Goal: Task Accomplishment & Management: Manage account settings

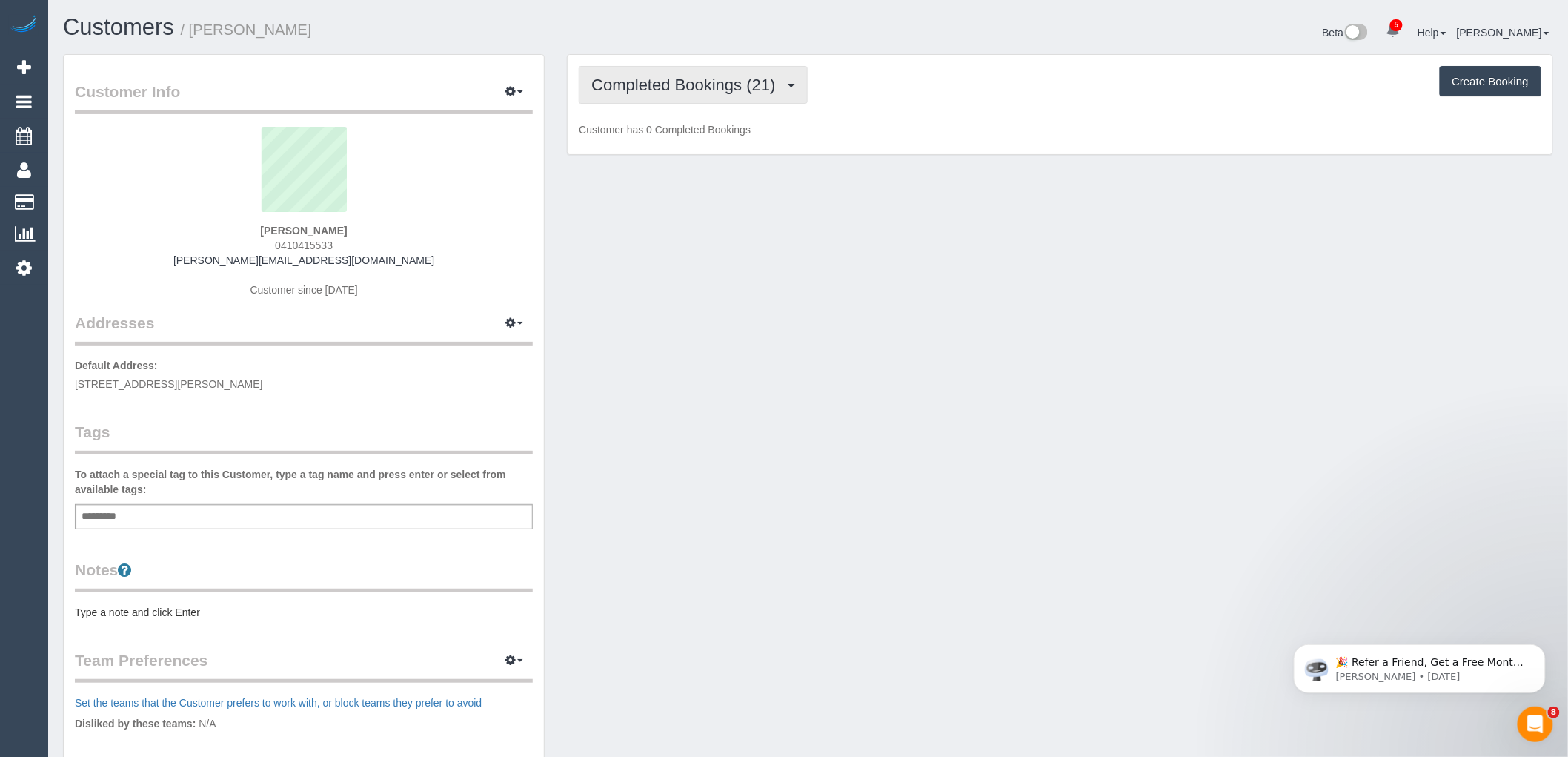
click at [690, 89] on span "Completed Bookings (21)" at bounding box center [686, 84] width 191 height 18
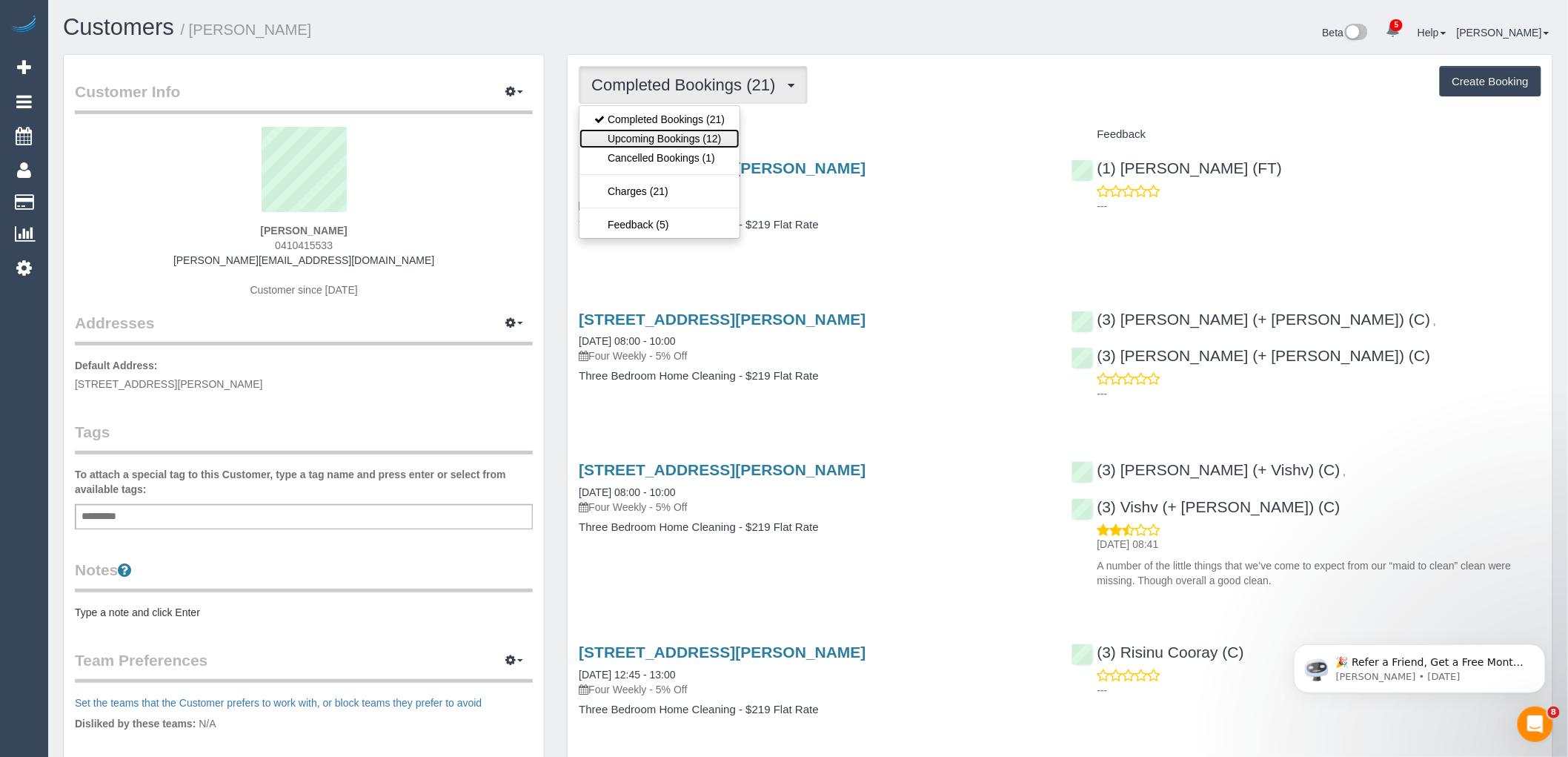
click at [698, 139] on link "Upcoming Bookings (12)" at bounding box center [659, 139] width 160 height 19
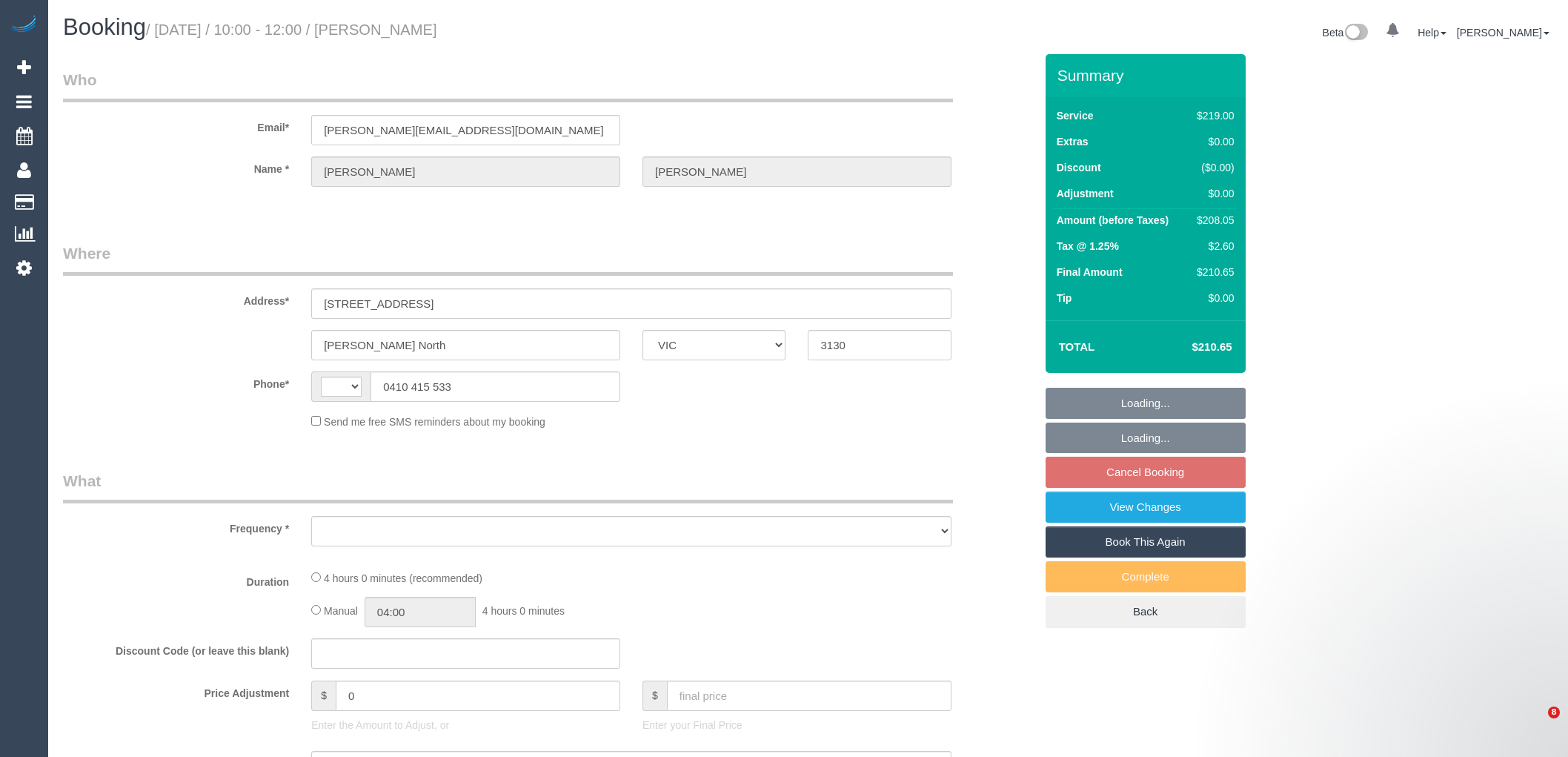
select select "VIC"
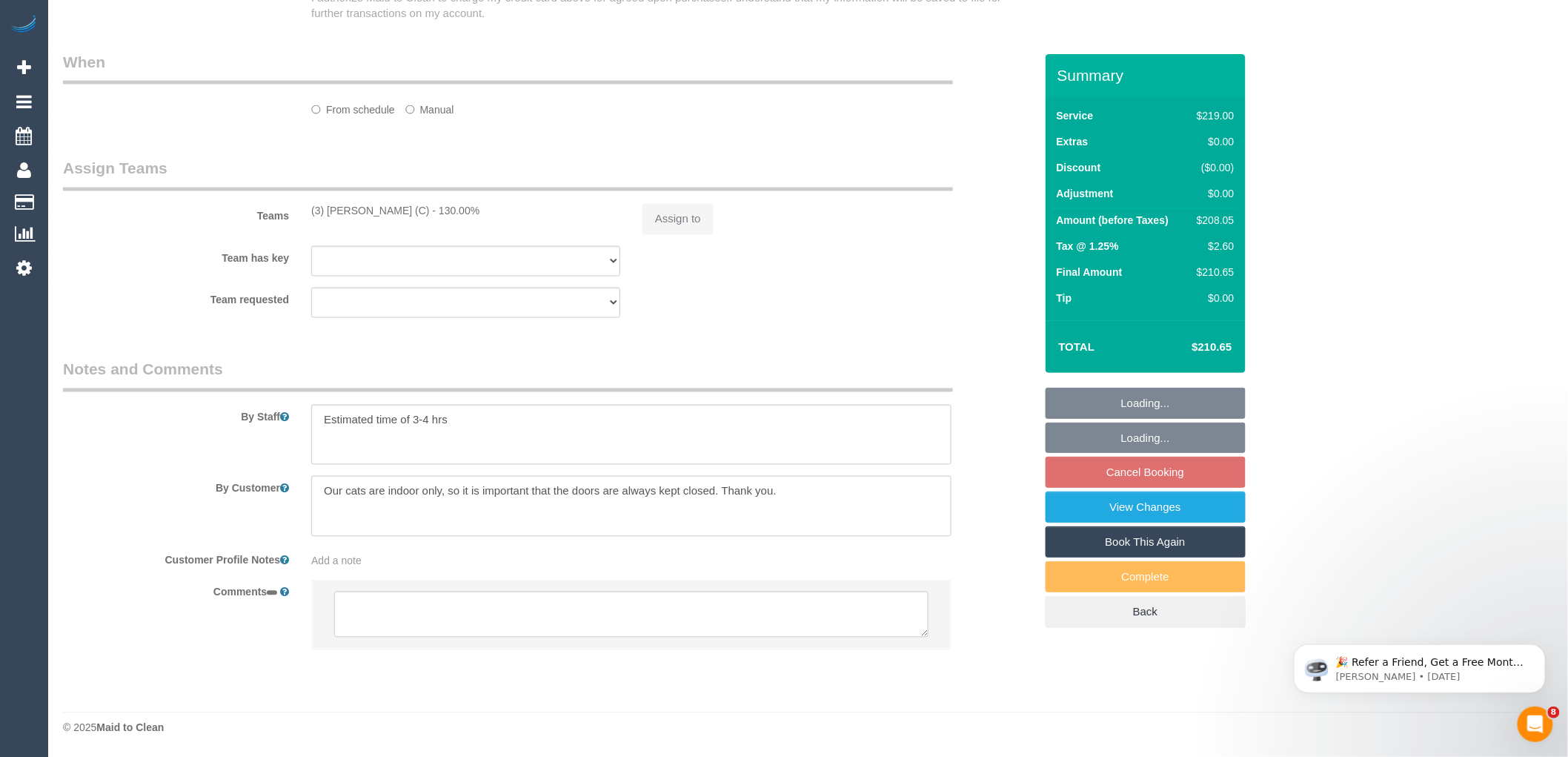
select select "string:AU"
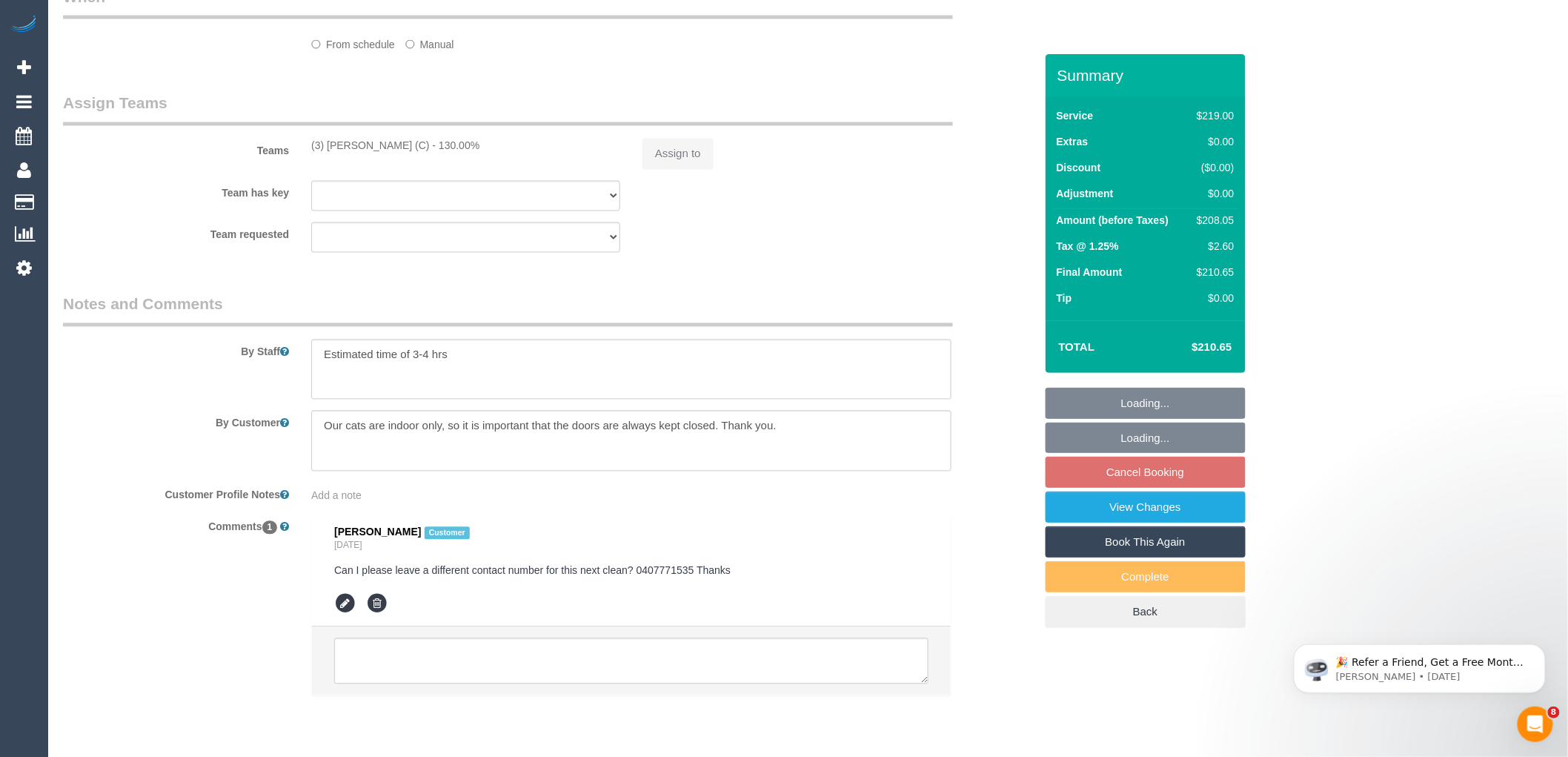
select select "object:596"
select select "string:stripe-pm_1OVnct2GScqysDRVCOPqYsiH"
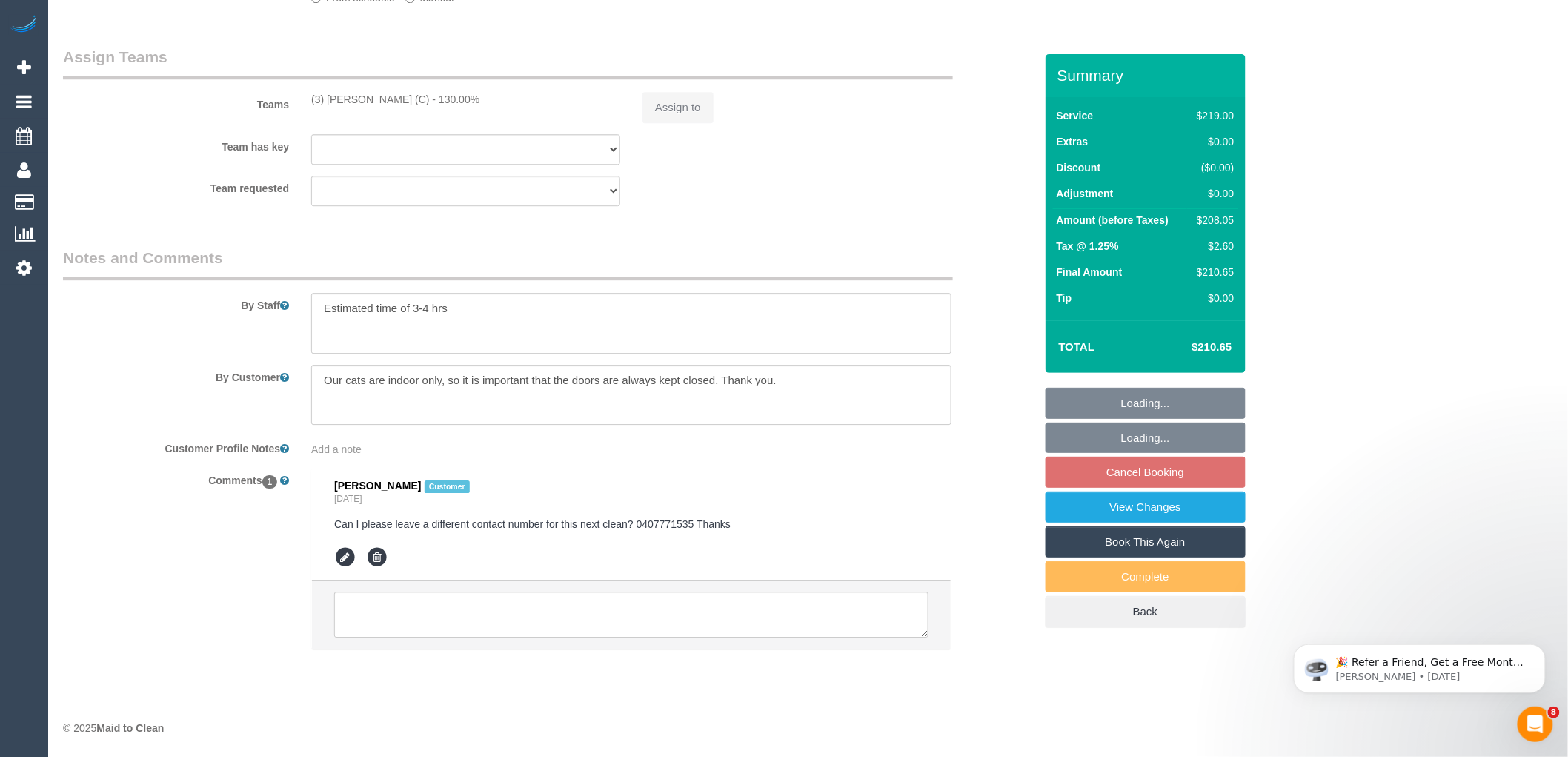
select select "number:29"
select select "number:14"
select select "number:19"
select select "number:22"
select select "number:34"
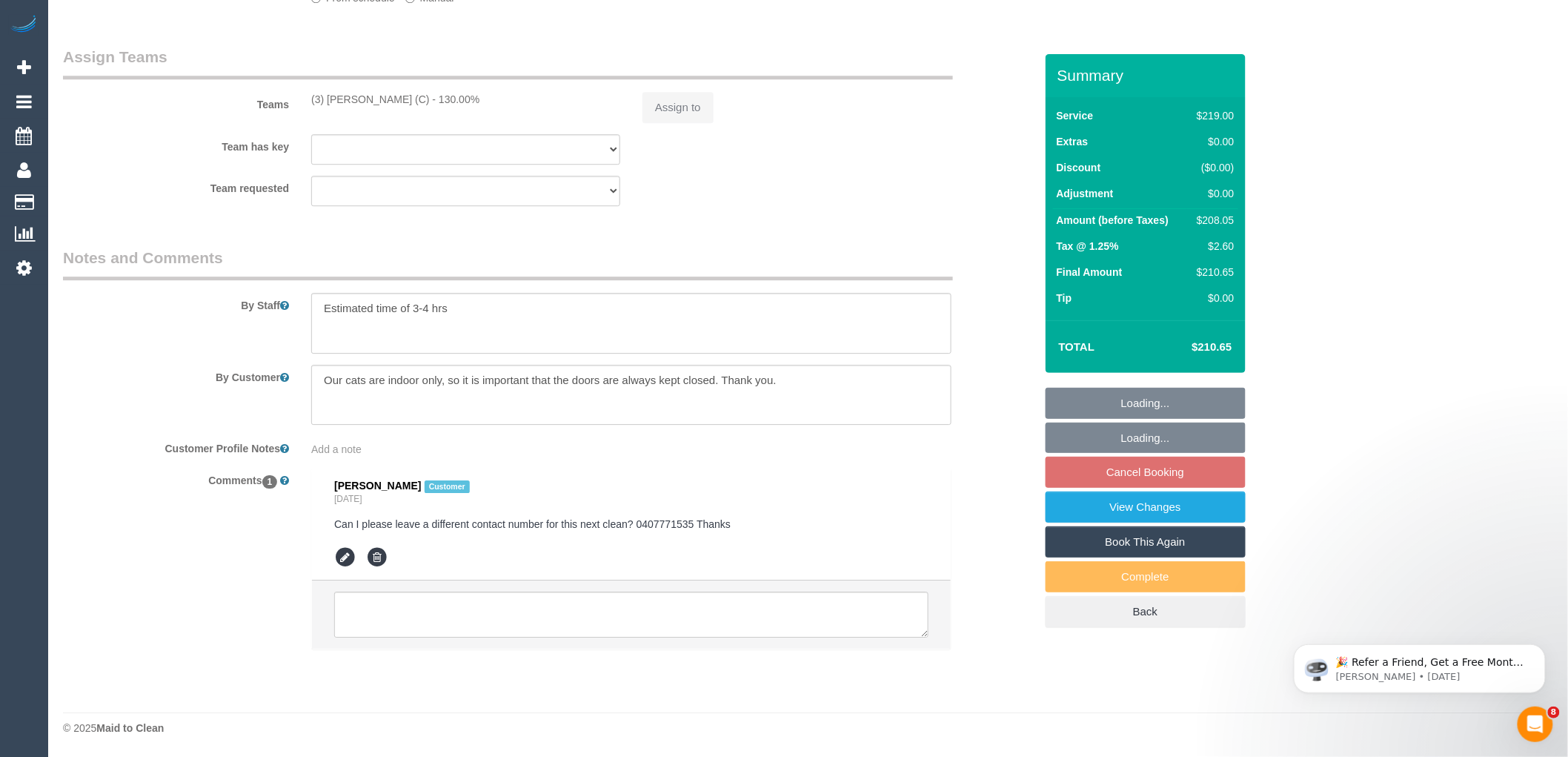
select select "number:12"
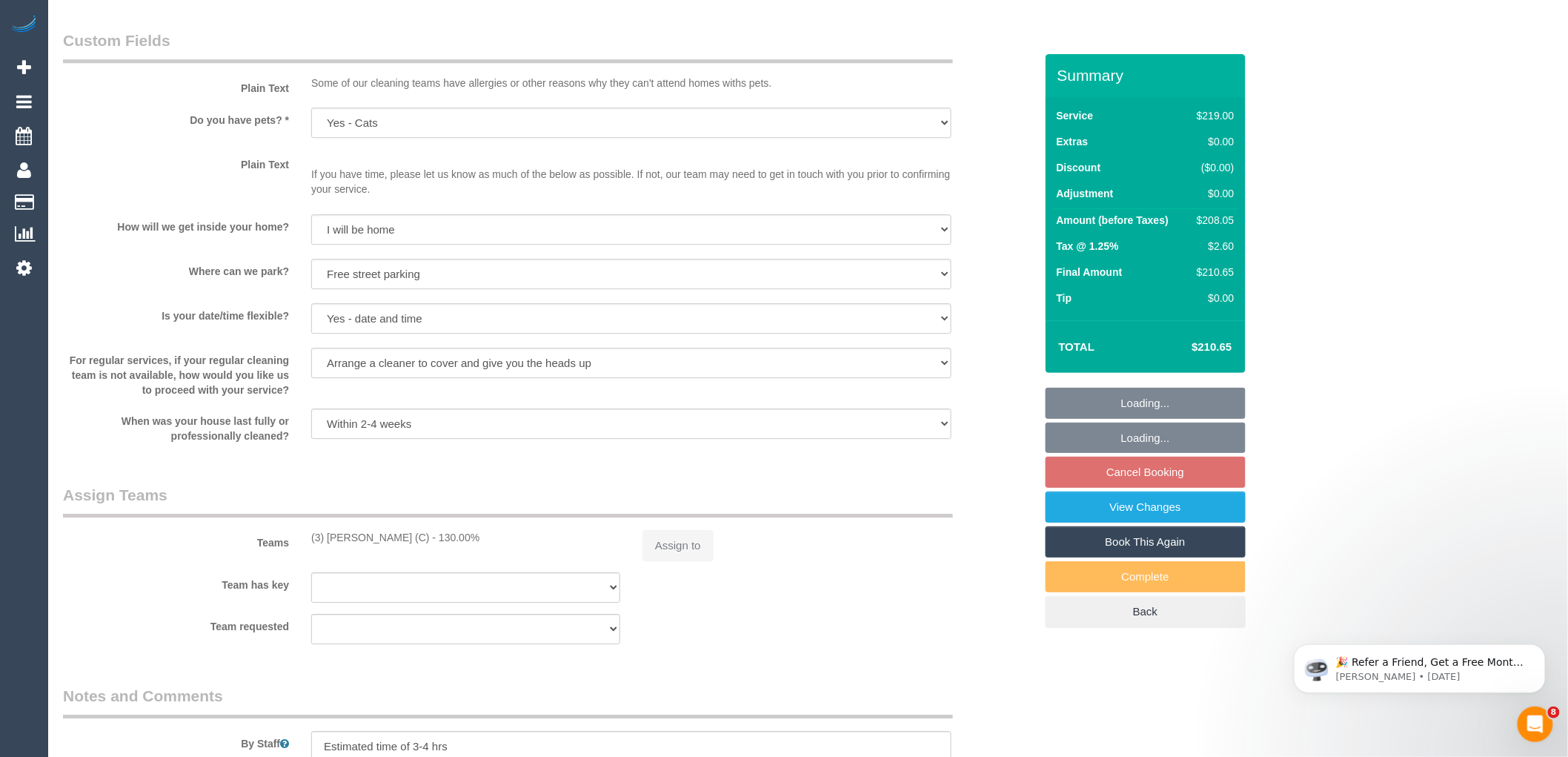
select select "object:845"
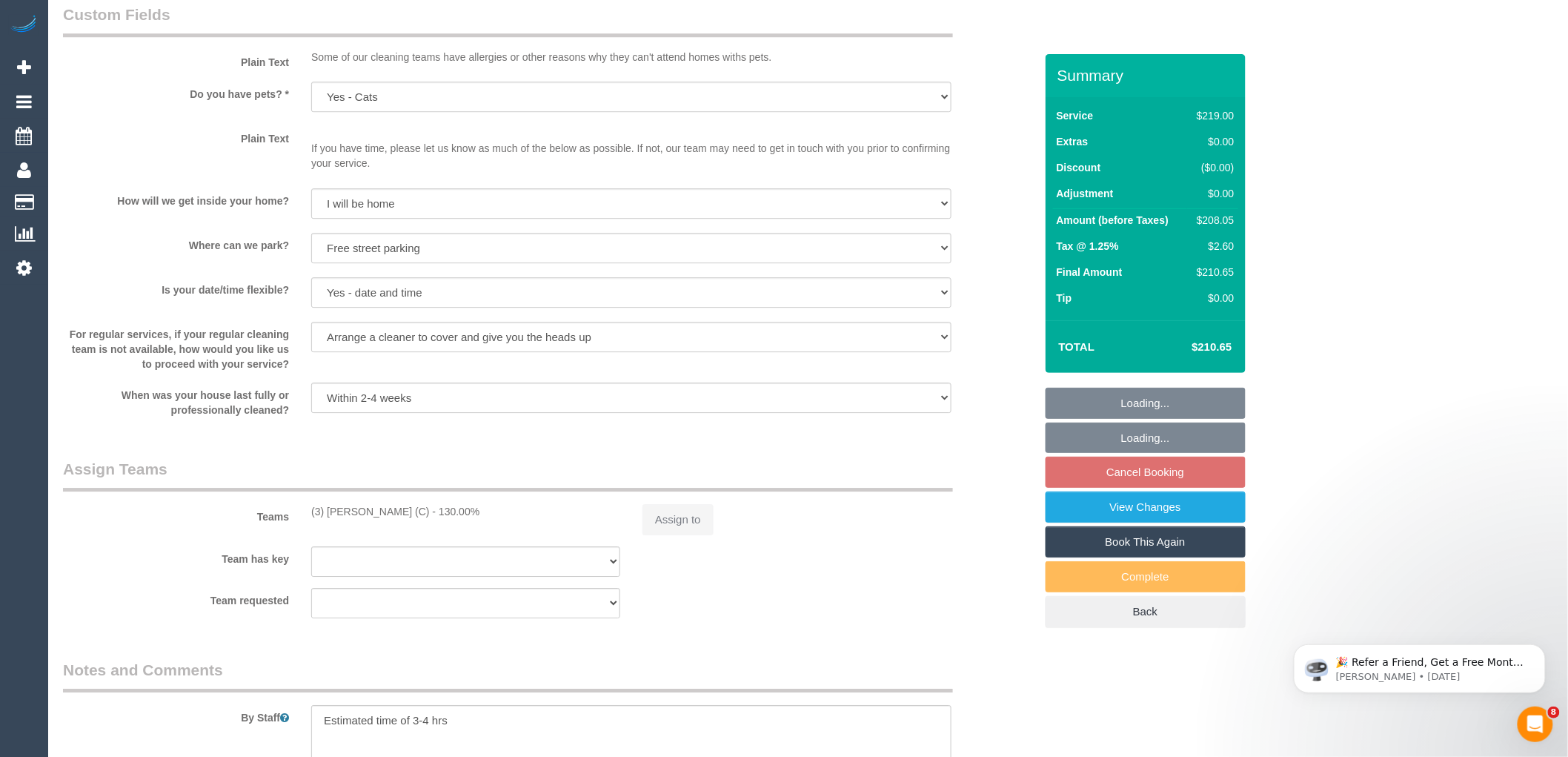
select select "spot3"
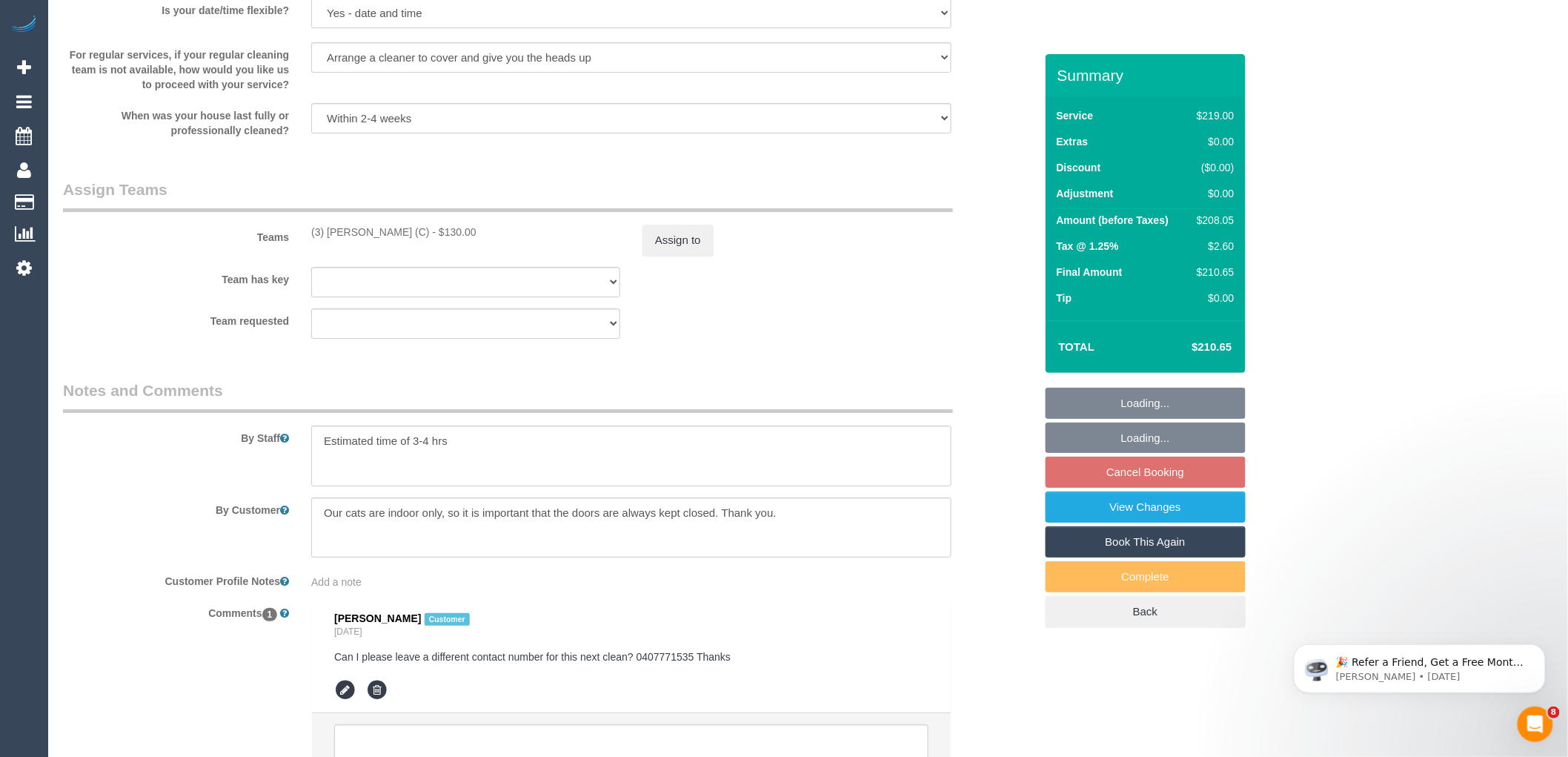
scroll to position [2212, 0]
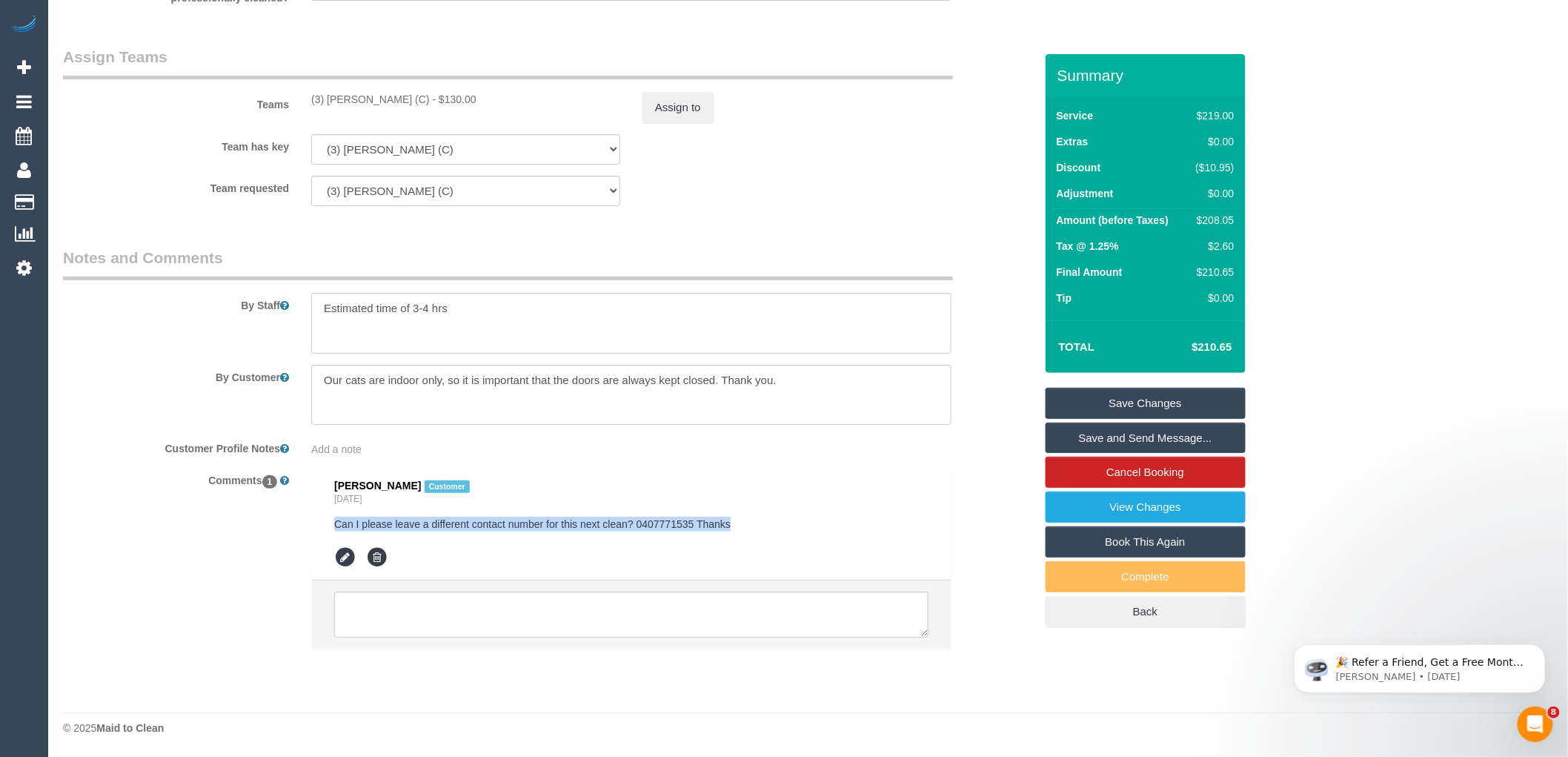
drag, startPoint x: 714, startPoint y: 519, endPoint x: 304, endPoint y: 519, distance: 410.0
click at [304, 519] on div "Dani Carroll Customer Yesterday Can I please leave a different contact number f…" at bounding box center [631, 566] width 663 height 196
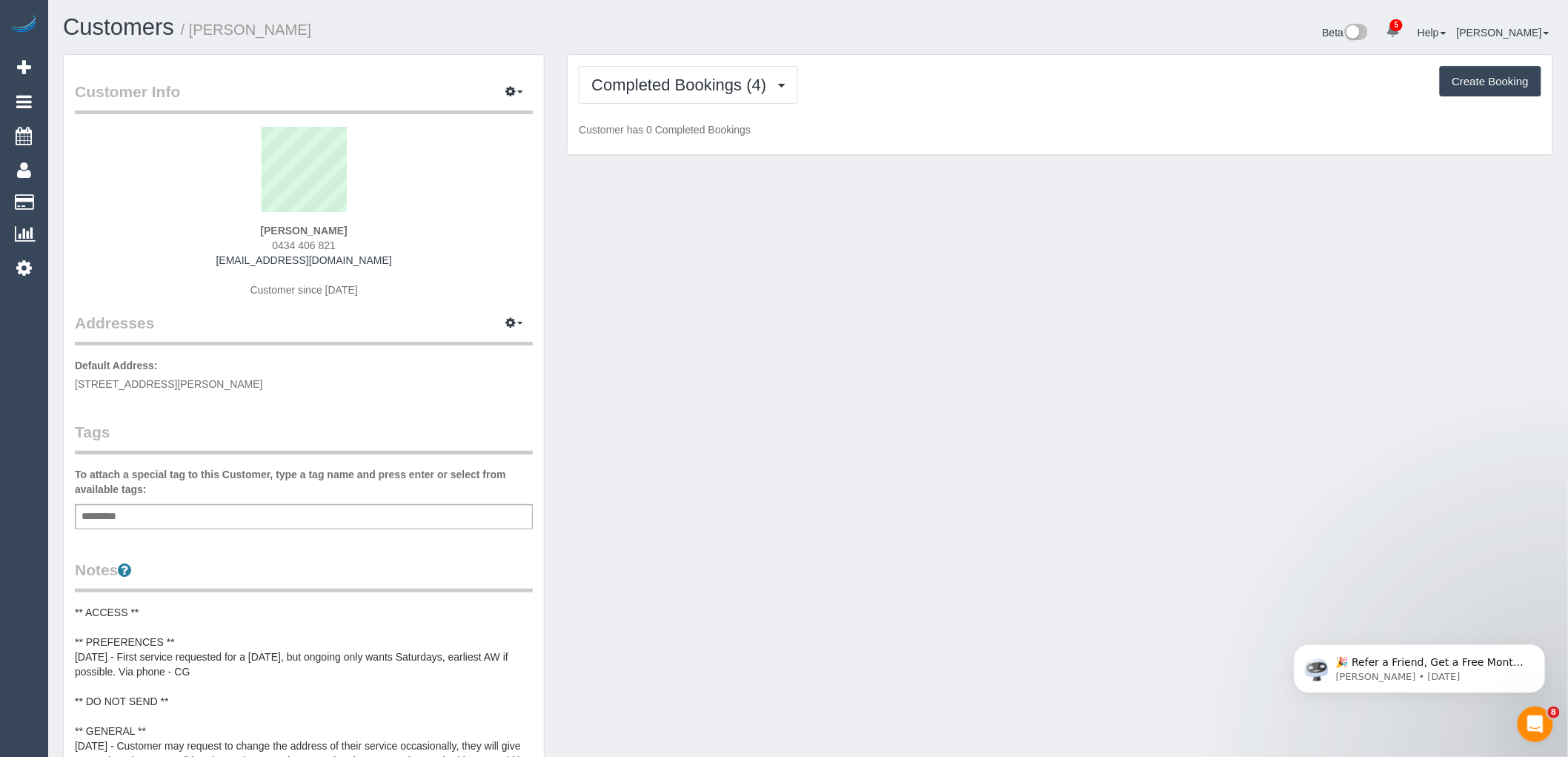
drag, startPoint x: 349, startPoint y: 228, endPoint x: 246, endPoint y: 230, distance: 103.0
click at [246, 230] on div "Vina Huang 0434 406 821 hxsilent@hotmail.com Customer since 2024" at bounding box center [304, 219] width 458 height 185
copy strong "Vina Huang"
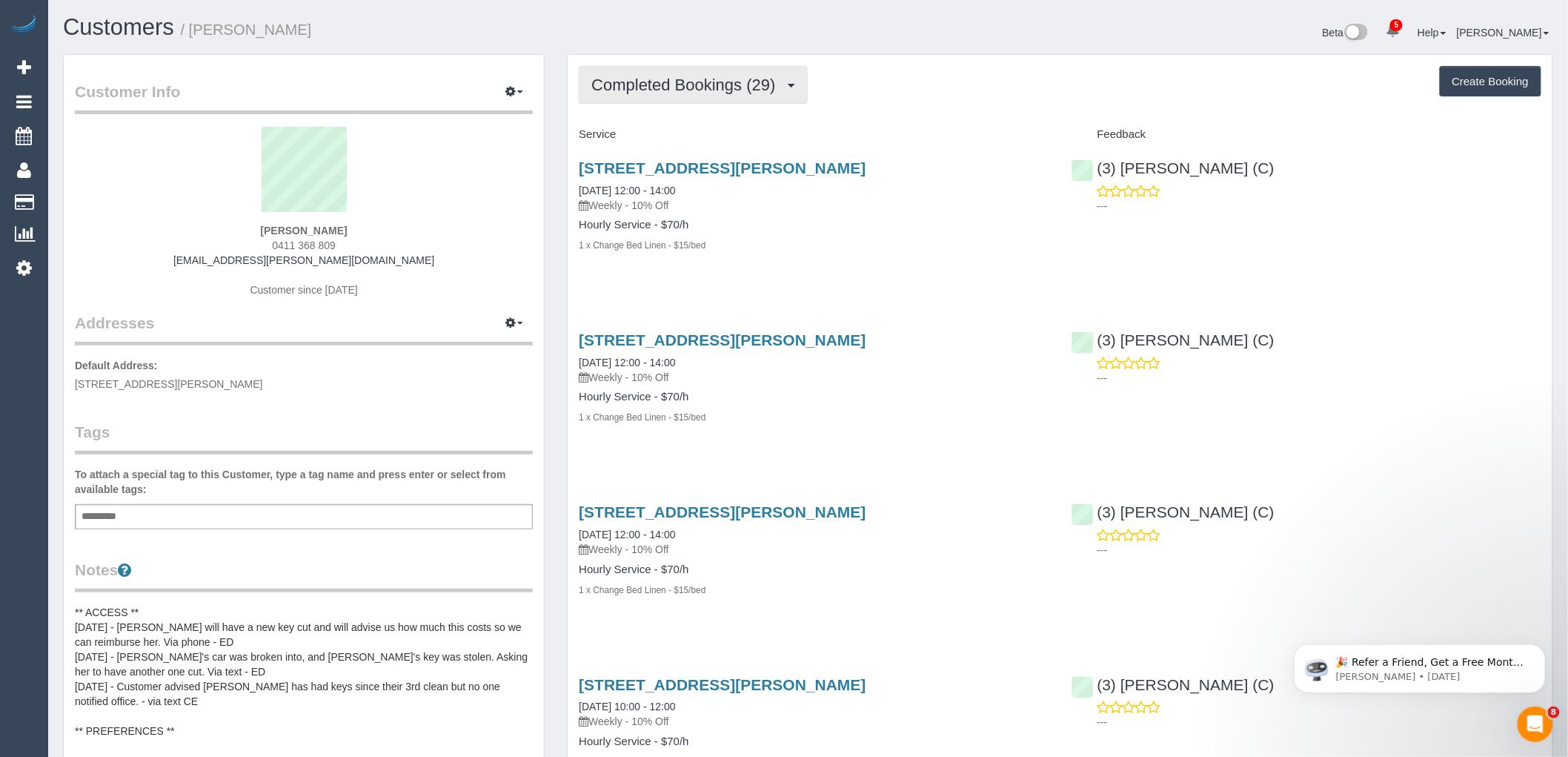
click at [701, 100] on button "Completed Bookings (29)" at bounding box center [692, 84] width 228 height 38
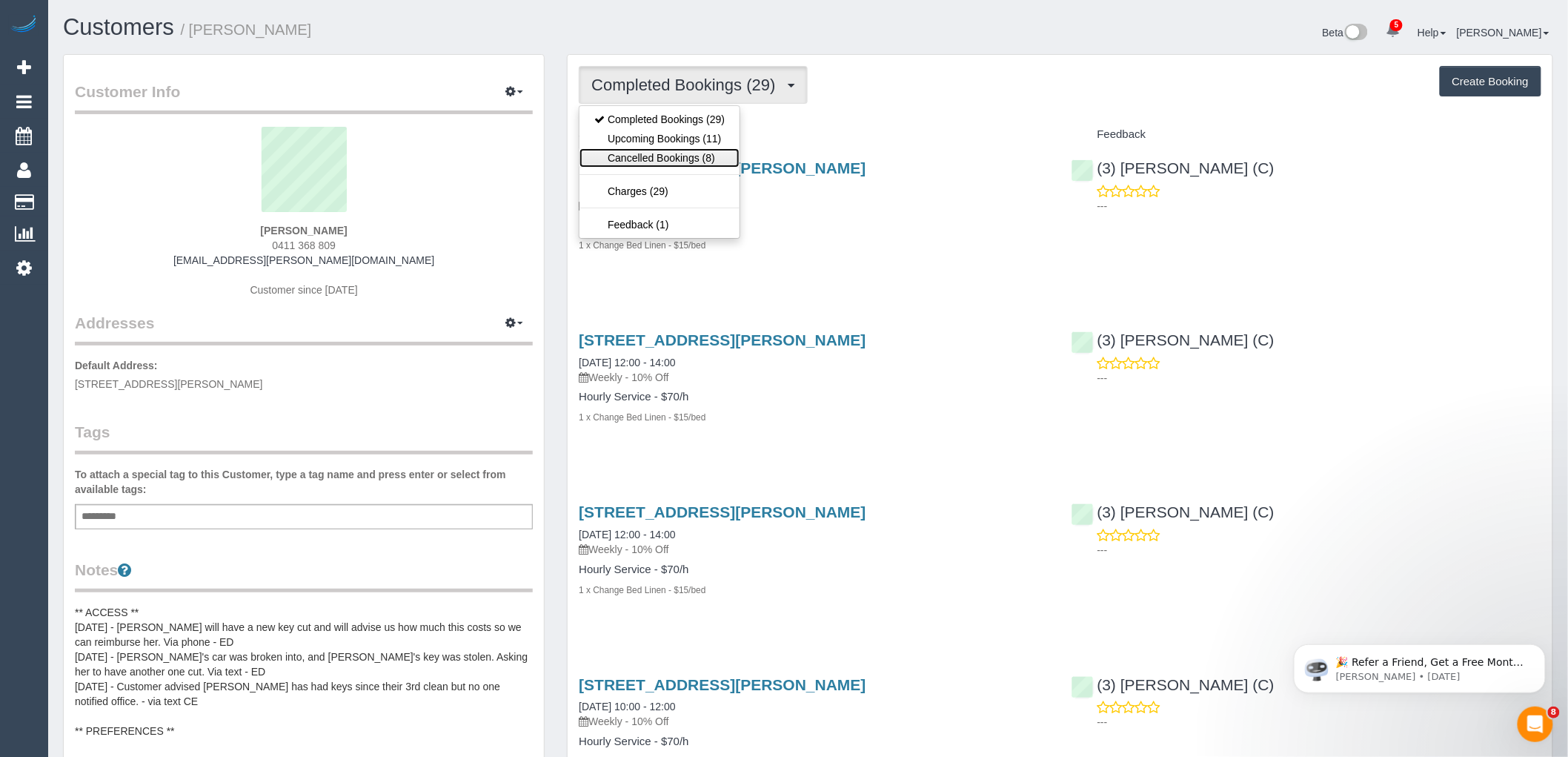
click at [701, 158] on link "Cancelled Bookings (8)" at bounding box center [659, 158] width 160 height 19
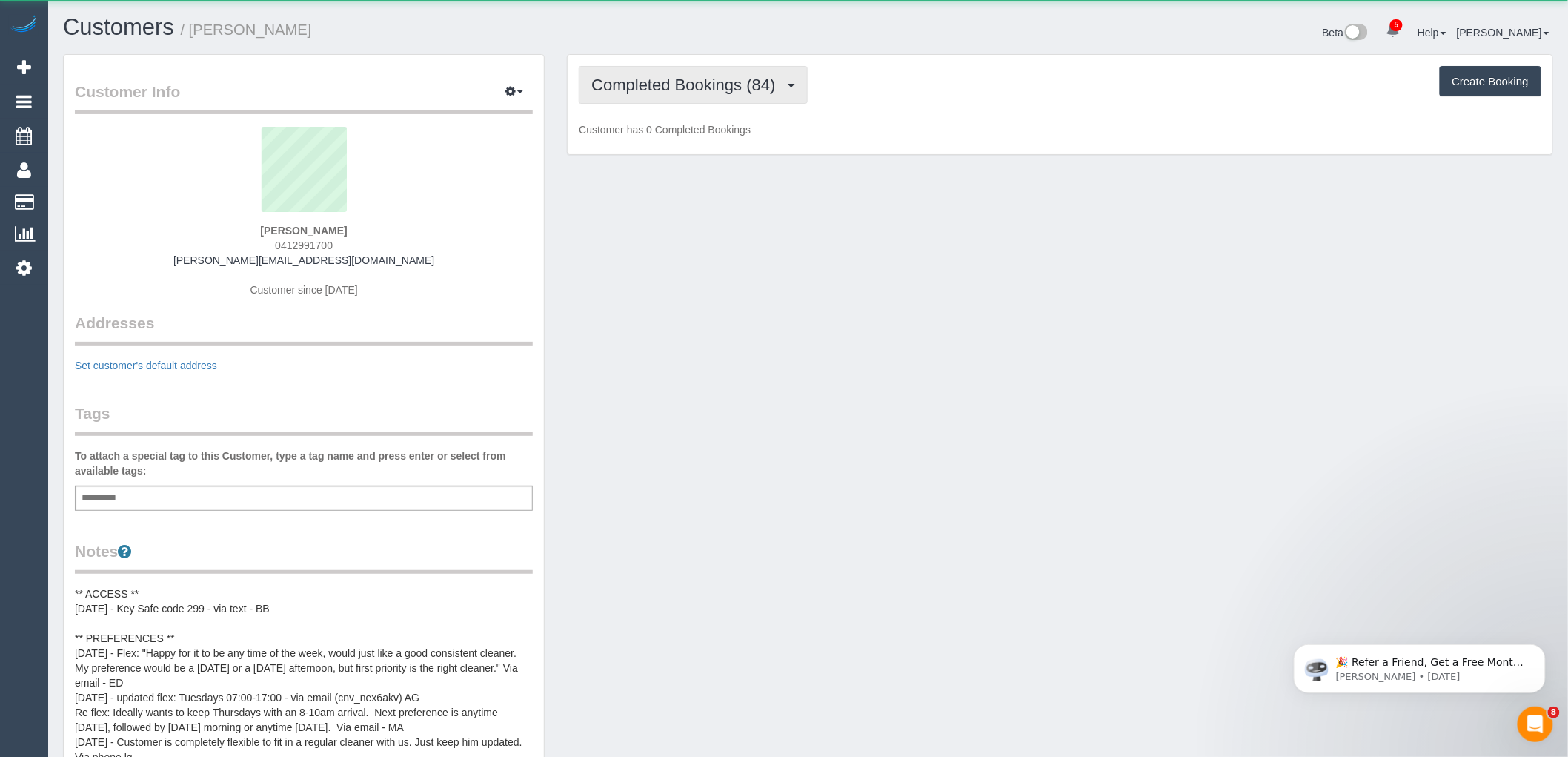
click at [680, 93] on span "Completed Bookings (84)" at bounding box center [686, 84] width 191 height 18
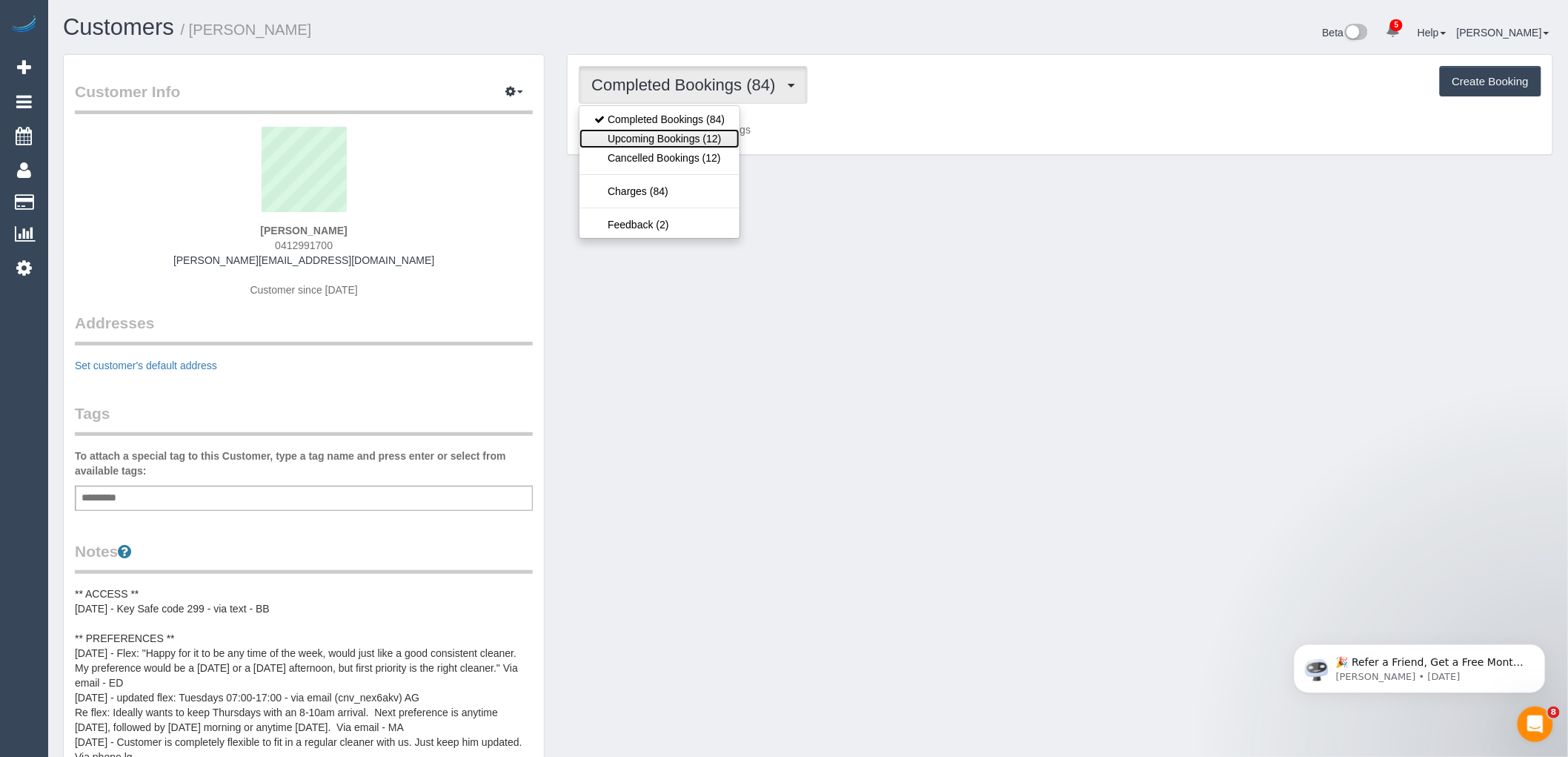
click at [675, 140] on link "Upcoming Bookings (12)" at bounding box center [659, 139] width 160 height 19
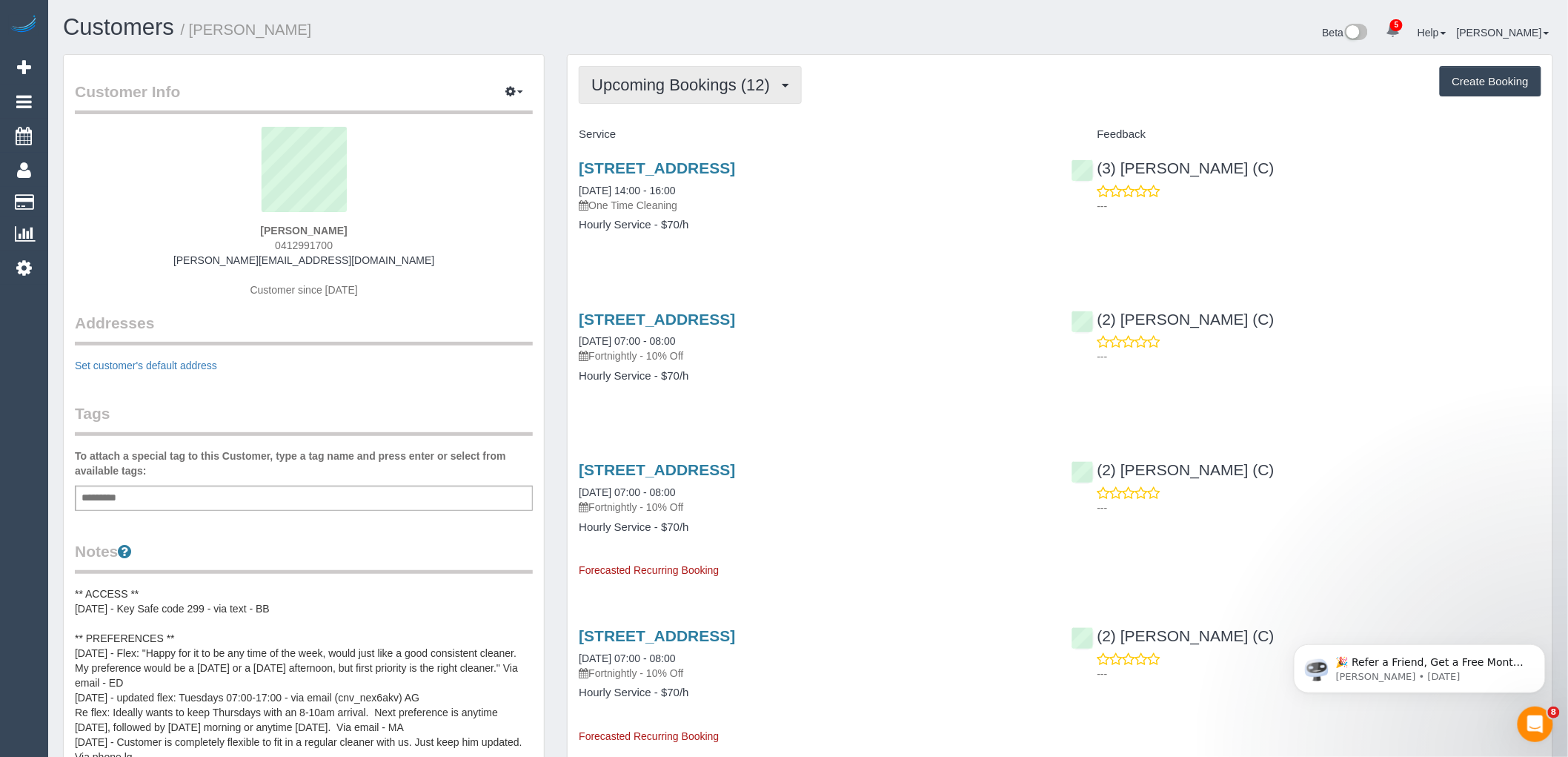
click at [739, 72] on button "Upcoming Bookings (12)" at bounding box center [690, 84] width 223 height 38
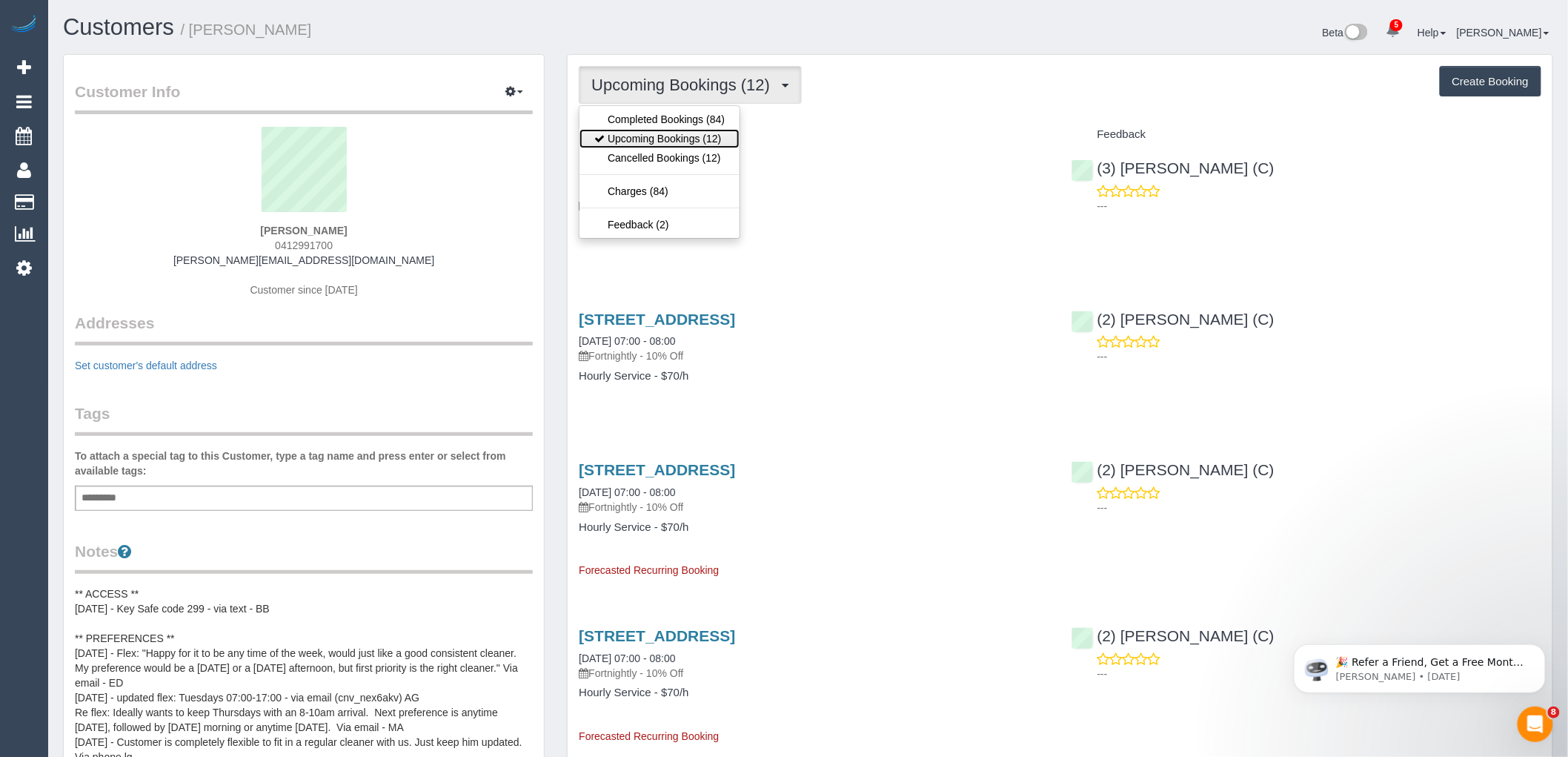
click at [721, 136] on link "Upcoming Bookings (12)" at bounding box center [659, 139] width 160 height 19
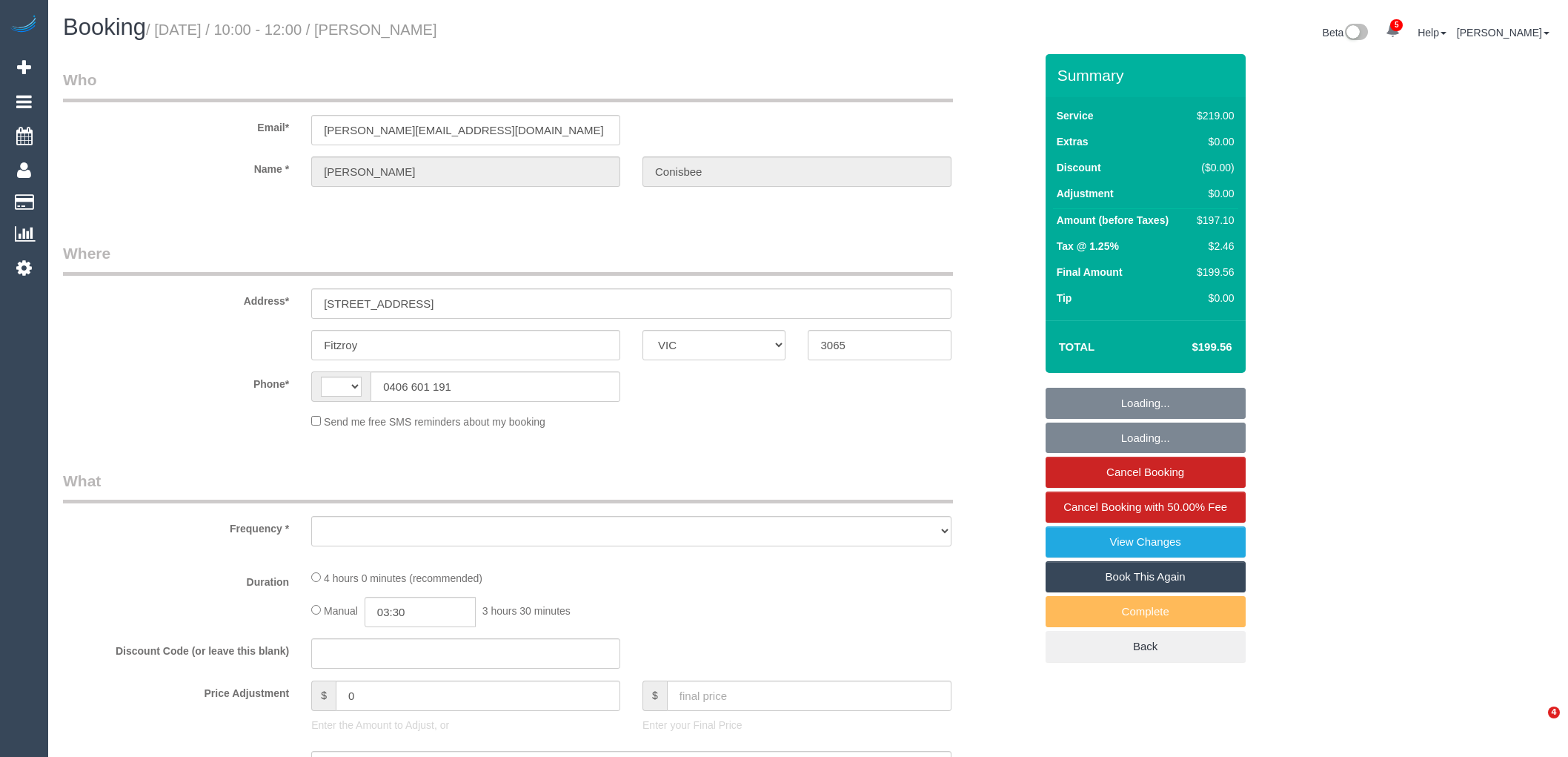
select select "VIC"
select select "string:AU"
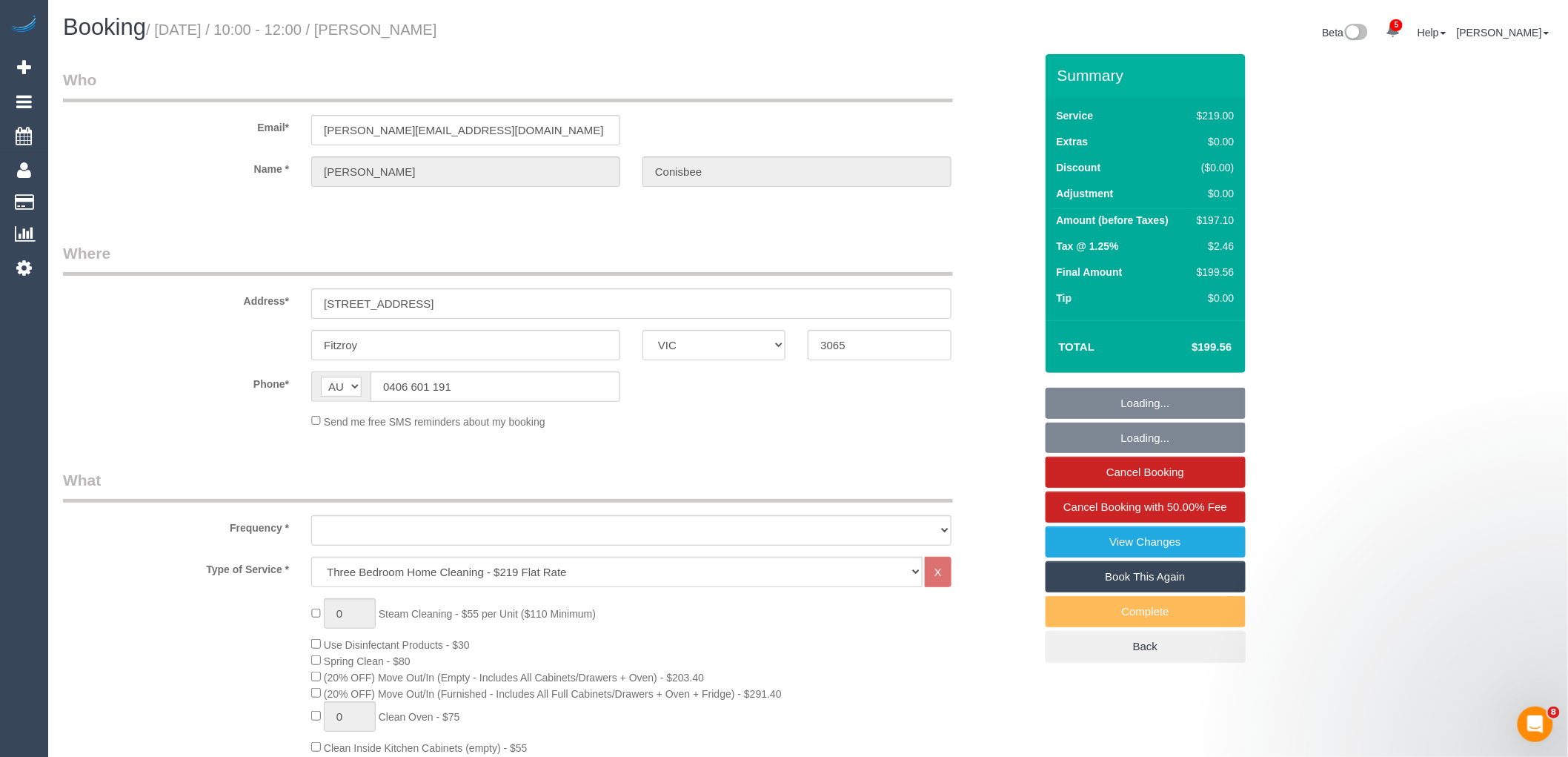
select select "number:28"
select select "number:16"
select select "number:18"
select select "number:25"
select select "number:33"
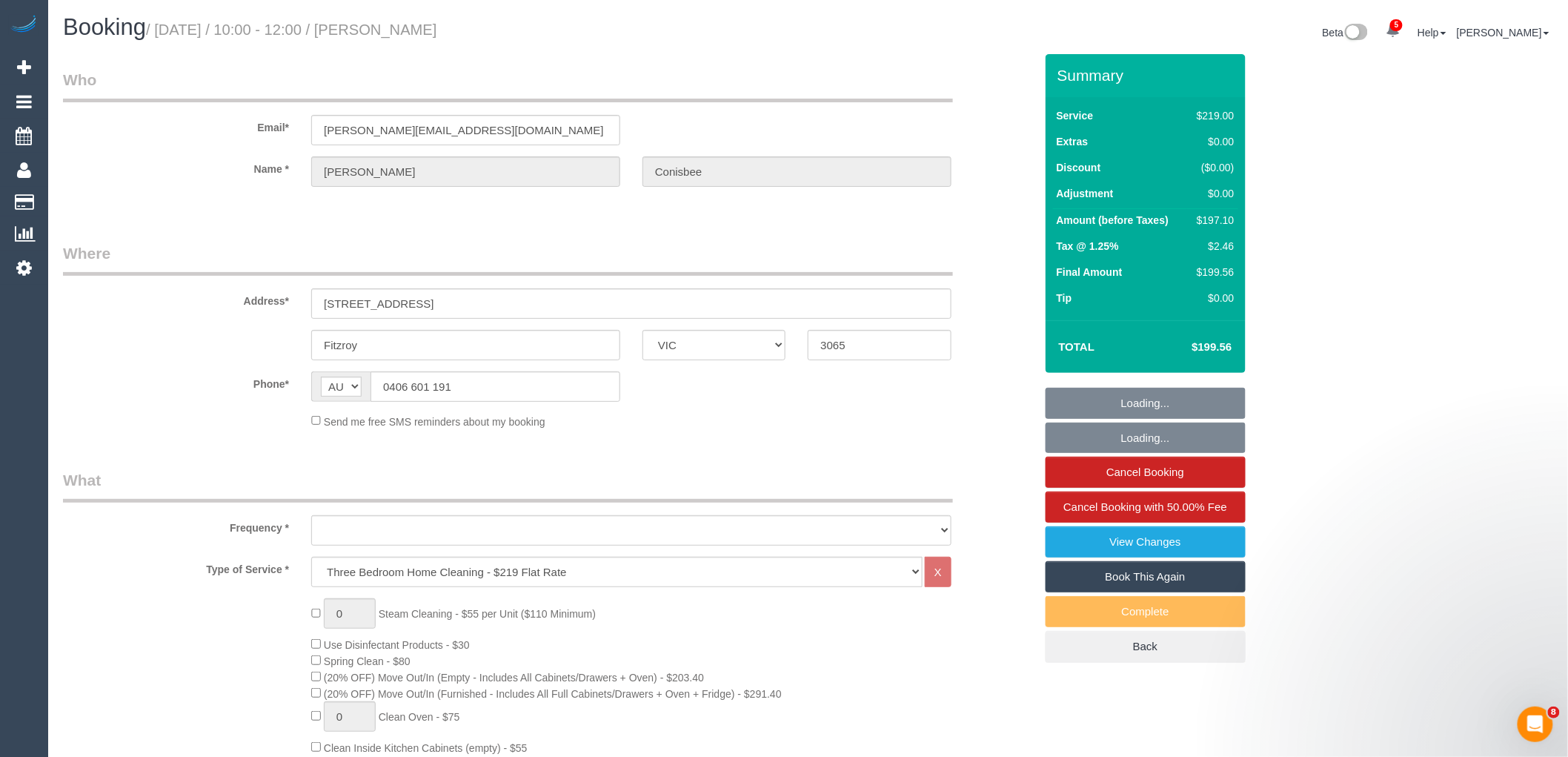
select select "number:11"
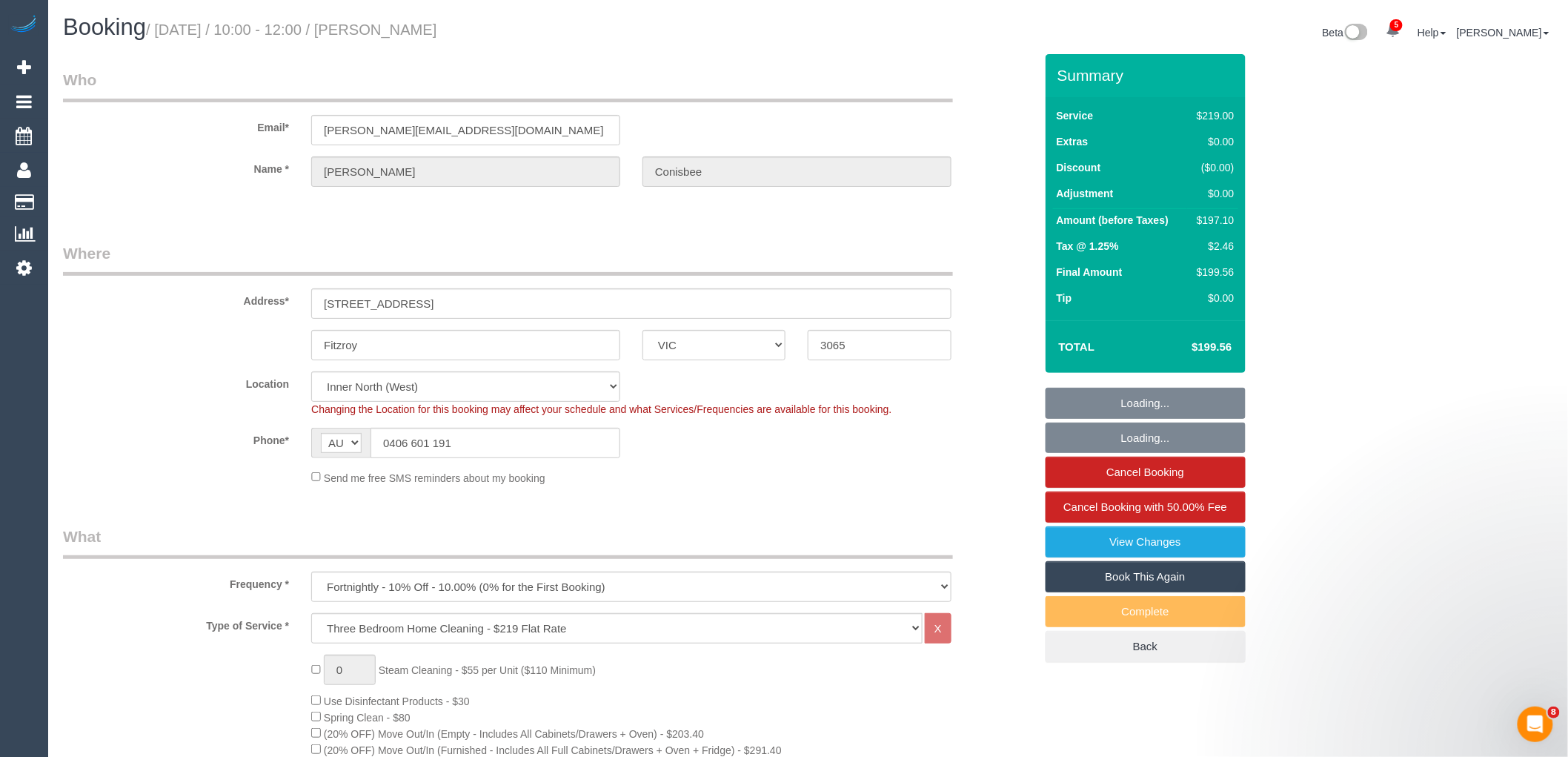
select select "object:1733"
select select "string:stripe-pm_1Rj9Rc2GScqysDRVLYtHUX8Y"
select select "object:1757"
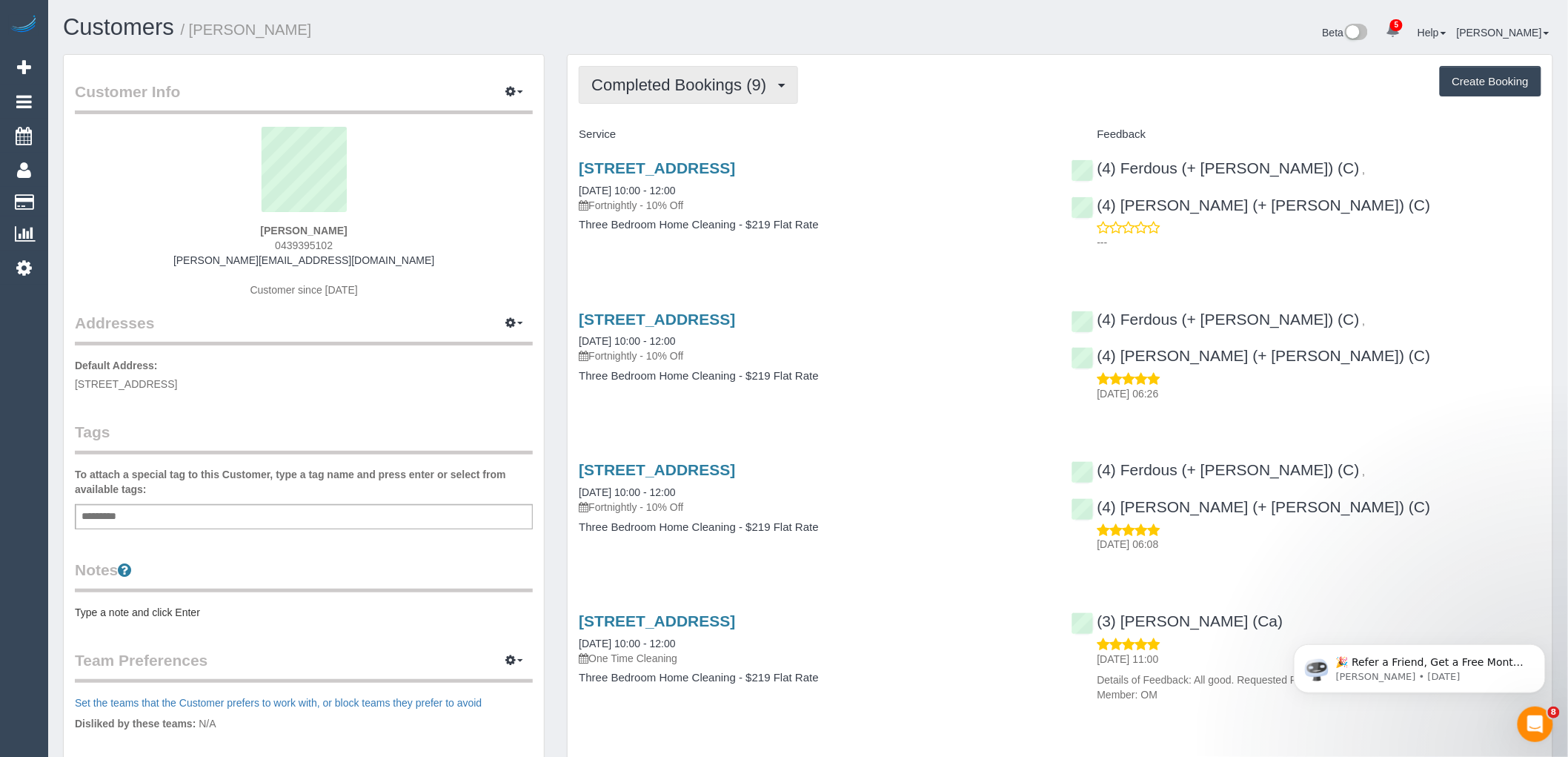
click at [703, 84] on span "Completed Bookings (9)" at bounding box center [682, 84] width 182 height 18
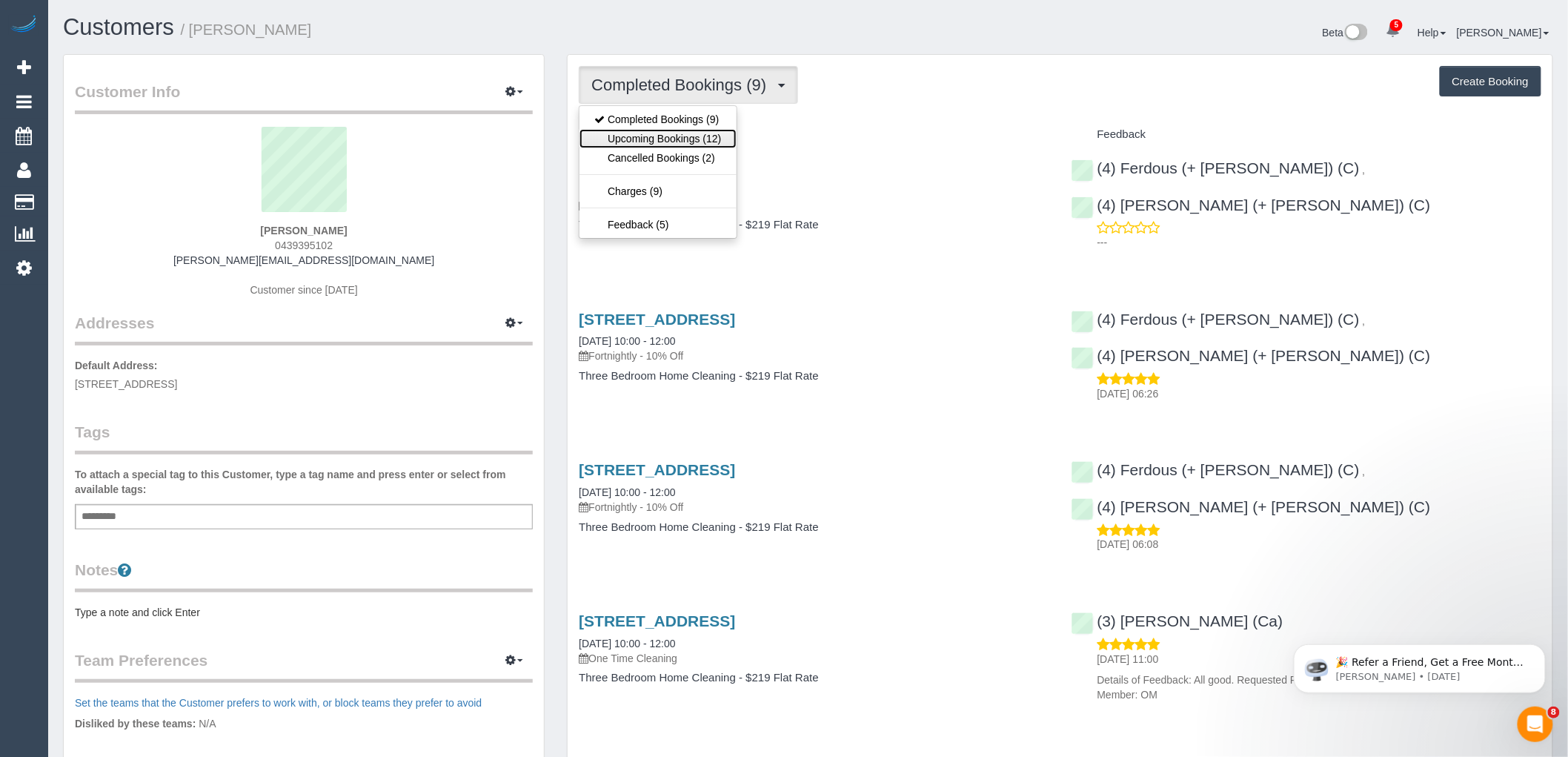
click at [706, 148] on link "Upcoming Bookings (12)" at bounding box center [657, 139] width 156 height 19
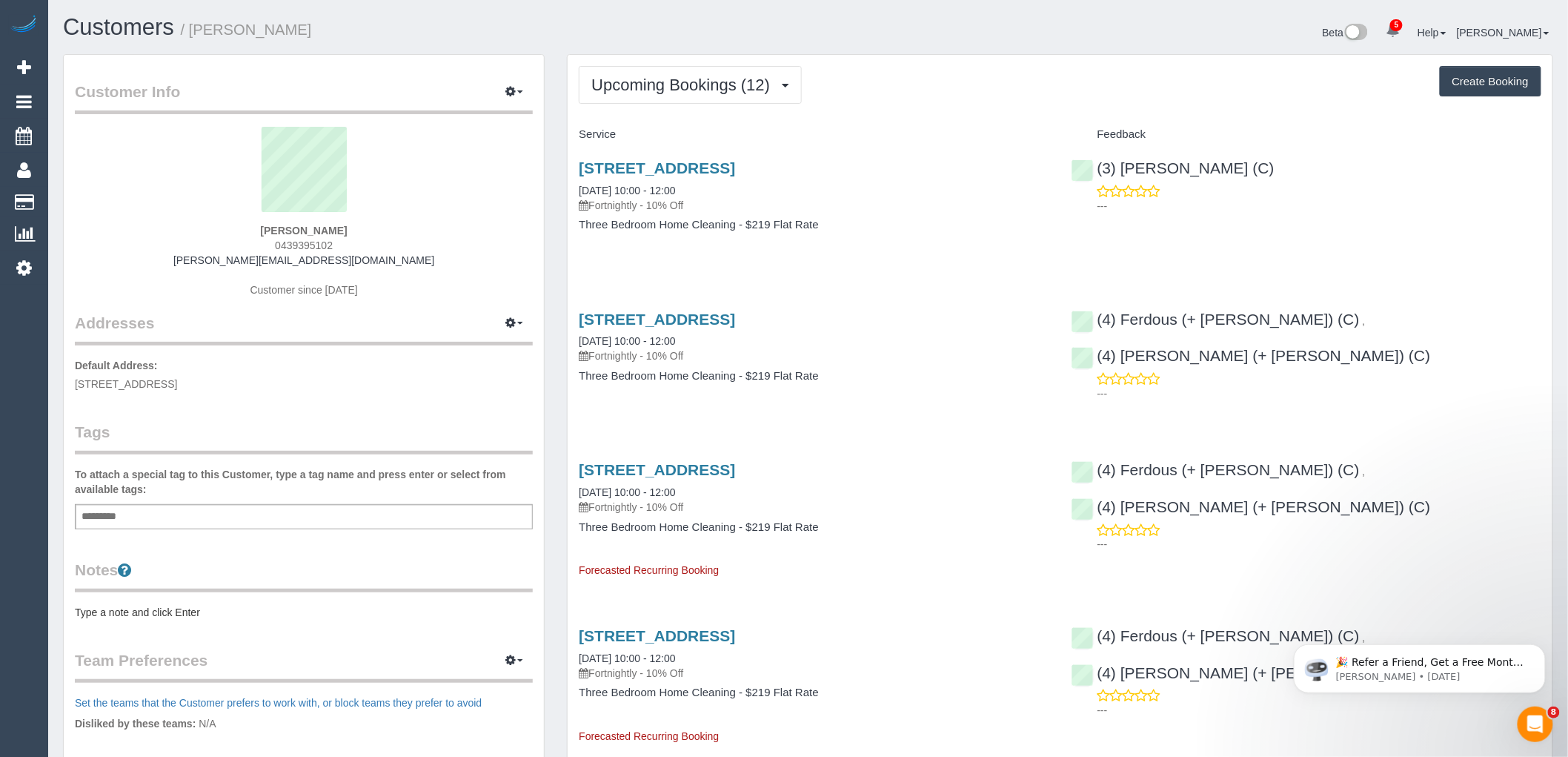
drag, startPoint x: 346, startPoint y: 247, endPoint x: 235, endPoint y: 247, distance: 111.0
click at [235, 247] on div "Nerida Conisbee 0439395102 nerida.conisbee@gmail.com Customer since 2022" at bounding box center [304, 219] width 458 height 185
copy span "0439395102"
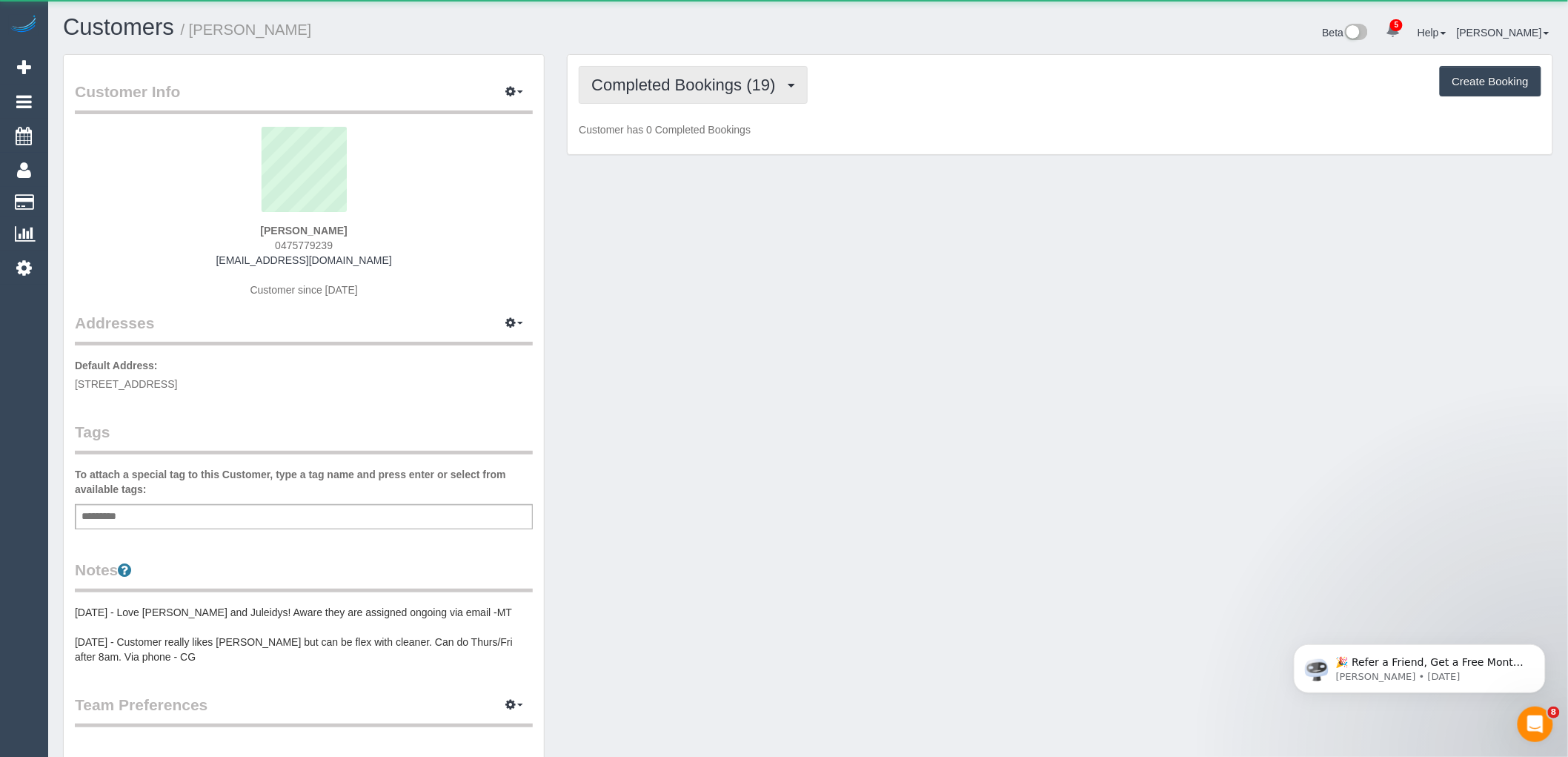
click at [712, 67] on button "Completed Bookings (19)" at bounding box center [692, 84] width 228 height 38
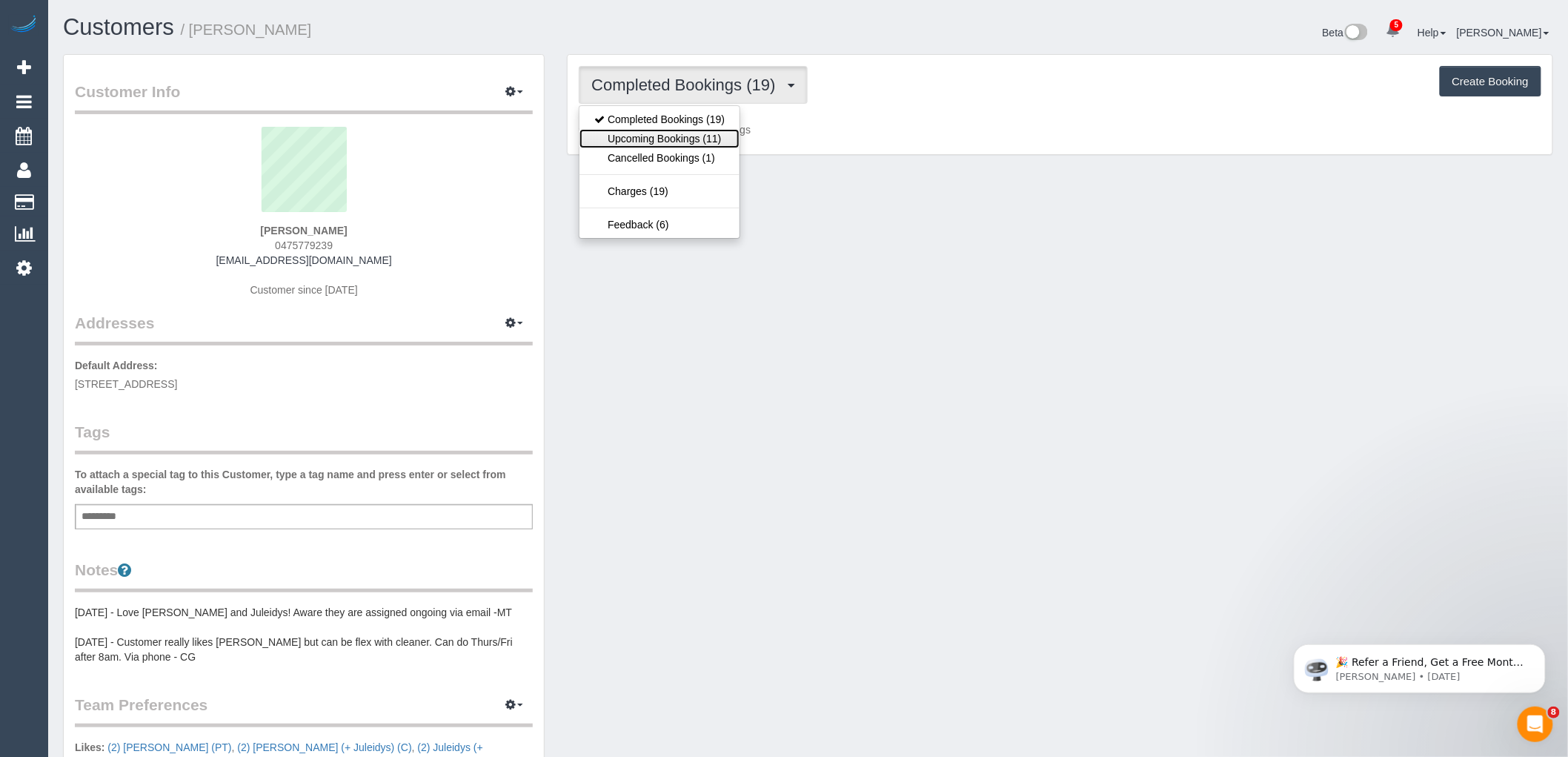
click at [702, 137] on link "Upcoming Bookings (11)" at bounding box center [659, 139] width 160 height 19
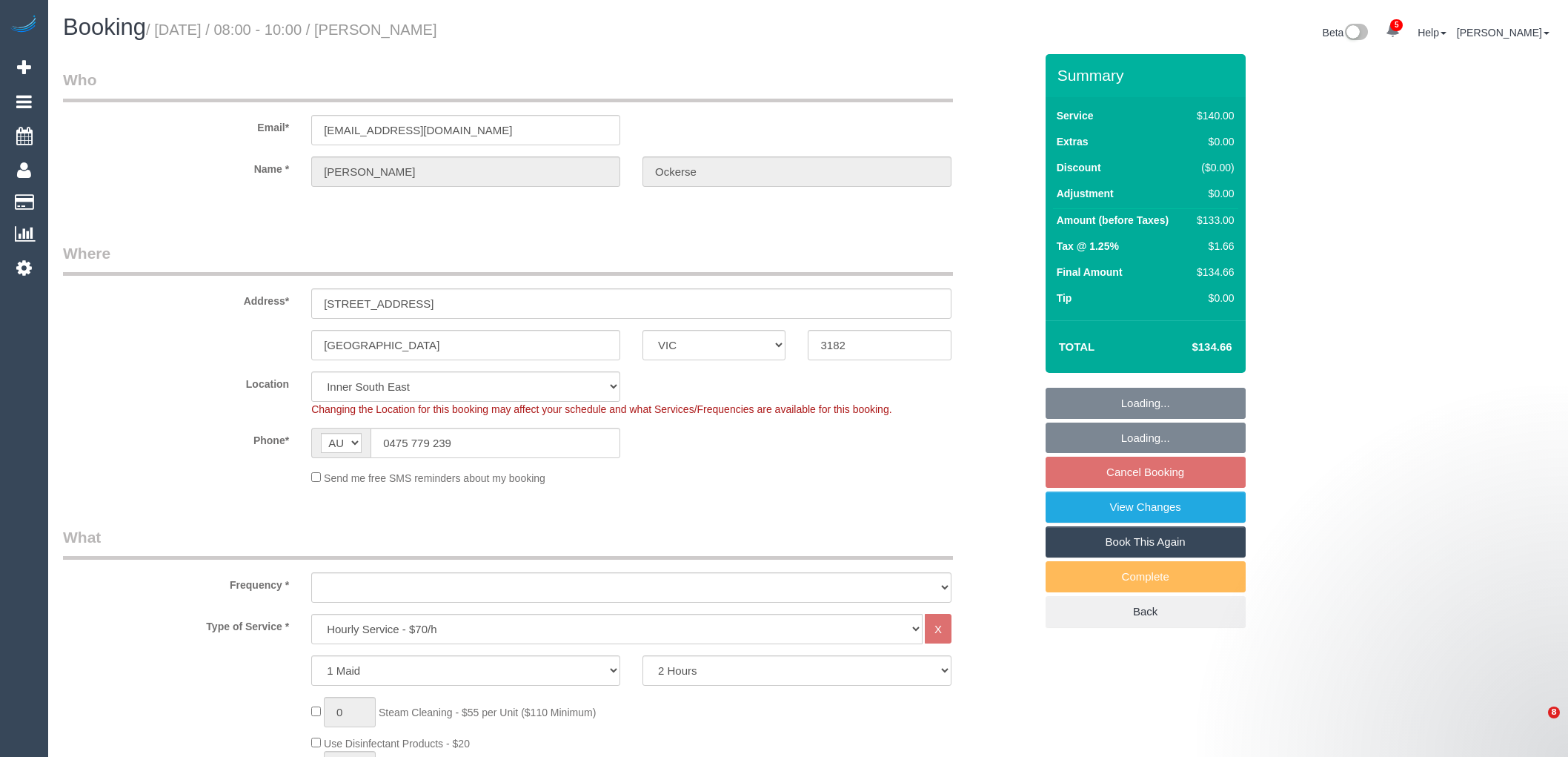
select select "VIC"
select select "number:29"
select select "number:14"
select select "number:19"
select select "number:36"
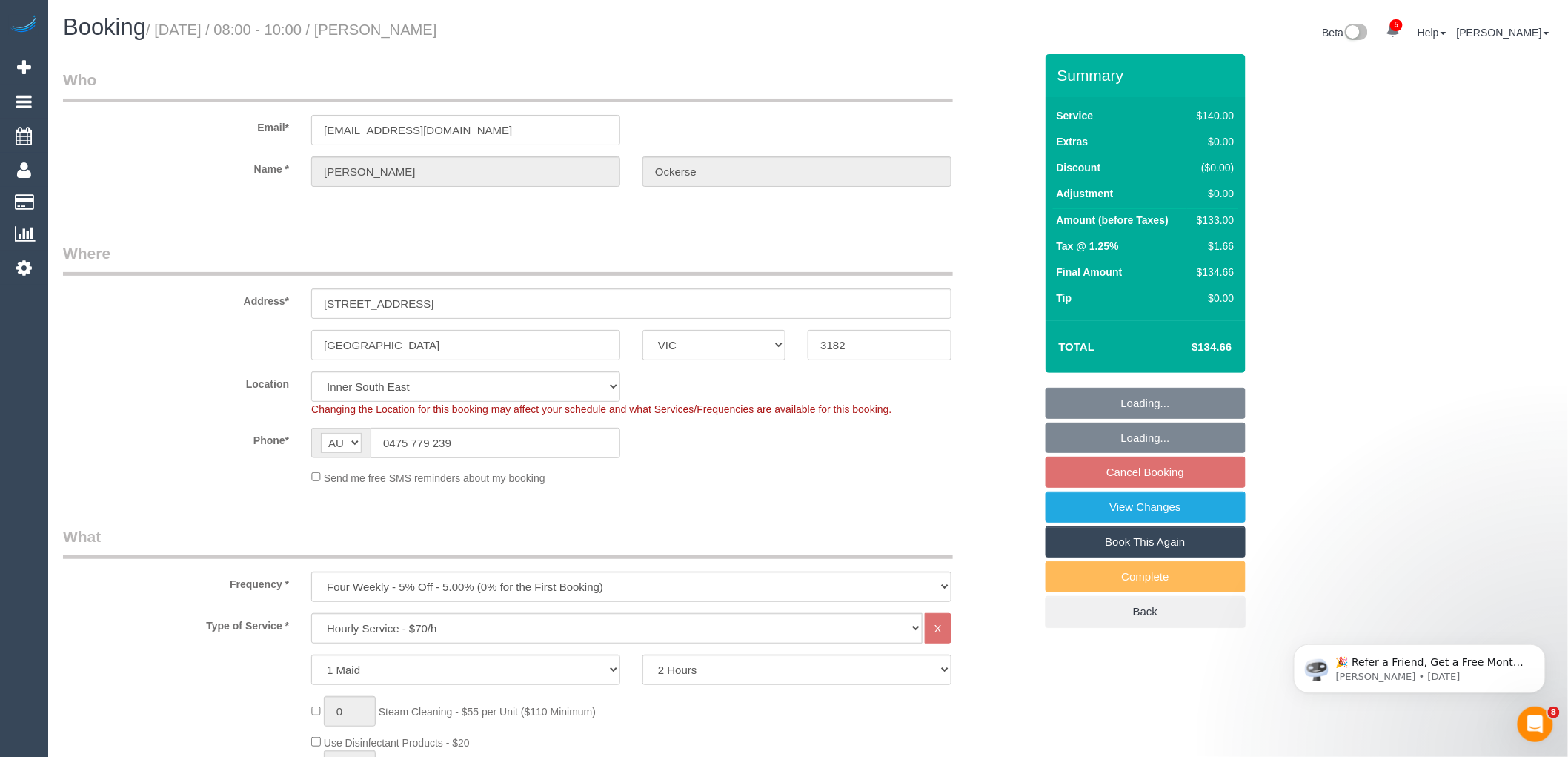
select select "object:1497"
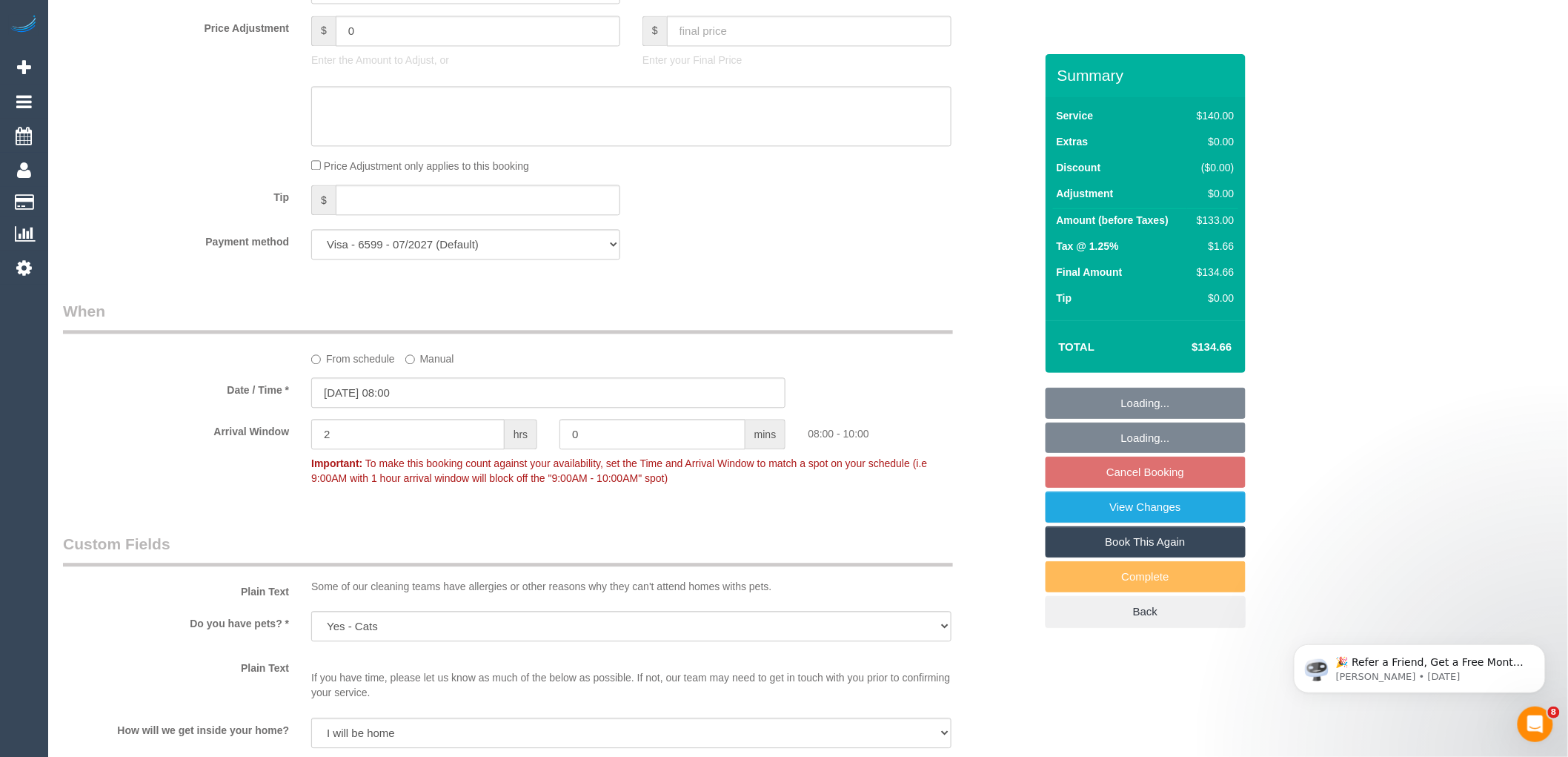
scroll to position [1482, 0]
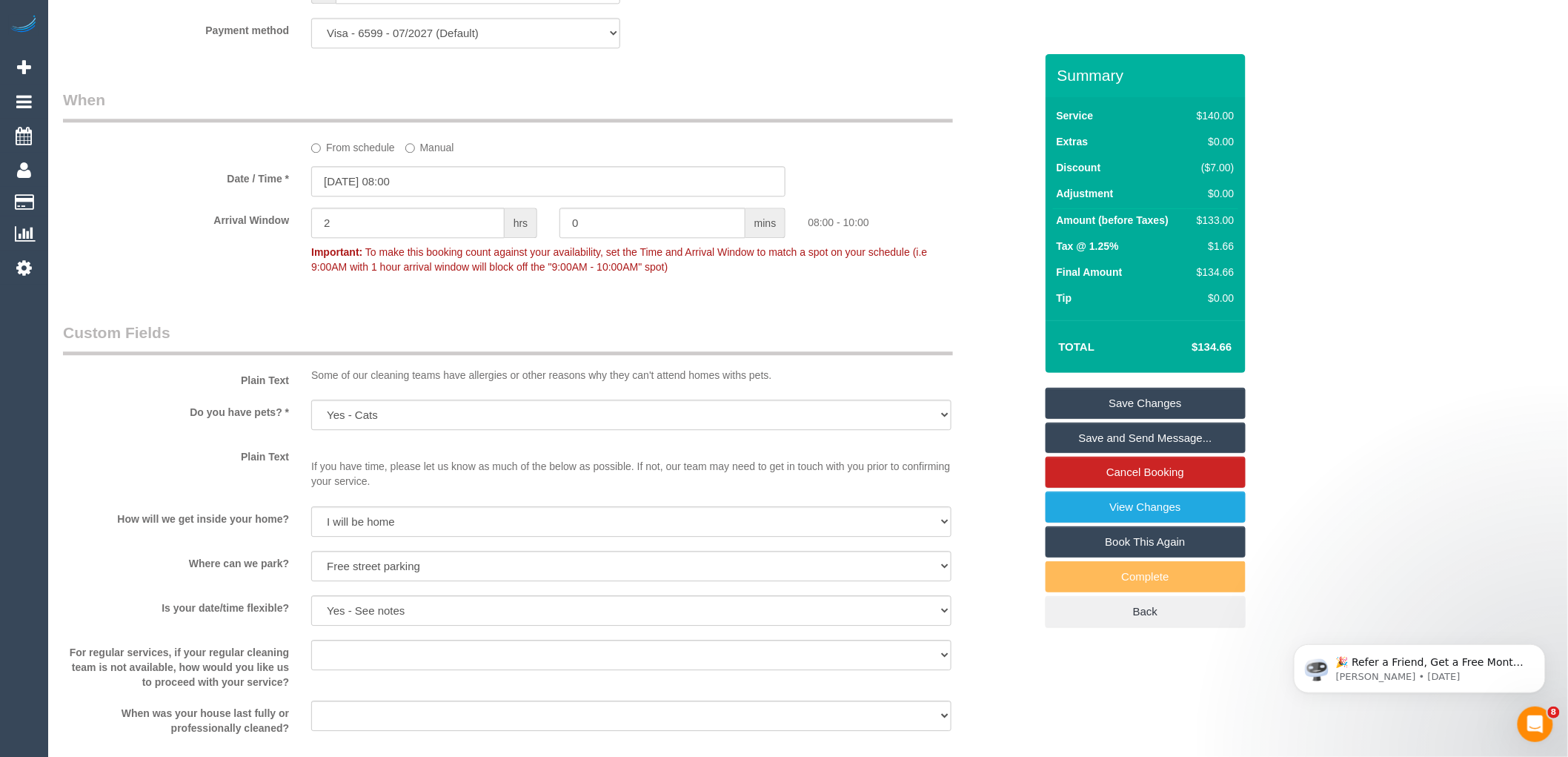
click at [328, 155] on label "From schedule" at bounding box center [353, 145] width 83 height 20
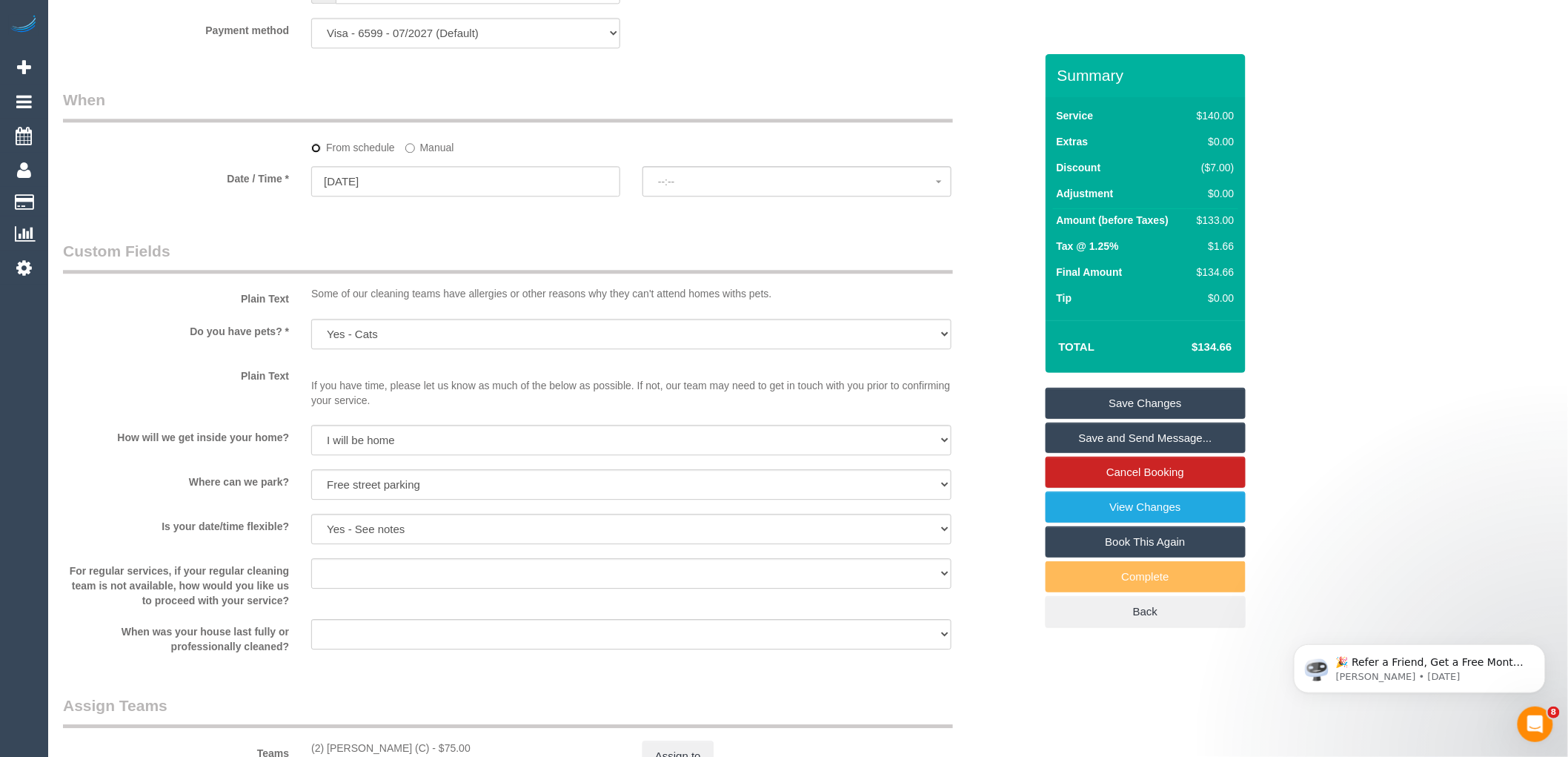
select select "spot17"
click at [454, 194] on input "18/09/2025" at bounding box center [466, 181] width 309 height 30
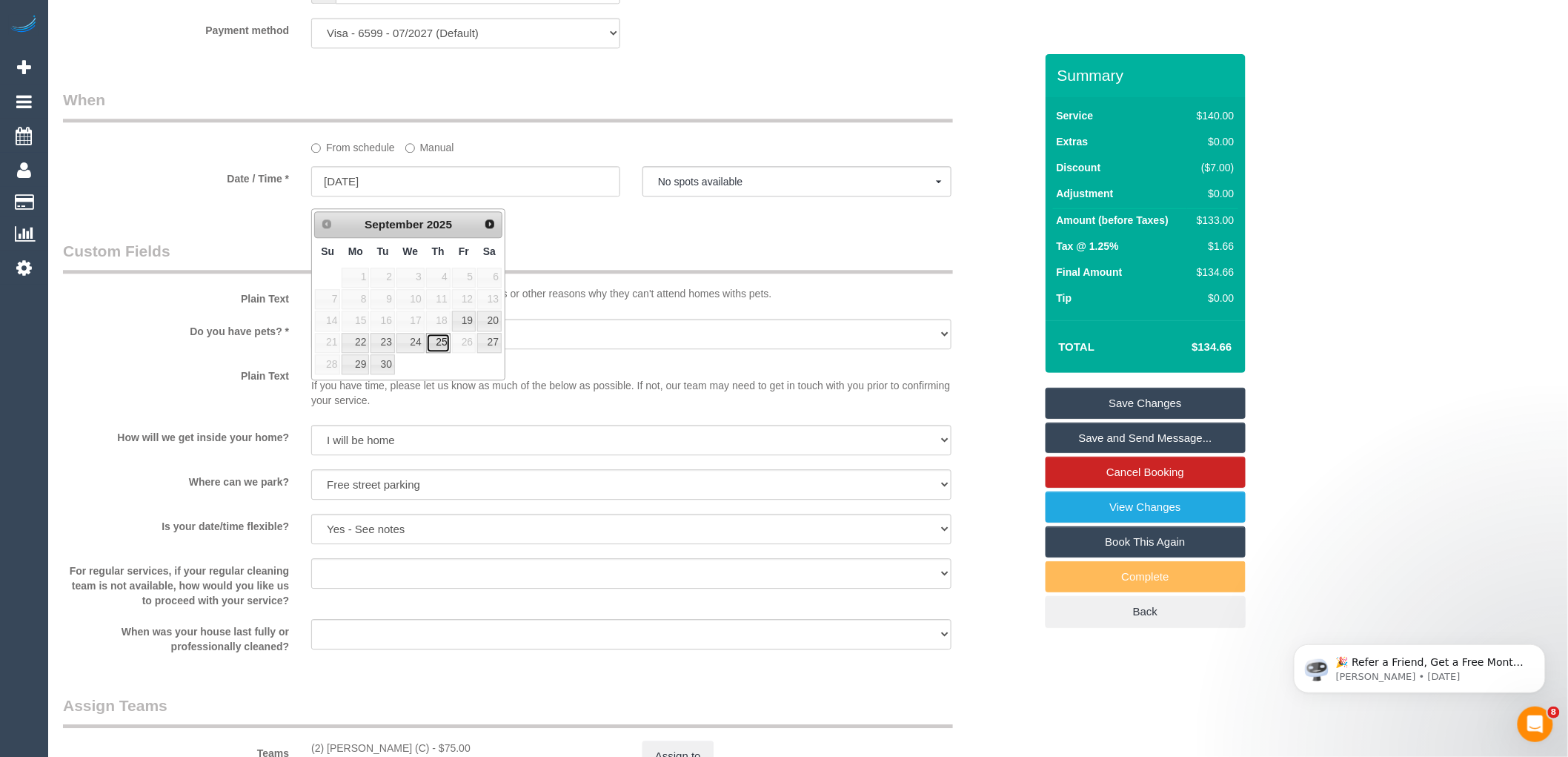
click at [441, 348] on link "25" at bounding box center [438, 343] width 24 height 20
type input "25/09/2025"
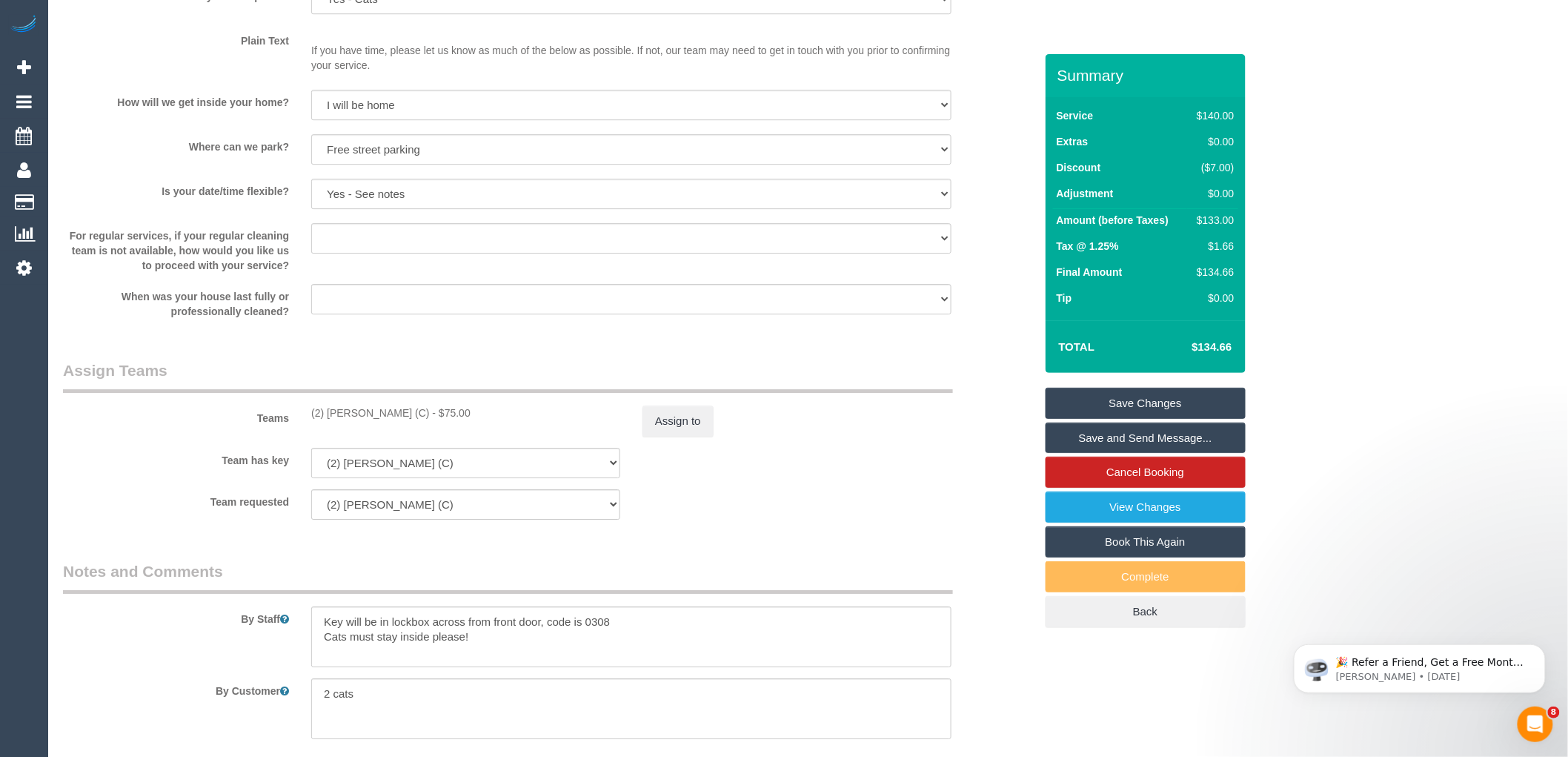
scroll to position [1491, 0]
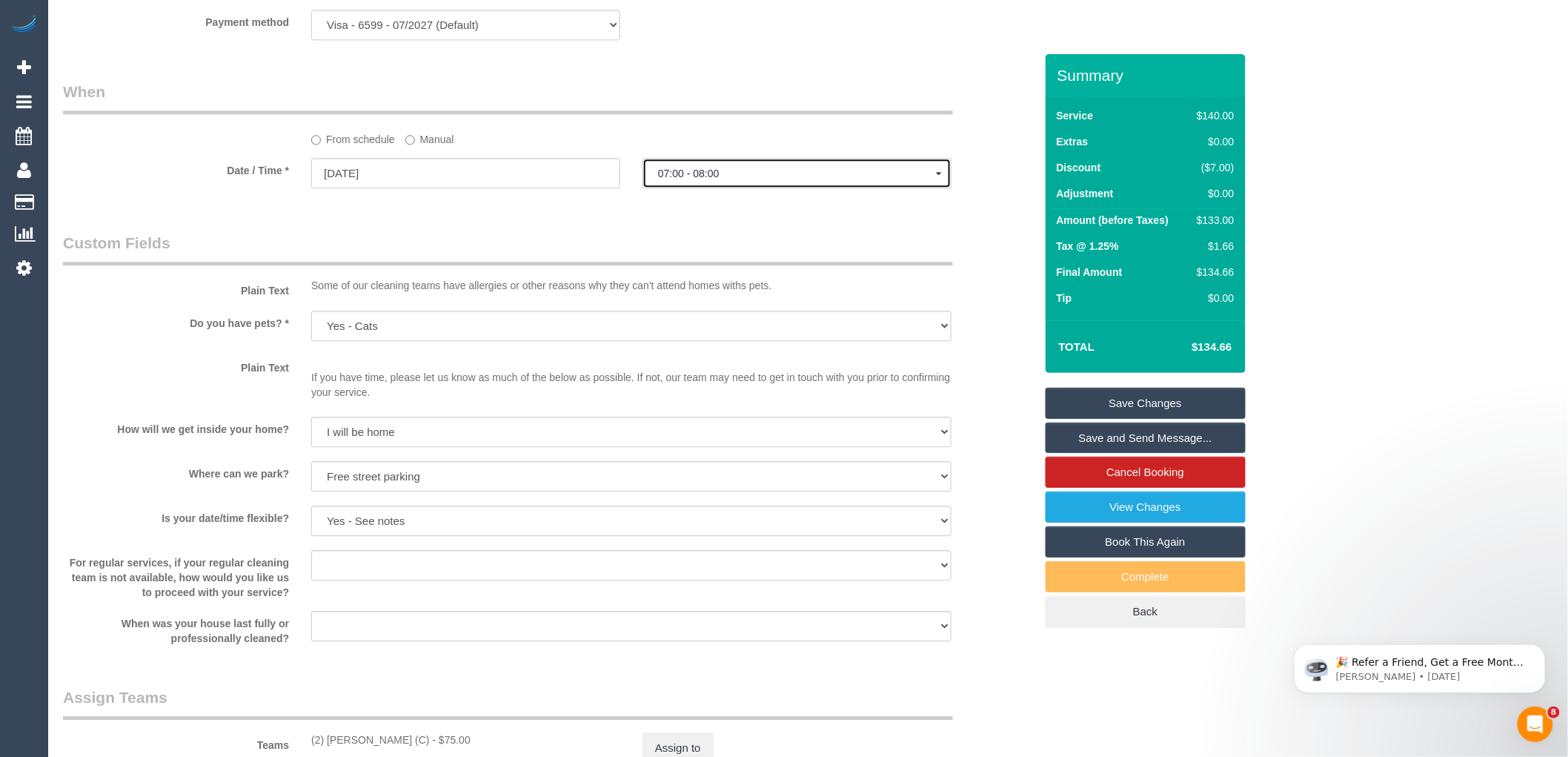
click at [722, 180] on span "07:00 - 08:00" at bounding box center [797, 174] width 278 height 12
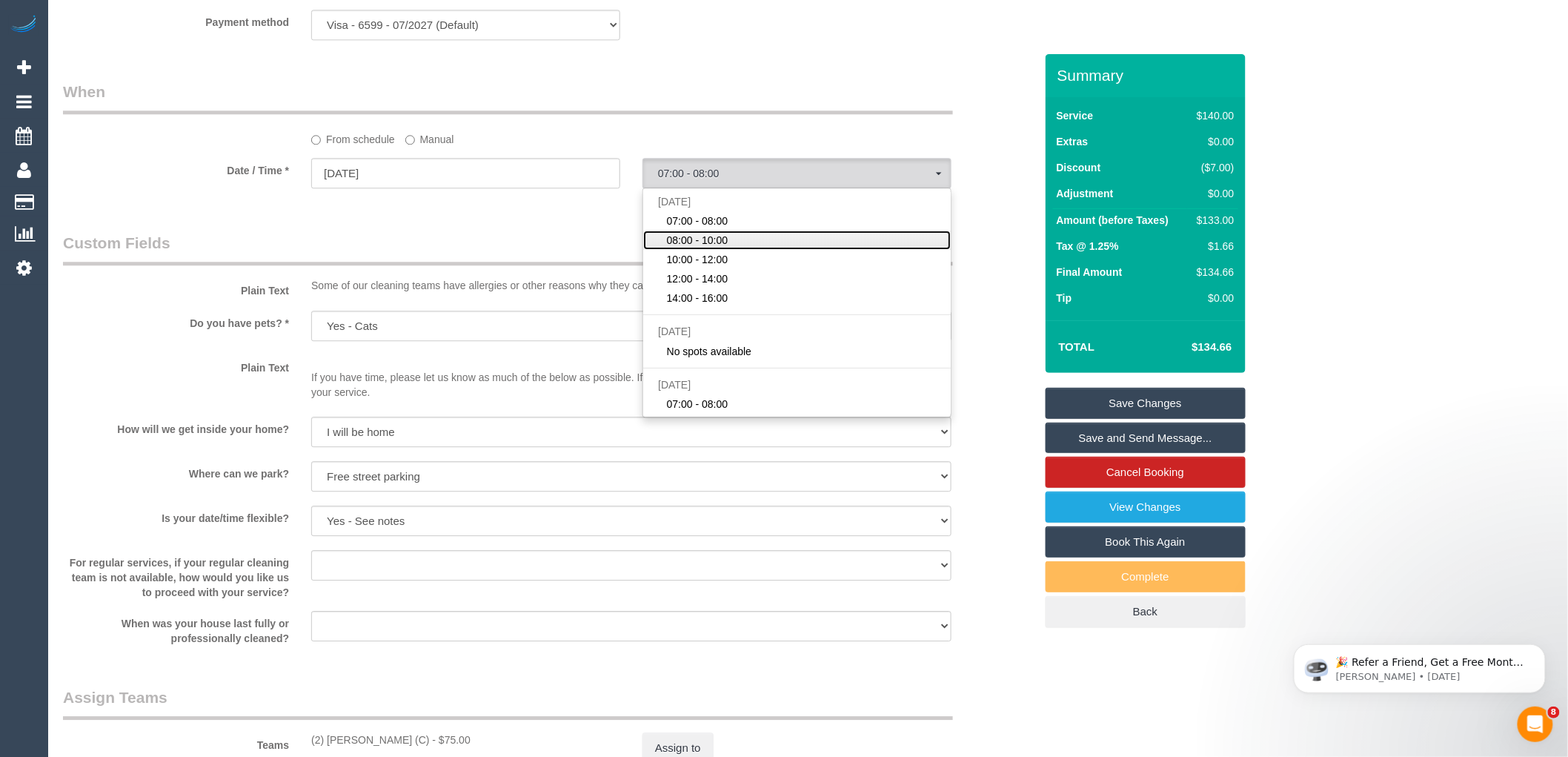
click at [725, 247] on span "08:00 - 10:00" at bounding box center [697, 240] width 61 height 15
select select "spot34"
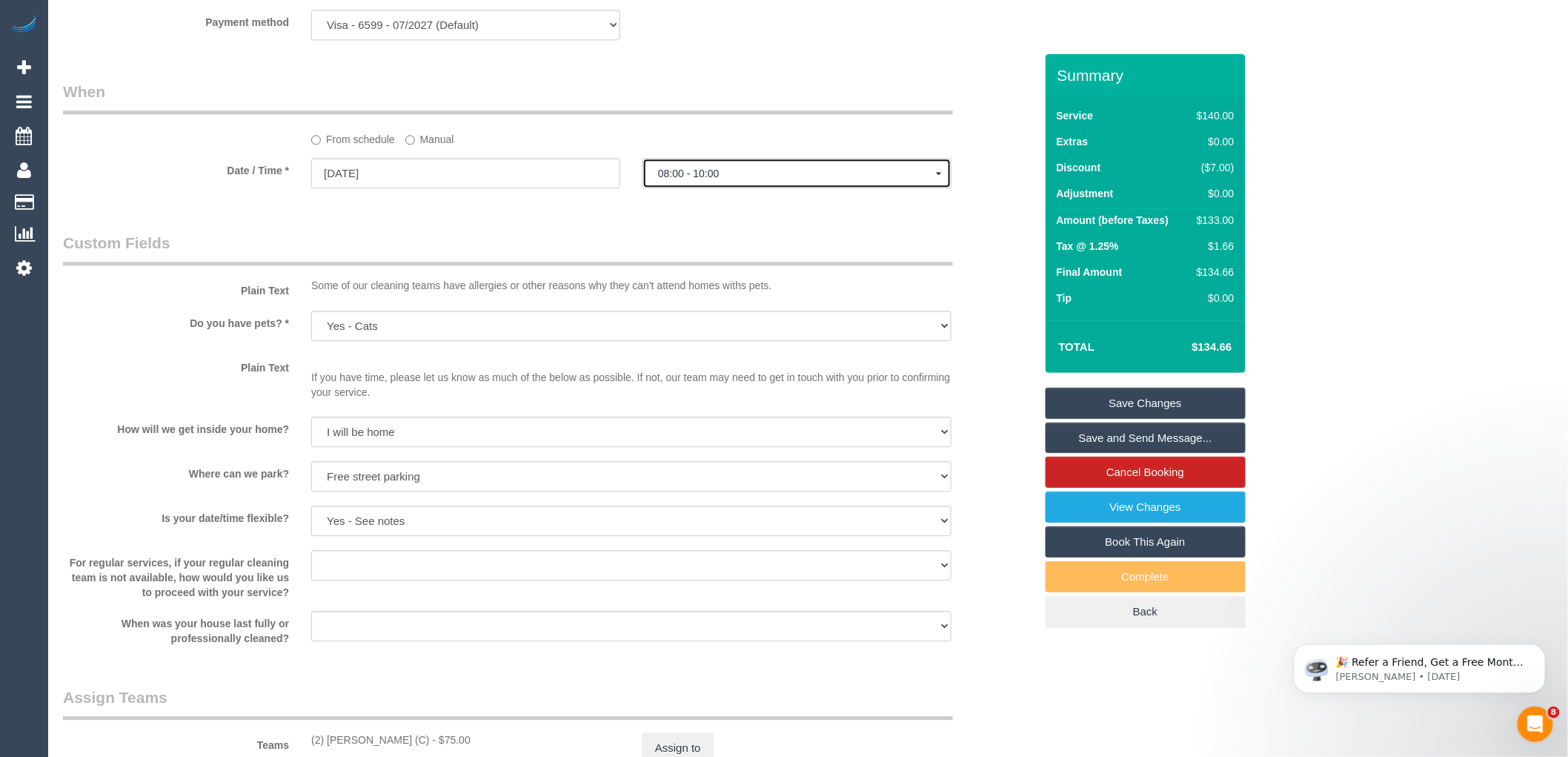
scroll to position [2066, 0]
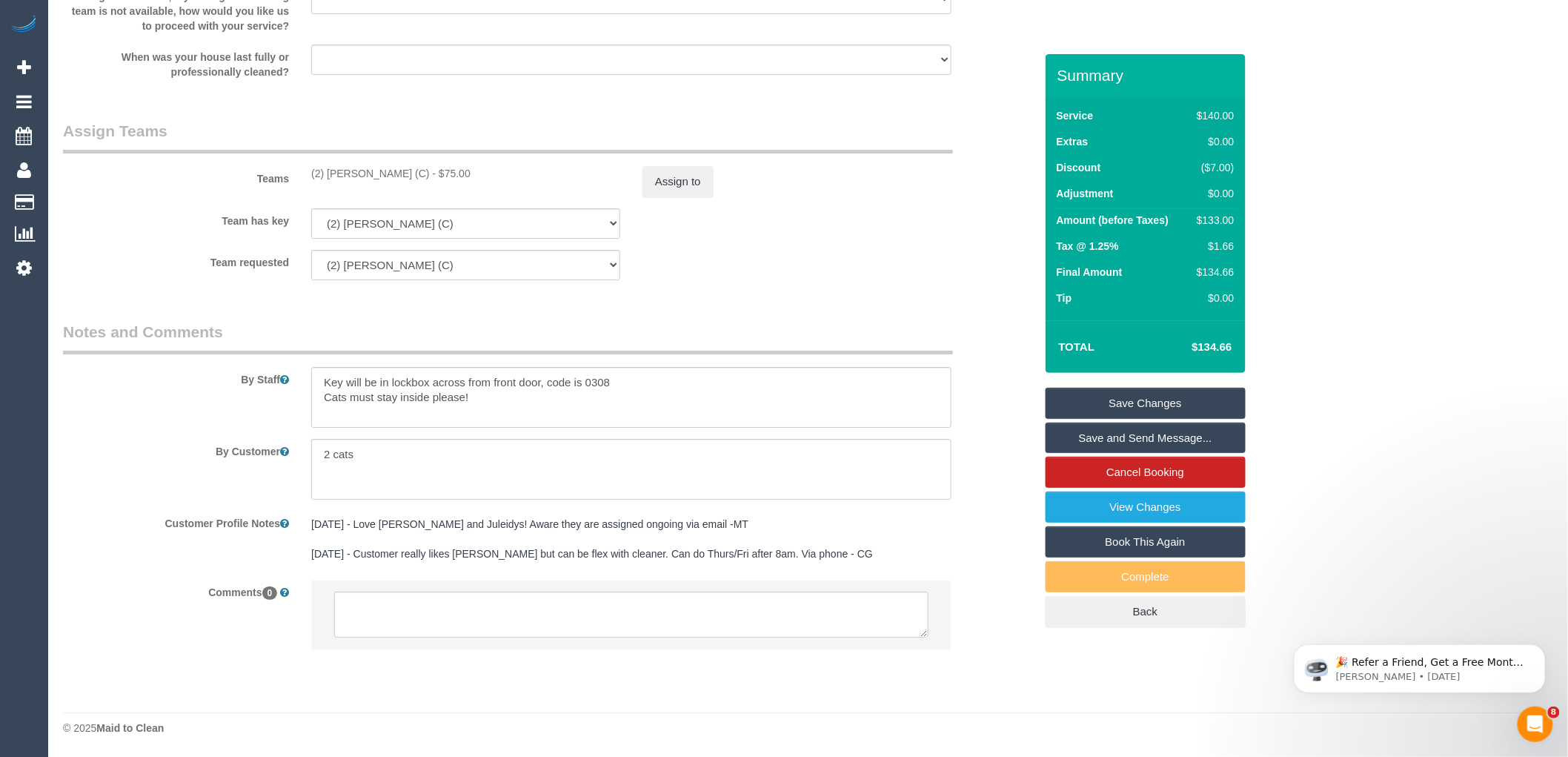
drag, startPoint x: 433, startPoint y: 171, endPoint x: 308, endPoint y: 161, distance: 125.4
click at [308, 161] on div "Teams (2) Megan Kaewpinich (C) - $75.00 Assign to" at bounding box center [548, 158] width 994 height 77
copy div "(2) Megan Kaewpinich (C)"
click at [472, 621] on textarea at bounding box center [631, 613] width 594 height 46
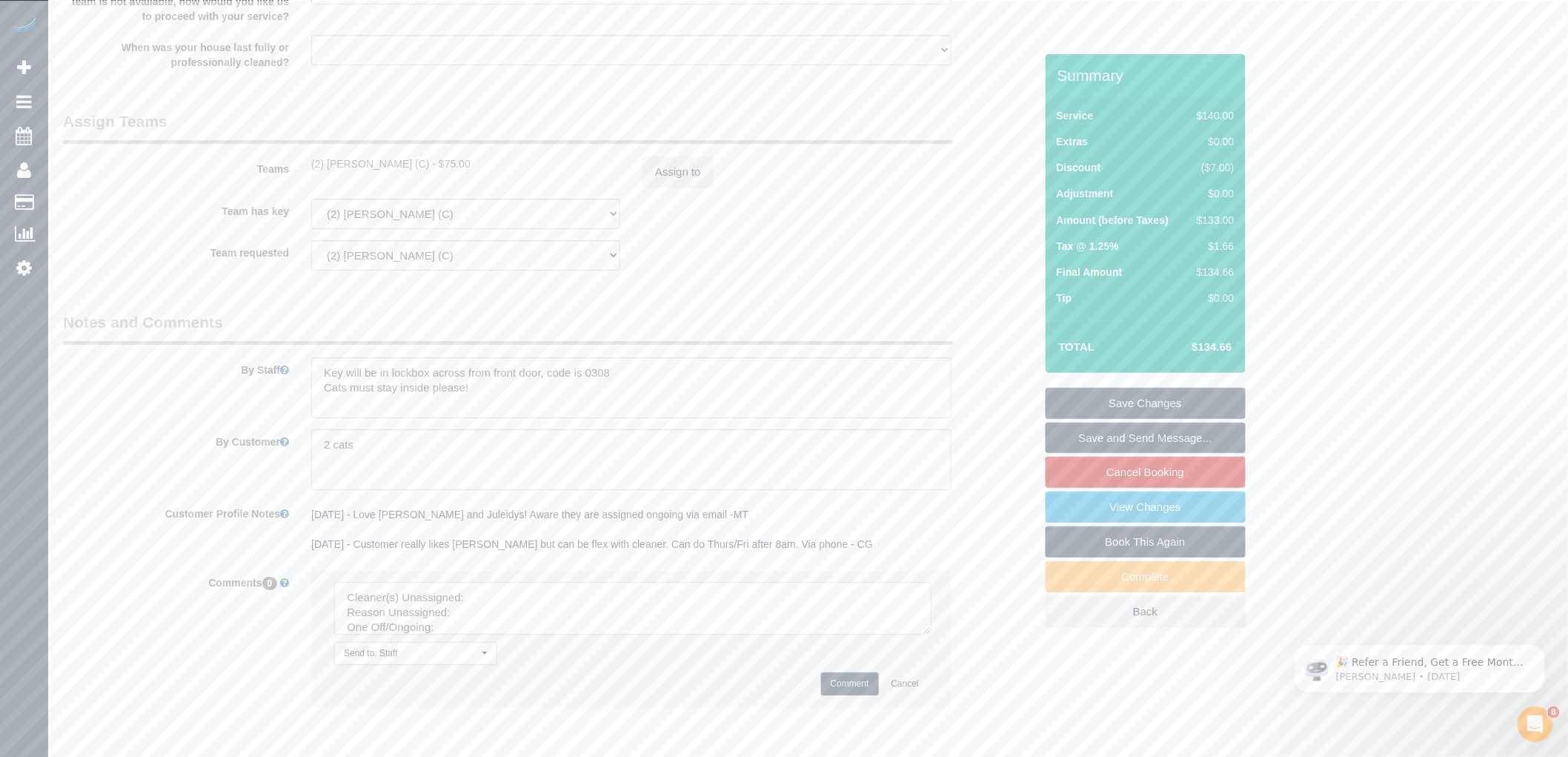
drag, startPoint x: 922, startPoint y: 633, endPoint x: 1038, endPoint y: 735, distance: 154.5
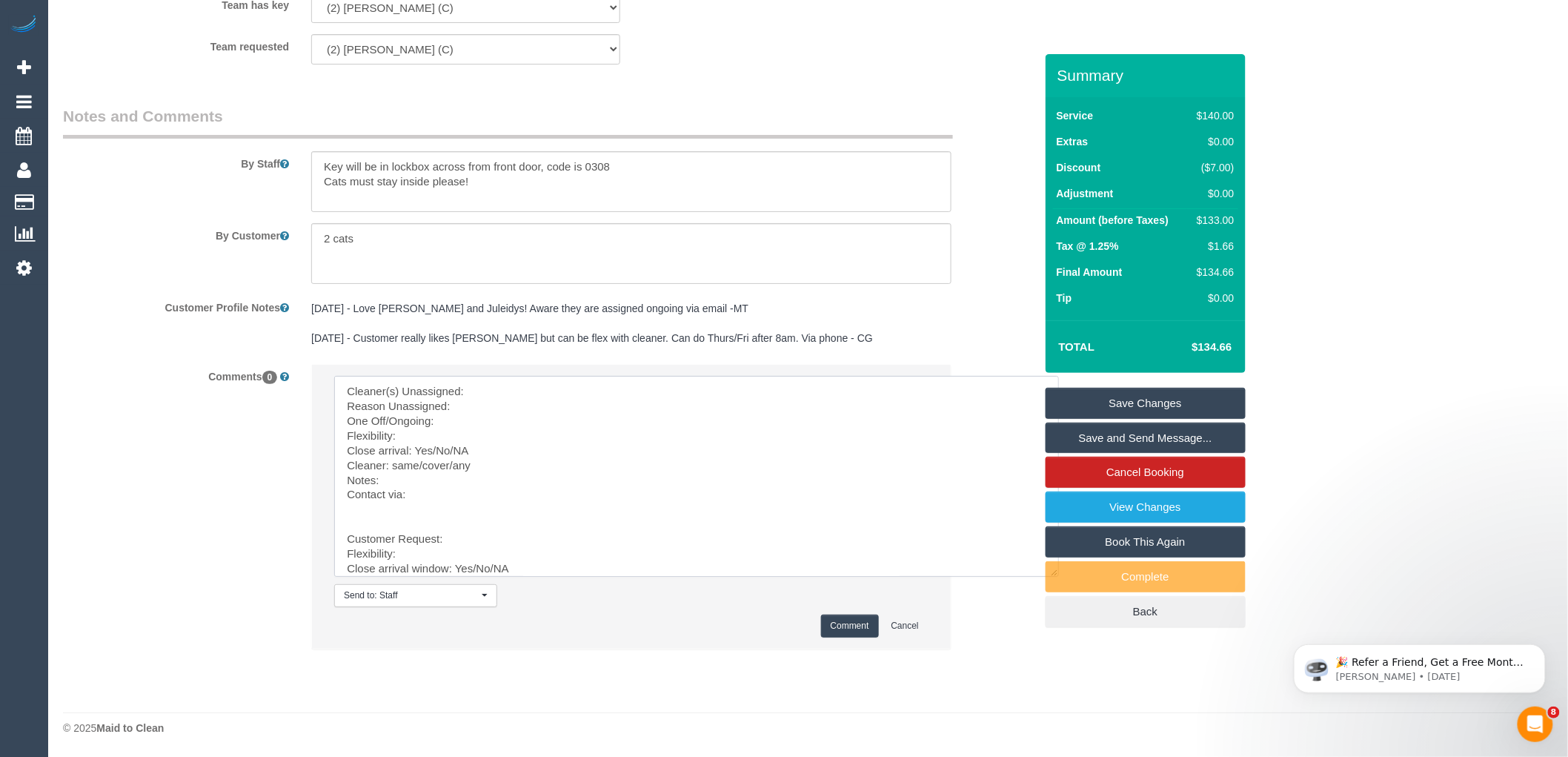
scroll to position [2284, 0]
click at [573, 383] on textarea at bounding box center [696, 476] width 725 height 201
paste textarea "(2) Megan Kaewpinich (C)"
click at [514, 402] on textarea at bounding box center [696, 476] width 725 height 201
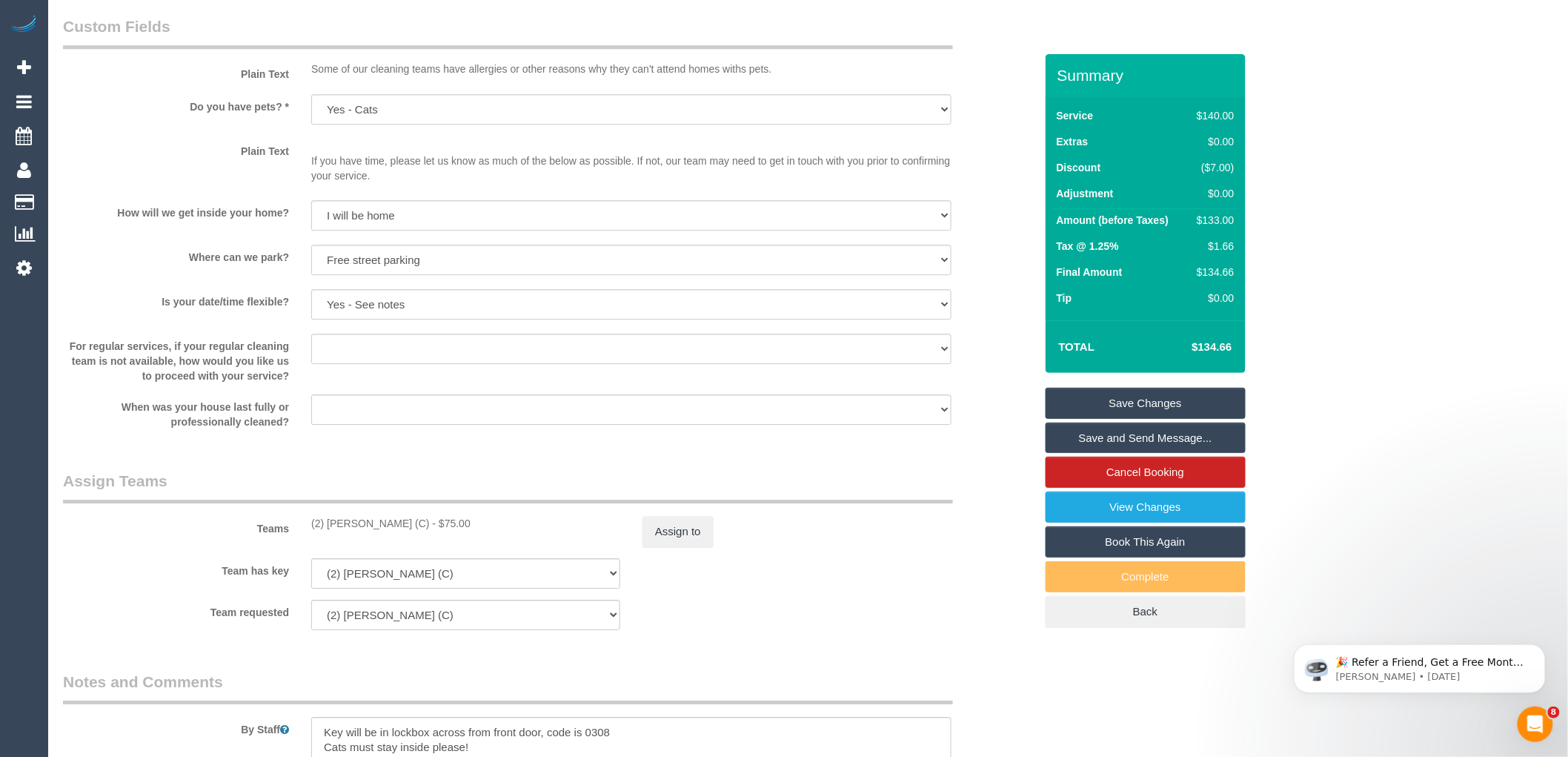
scroll to position [1377, 0]
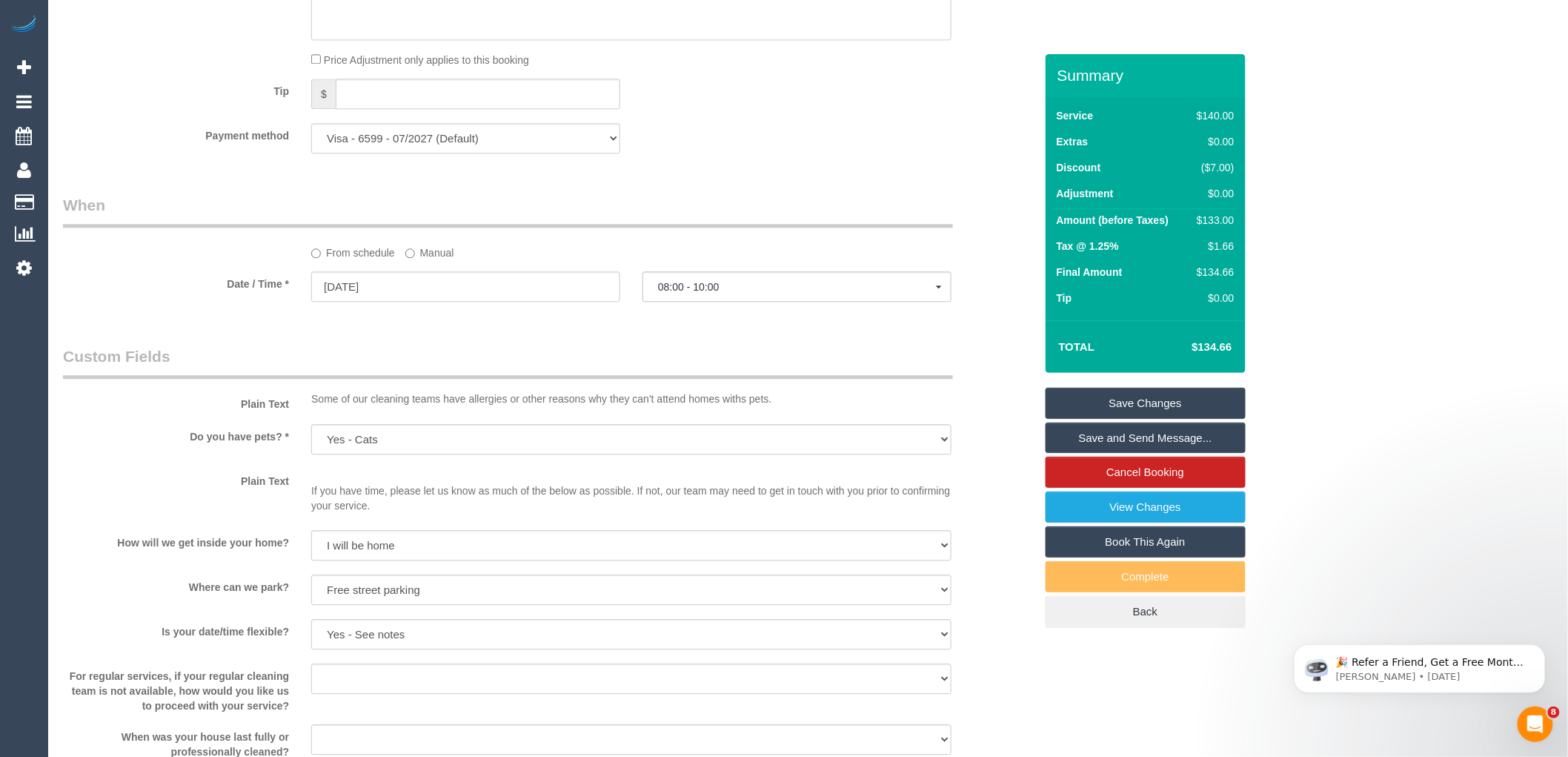
type textarea "Cleaner(s) Unassigned: (2) Megan Kaewpinich (C) Reason Unassigned: reschedule O…"
click at [729, 302] on button "08:00 - 10:00" at bounding box center [797, 285] width 309 height 30
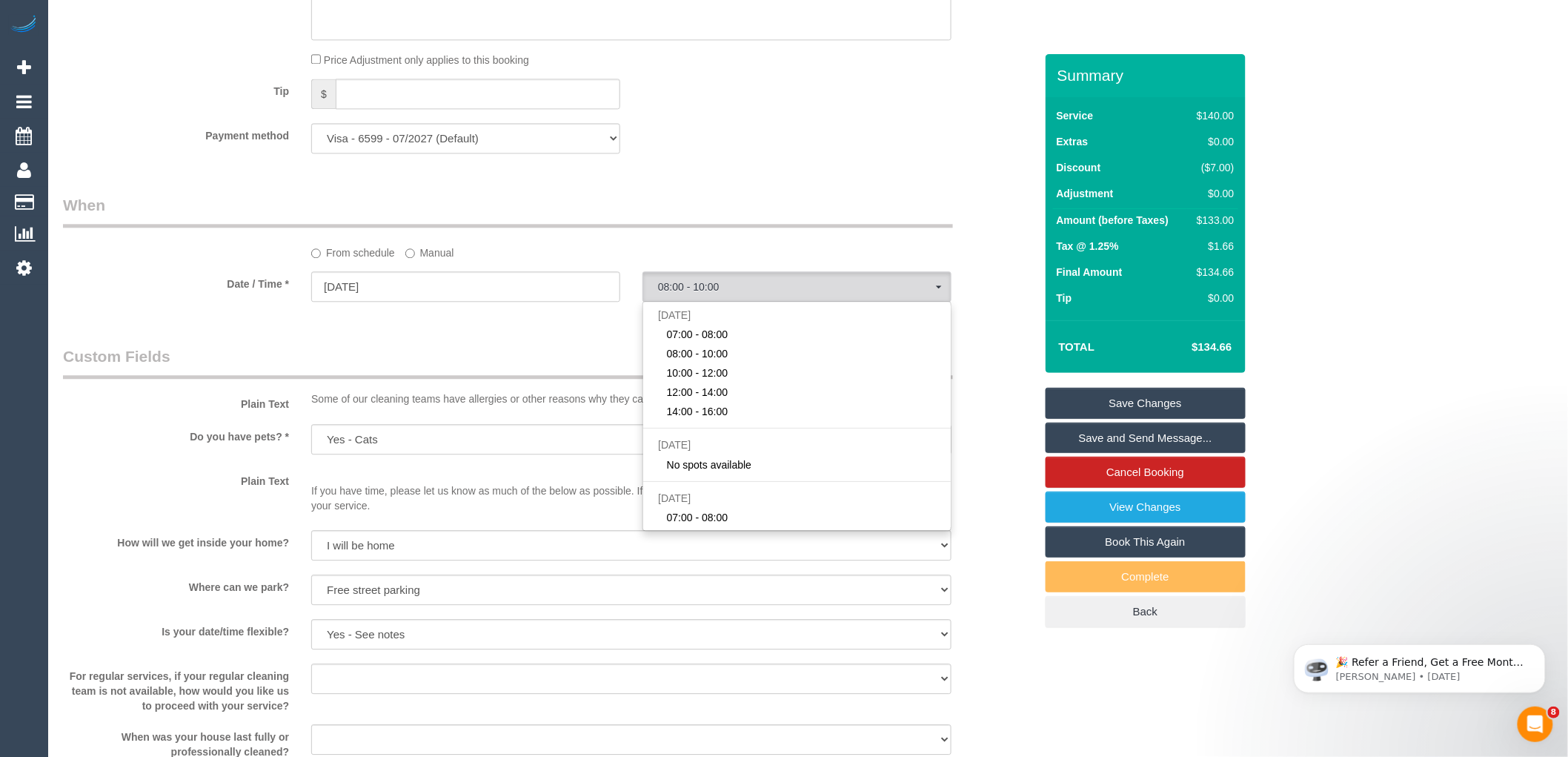
click at [430, 260] on label "Manual" at bounding box center [430, 249] width 49 height 20
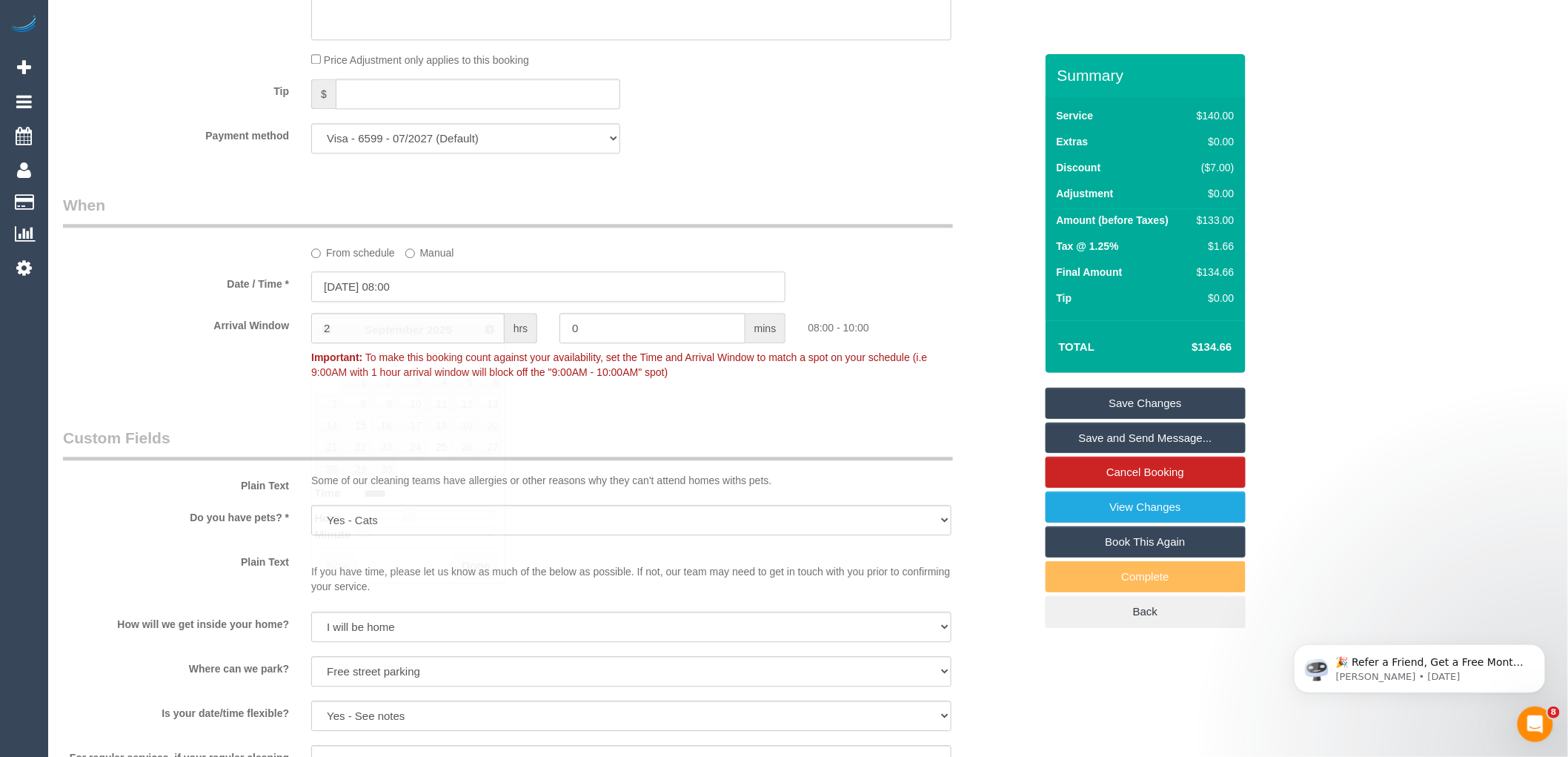
click at [430, 295] on input "25/09/2025 08:00" at bounding box center [548, 285] width 474 height 30
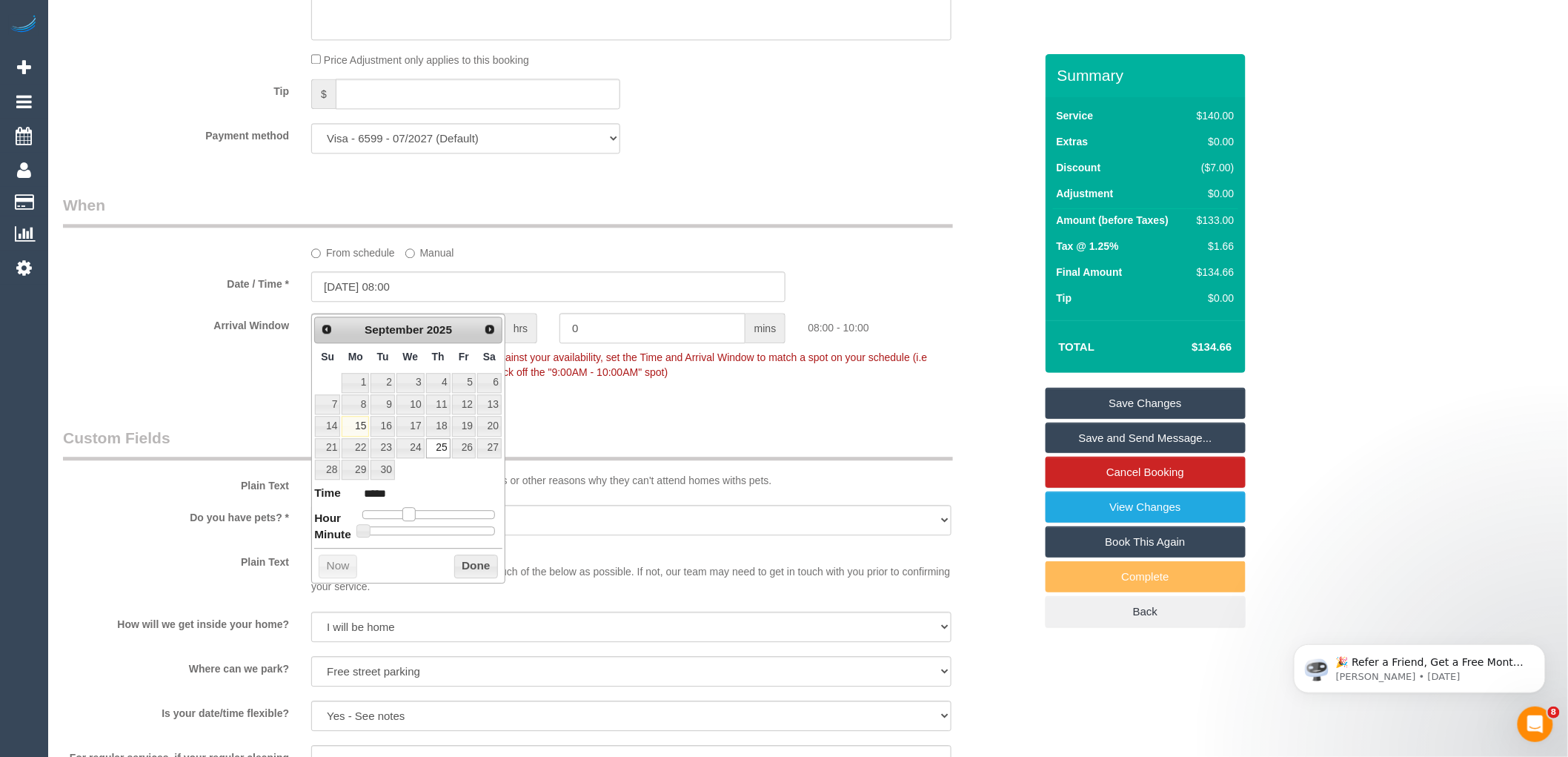
type input "25/09/2025 09:00"
type input "*****"
type input "25/09/2025 10:00"
type input "*****"
type input "25/09/2025 09:00"
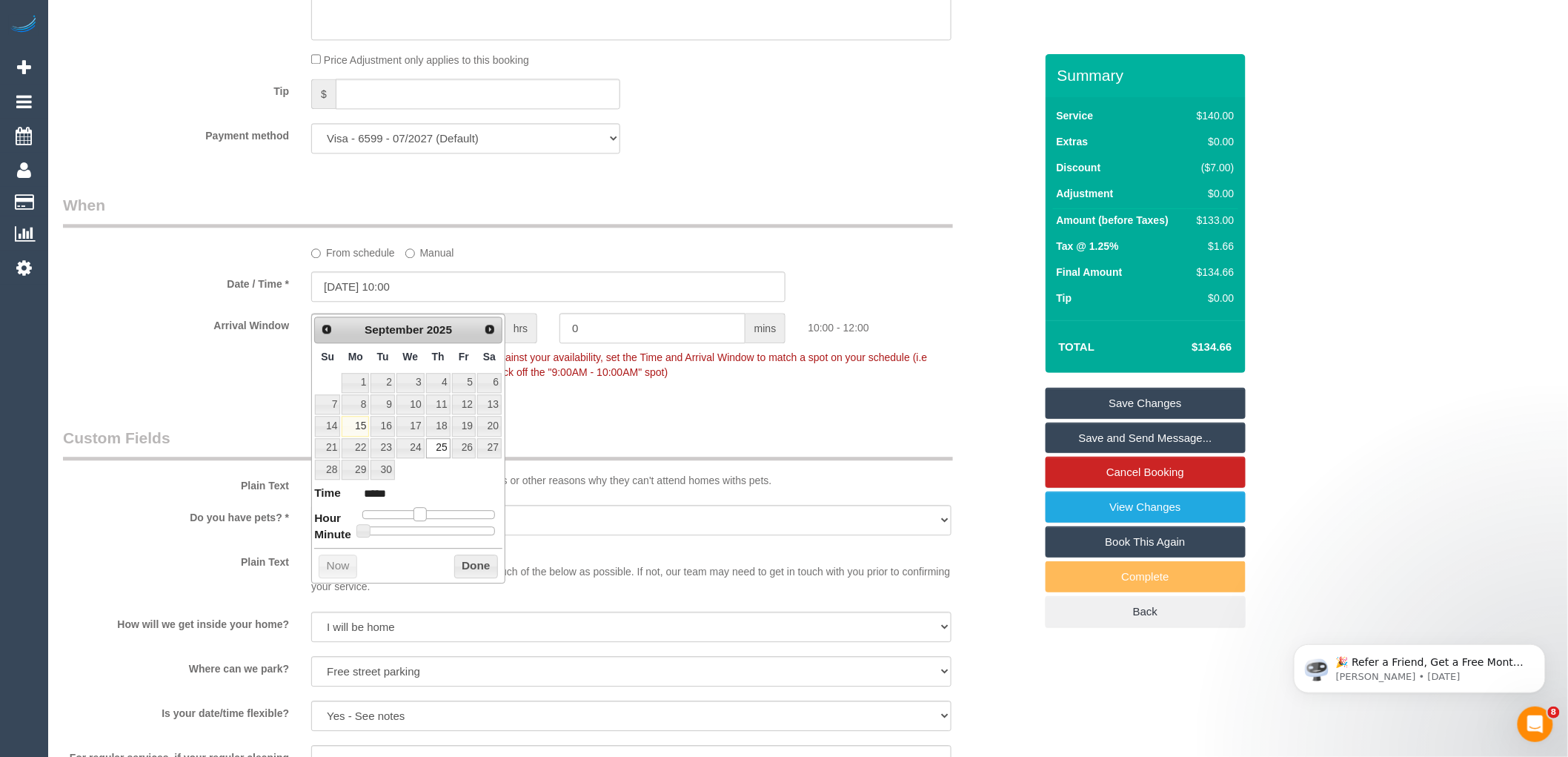
type input "*****"
drag, startPoint x: 405, startPoint y: 513, endPoint x: 412, endPoint y: 514, distance: 7.1
click at [412, 514] on span at bounding box center [414, 513] width 14 height 14
click at [479, 566] on button "Done" at bounding box center [475, 566] width 44 height 23
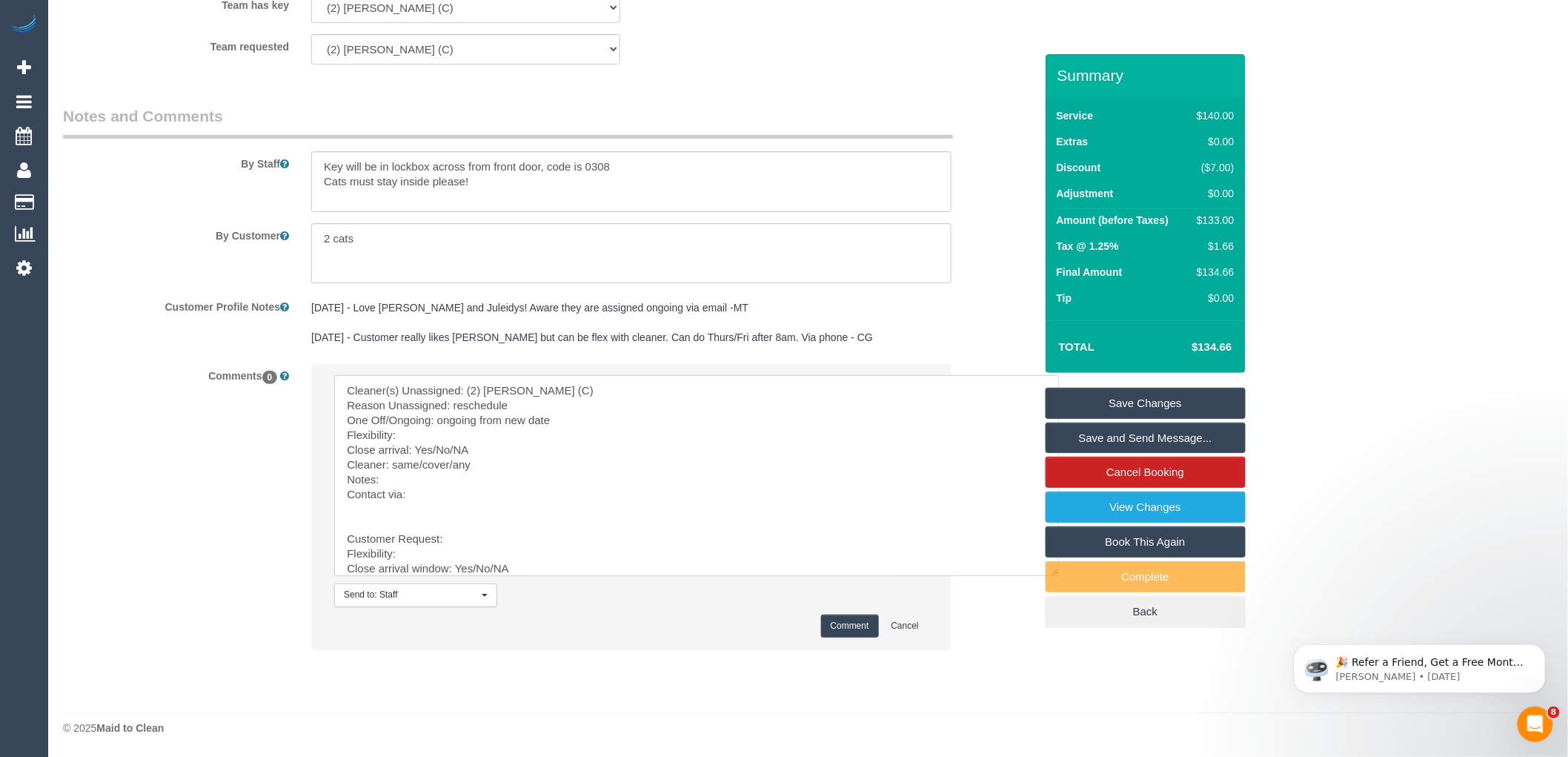
scroll to position [67, 0]
drag, startPoint x: 404, startPoint y: 512, endPoint x: 505, endPoint y: 668, distance: 185.8
click at [505, 668] on fieldset "Notes and Comments By Staff By Customer Customer Profile Notes 08/04/25 - Love …" at bounding box center [548, 389] width 971 height 570
click at [500, 434] on textarea at bounding box center [696, 475] width 725 height 201
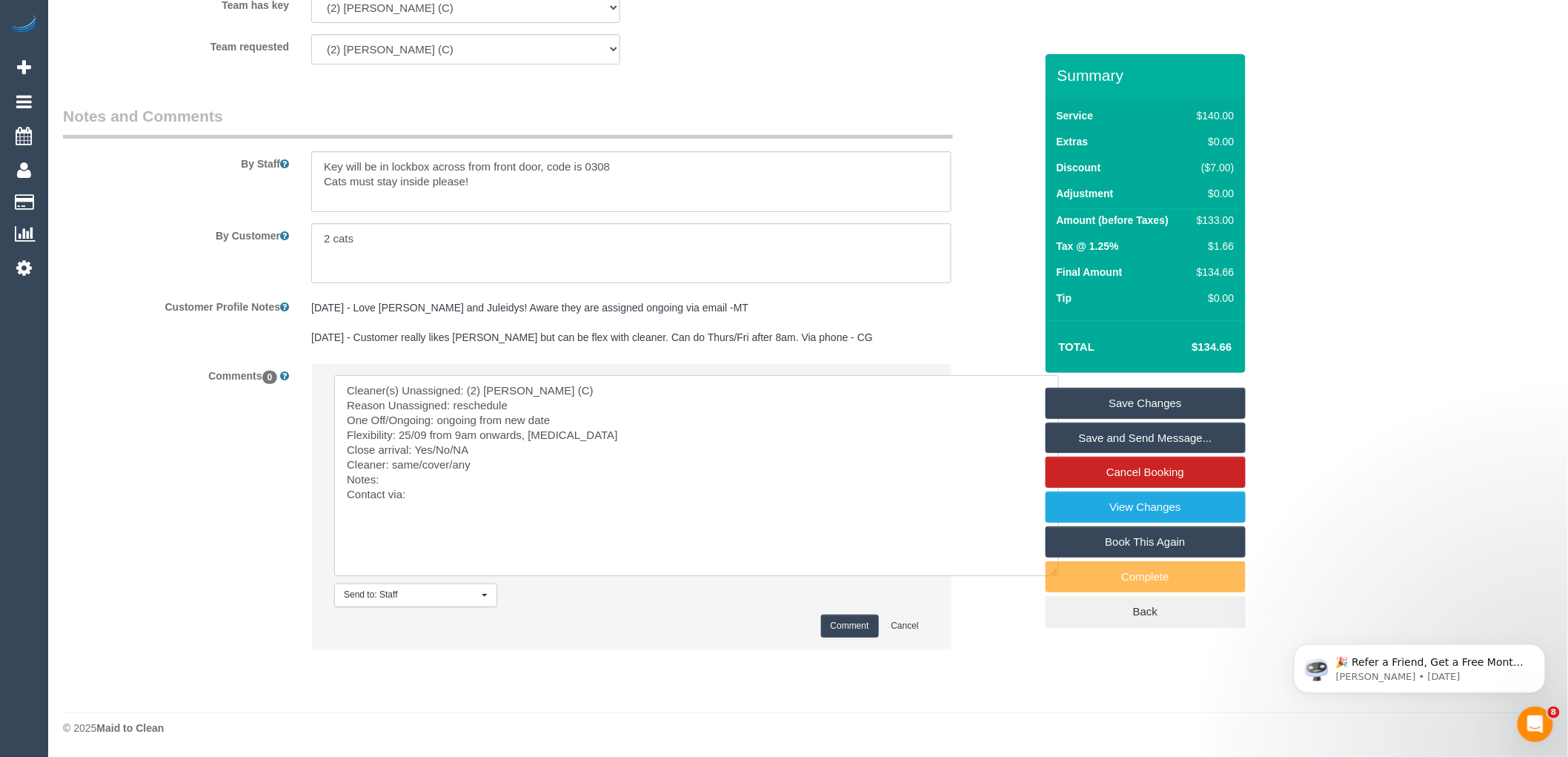
drag, startPoint x: 477, startPoint y: 452, endPoint x: 432, endPoint y: 448, distance: 45.2
click at [432, 448] on textarea at bounding box center [696, 475] width 725 height 201
drag, startPoint x: 452, startPoint y: 464, endPoint x: 390, endPoint y: 469, distance: 62.2
click at [390, 469] on textarea at bounding box center [696, 475] width 725 height 201
click at [428, 500] on textarea at bounding box center [696, 475] width 725 height 201
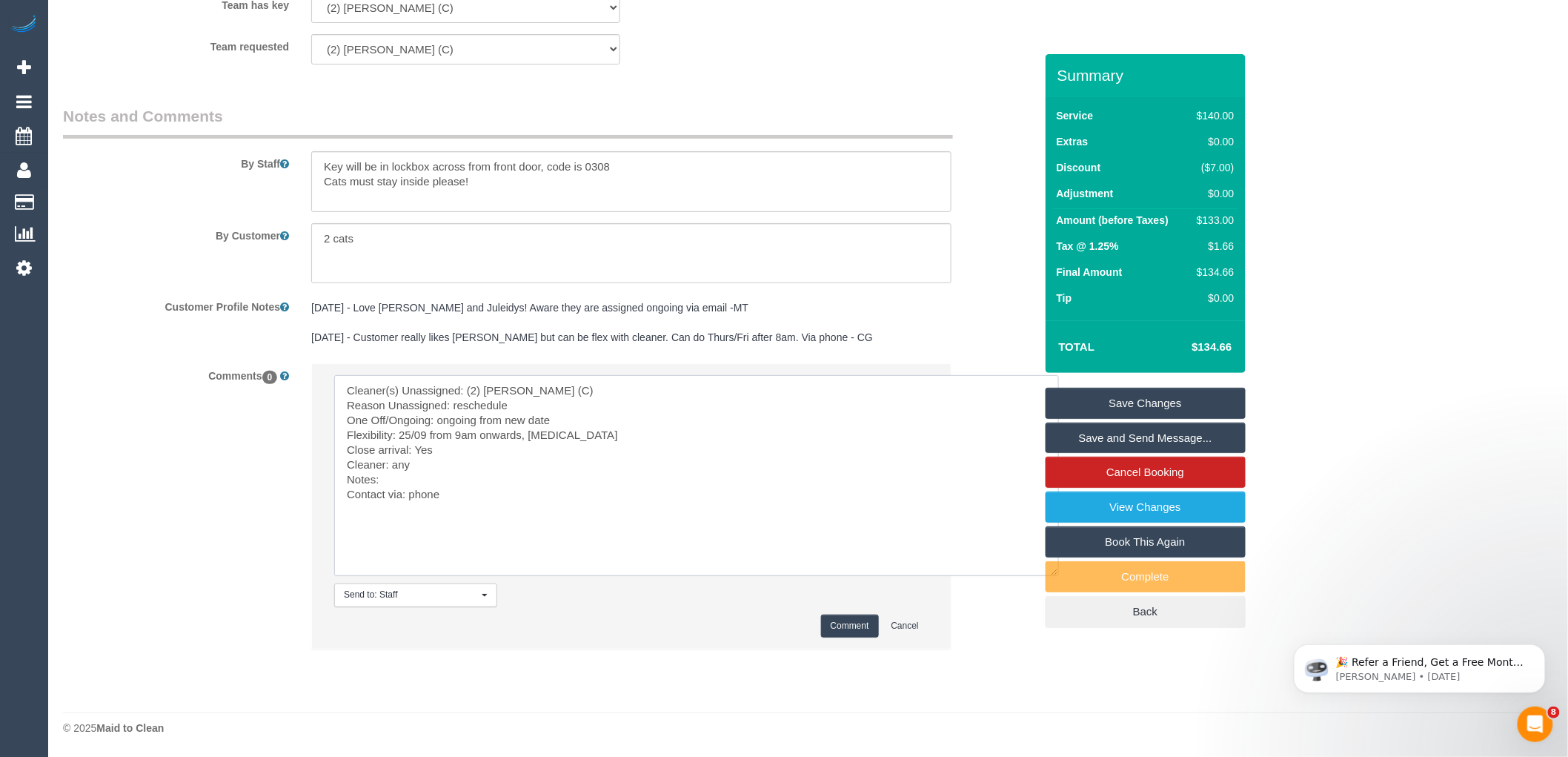
click at [611, 434] on textarea at bounding box center [696, 475] width 725 height 201
type textarea "Cleaner(s) Unassigned: (2) Megan Kaewpinich (C) Reason Unassigned: reschedule O…"
click at [848, 624] on button "Comment" at bounding box center [850, 626] width 58 height 23
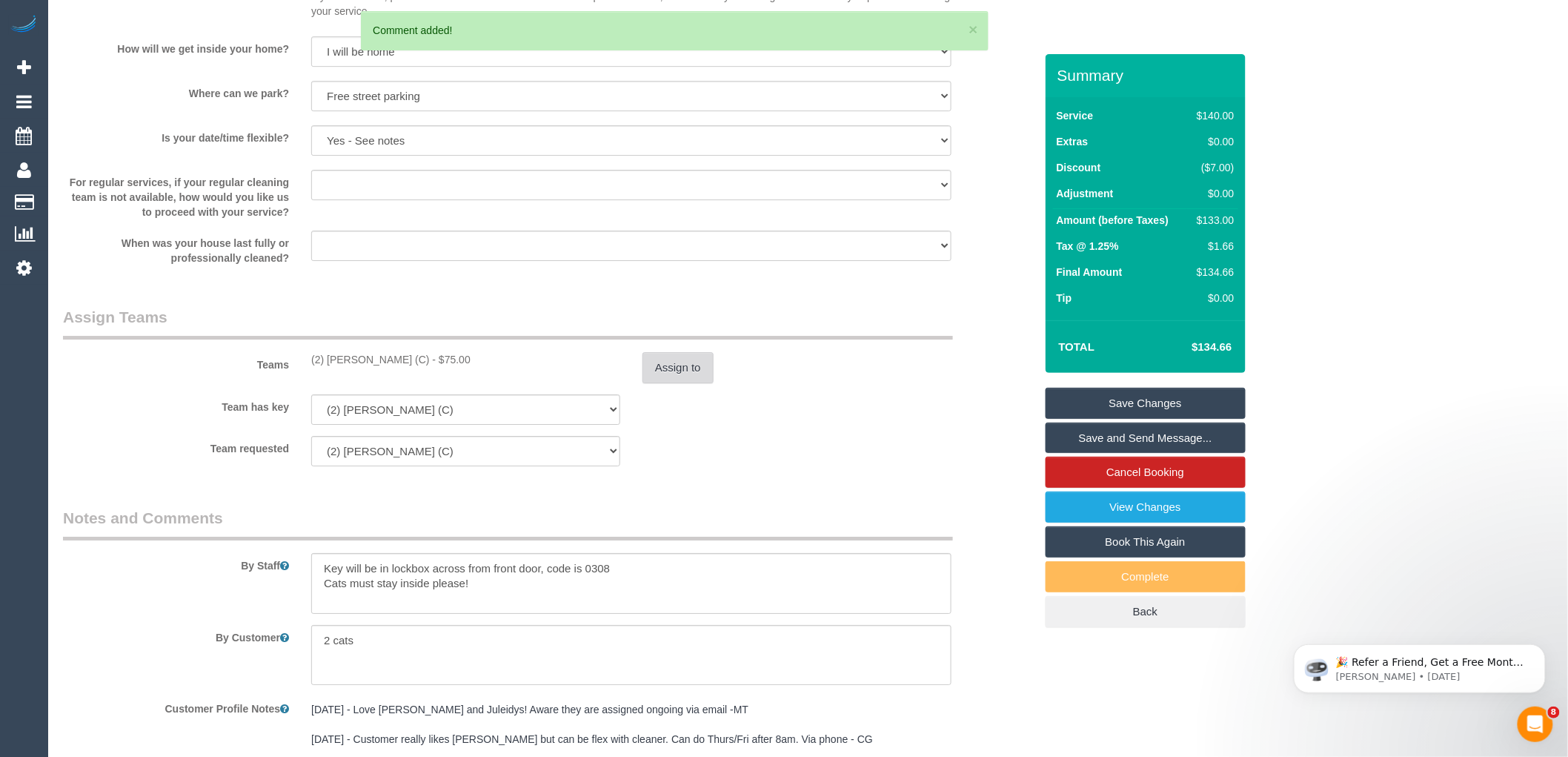
click at [679, 383] on button "Assign to" at bounding box center [677, 368] width 71 height 31
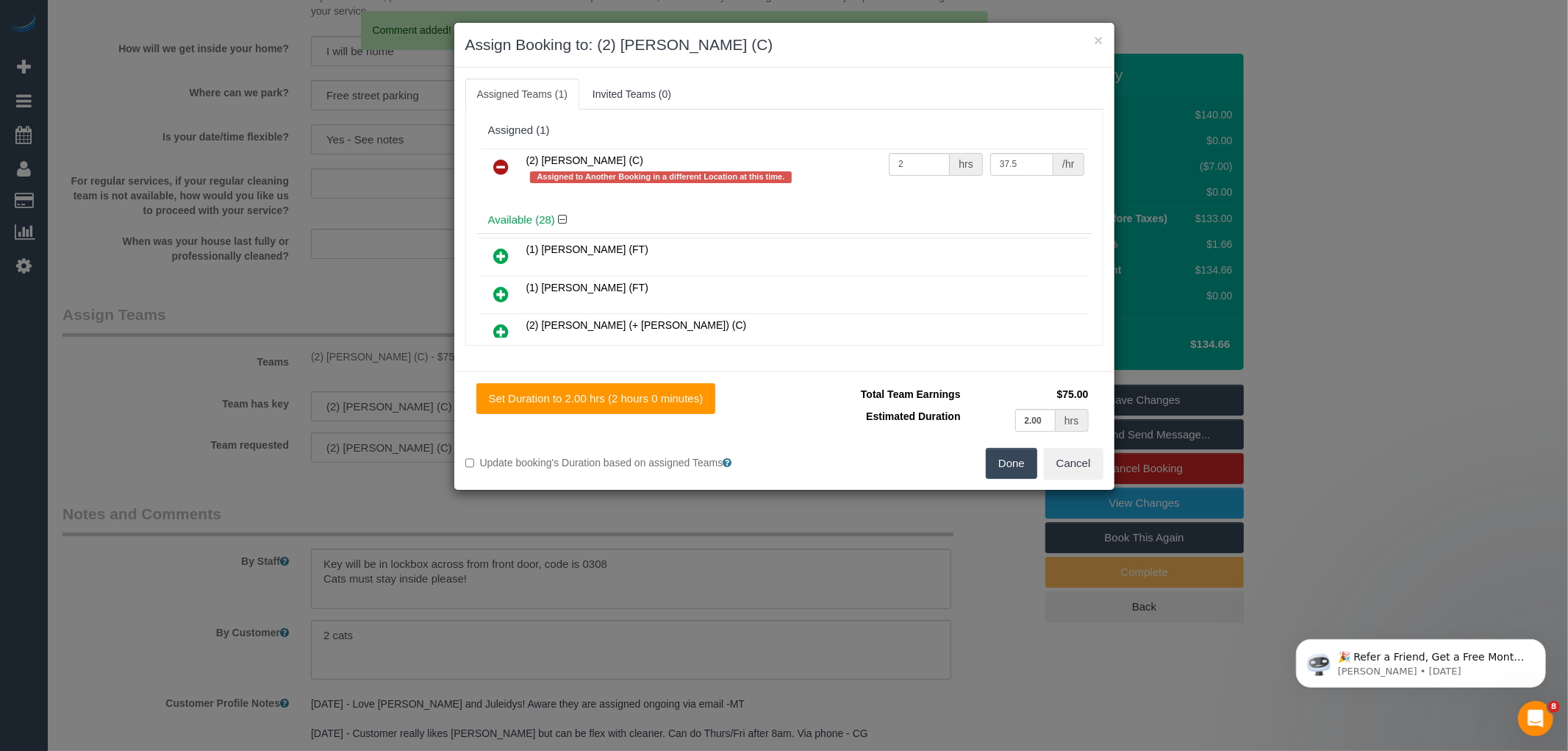
click at [497, 160] on icon at bounding box center [501, 167] width 15 height 17
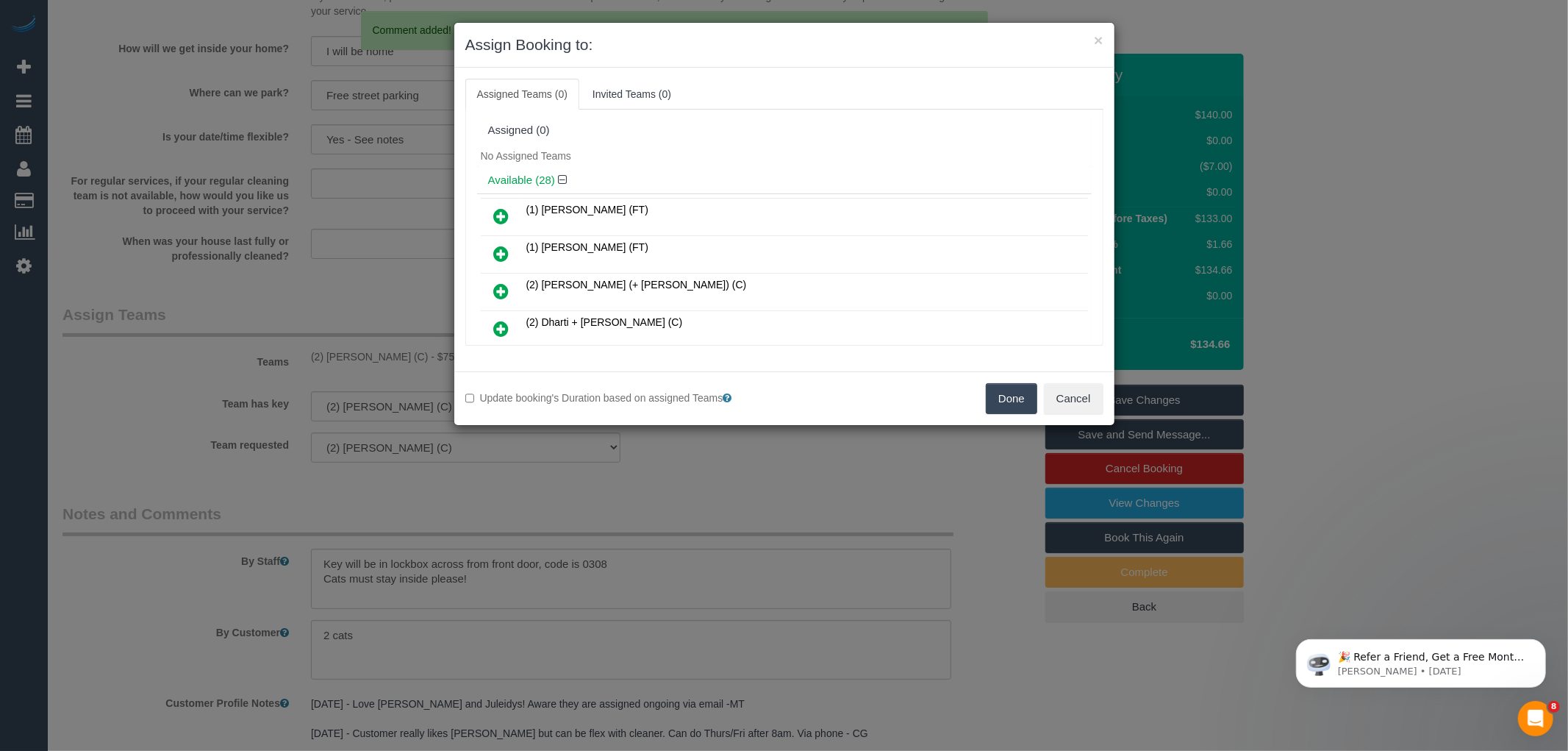
click at [1003, 382] on div "Update booking's Duration based on assigned Teams Done Cancel" at bounding box center [784, 399] width 660 height 54
click at [1006, 401] on button "Done" at bounding box center [1011, 399] width 51 height 31
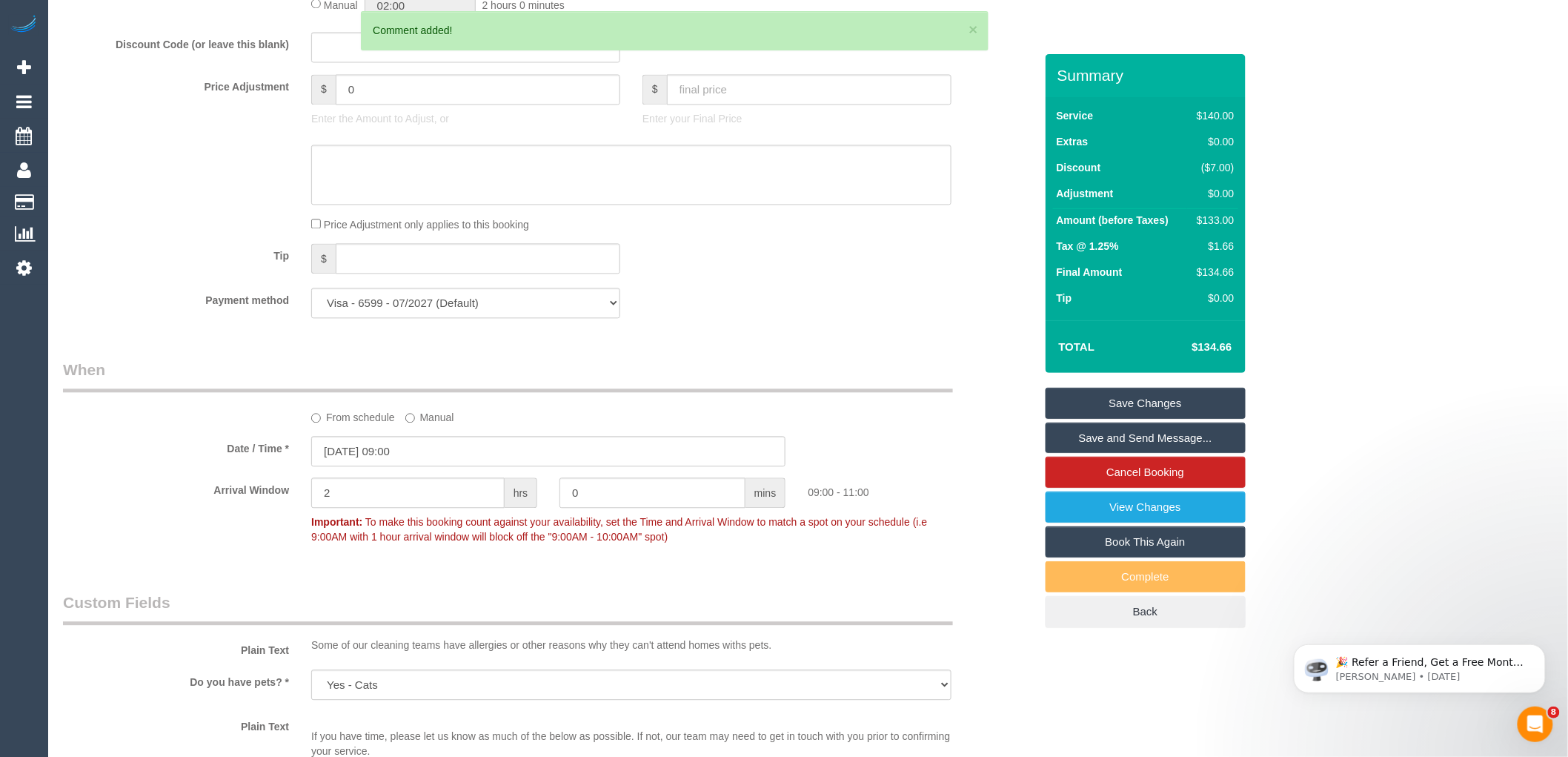
scroll to position [1211, 0]
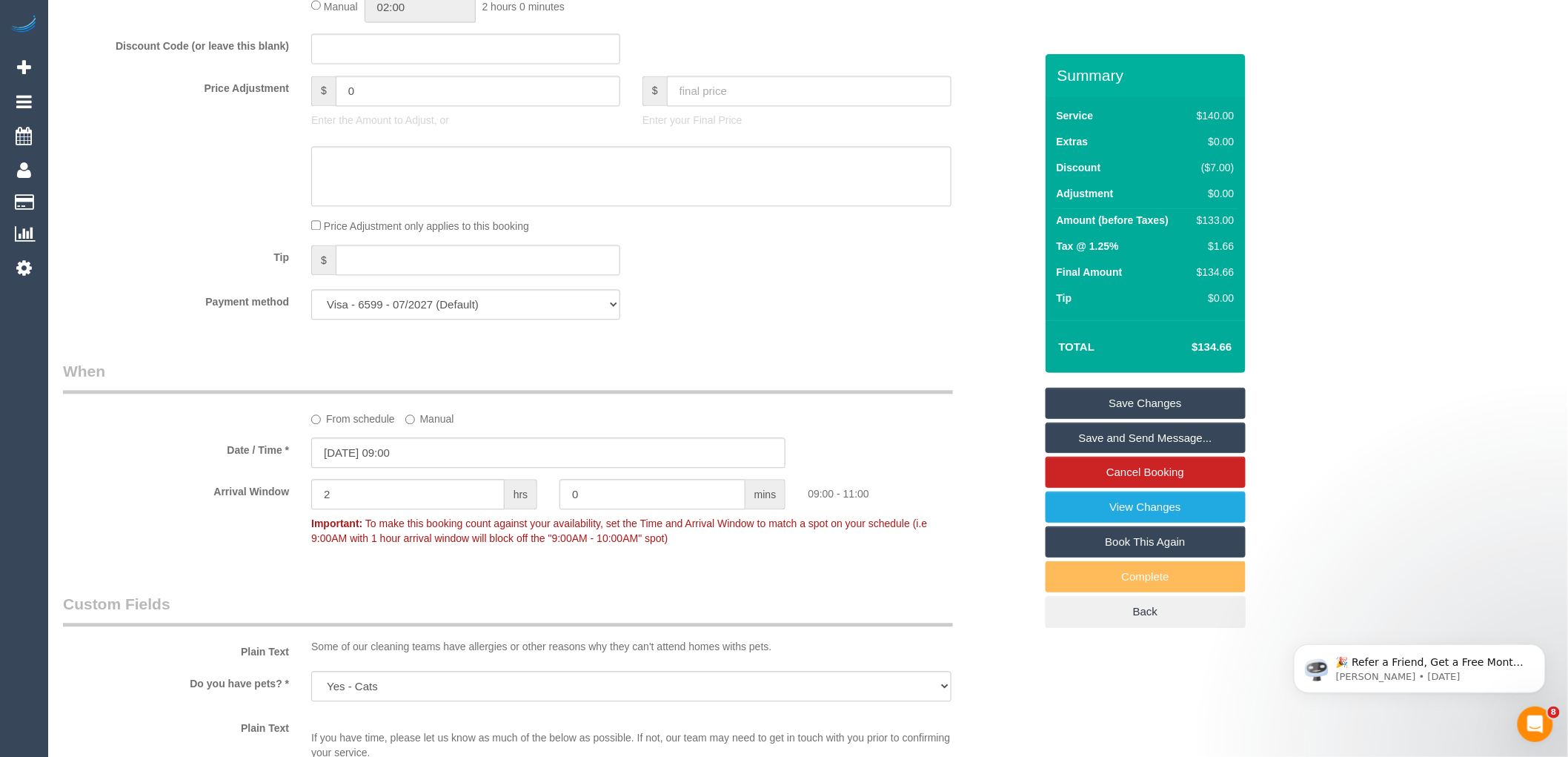
click at [1198, 404] on link "Save Changes" at bounding box center [1145, 403] width 200 height 31
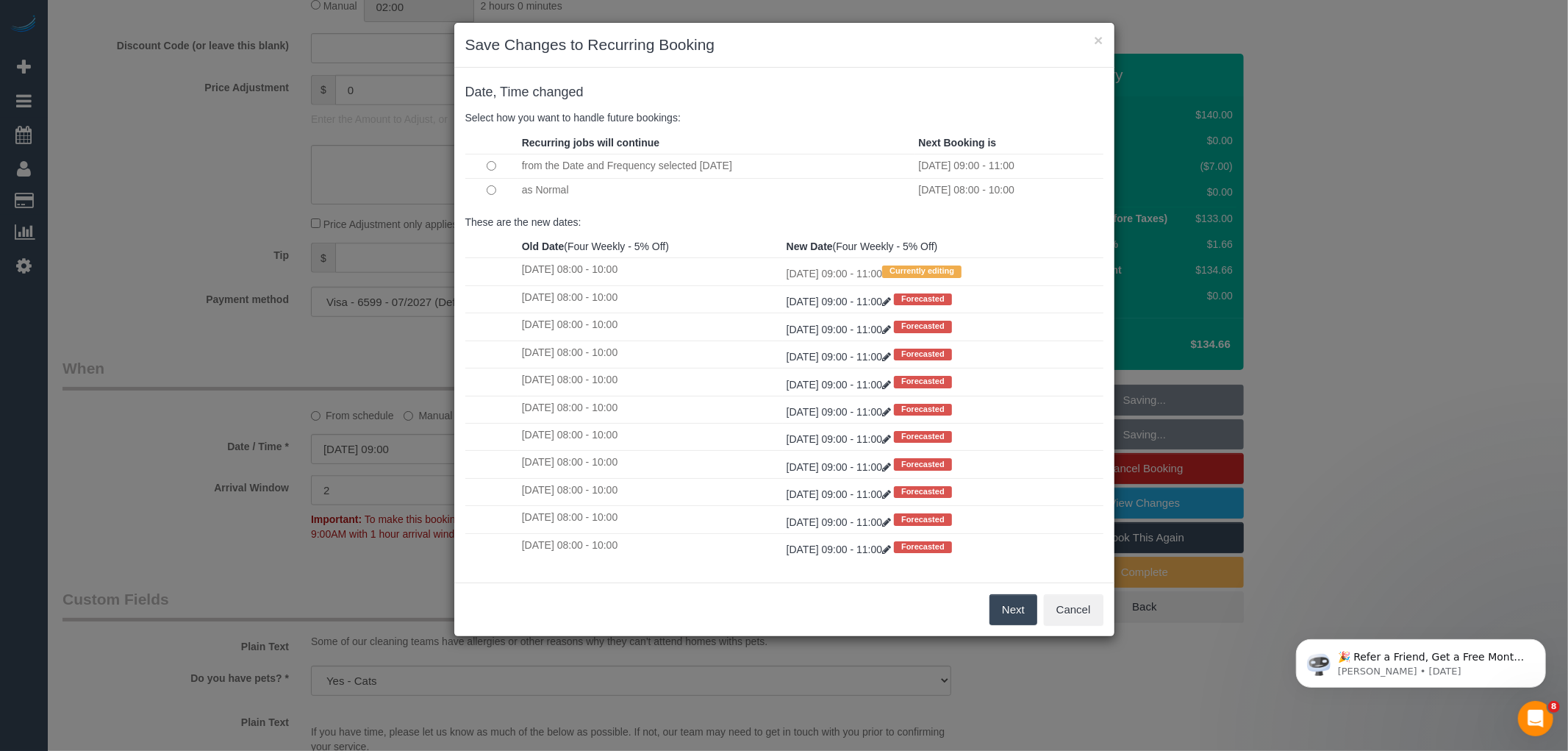
click at [1024, 610] on button "Next" at bounding box center [1014, 609] width 48 height 31
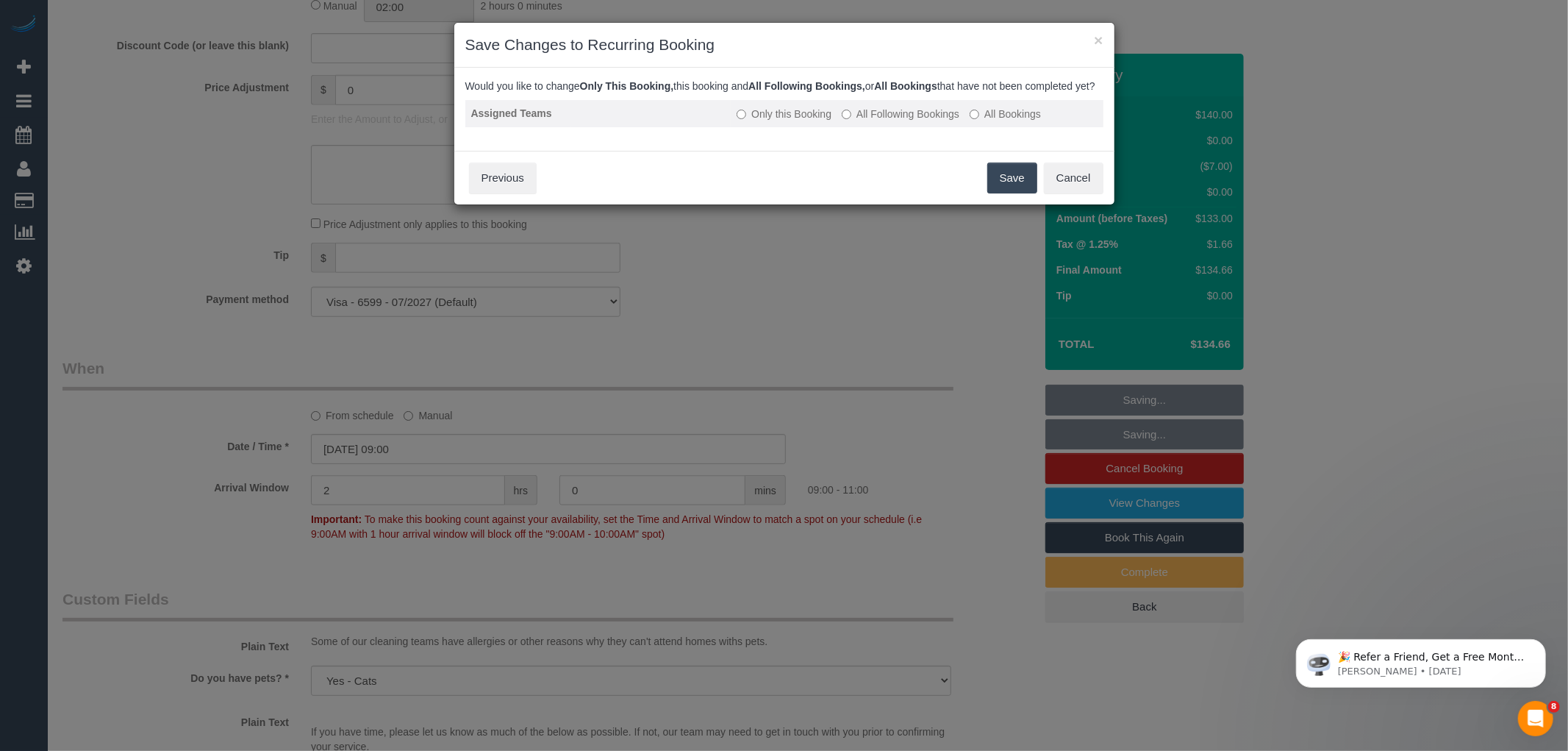
click at [935, 121] on label "All Following Bookings" at bounding box center [900, 114] width 117 height 14
drag, startPoint x: 1013, startPoint y: 199, endPoint x: 781, endPoint y: 196, distance: 232.0
click at [1013, 194] on button "Save" at bounding box center [1012, 178] width 50 height 31
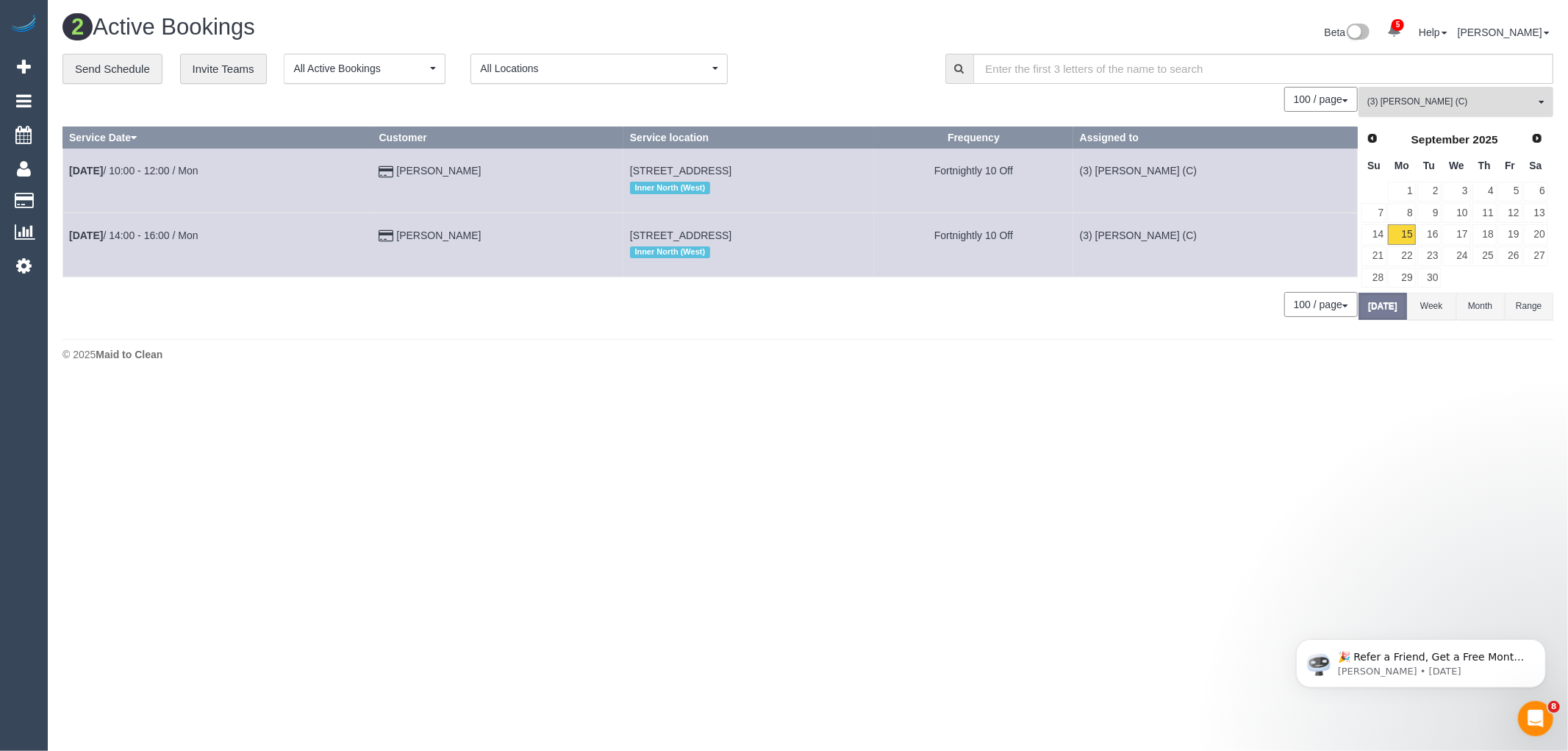
click at [1464, 105] on span "(3) [PERSON_NAME] (C)" at bounding box center [1451, 101] width 167 height 13
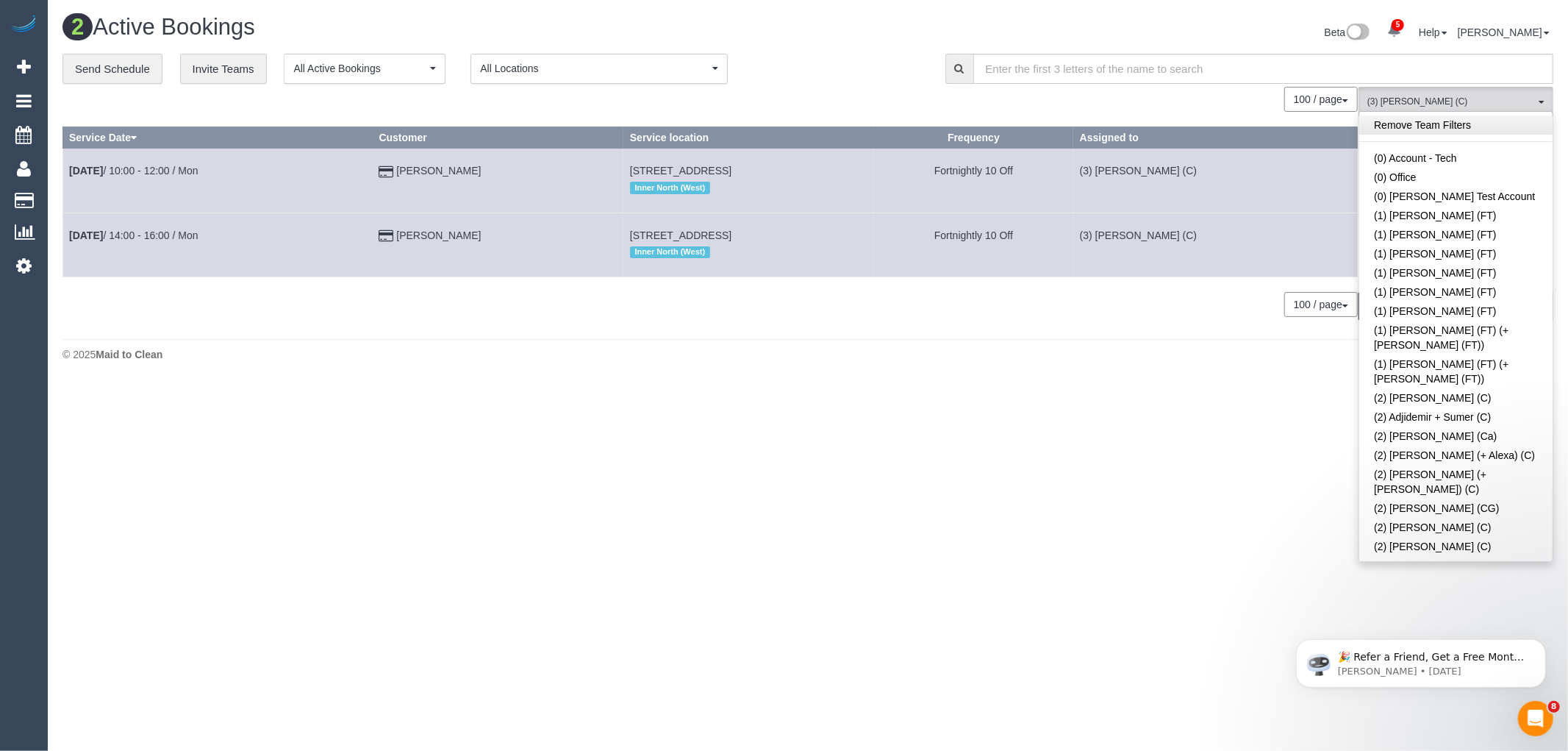
click at [1492, 128] on link "Remove Team Filters" at bounding box center [1455, 125] width 193 height 19
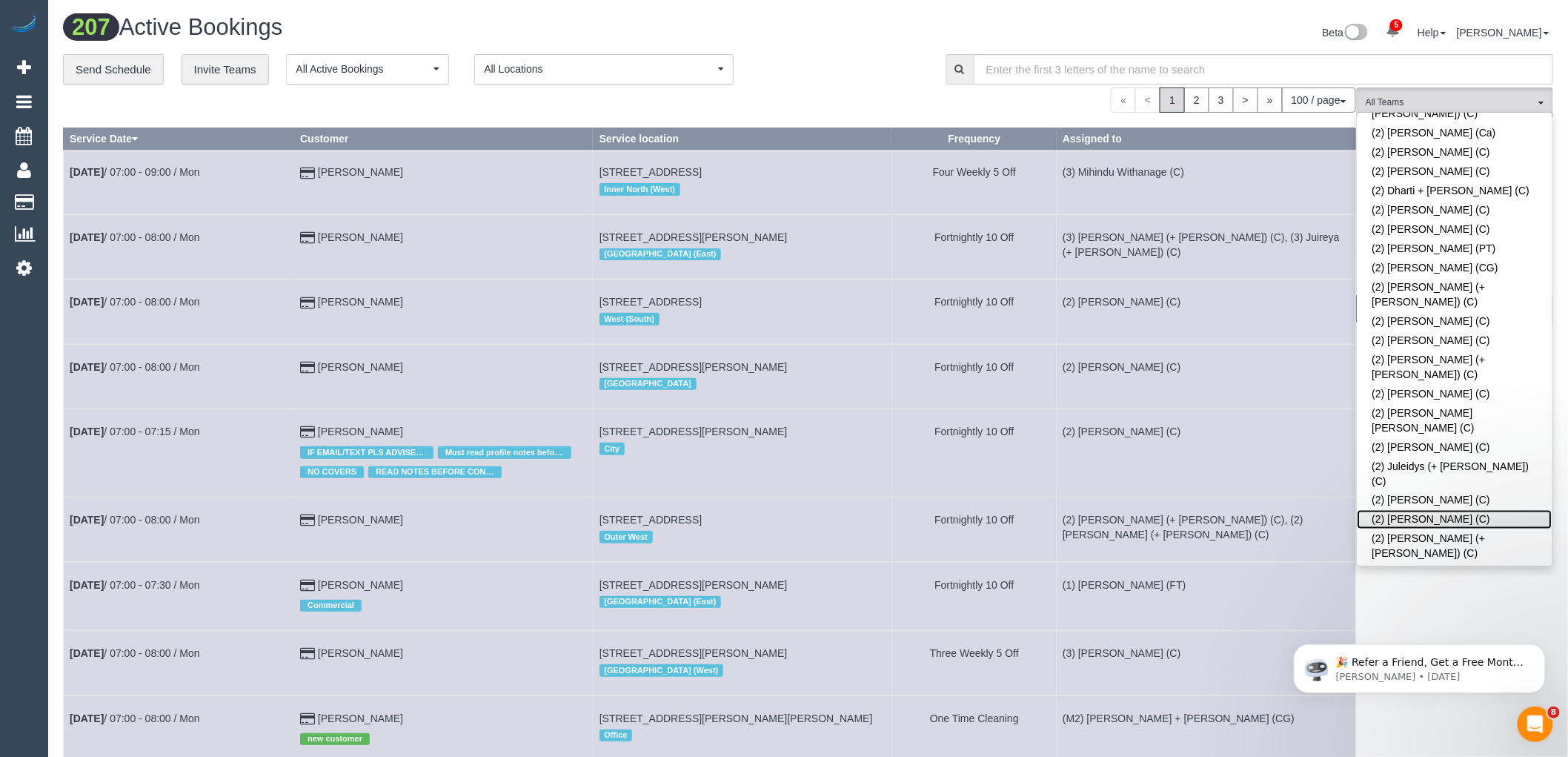
click at [1486, 510] on link "(2) [PERSON_NAME] (C)" at bounding box center [1454, 519] width 195 height 19
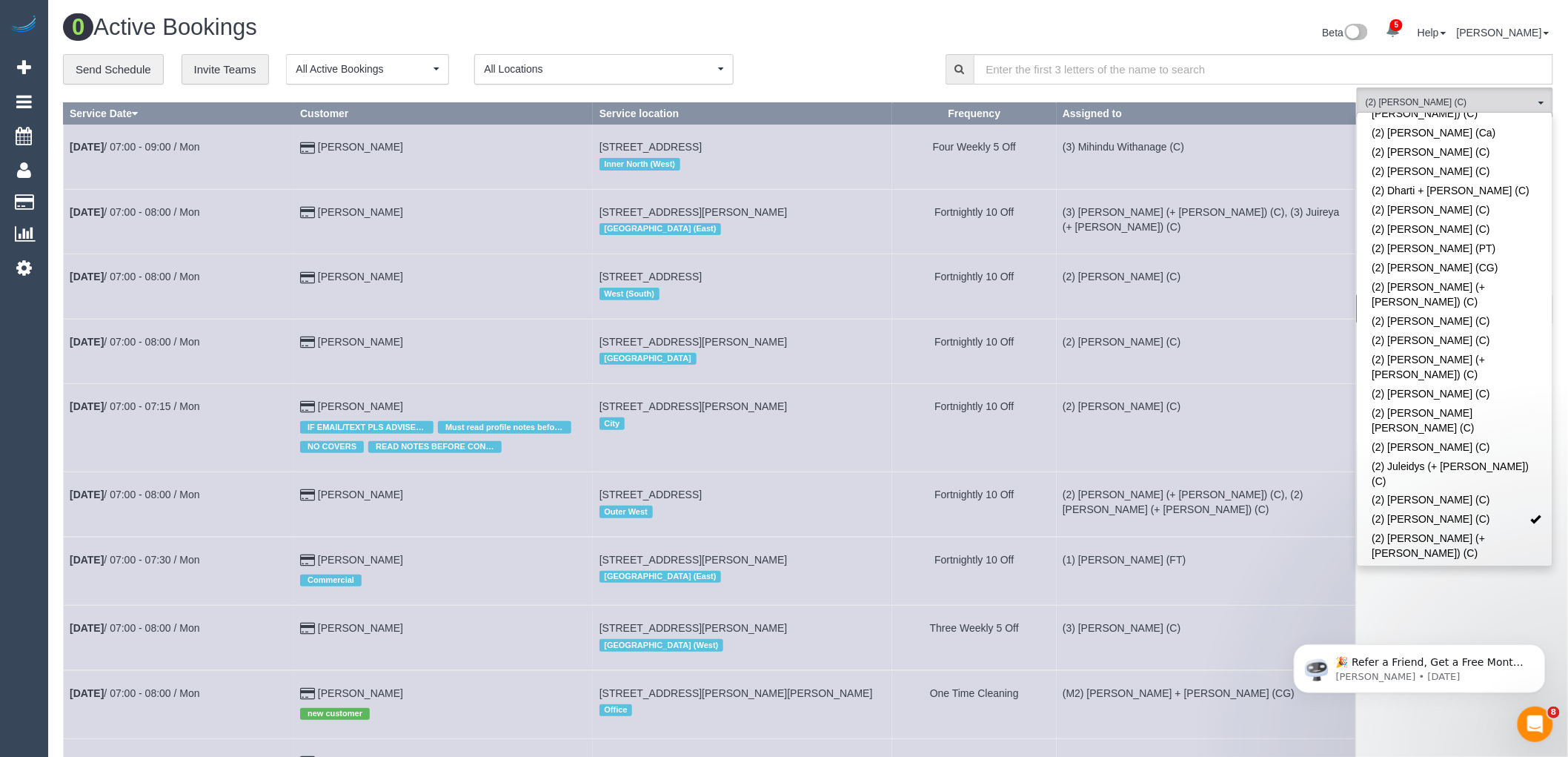
click at [899, 61] on div "**********" at bounding box center [493, 70] width 861 height 31
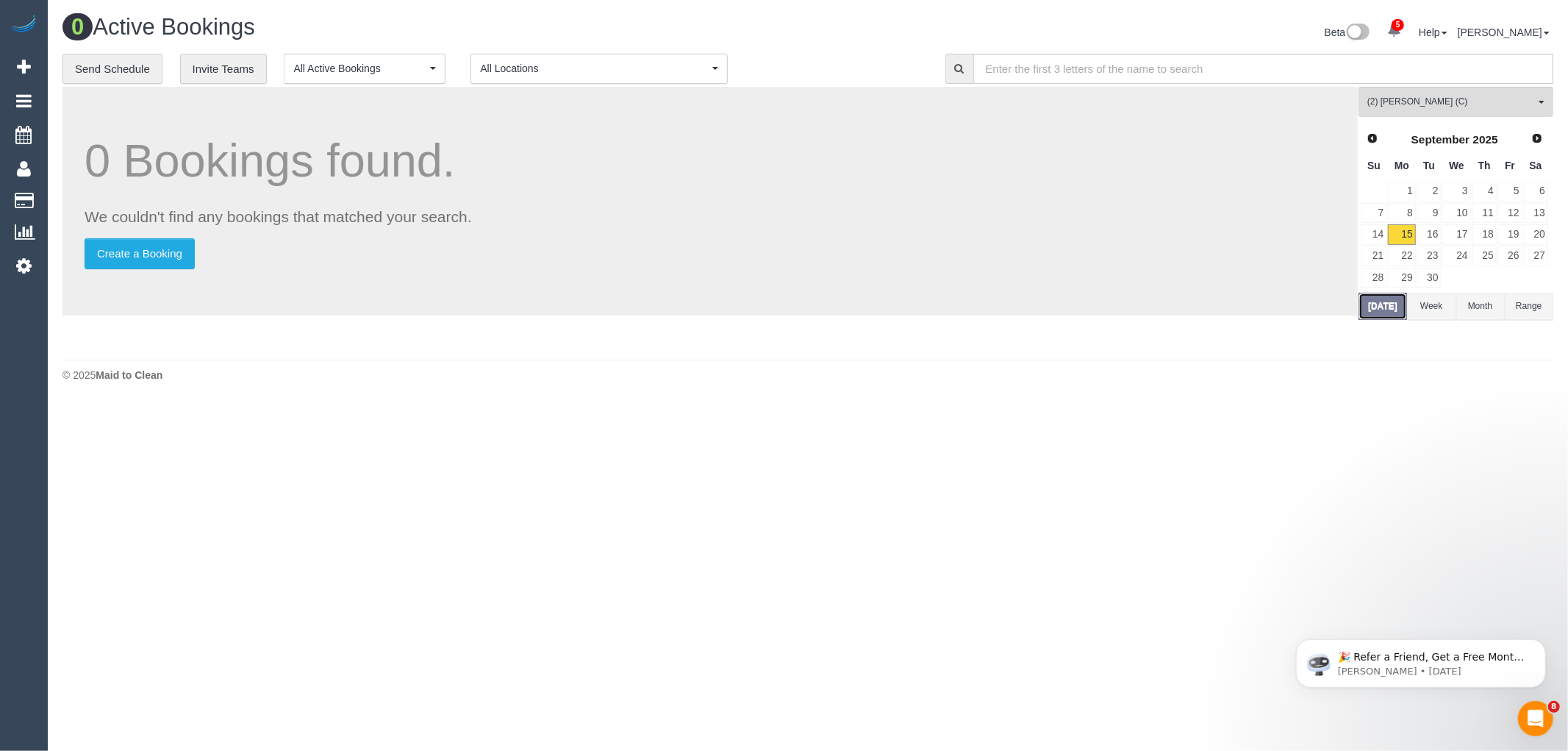
click at [1365, 298] on button "[DATE]" at bounding box center [1382, 306] width 48 height 27
click at [1404, 262] on link "22" at bounding box center [1401, 256] width 27 height 20
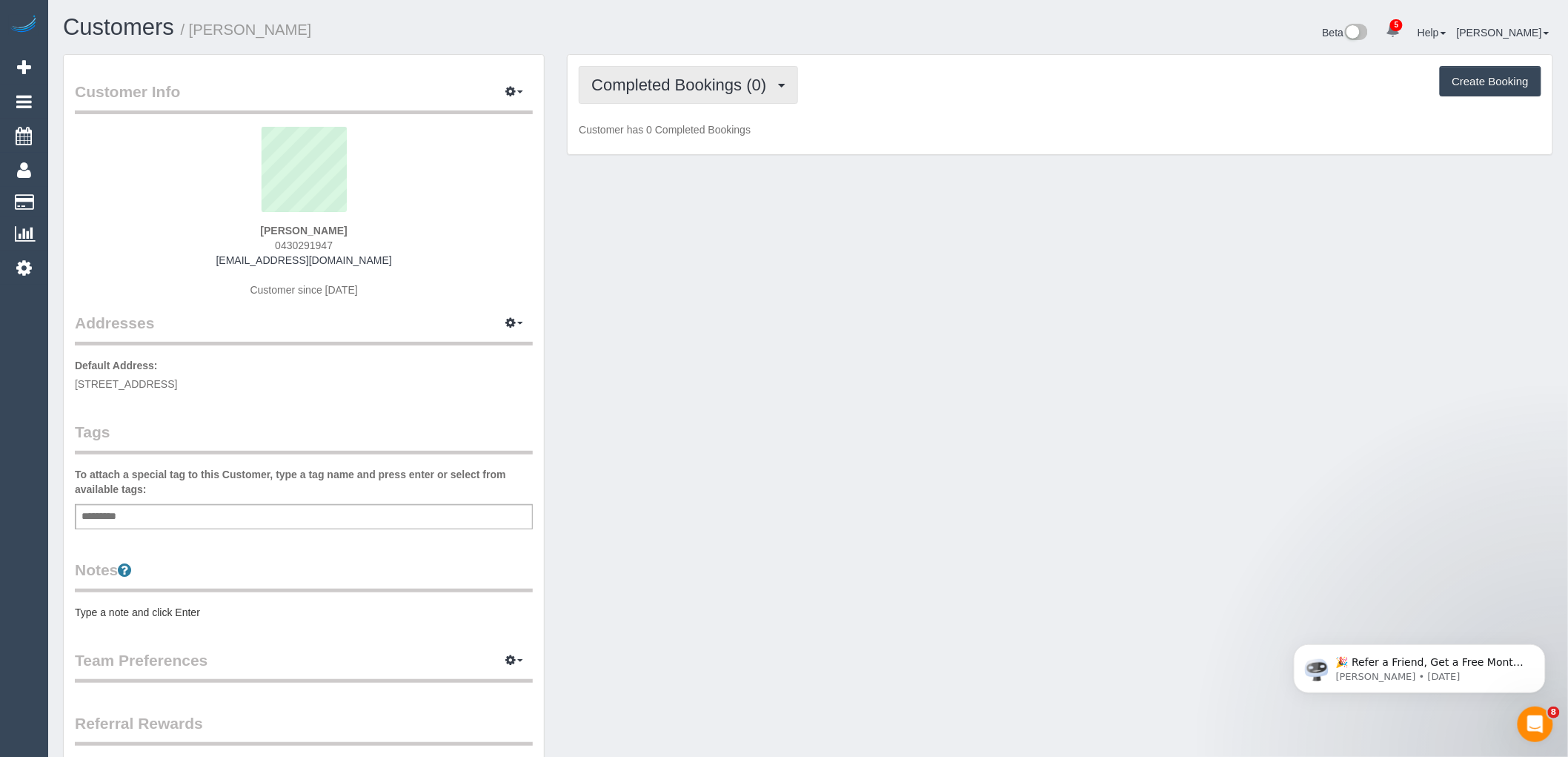
click at [656, 95] on button "Completed Bookings (0)" at bounding box center [688, 84] width 219 height 38
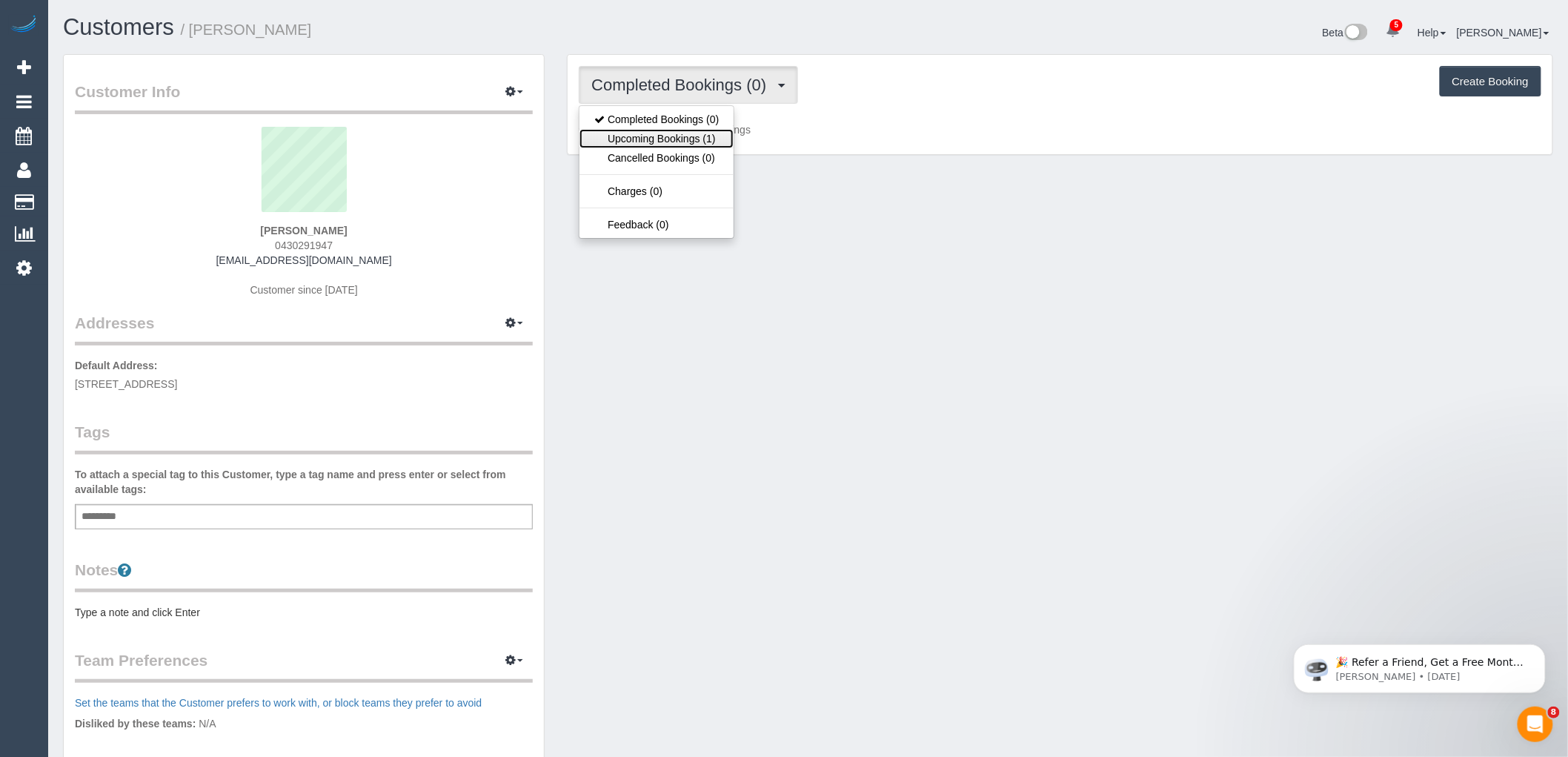
click at [653, 137] on link "Upcoming Bookings (1)" at bounding box center [656, 139] width 154 height 19
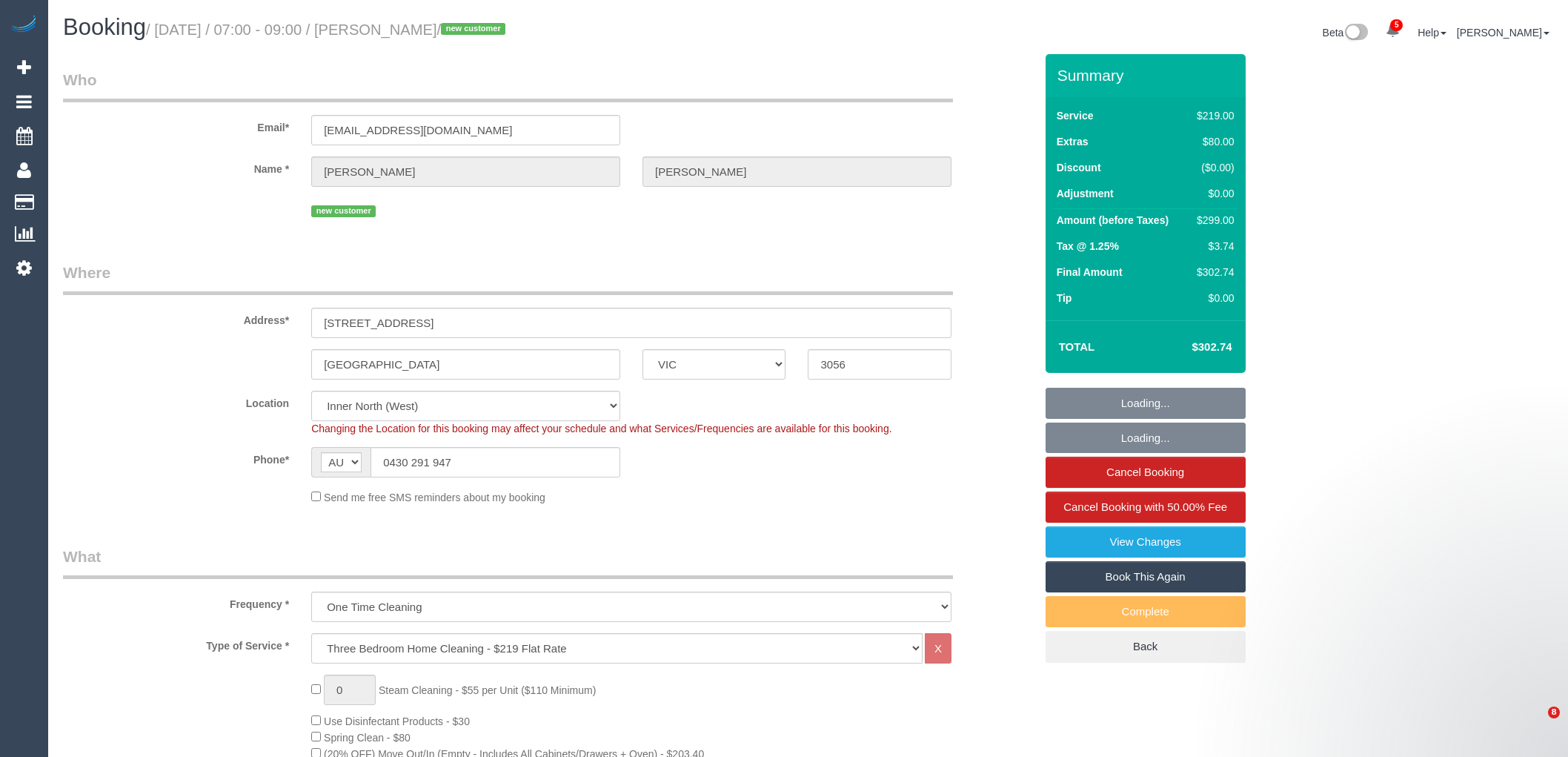
select select "VIC"
select select "number:28"
select select "number:15"
select select "number:19"
select select "number:22"
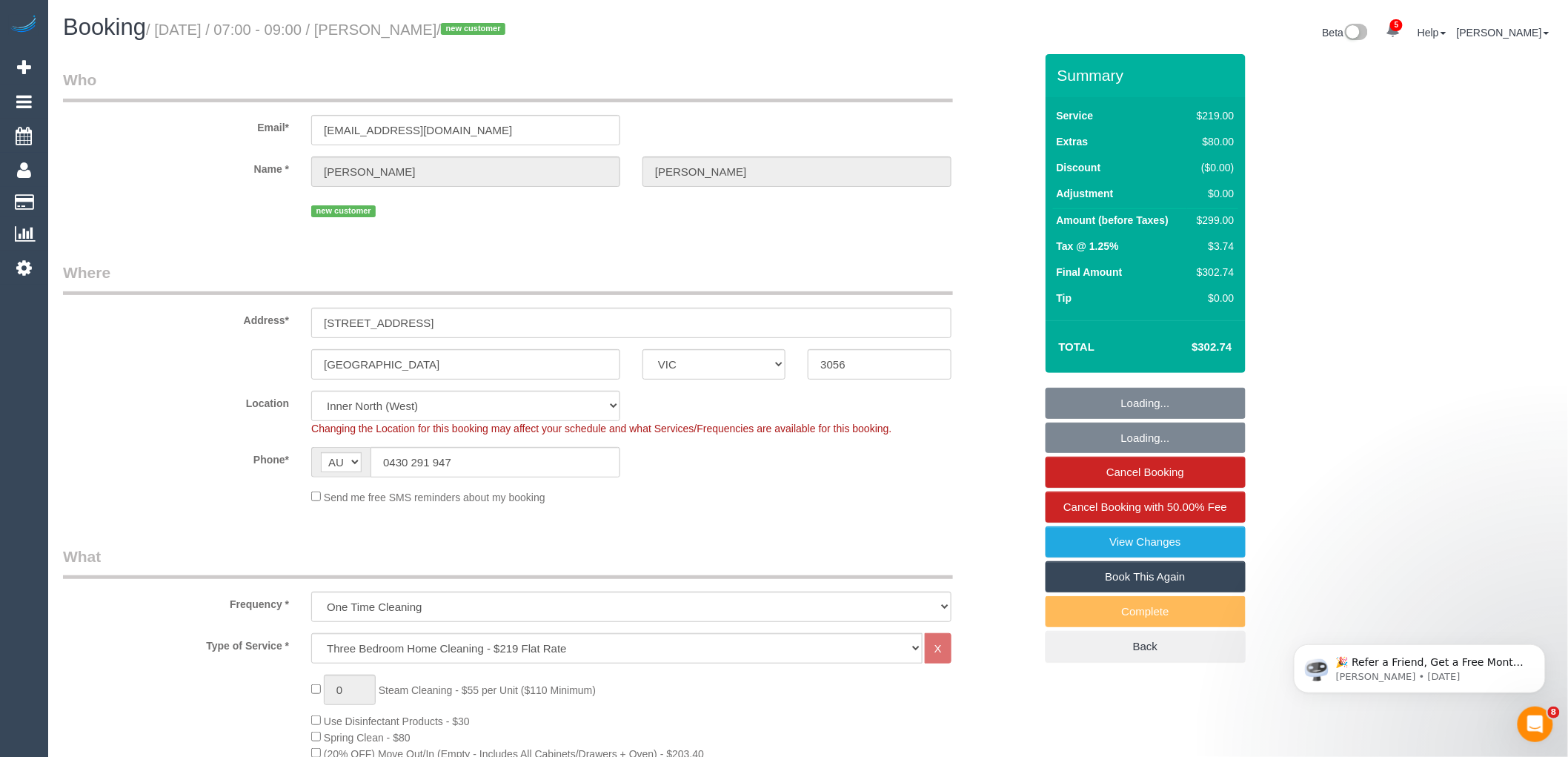
select select "number:26"
select select "object:1623"
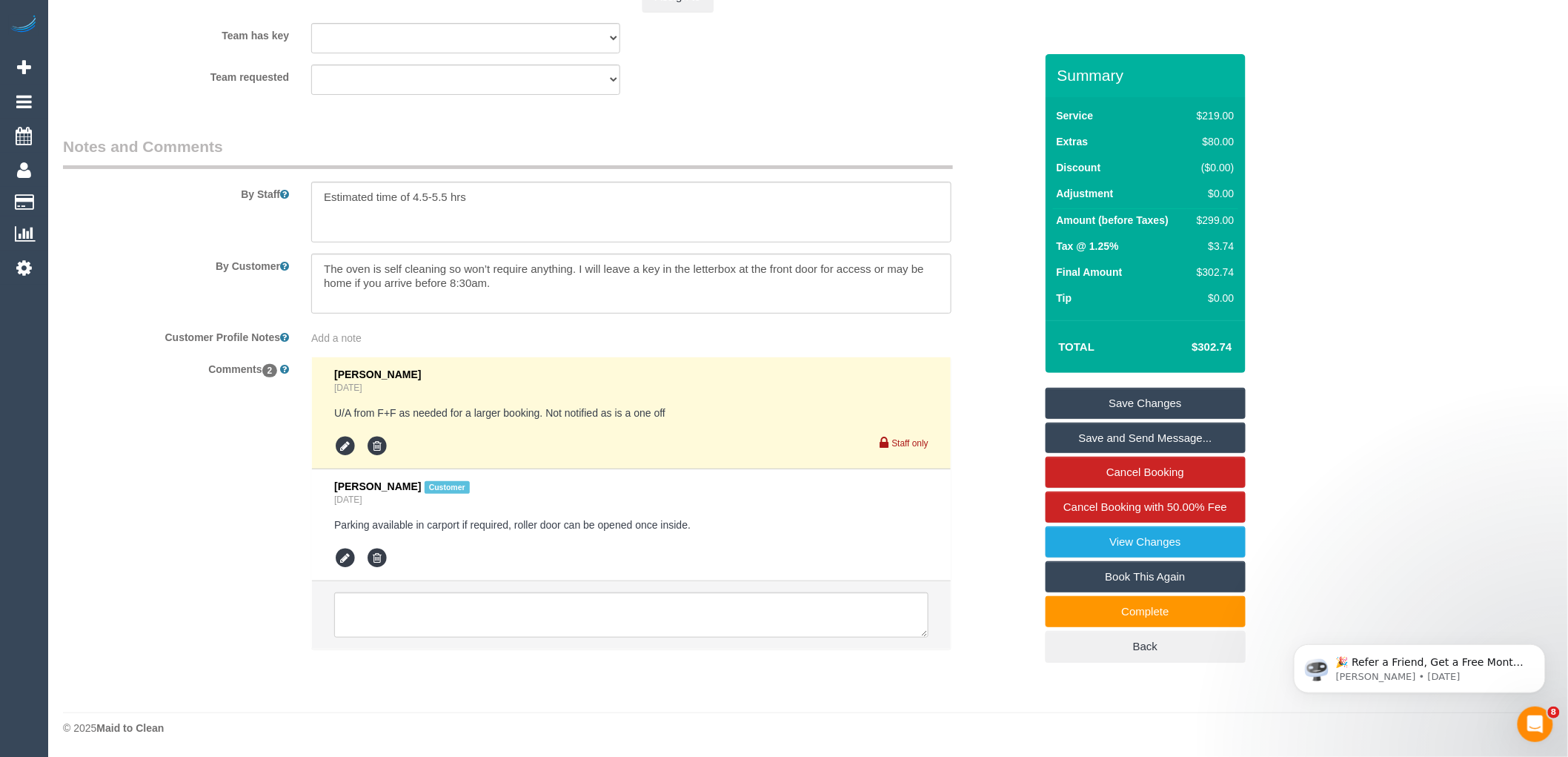
scroll to position [2399, 0]
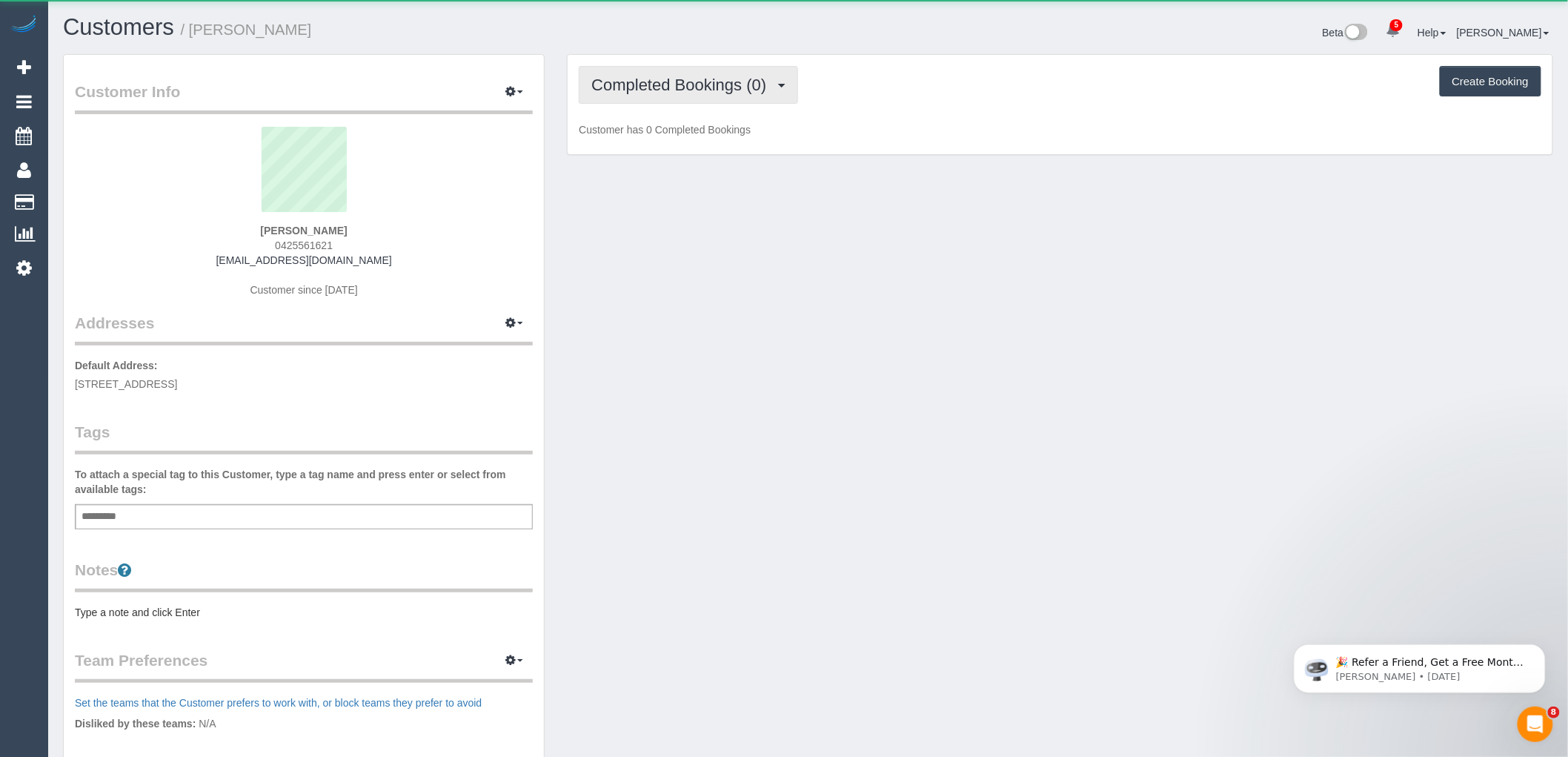
click at [670, 85] on span "Completed Bookings (0)" at bounding box center [682, 84] width 182 height 18
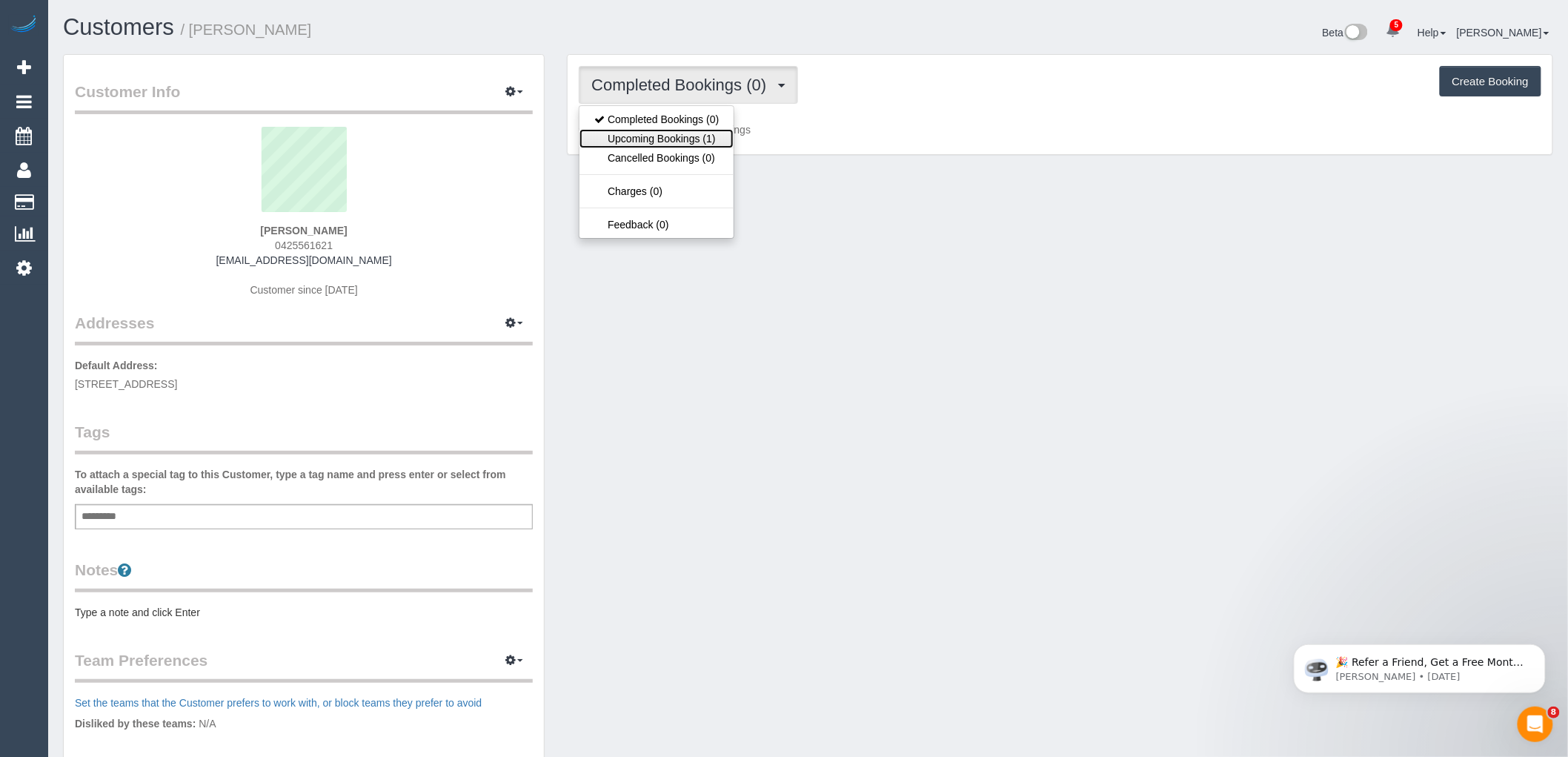
click at [660, 134] on link "Upcoming Bookings (1)" at bounding box center [656, 139] width 154 height 19
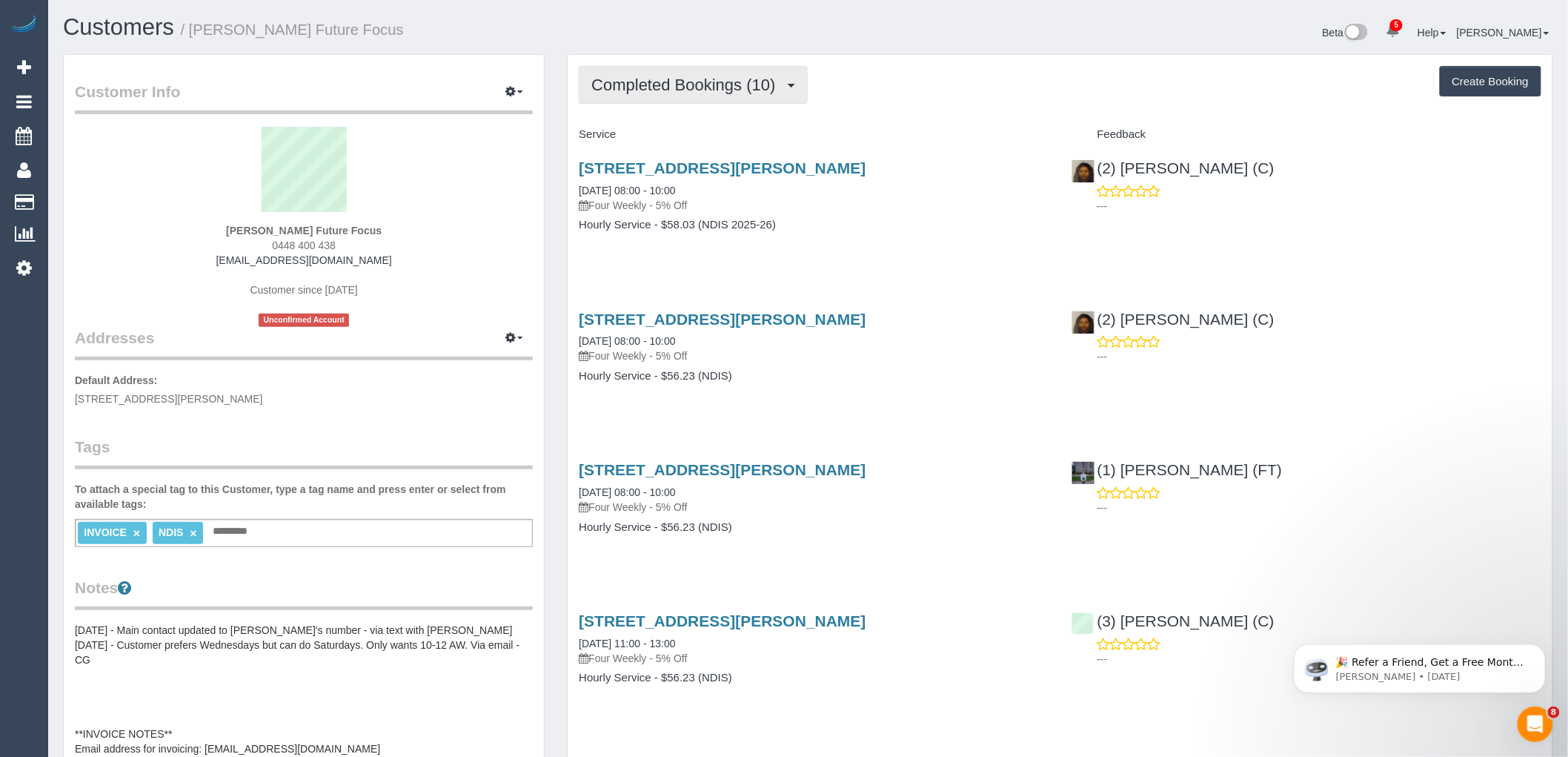
drag, startPoint x: 649, startPoint y: 84, endPoint x: 657, endPoint y: 115, distance: 32.0
click at [650, 84] on span "Completed Bookings (10)" at bounding box center [686, 84] width 191 height 18
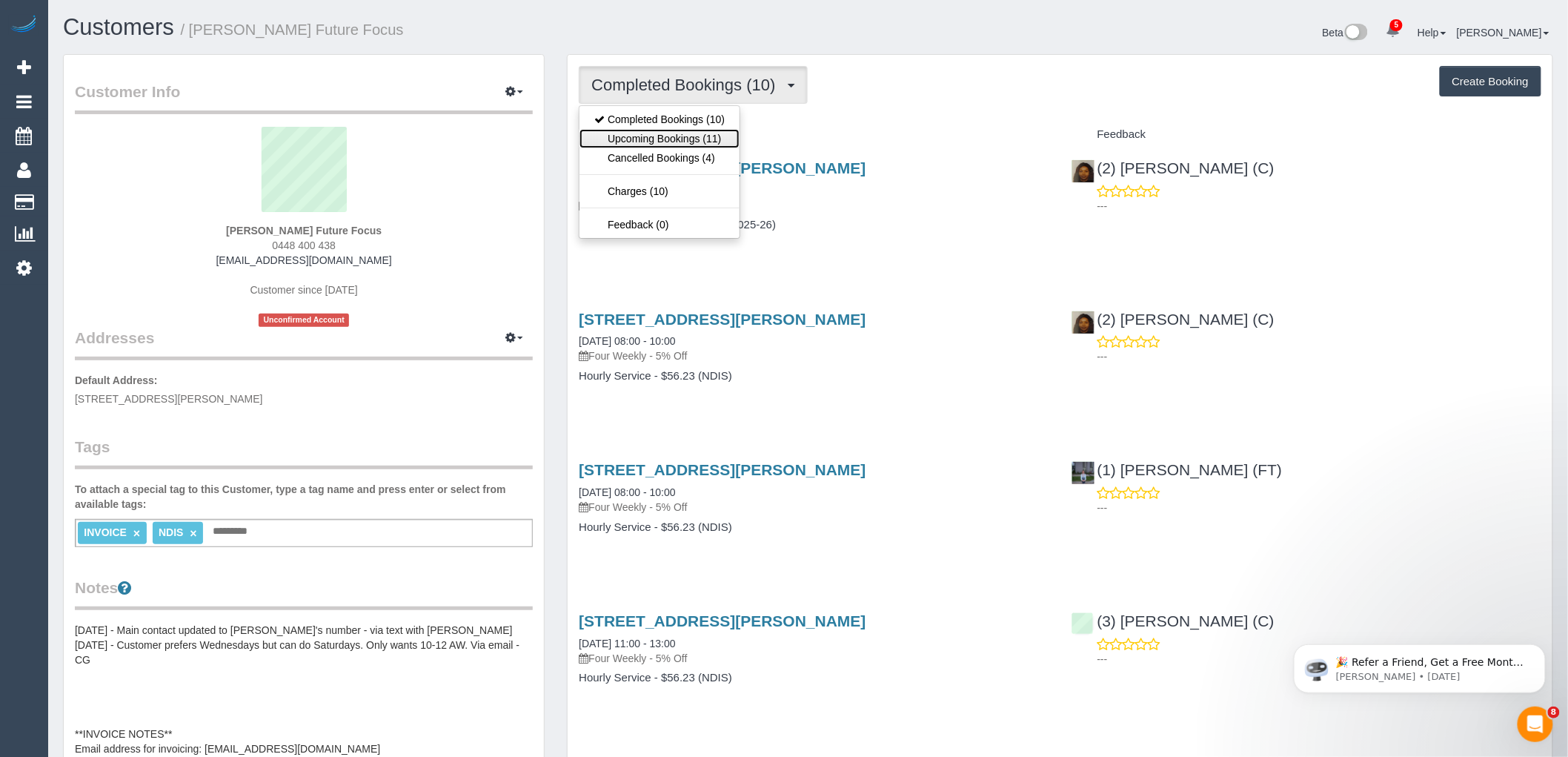
click at [662, 136] on link "Upcoming Bookings (11)" at bounding box center [659, 139] width 160 height 19
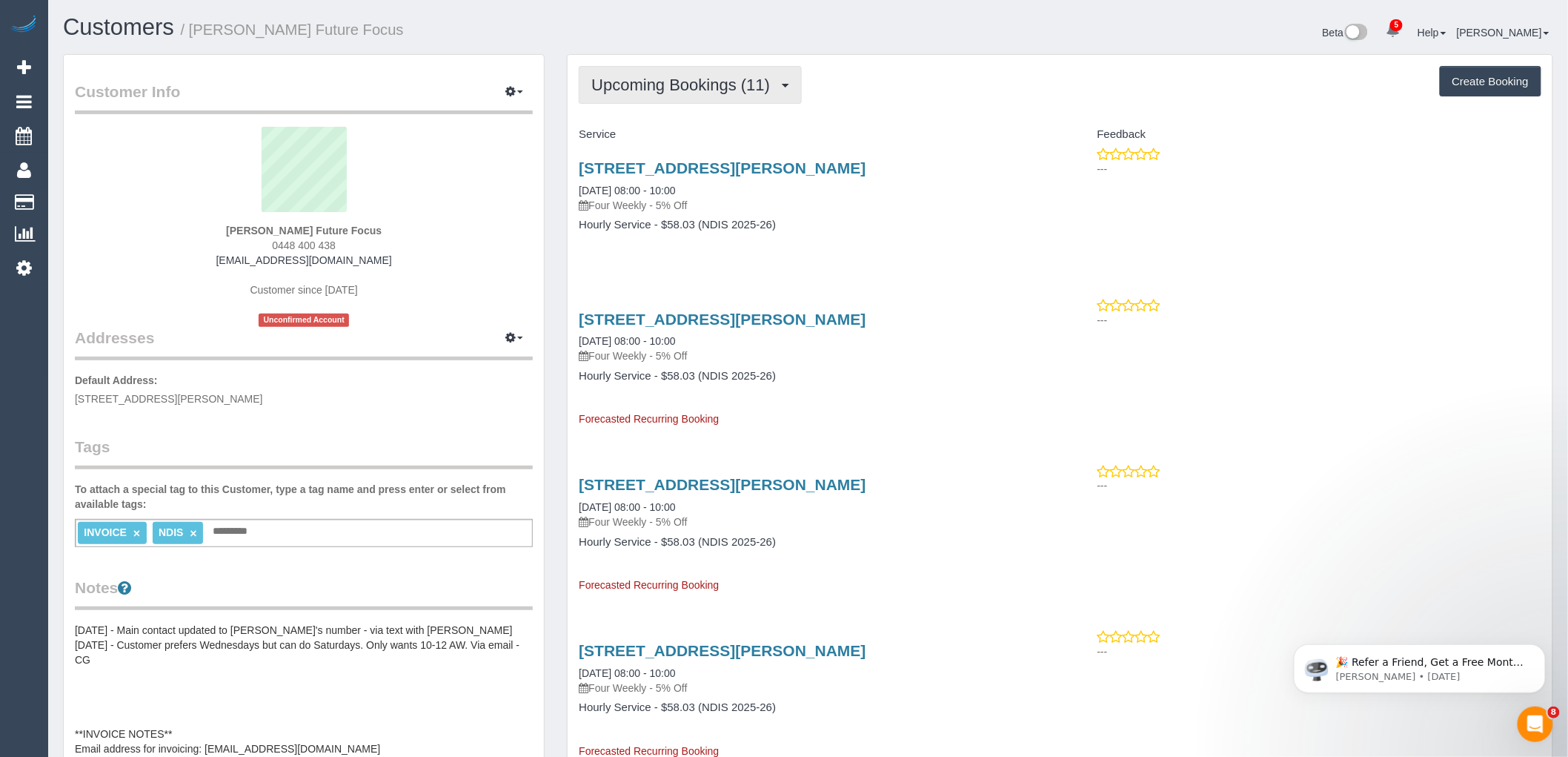
click at [748, 86] on span "Upcoming Bookings (11)" at bounding box center [684, 84] width 186 height 18
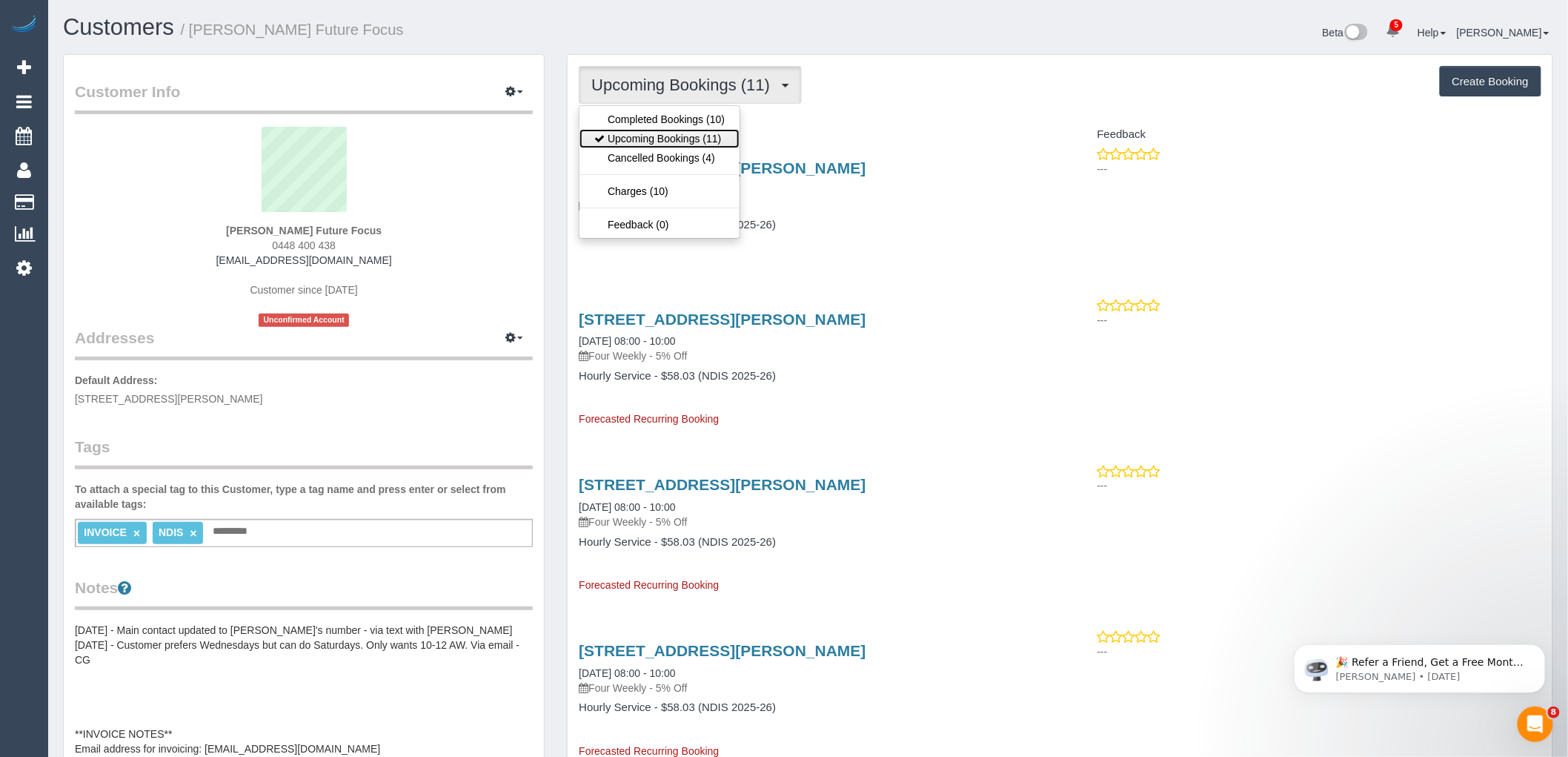
click at [683, 148] on link "Upcoming Bookings (11)" at bounding box center [659, 139] width 160 height 19
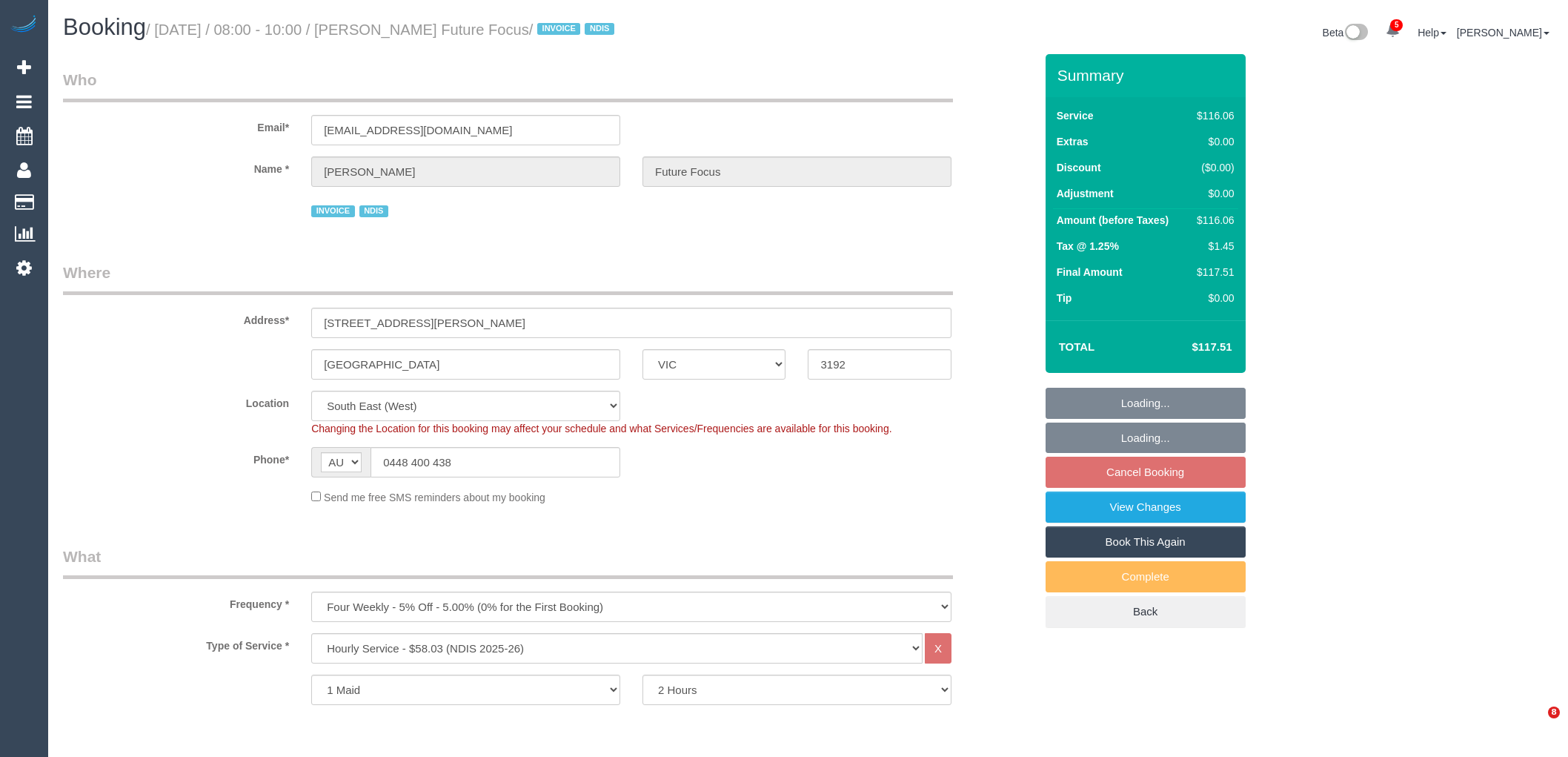
select select "VIC"
select select "number:28"
select select "number:14"
select select "number:19"
select select "number:25"
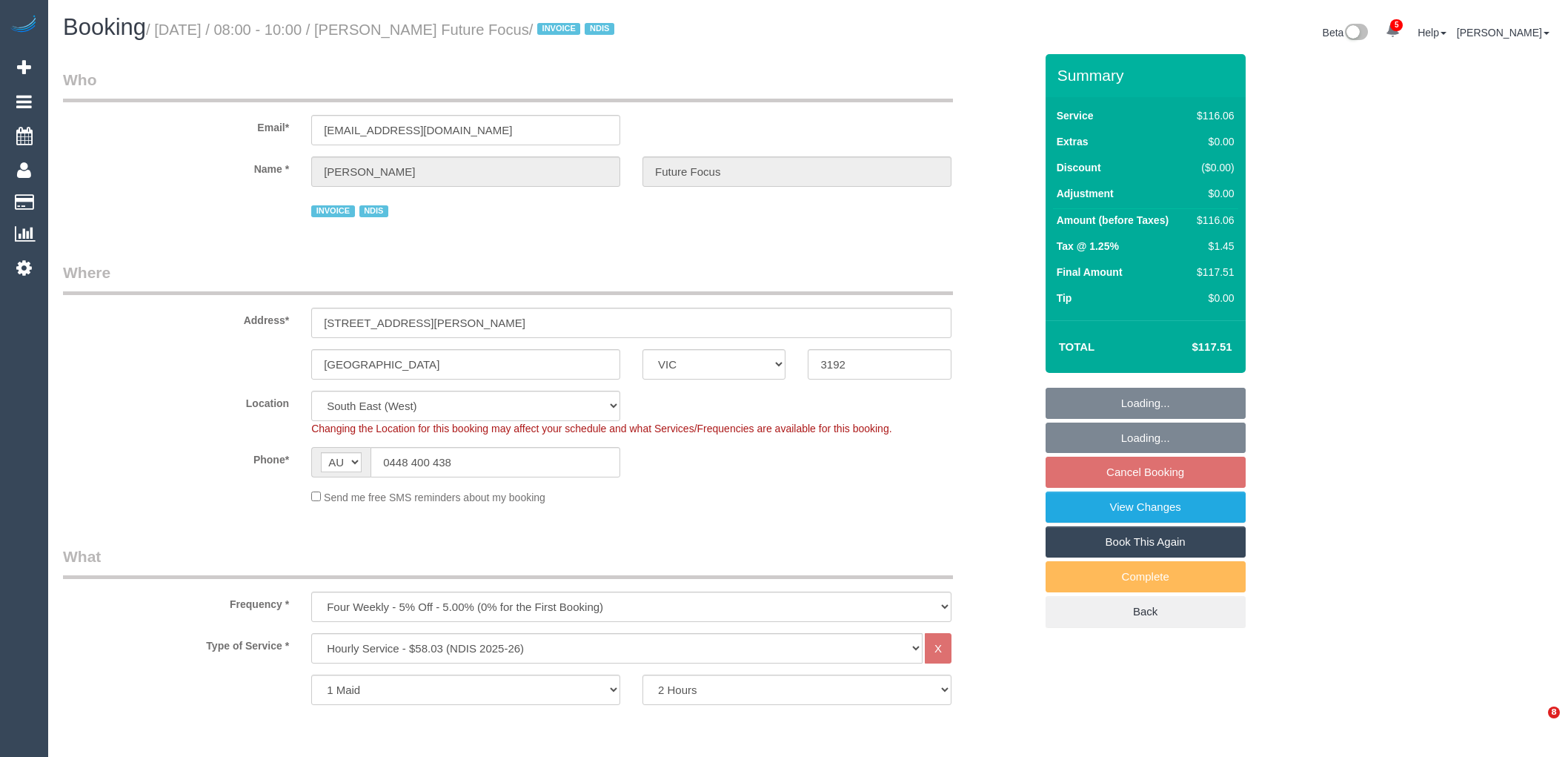
select select "spot2"
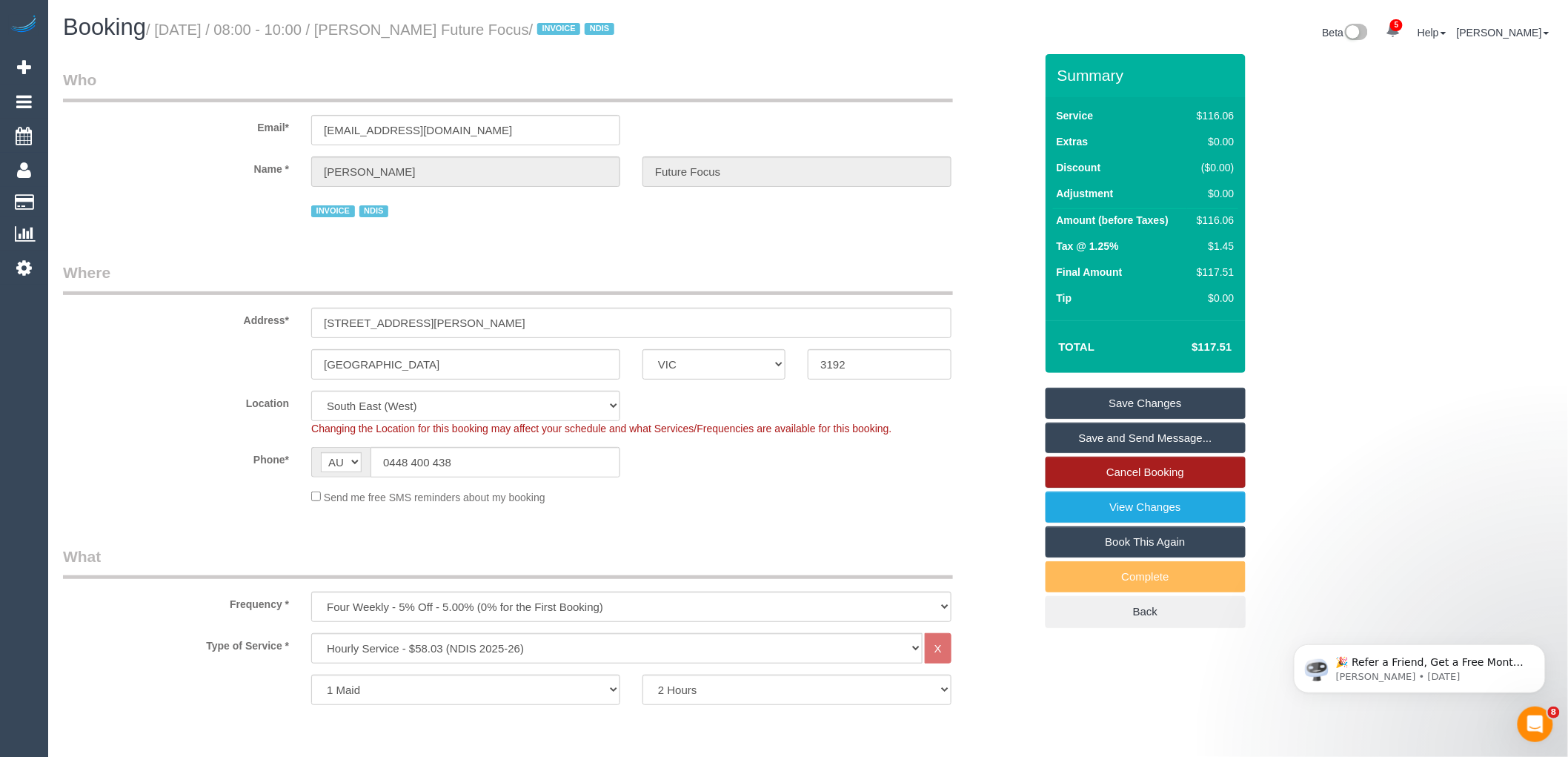
click at [1223, 467] on link "Cancel Booking" at bounding box center [1145, 472] width 200 height 31
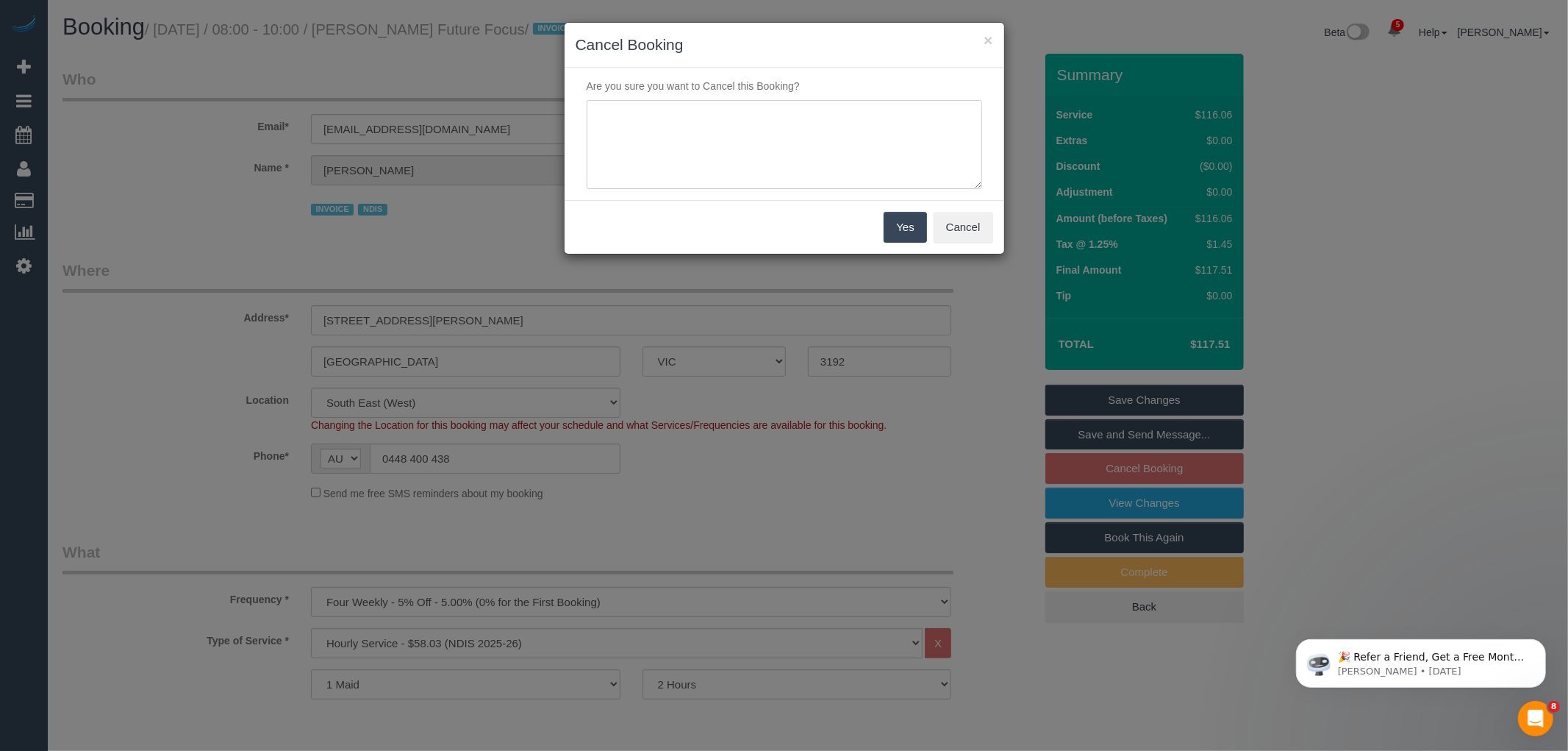
click at [782, 171] on textarea at bounding box center [784, 144] width 396 height 90
type textarea "Service no longer required - waiting on reason via email VC"
click at [906, 236] on button "Yes" at bounding box center [905, 227] width 42 height 31
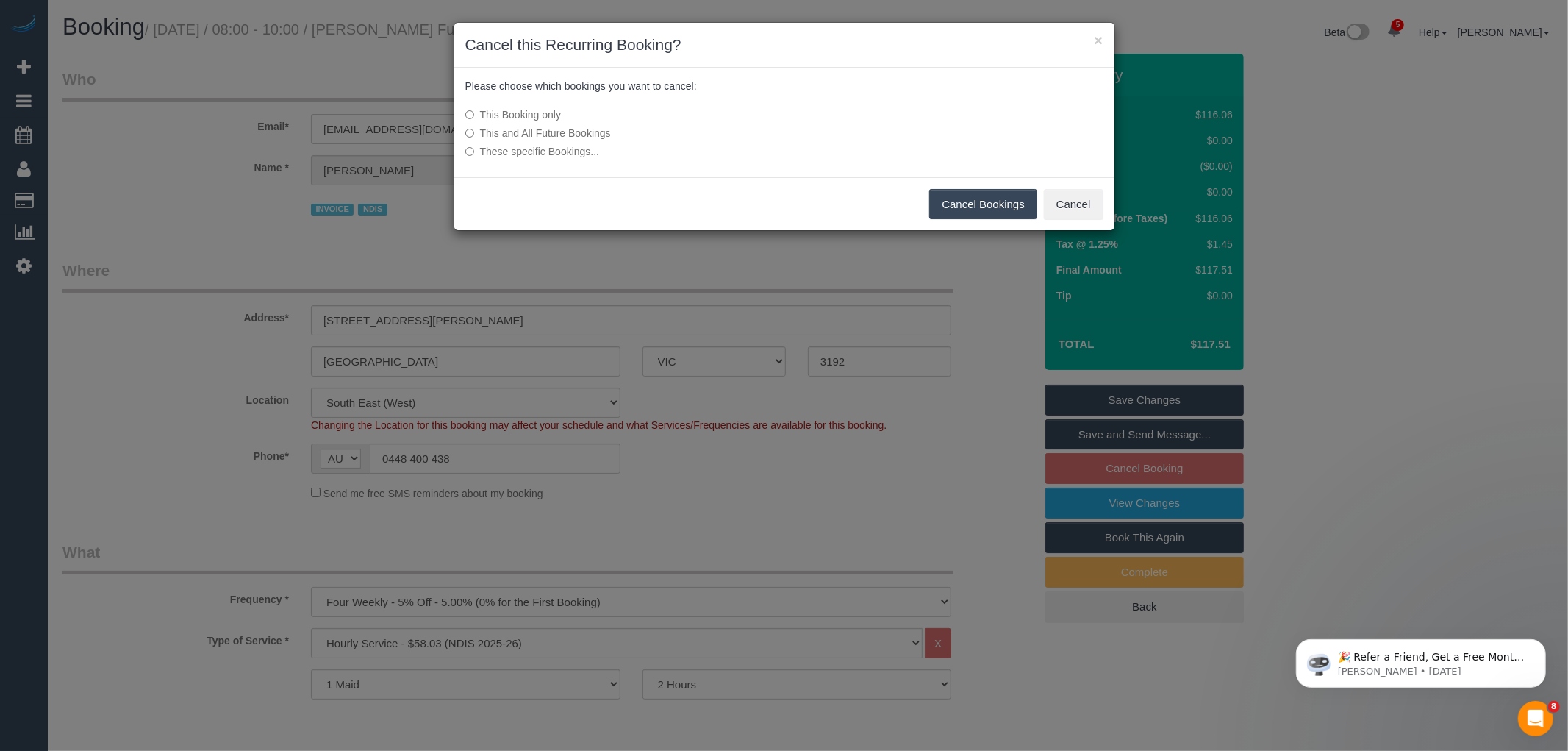
click at [576, 131] on label "This and All Future Bookings" at bounding box center [674, 133] width 418 height 14
click at [1008, 198] on button "Cancel Bookings" at bounding box center [983, 204] width 108 height 31
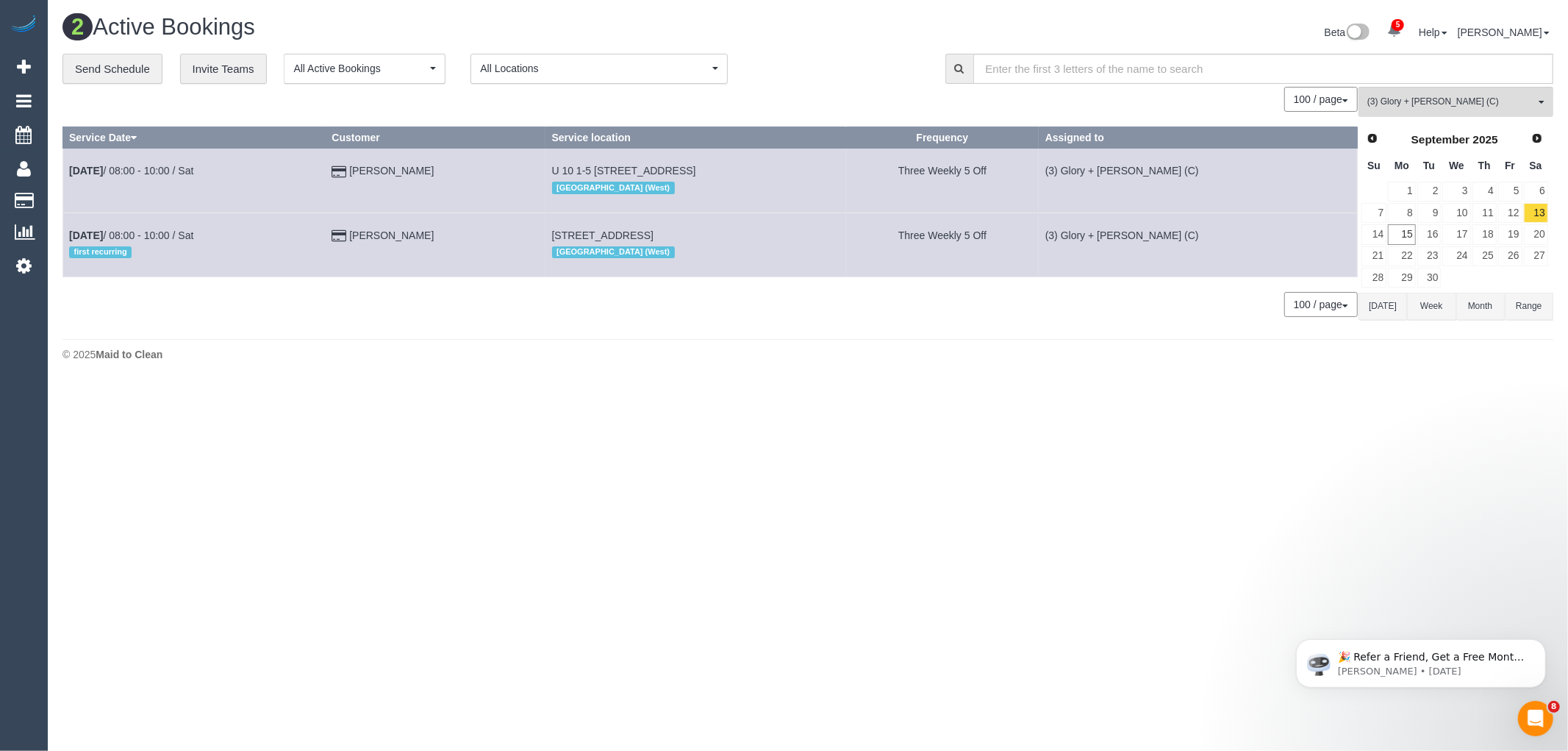
click at [1395, 309] on button "[DATE]" at bounding box center [1382, 306] width 48 height 27
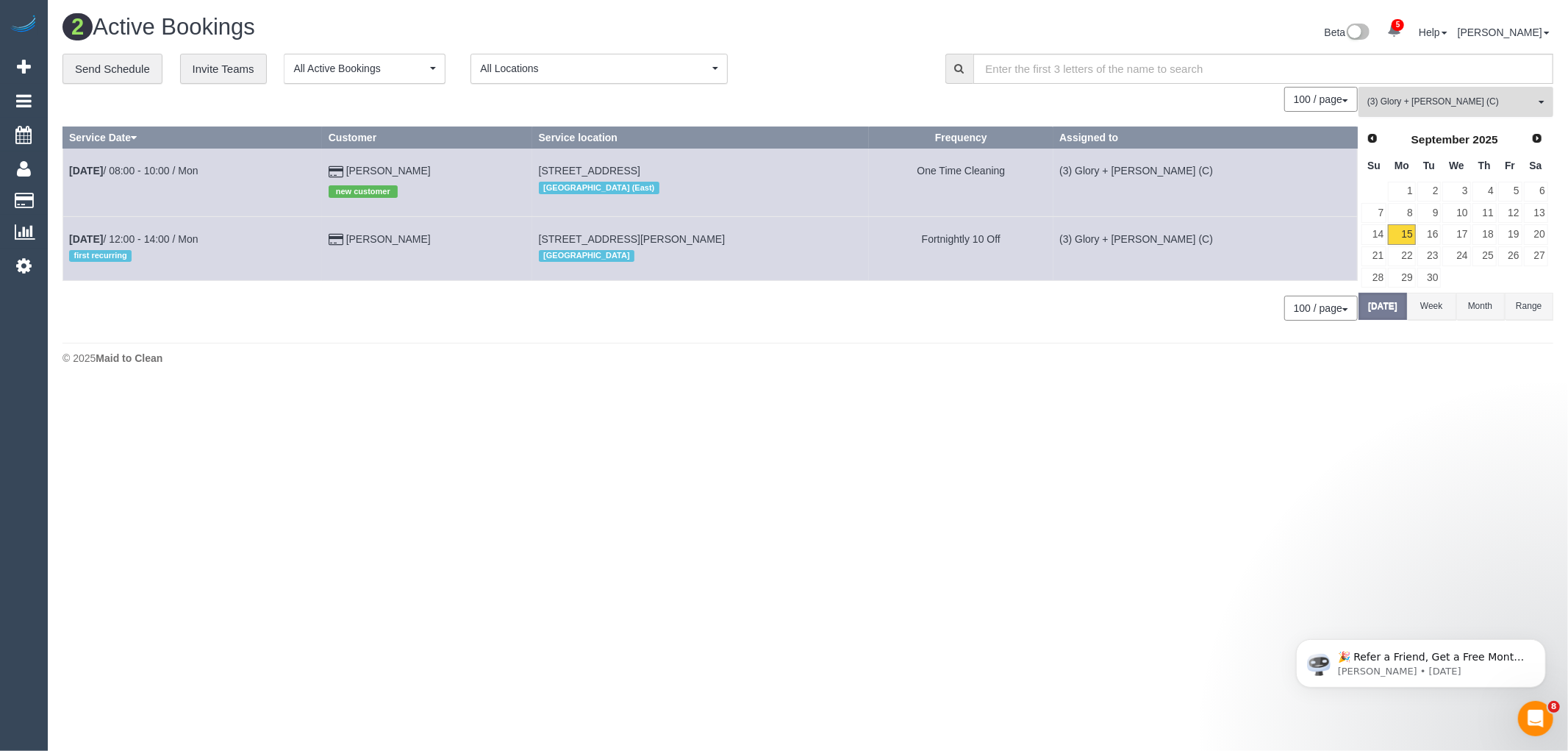
click at [1469, 111] on button "(3) Glory + Mary (C) All Teams" at bounding box center [1455, 101] width 194 height 30
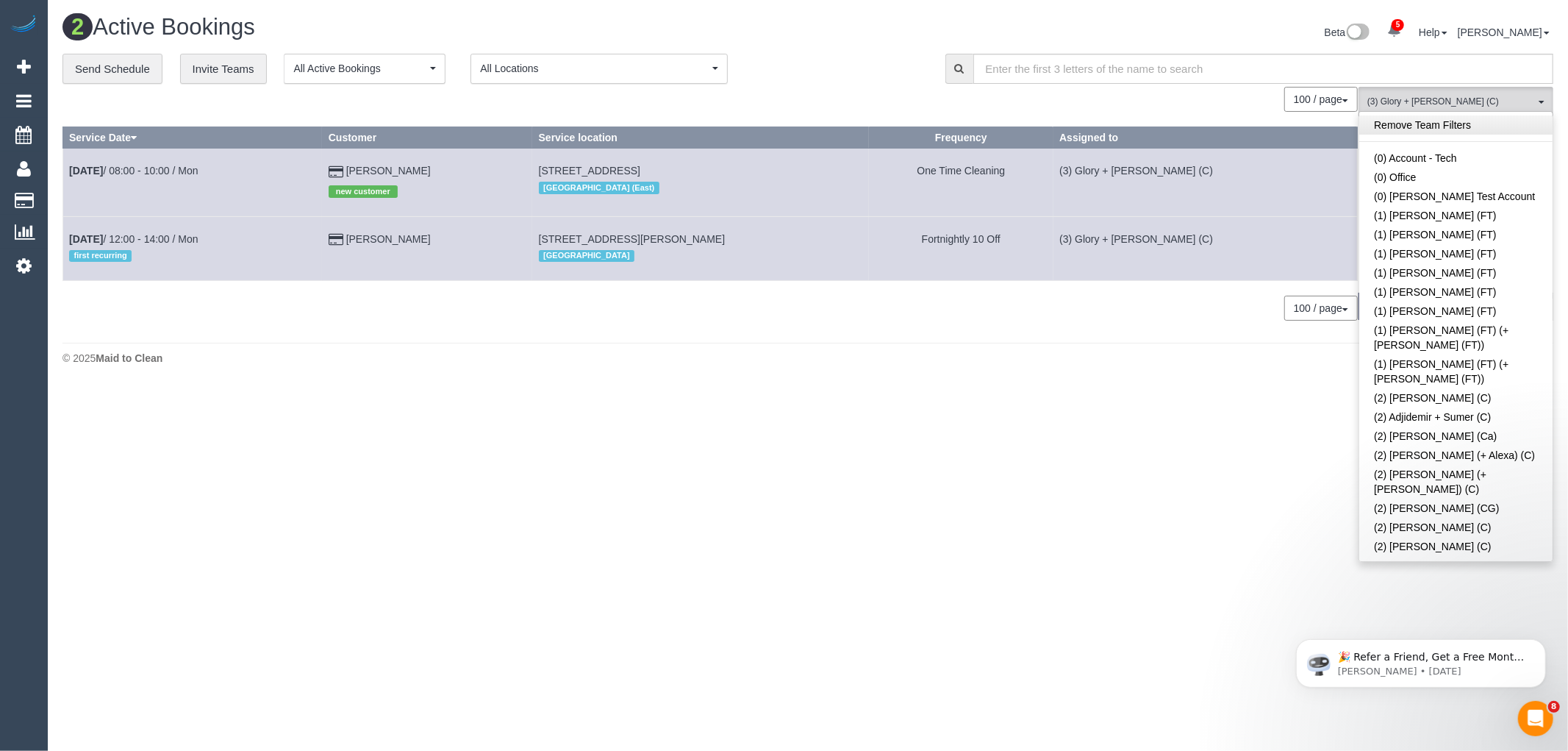
click at [1497, 128] on link "Remove Team Filters" at bounding box center [1455, 125] width 193 height 19
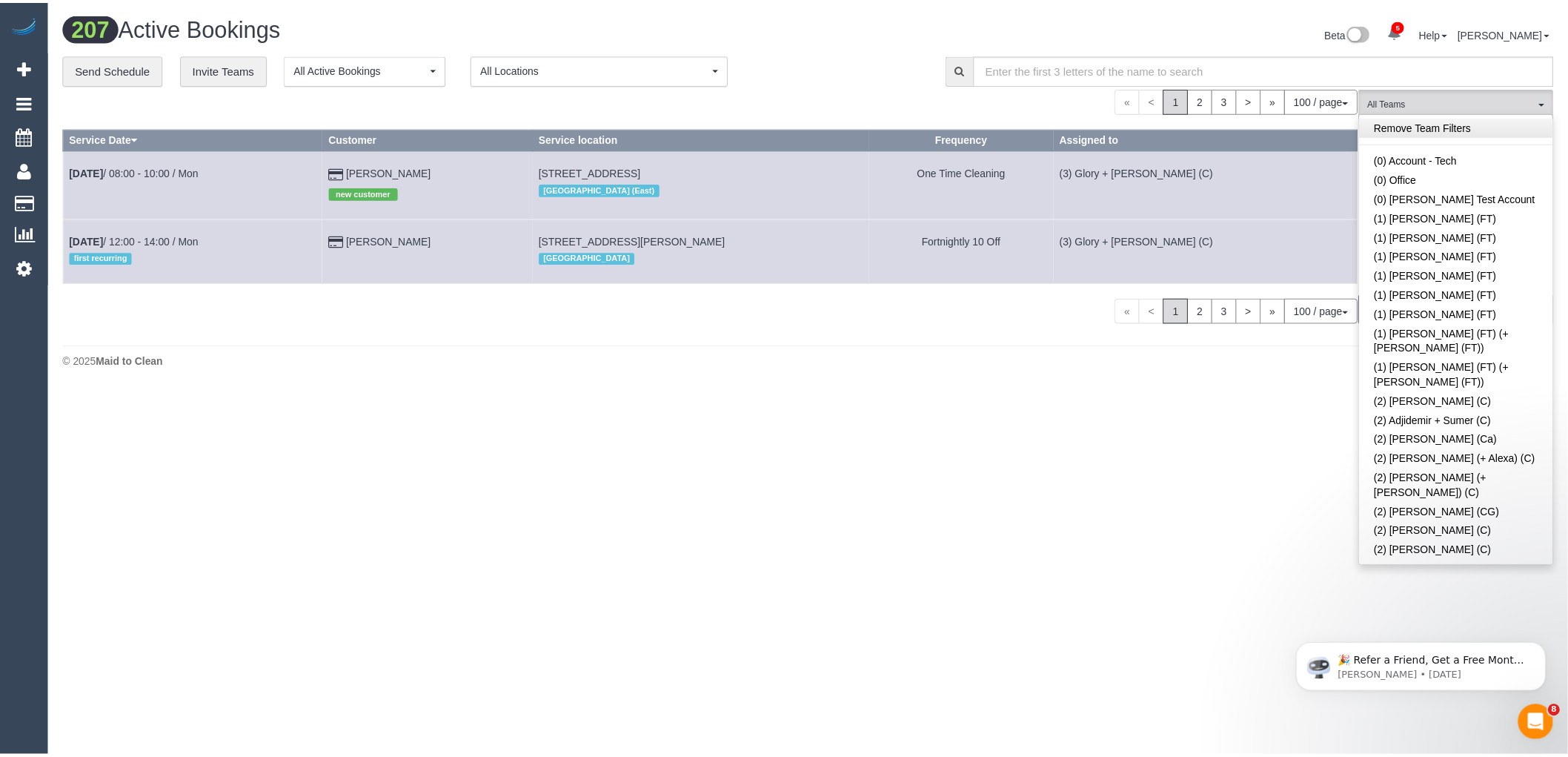
scroll to position [1359, 0]
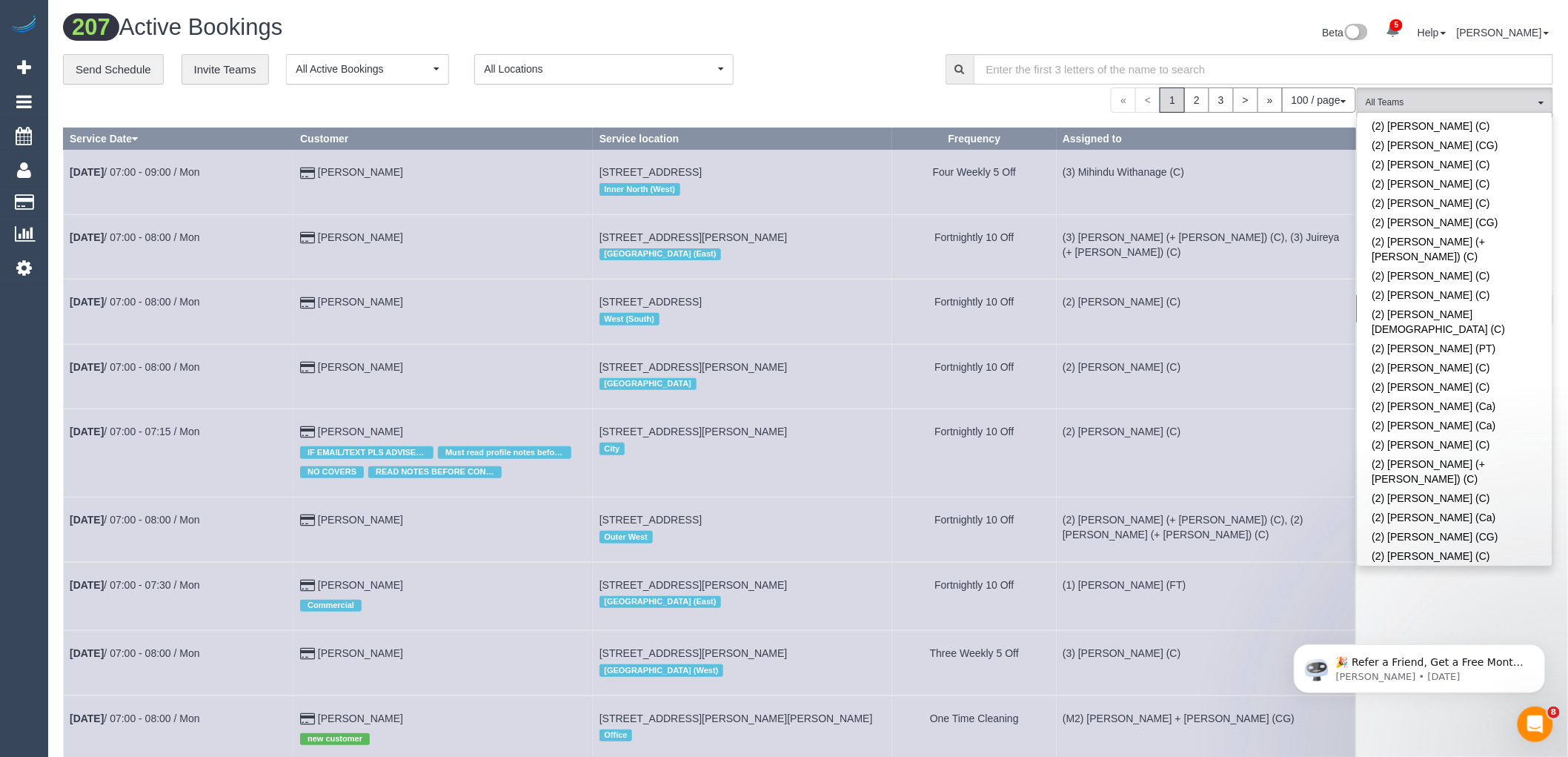
click at [1492, 584] on link "(2) [PERSON_NAME] (C)" at bounding box center [1454, 594] width 195 height 19
click at [898, 65] on div "**********" at bounding box center [493, 70] width 861 height 31
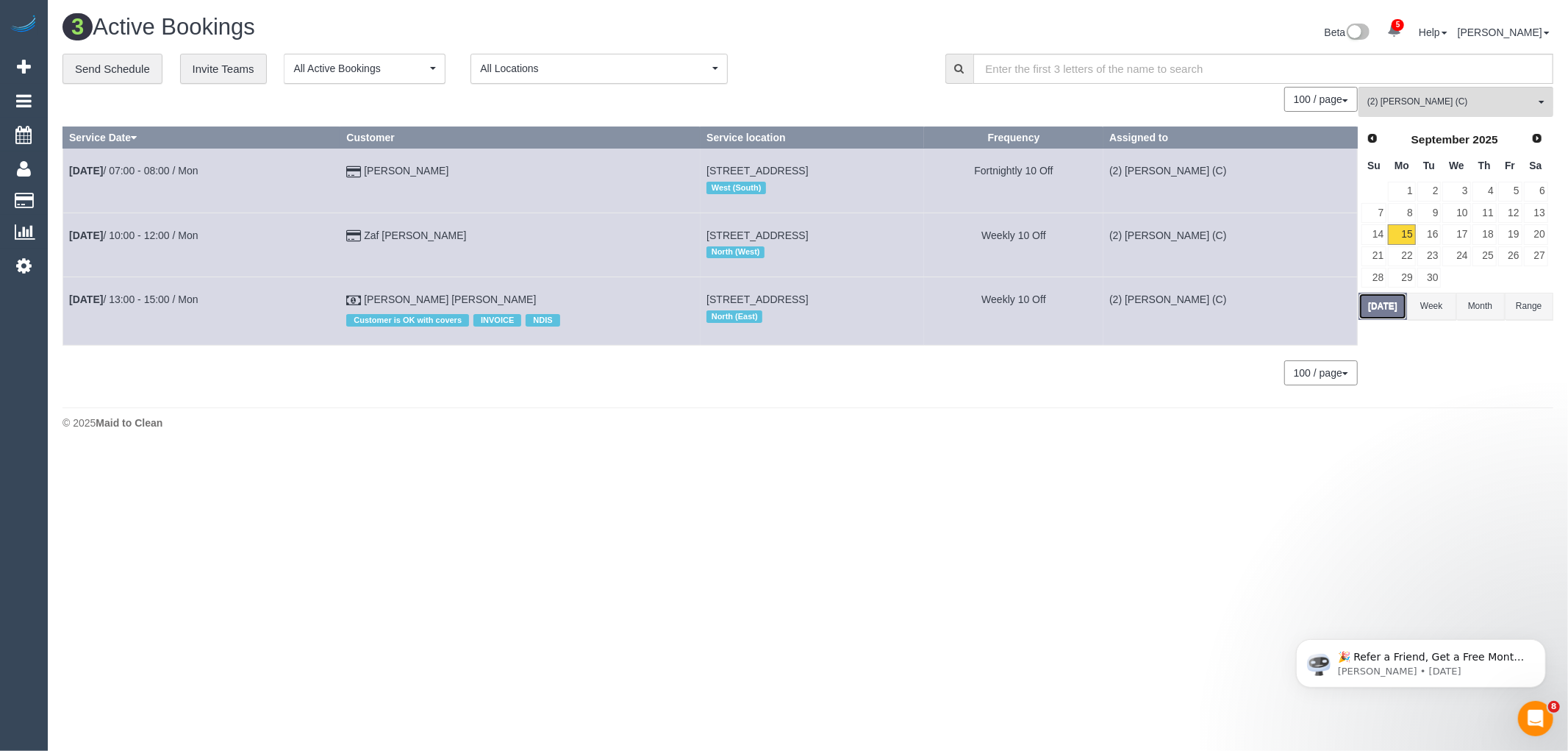
click at [1370, 303] on button "[DATE]" at bounding box center [1382, 306] width 48 height 27
click at [402, 177] on td "Brent Connolly" at bounding box center [521, 180] width 360 height 64
click at [405, 169] on link "Brent Connolly" at bounding box center [406, 170] width 85 height 12
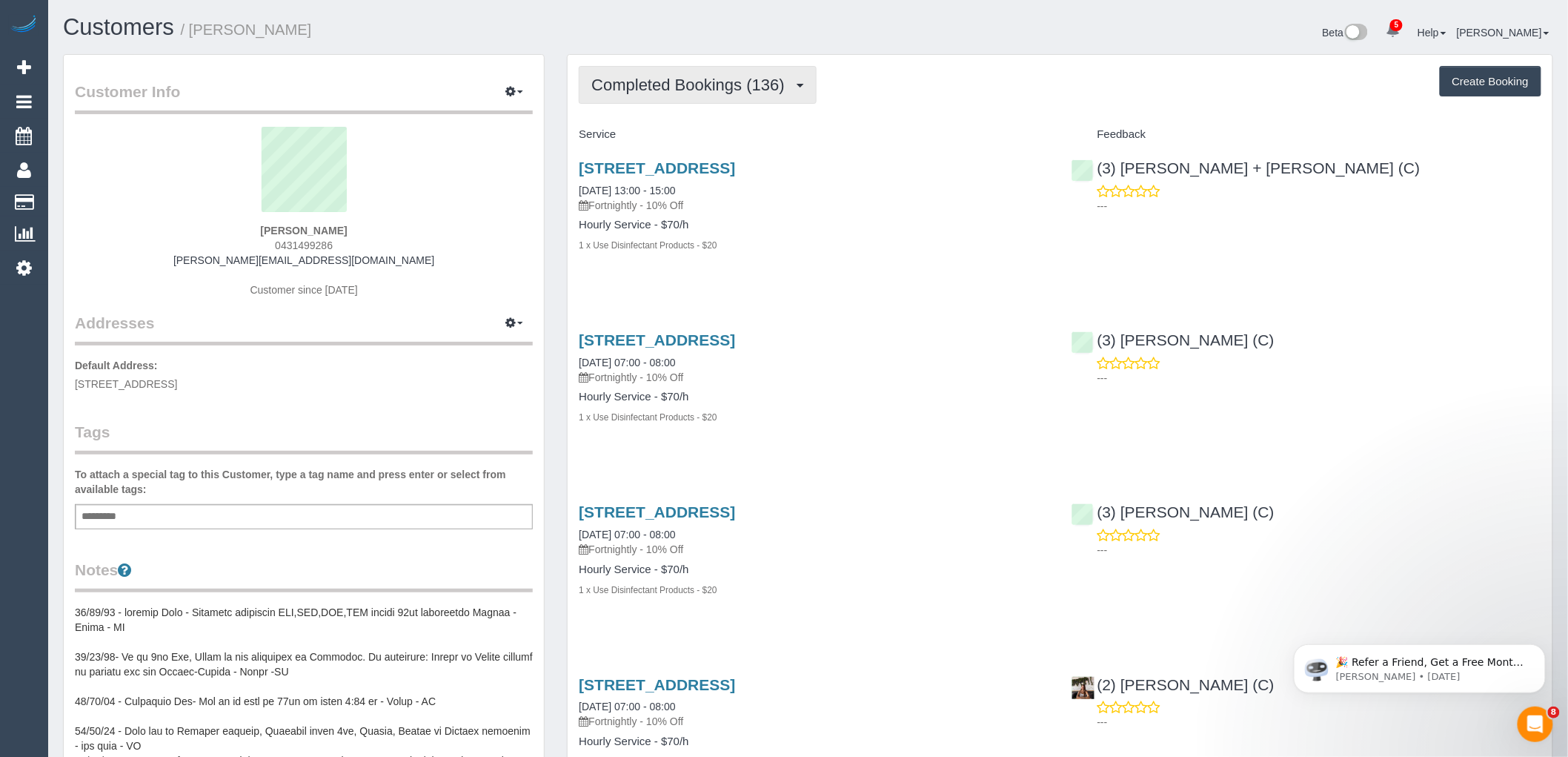
click at [672, 85] on span "Completed Bookings (136)" at bounding box center [691, 84] width 200 height 18
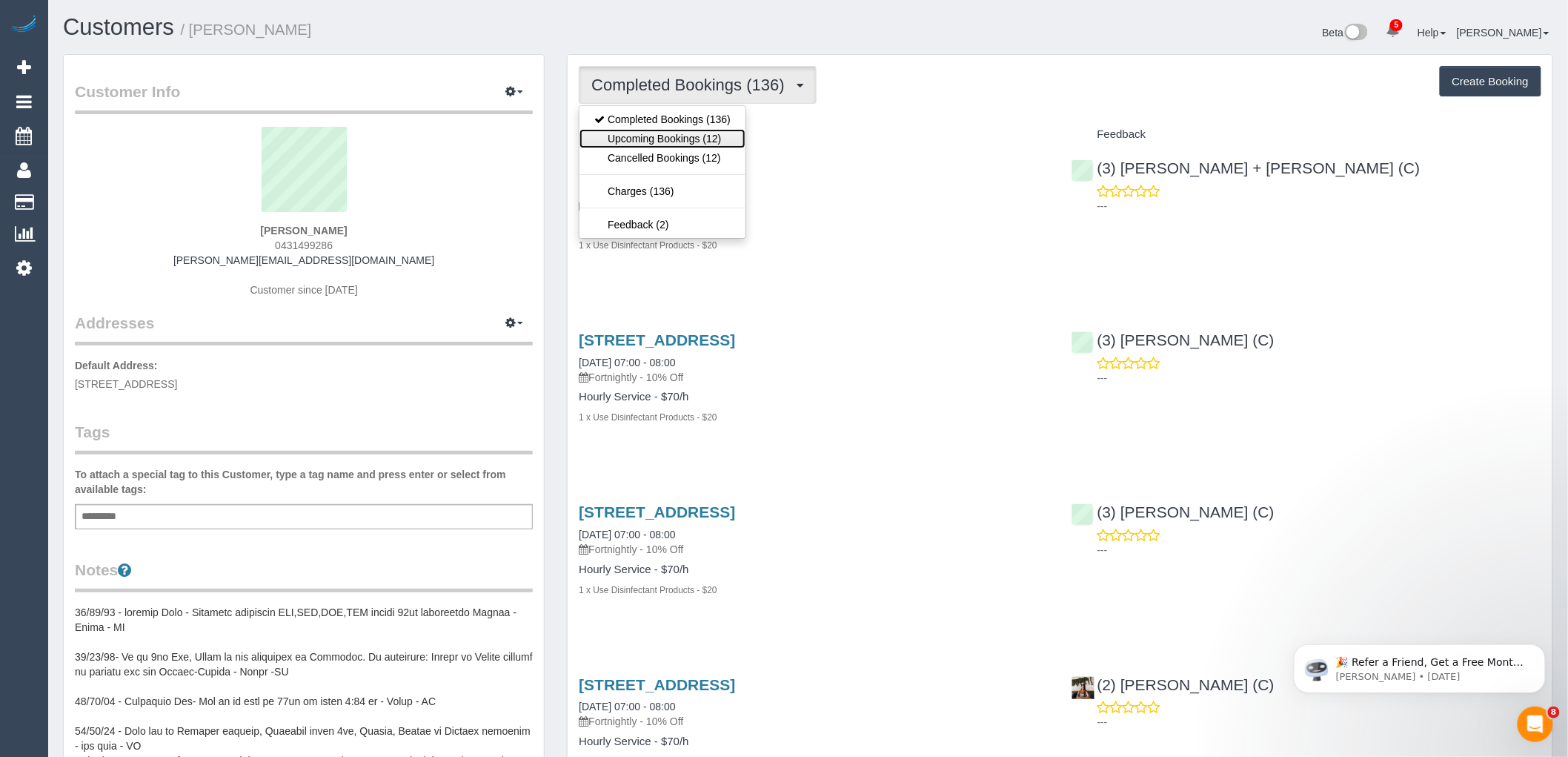
click at [685, 136] on link "Upcoming Bookings (12)" at bounding box center [662, 139] width 166 height 19
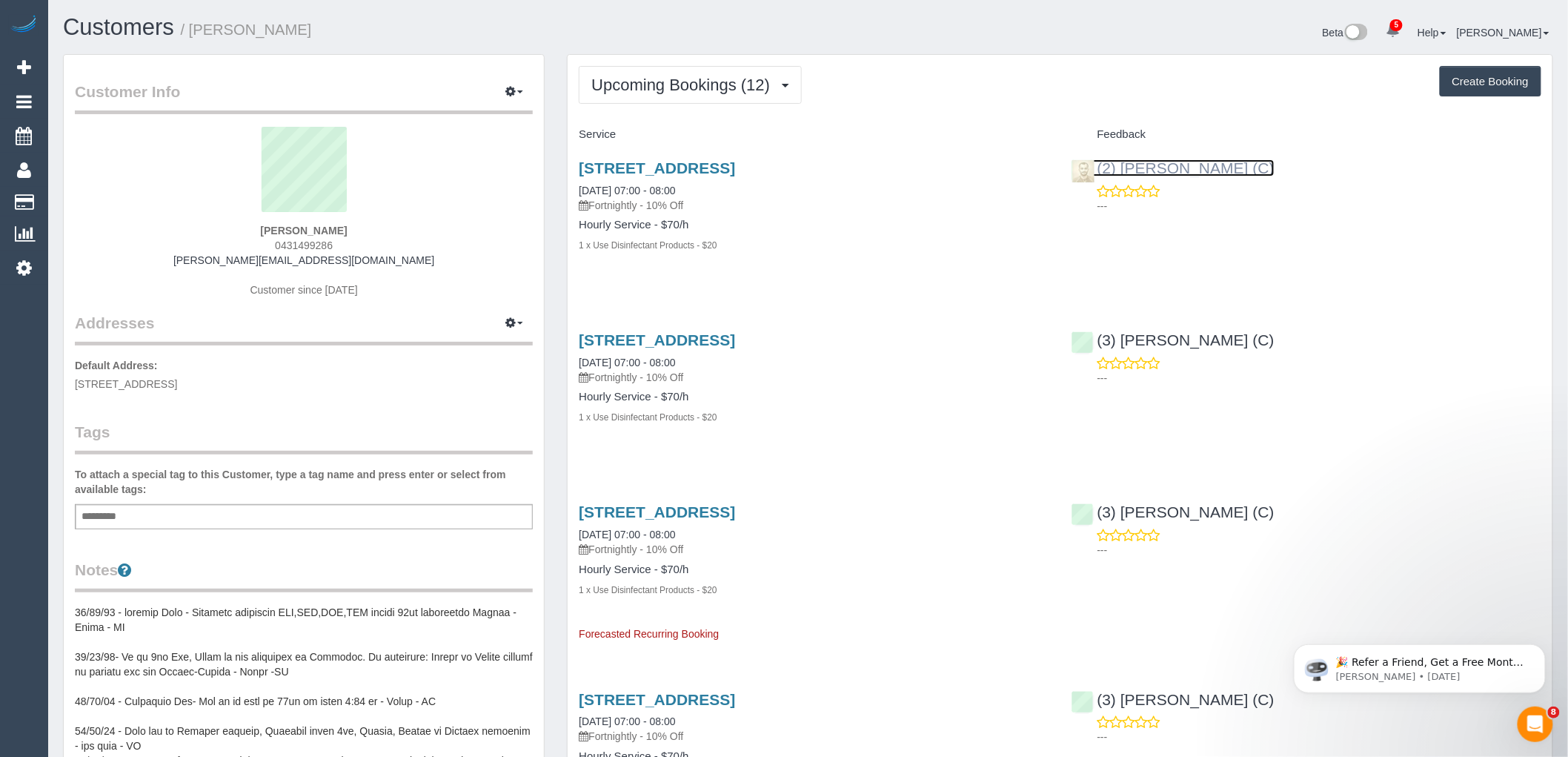
click at [1203, 164] on link "(2) [PERSON_NAME] (C)" at bounding box center [1172, 168] width 203 height 17
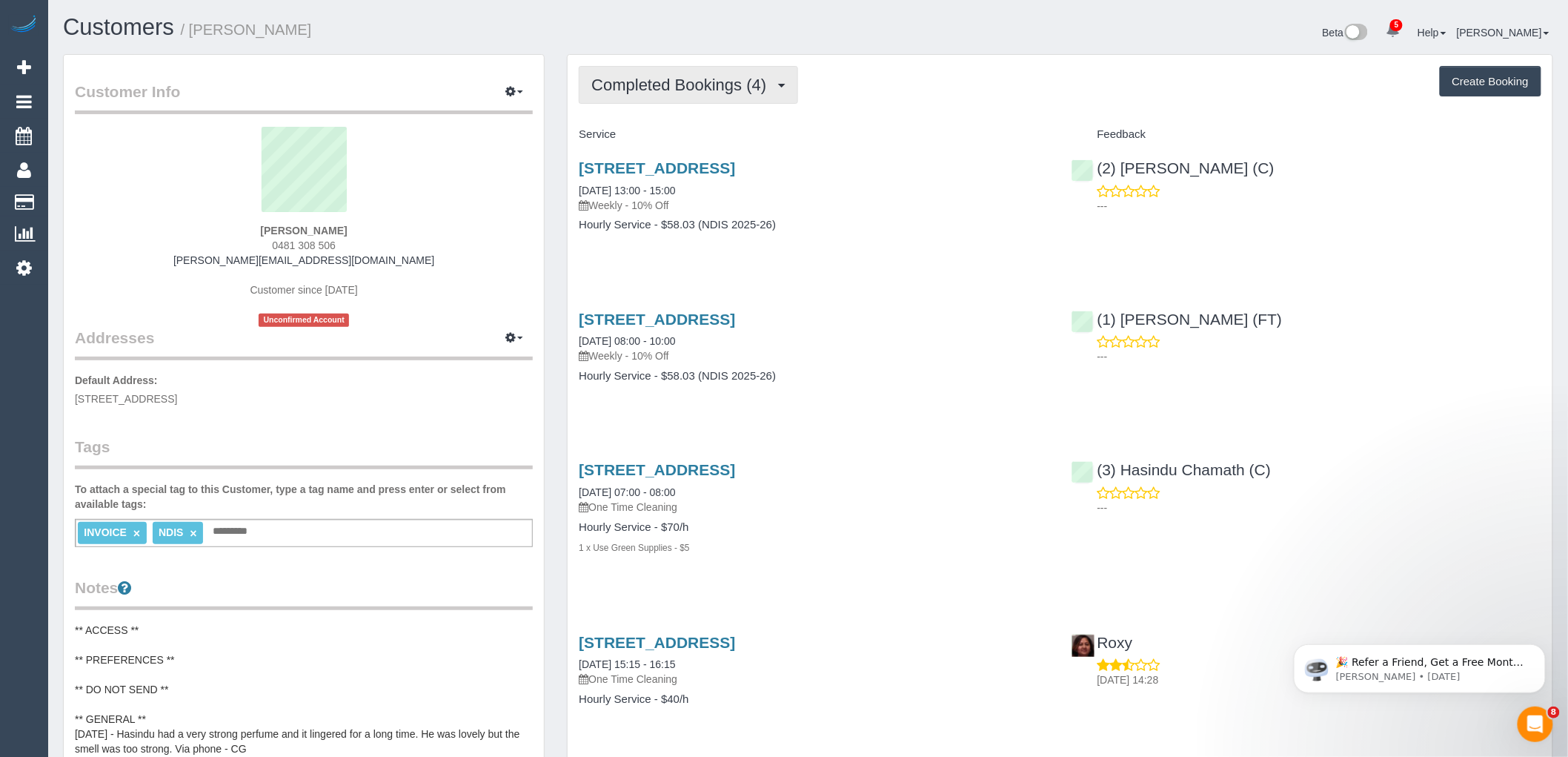
click at [685, 92] on span "Completed Bookings (4)" at bounding box center [682, 84] width 182 height 18
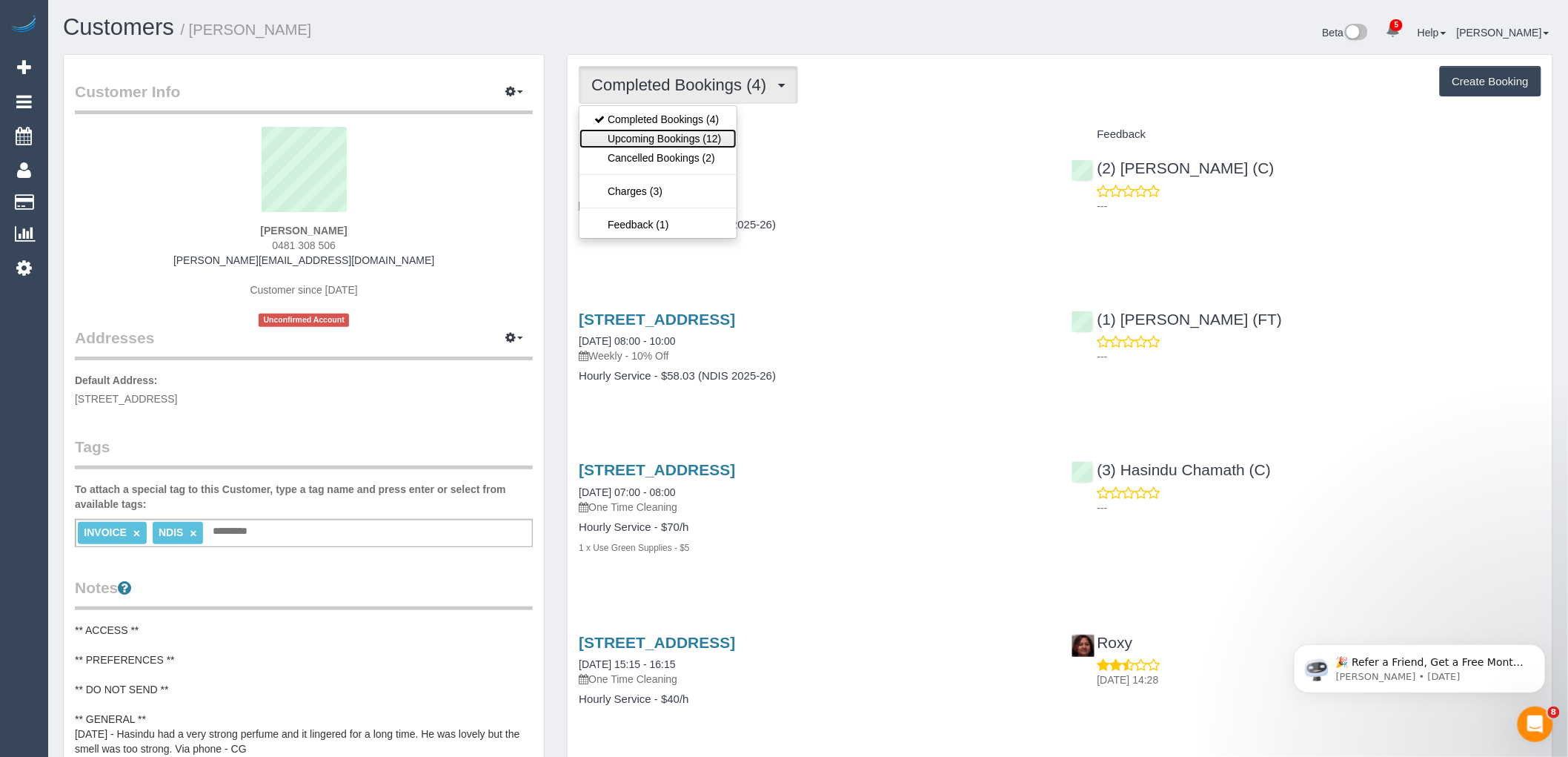
click at [685, 132] on link "Upcoming Bookings (12)" at bounding box center [657, 139] width 156 height 19
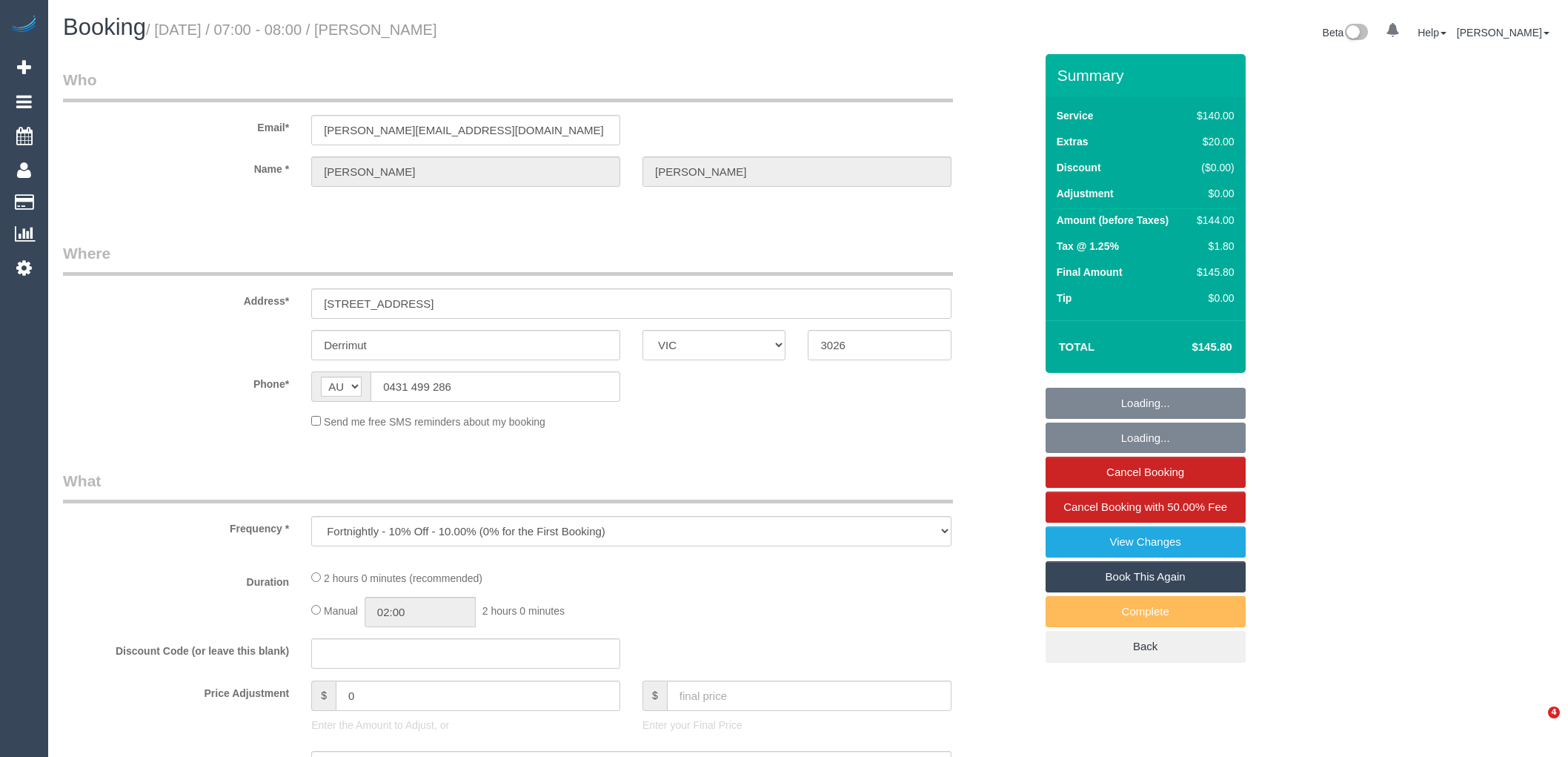
select select "VIC"
select select "number:28"
select select "number:14"
select select "number:18"
select select "number:36"
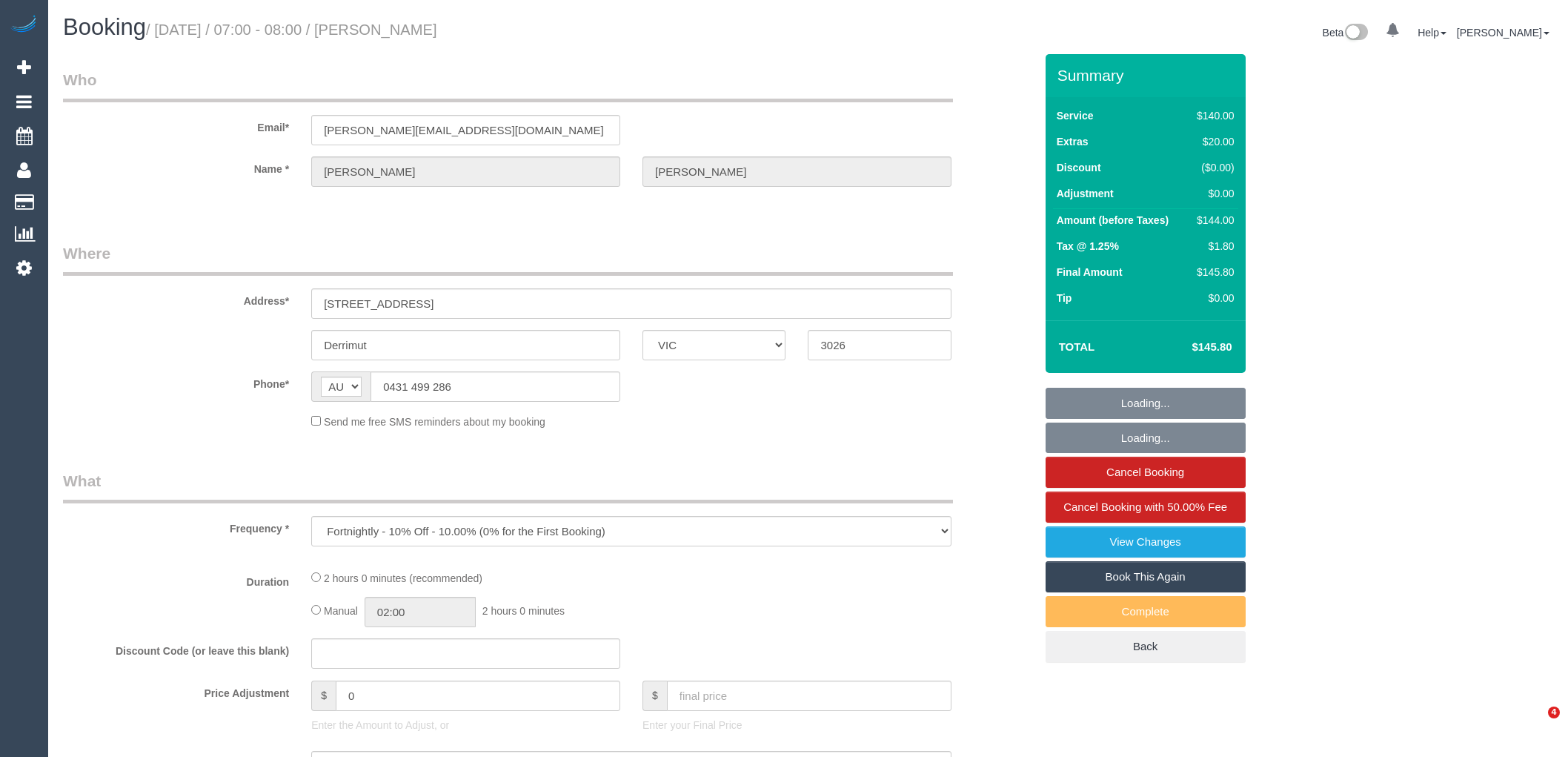
select select "number:34"
select select "number:12"
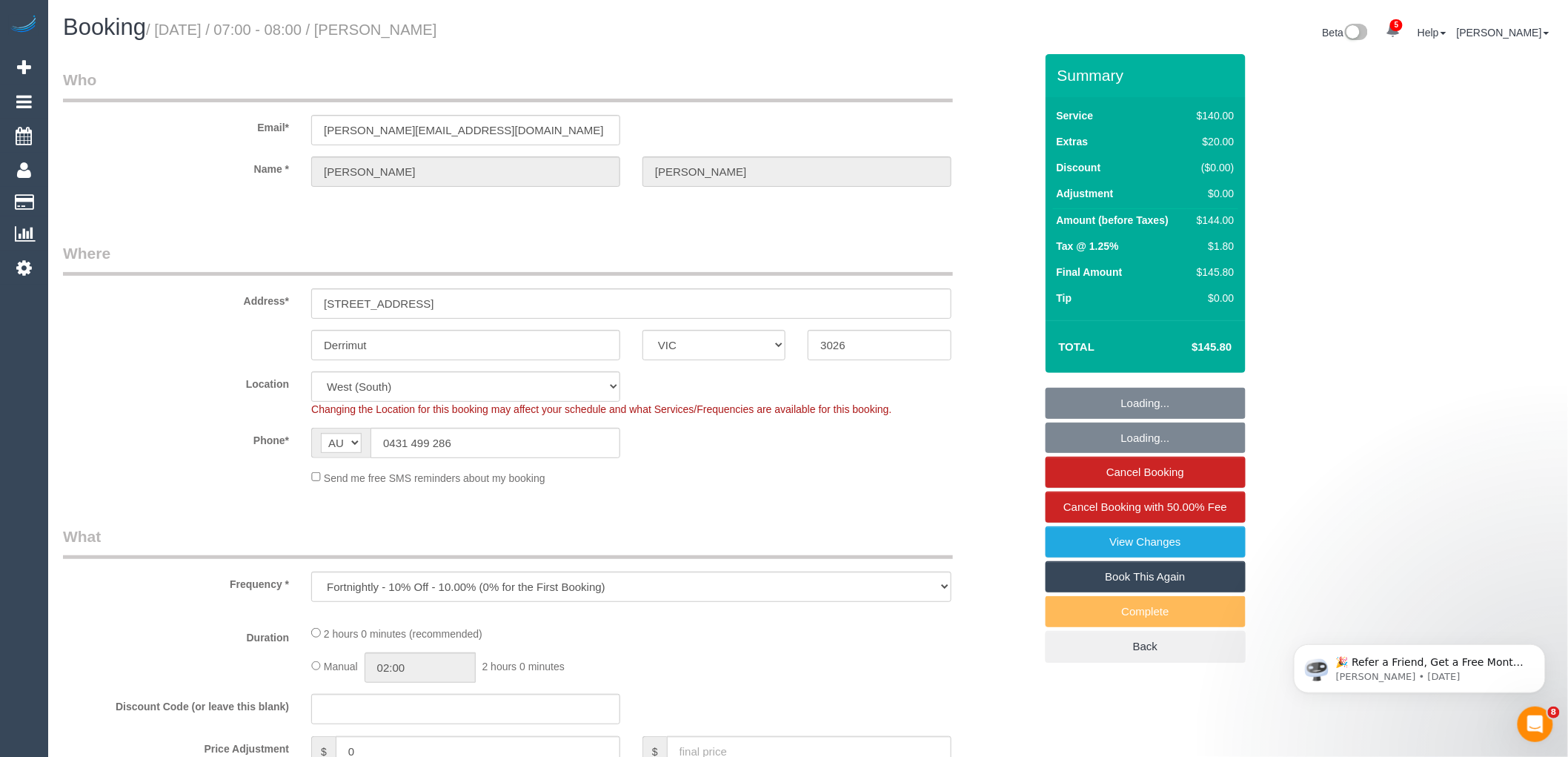
select select "object:1425"
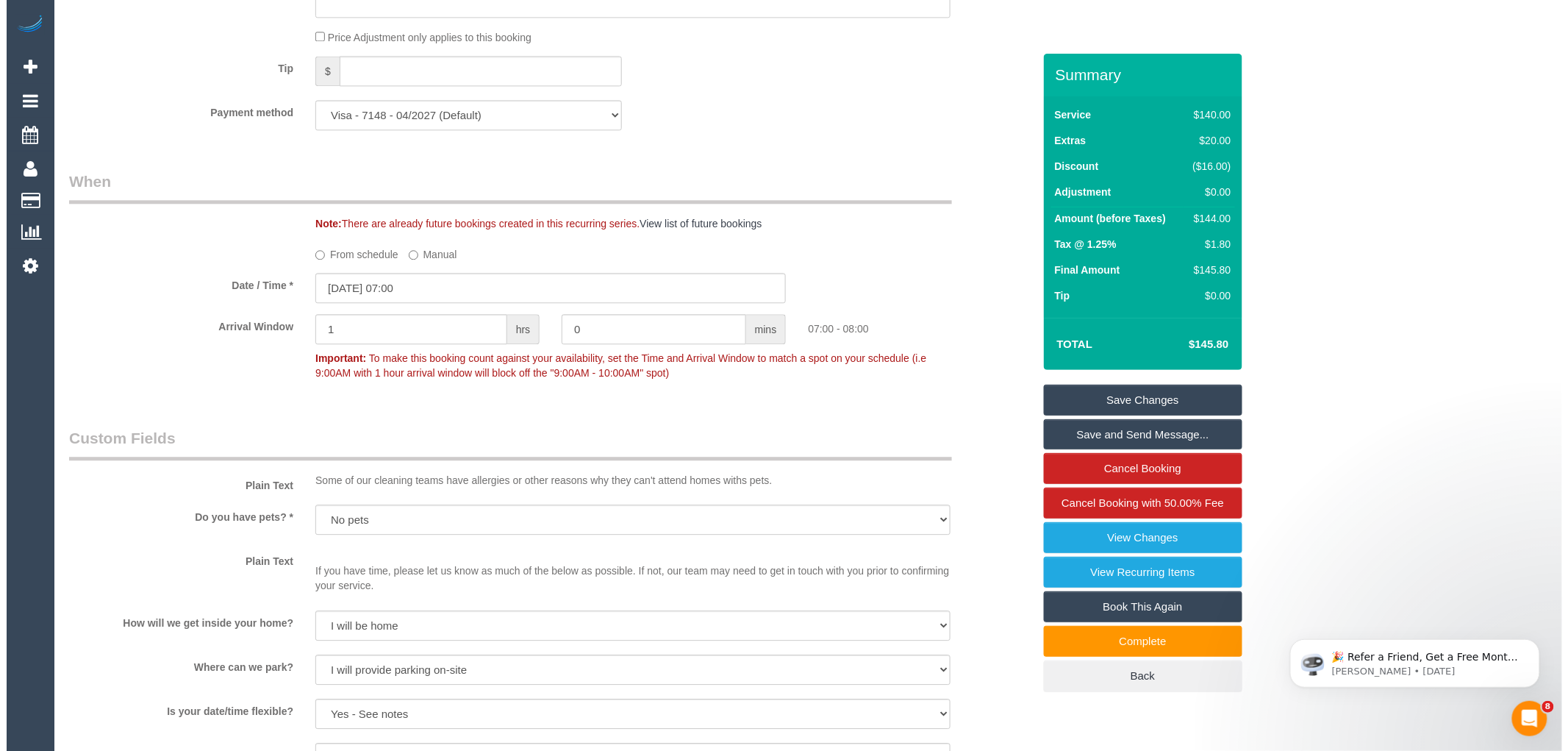
scroll to position [1960, 0]
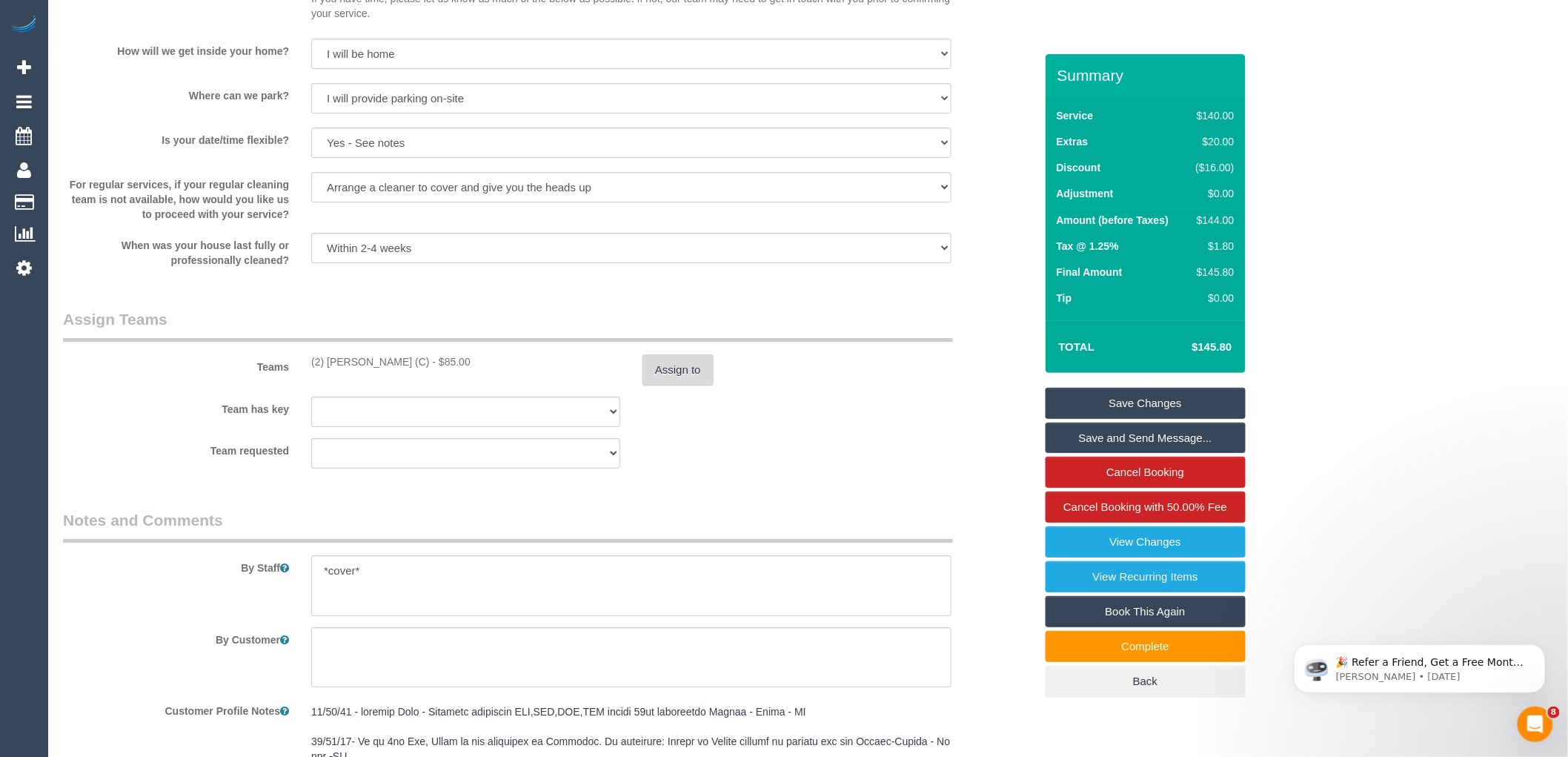
click at [691, 385] on button "Assign to" at bounding box center [677, 370] width 71 height 31
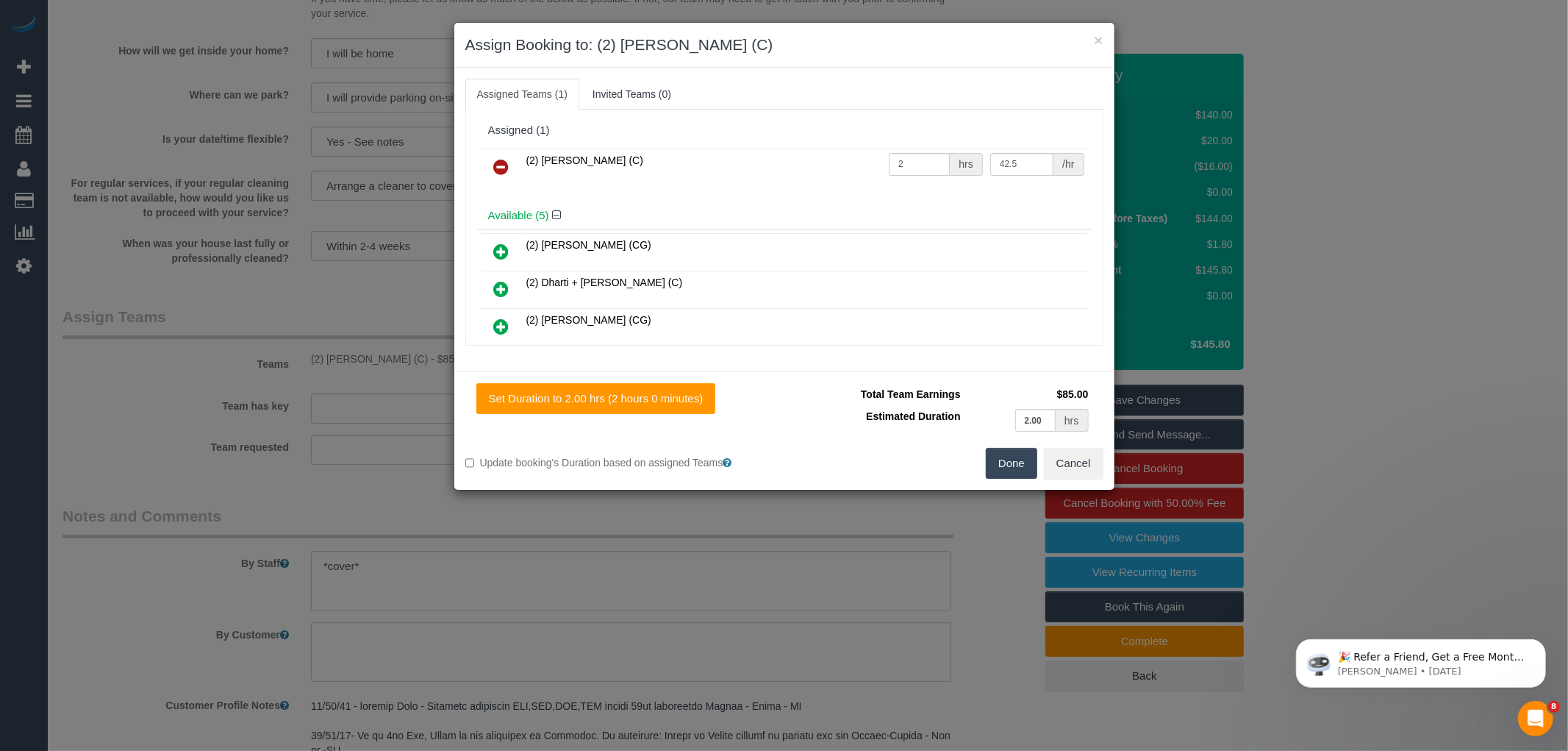
click at [784, 174] on td "(2) [PERSON_NAME] (C)" at bounding box center [704, 167] width 363 height 38
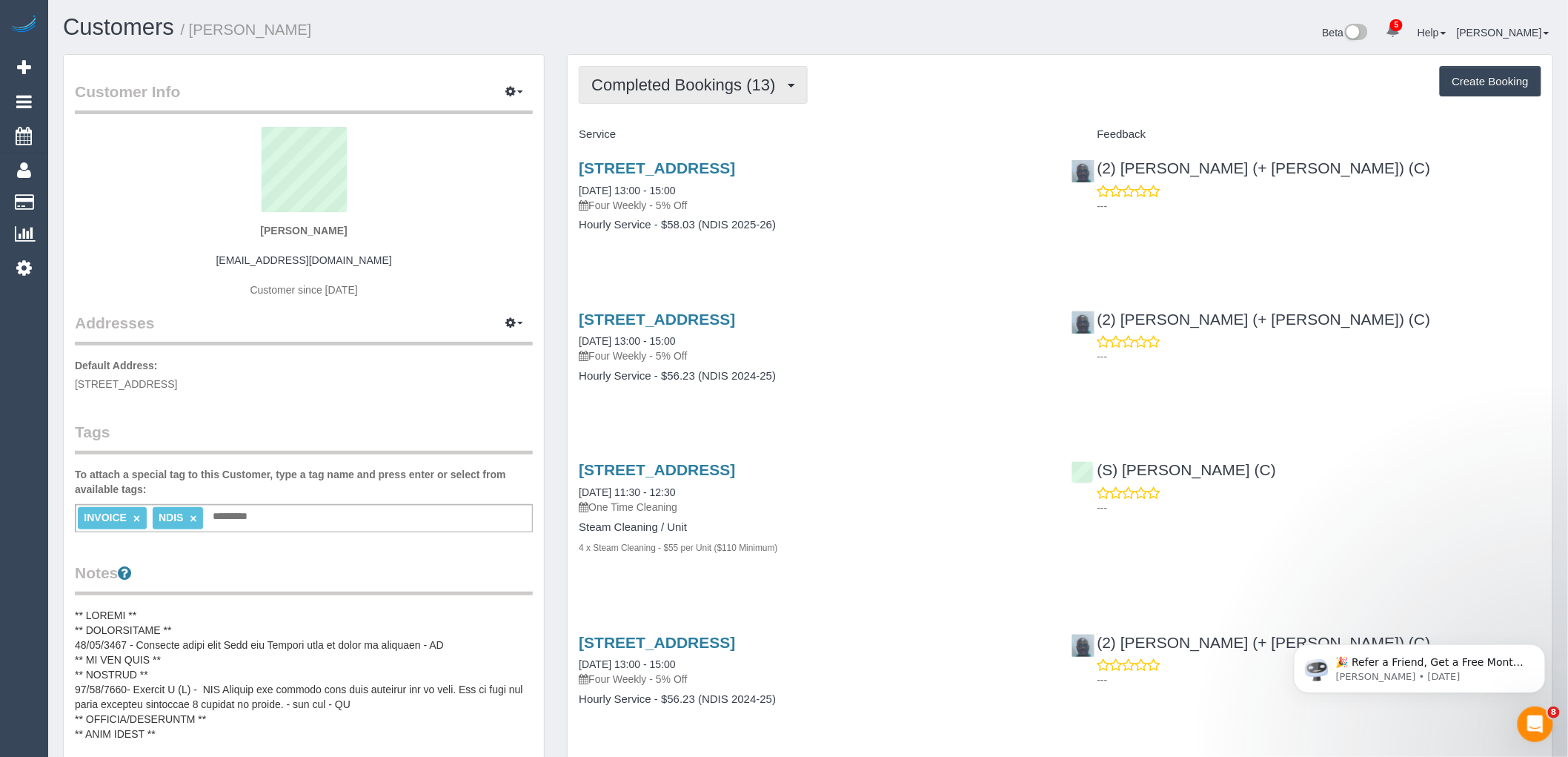
click at [699, 83] on span "Completed Bookings (13)" at bounding box center [686, 84] width 191 height 18
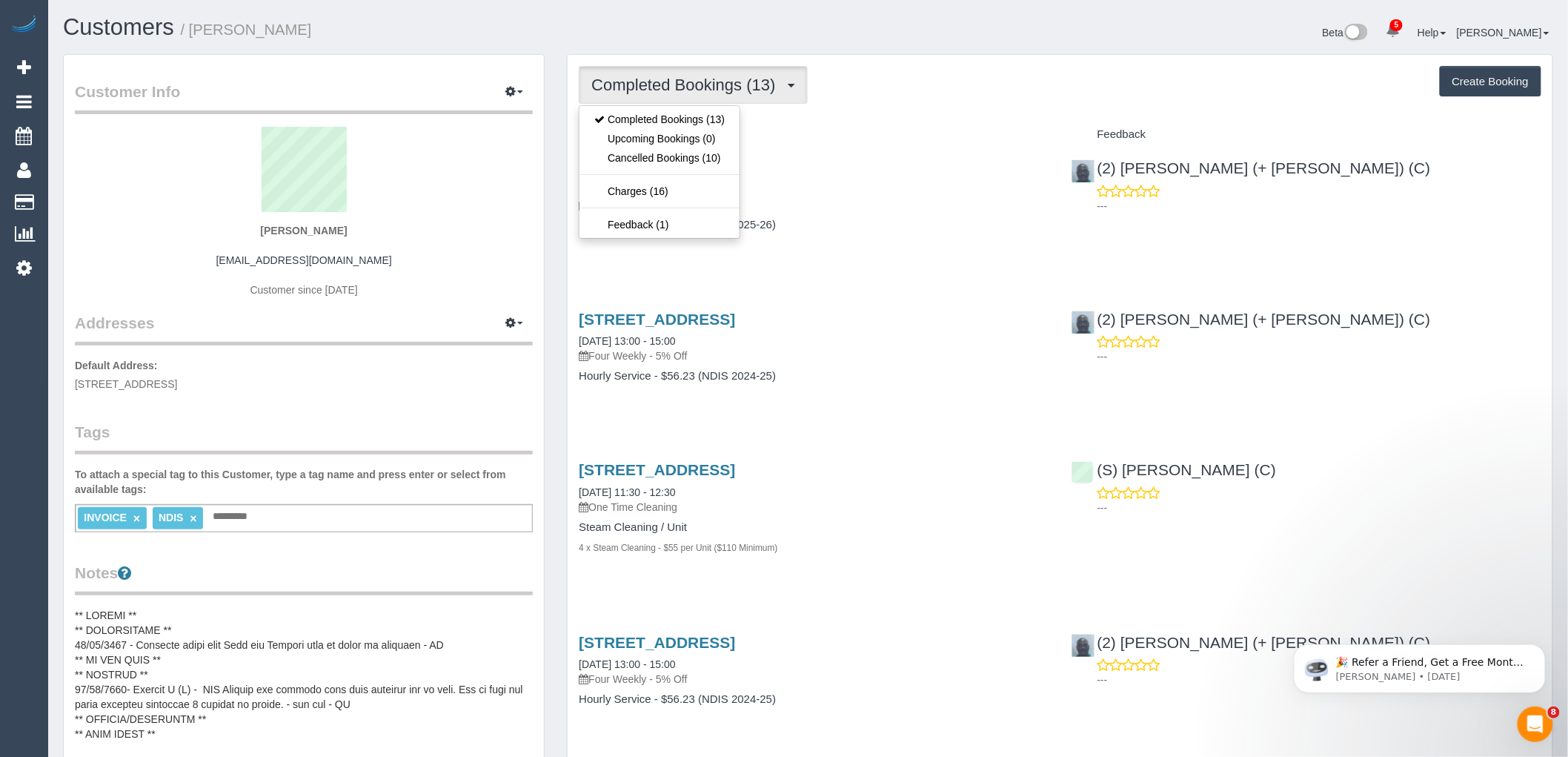
click at [824, 122] on div "Service" at bounding box center [813, 135] width 492 height 25
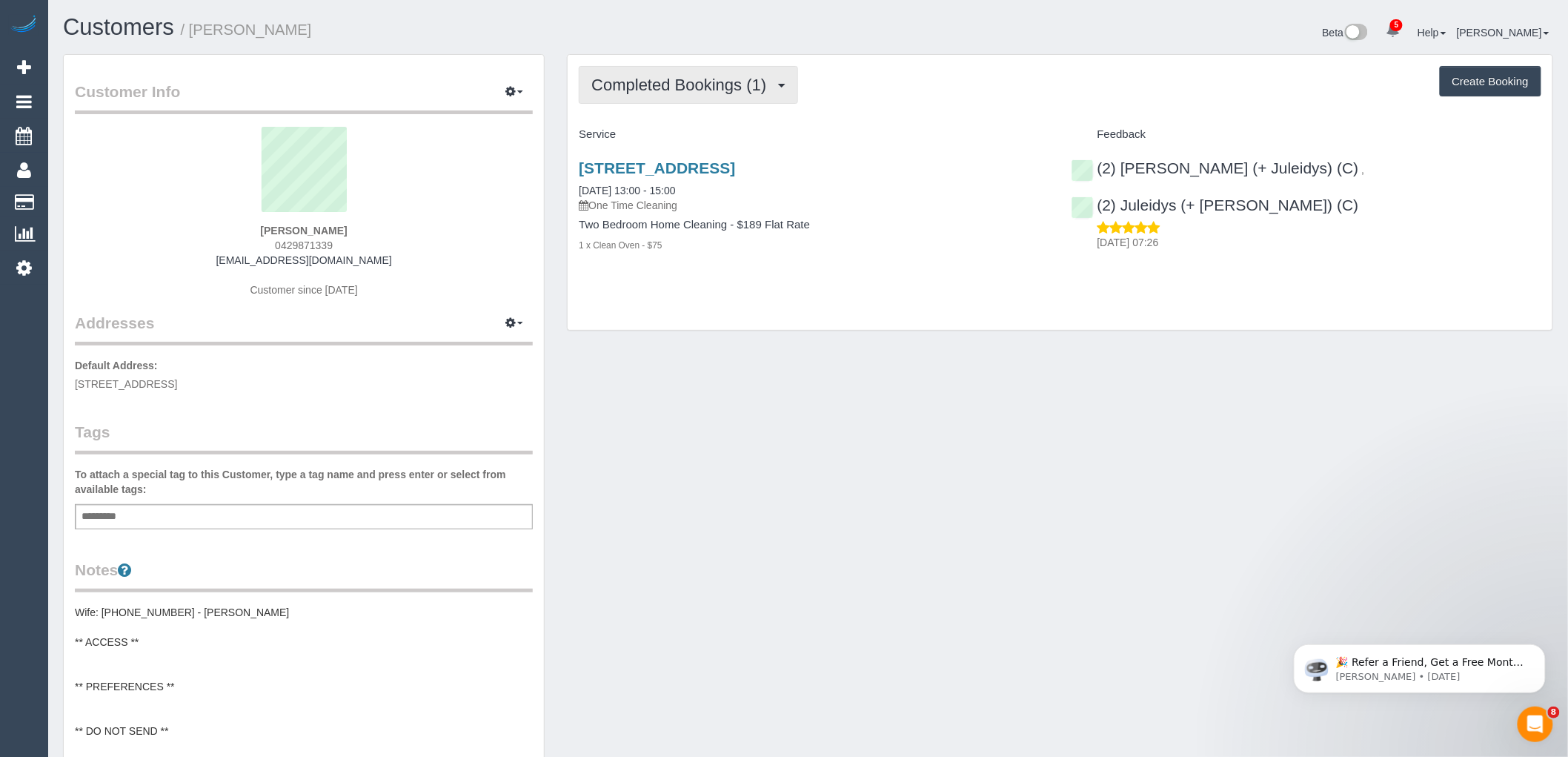
click at [727, 78] on span "Completed Bookings (1)" at bounding box center [682, 84] width 182 height 18
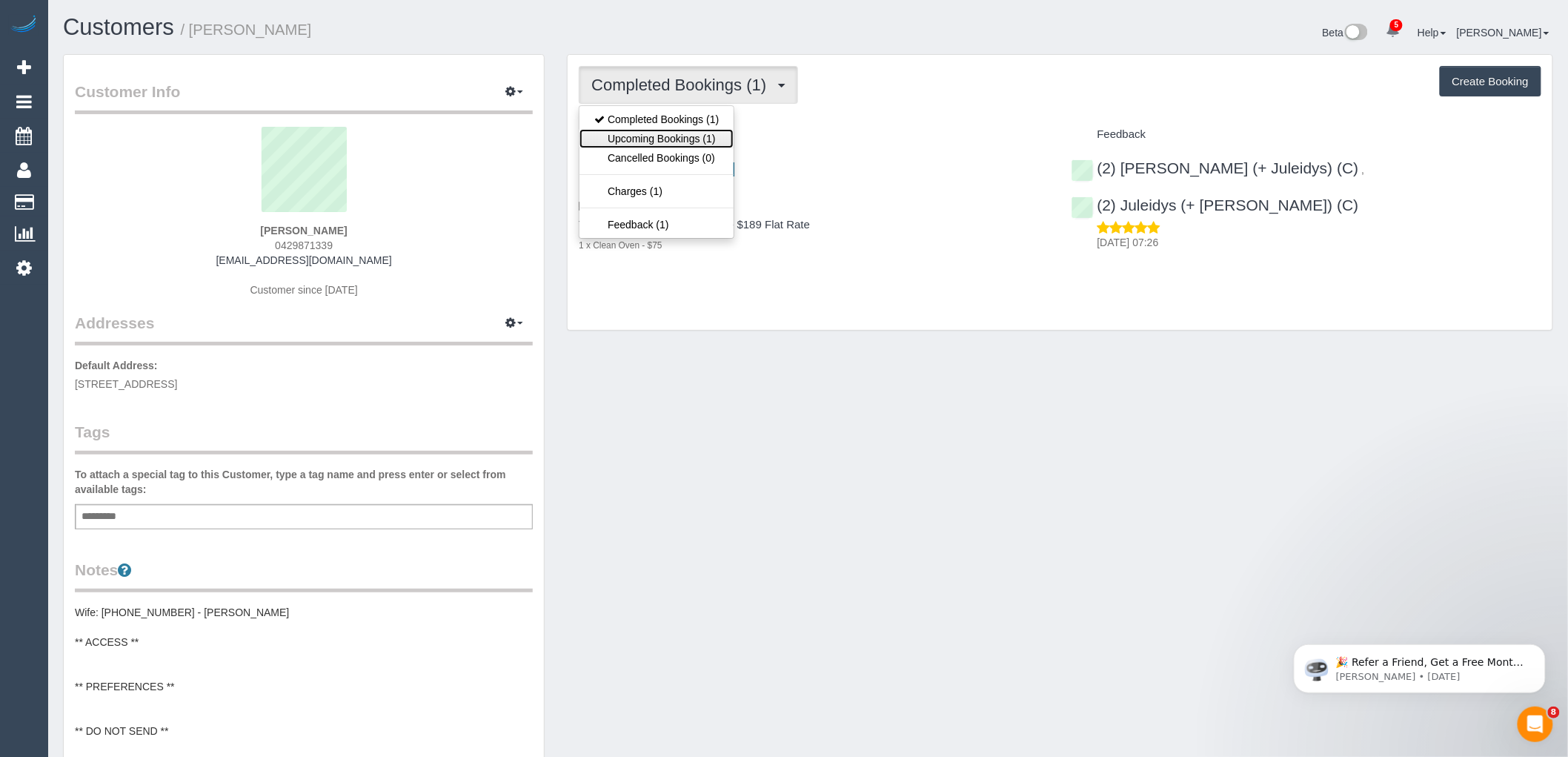
click at [623, 130] on link "Upcoming Bookings (1)" at bounding box center [656, 139] width 154 height 19
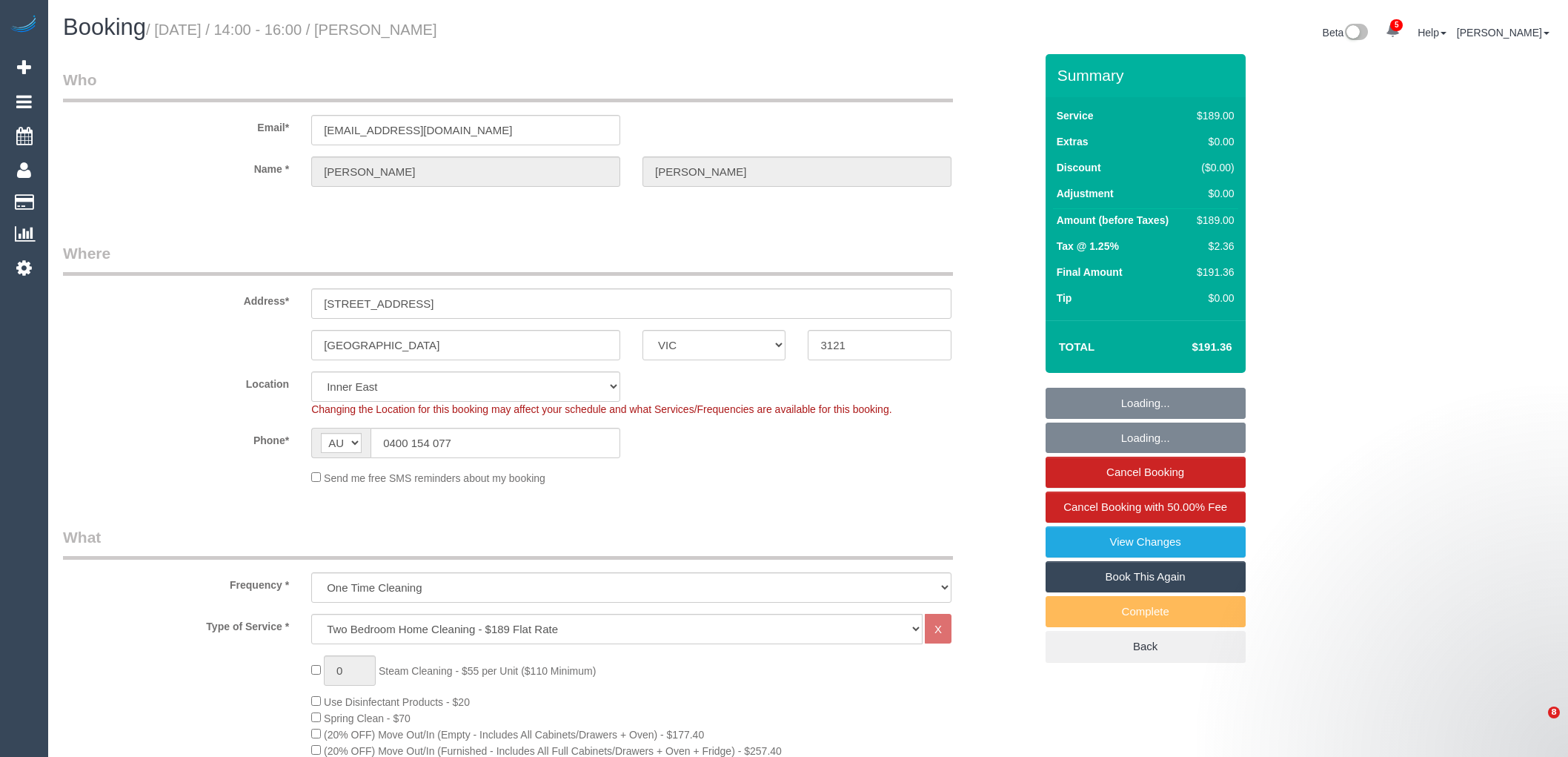
select select "VIC"
select select "string:stripe-pm_1S4fki2GScqysDRVcAoJKfxM"
select select "number:27"
select select "number:14"
select select "number:21"
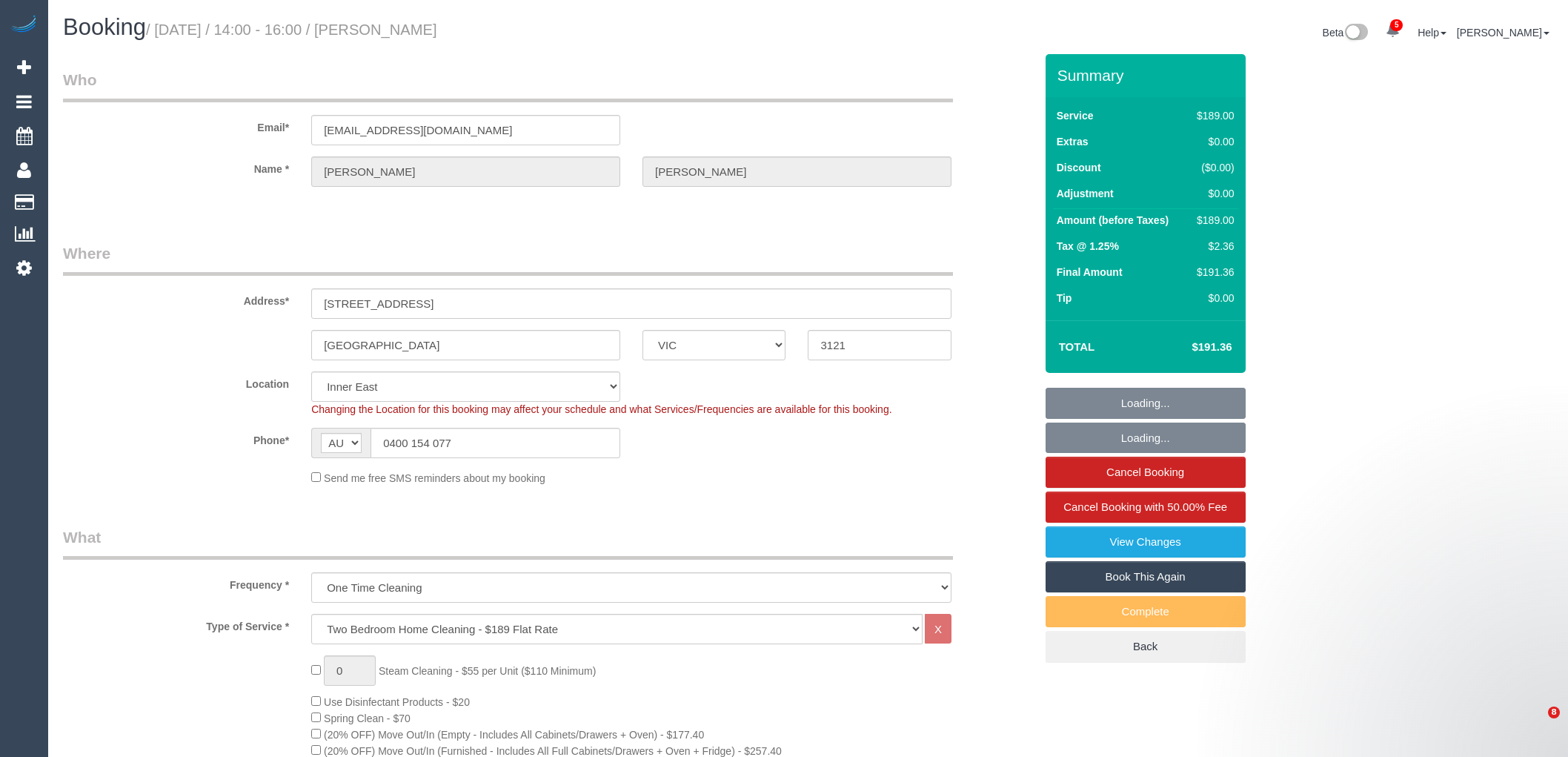
select select "number:24"
select select "number:13"
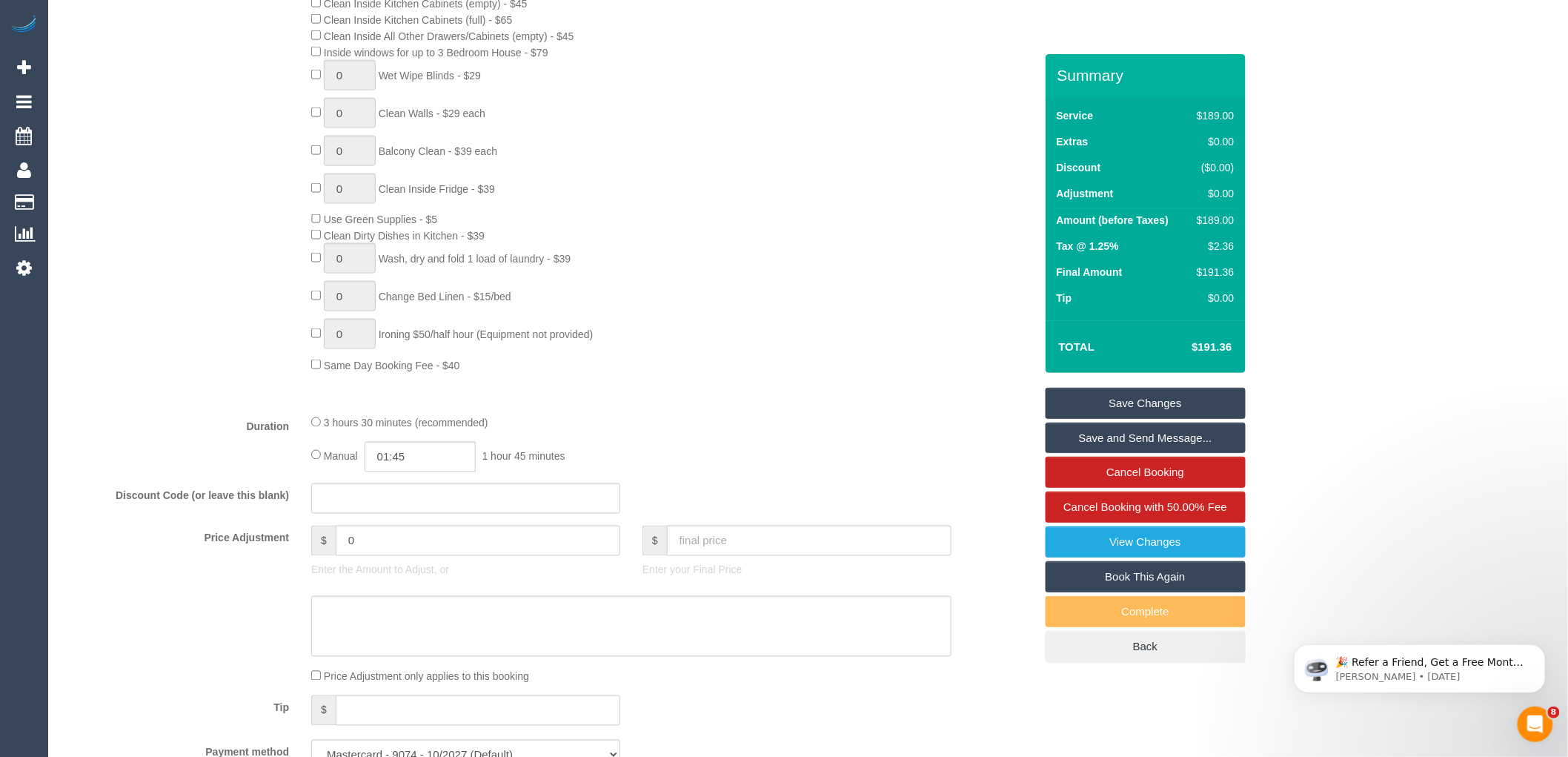
scroll to position [905, 0]
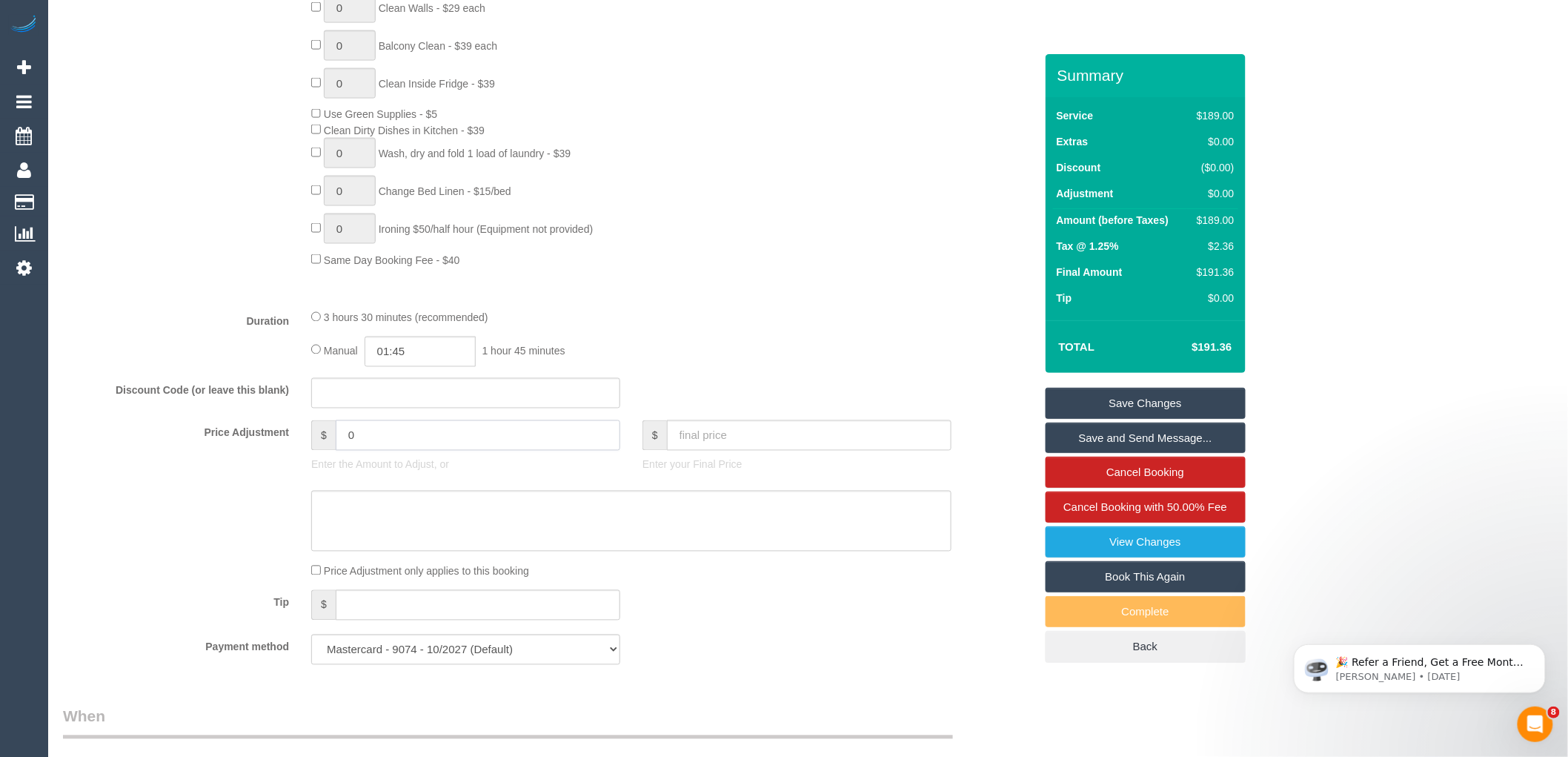
click at [380, 447] on input "0" at bounding box center [477, 435] width 284 height 30
type input "-10"
click at [401, 528] on textarea at bounding box center [632, 520] width 640 height 61
type textarea "1 bedroom not being cleaned via email VC"
click at [1176, 399] on link "Save Changes" at bounding box center [1145, 403] width 200 height 31
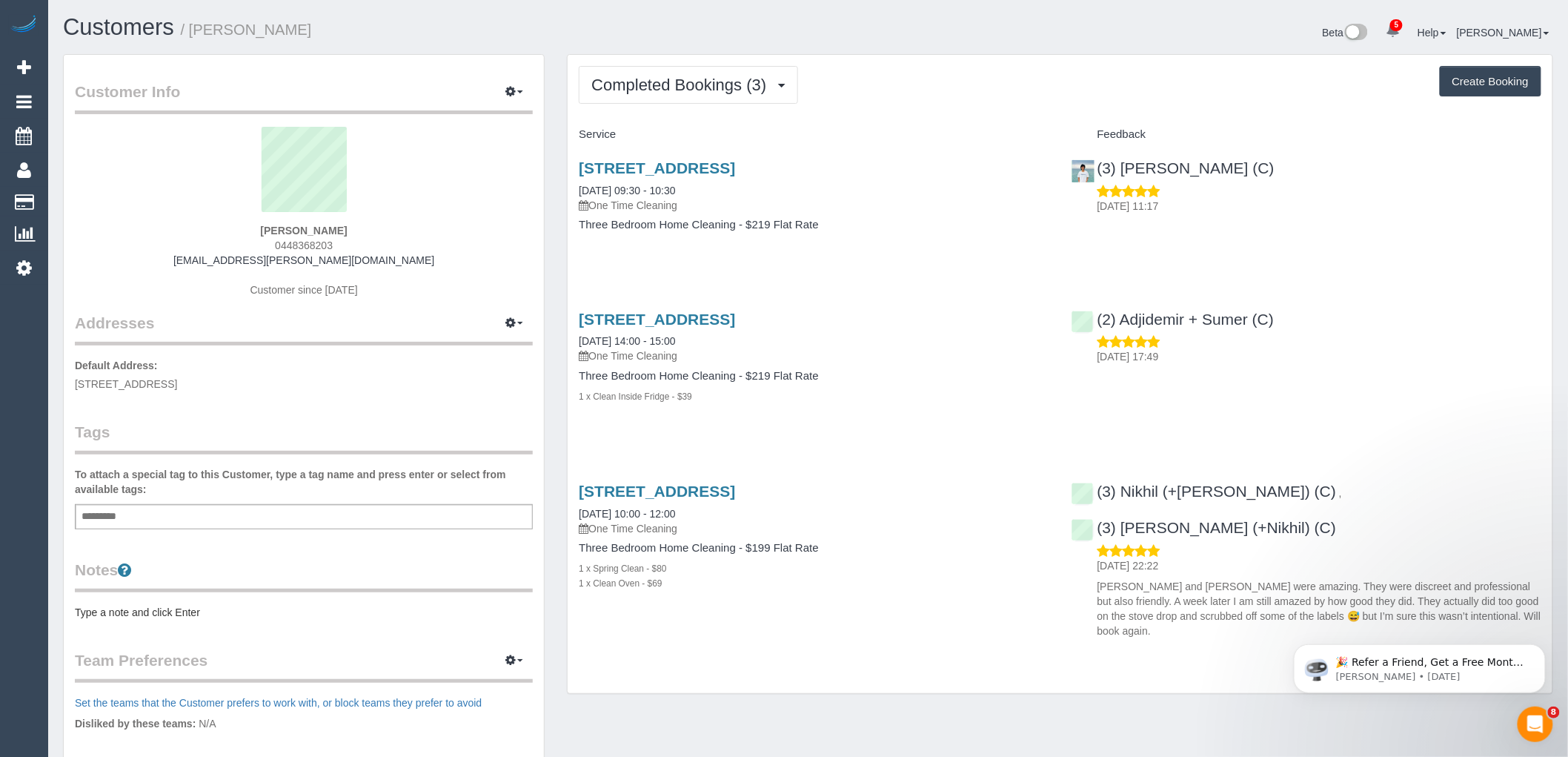
click at [690, 108] on div "Completed Bookings (3) Completed Bookings (3) Upcoming Bookings (2) Cancelled B…" at bounding box center [1060, 374] width 985 height 638
click at [691, 94] on button "Completed Bookings (3)" at bounding box center [688, 84] width 219 height 38
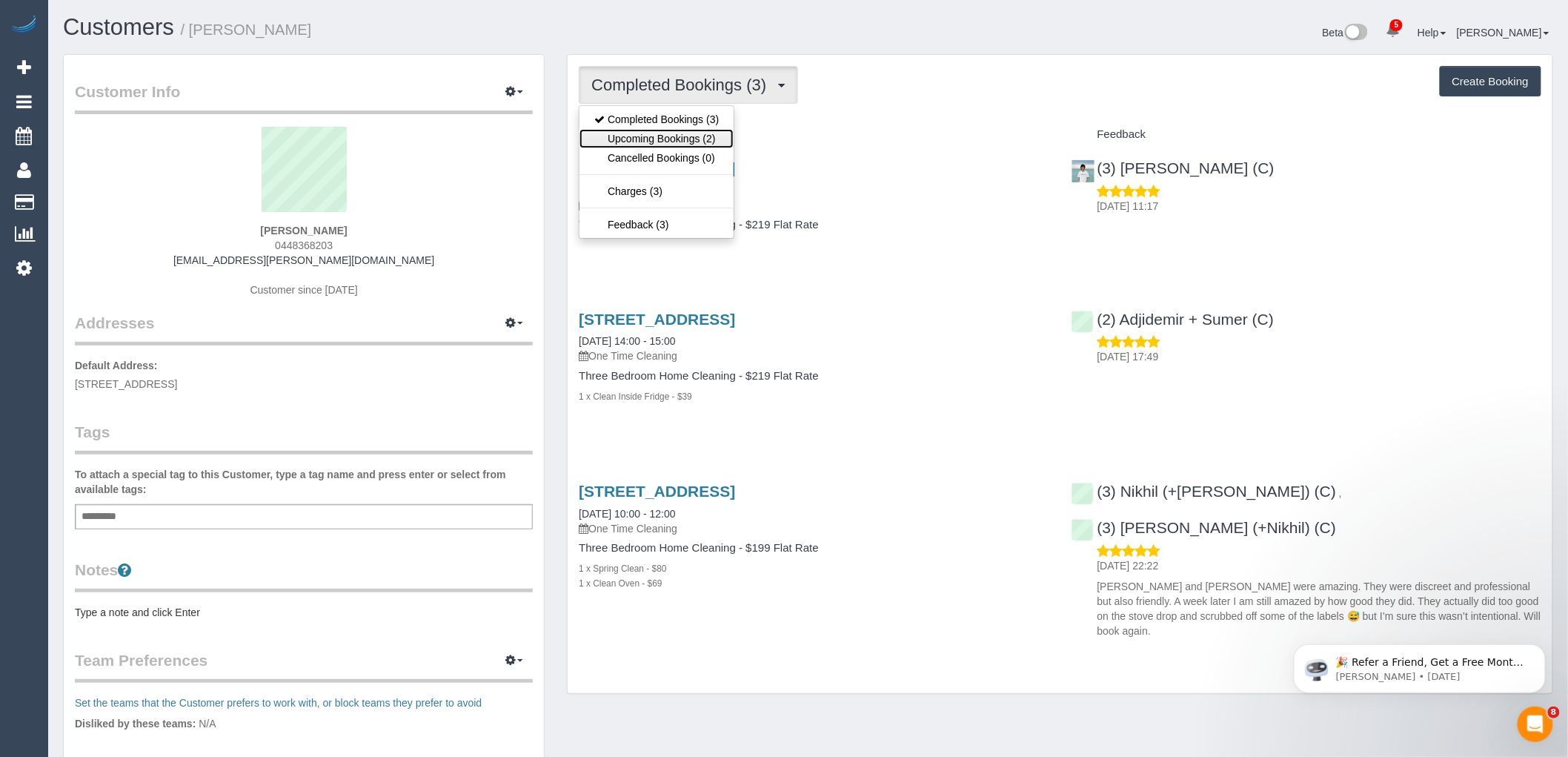
click at [689, 144] on link "Upcoming Bookings (2)" at bounding box center [656, 139] width 154 height 19
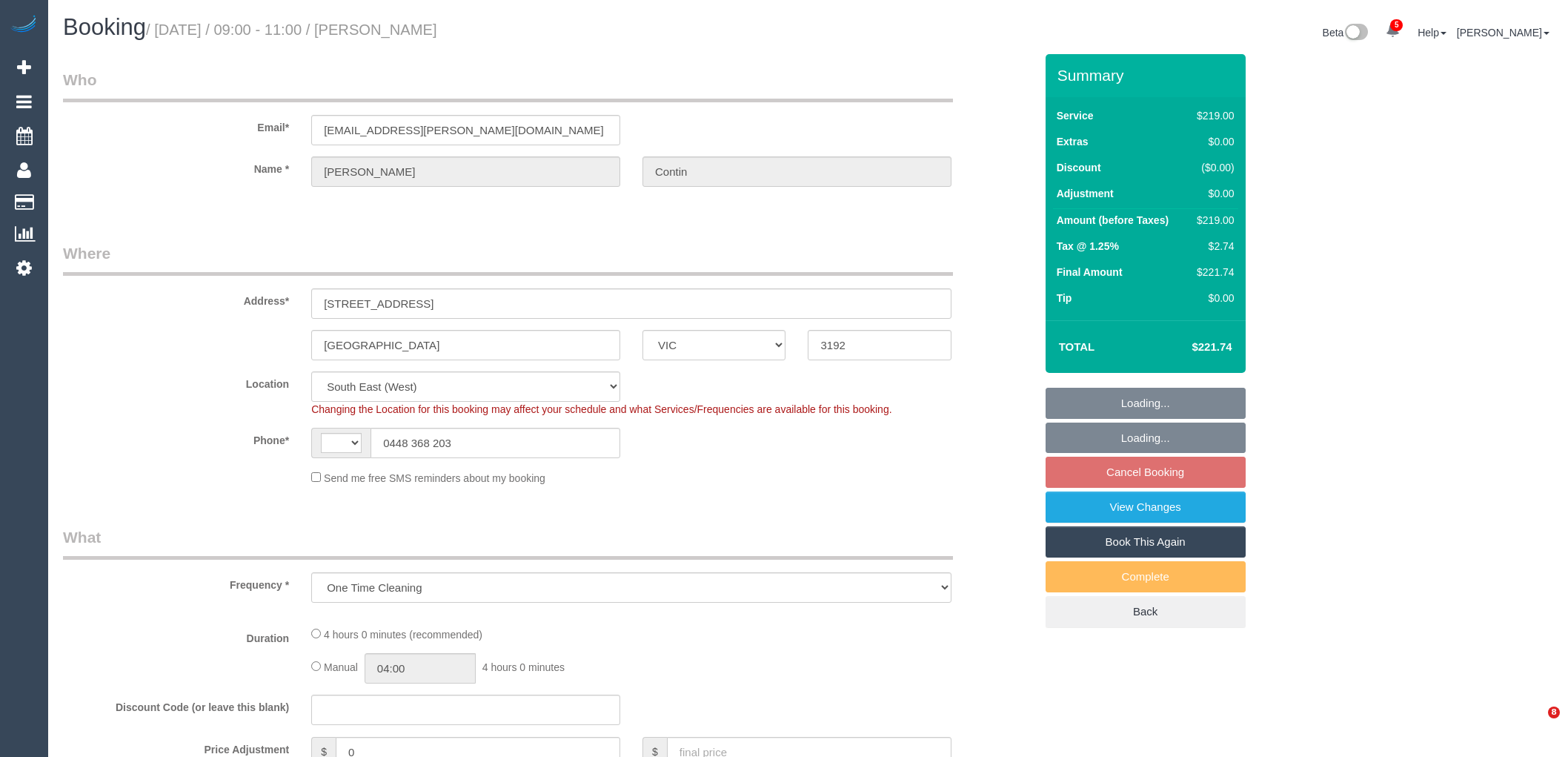
select select "VIC"
select select "string:stripe-pm_1RSqlj2GScqysDRVYZYbwciU"
select select "number:27"
select select "number:14"
select select "number:21"
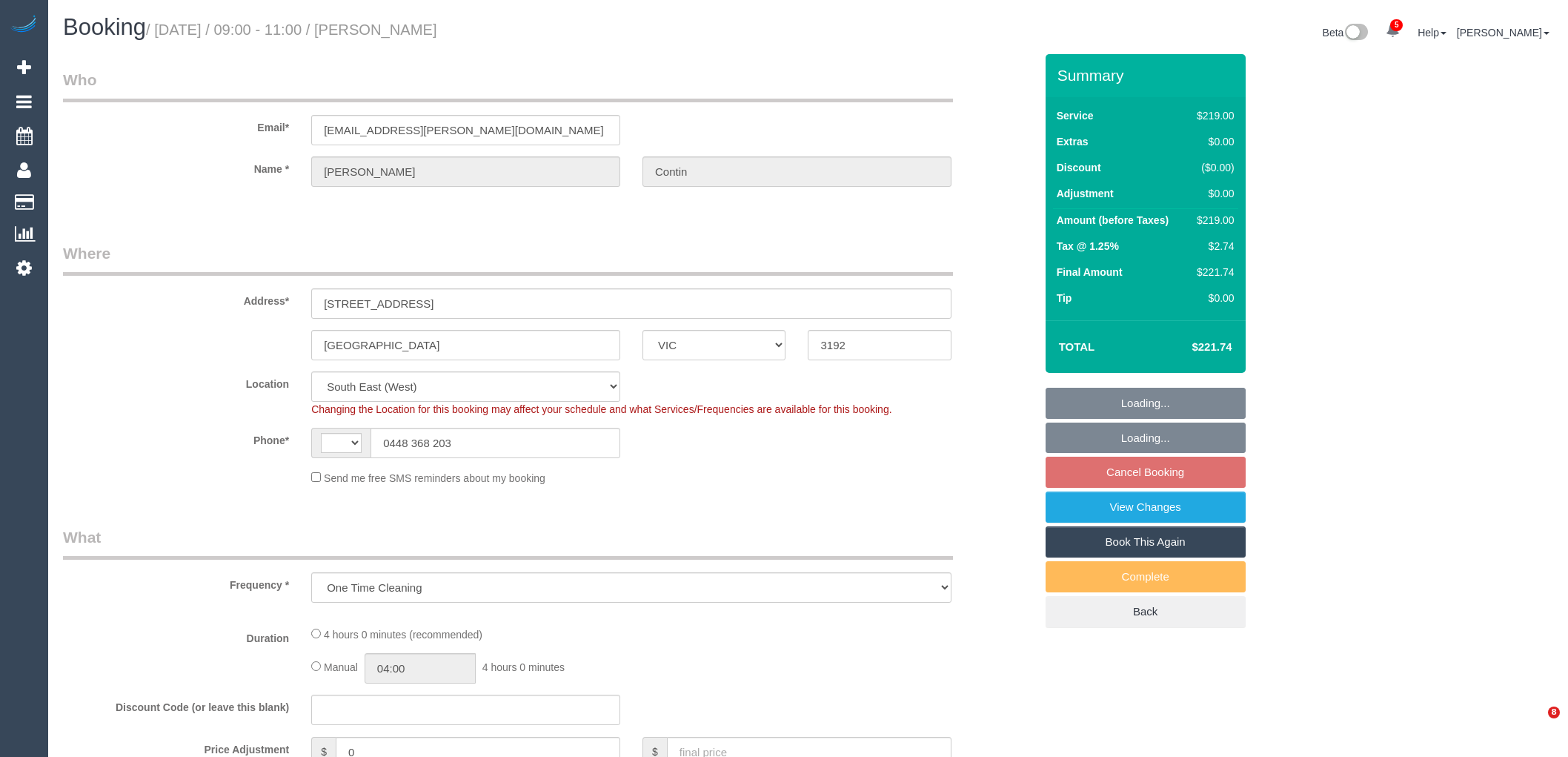
select select "number:25"
select select "number:26"
select select "object:759"
select select "string:AU"
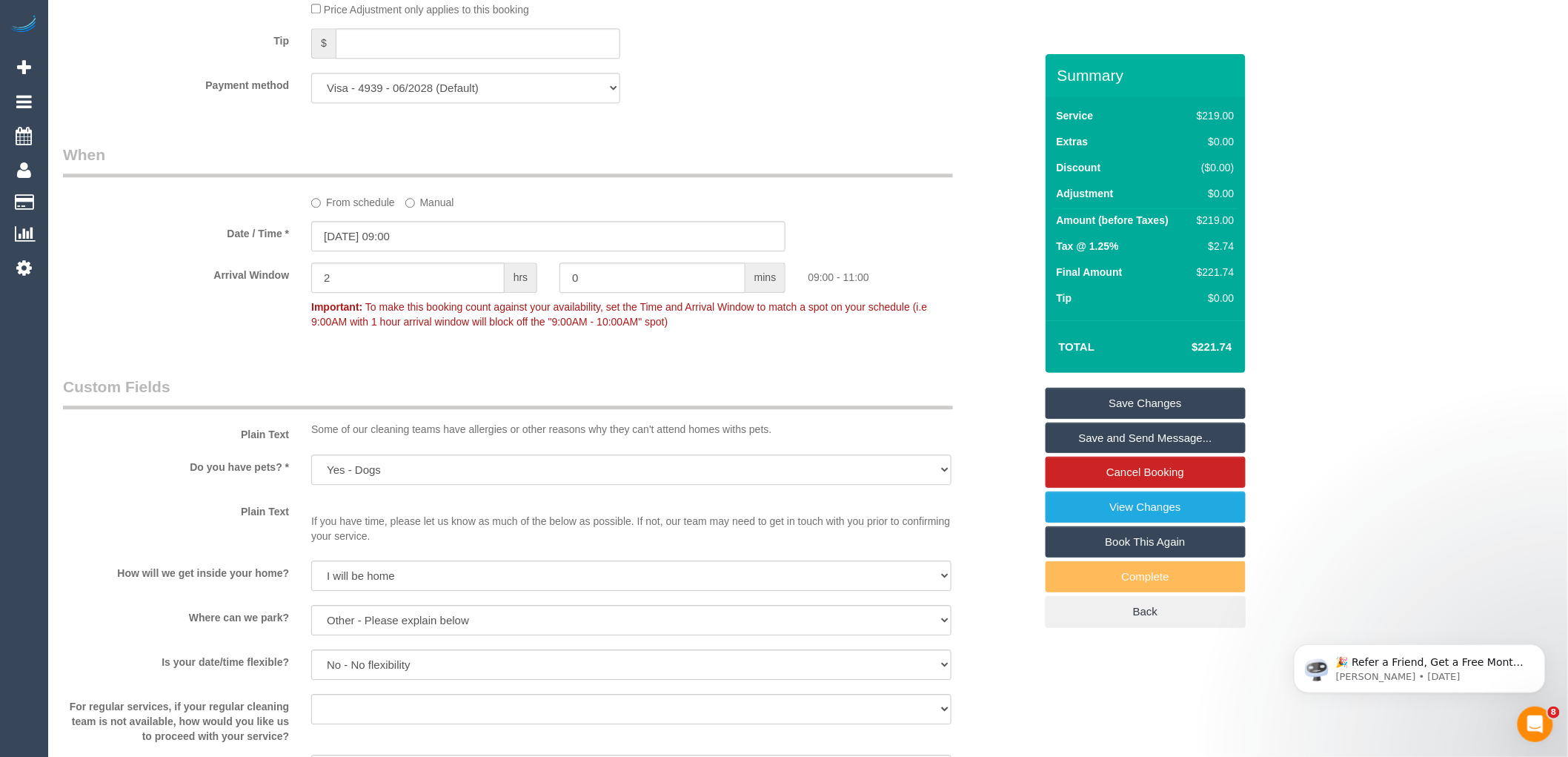
scroll to position [1482, 0]
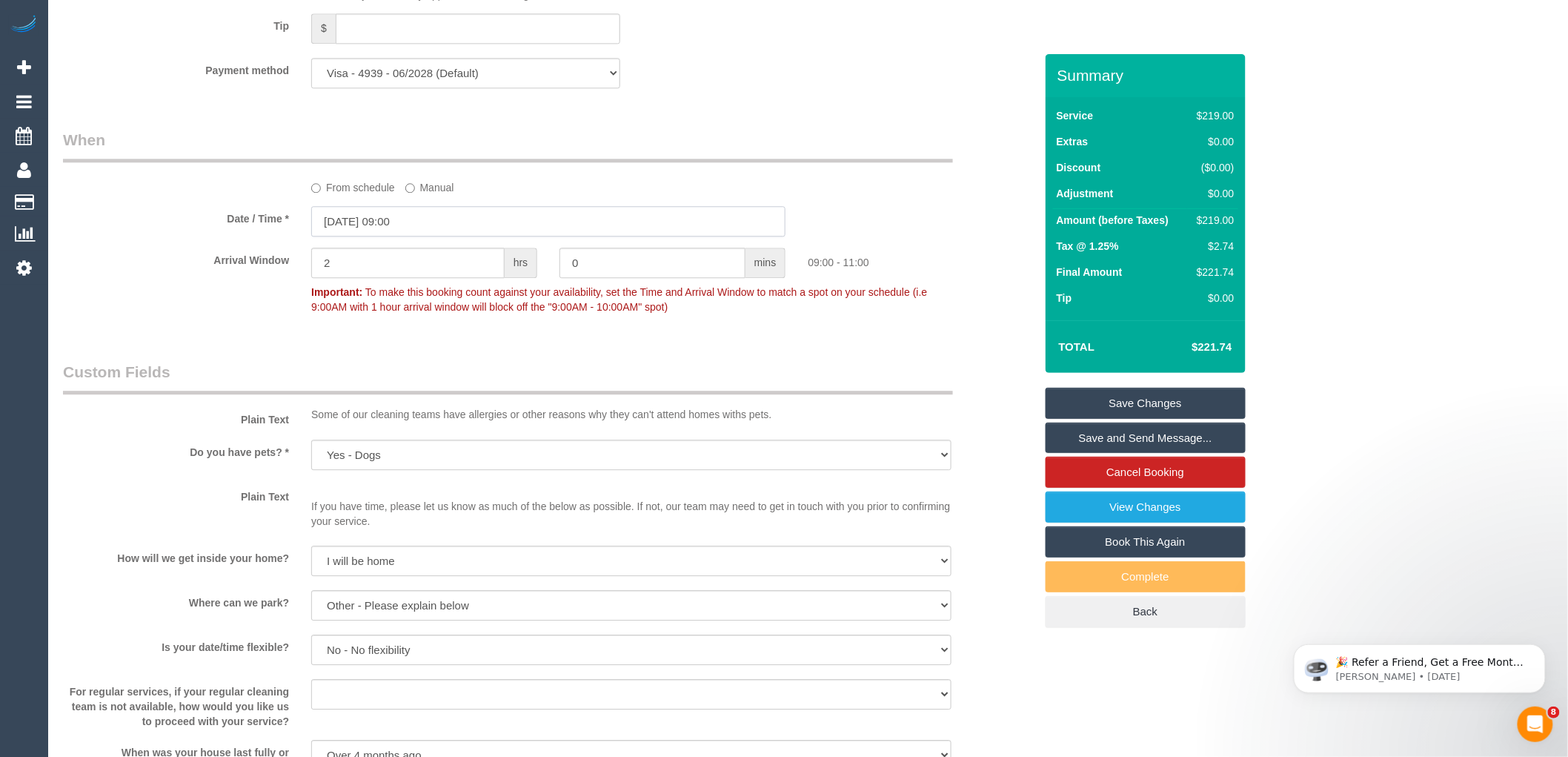
click at [448, 237] on input "17/09/2025 09:00" at bounding box center [548, 220] width 474 height 30
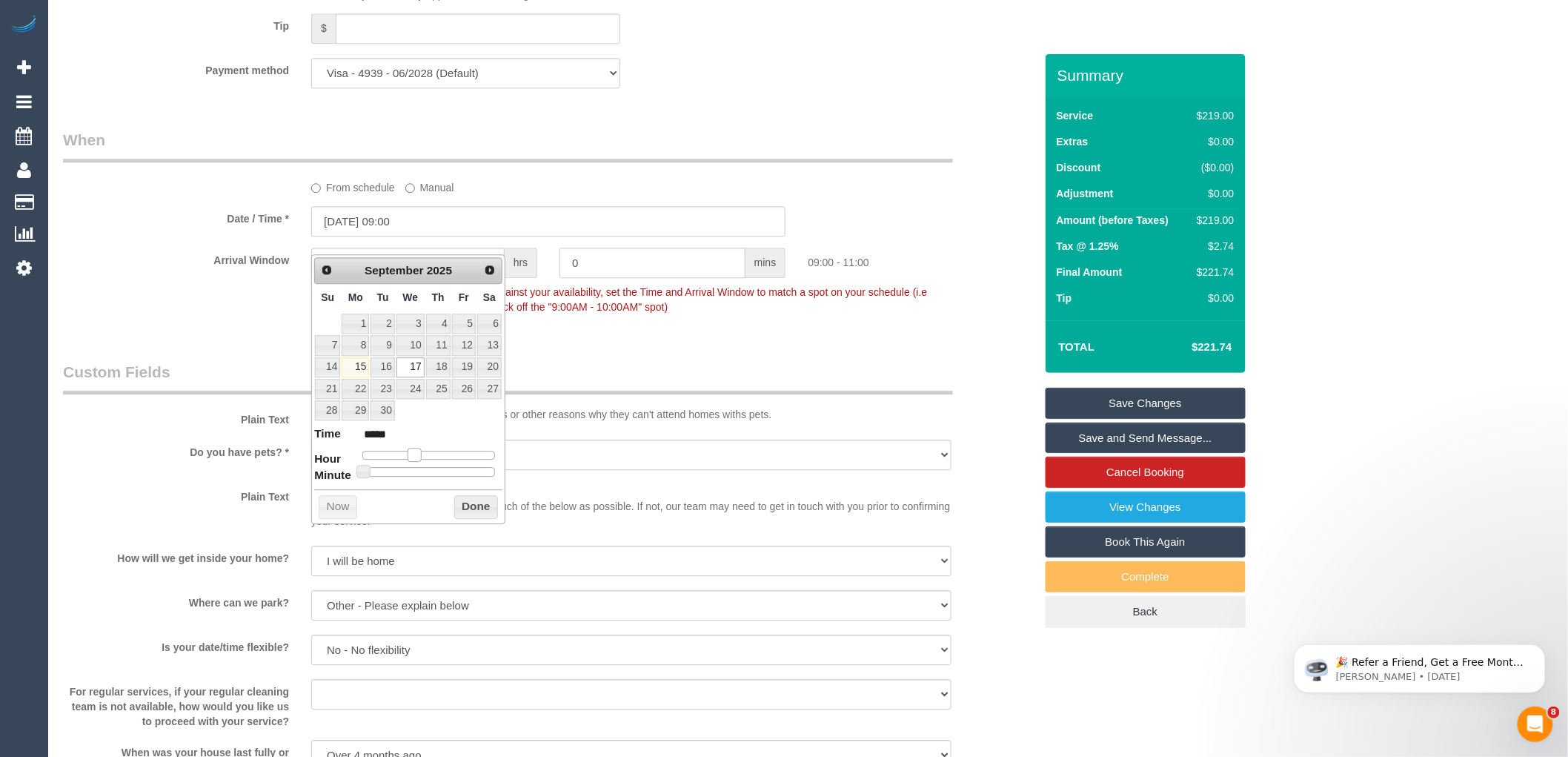
type input "17/09/2025 10:00"
type input "*****"
drag, startPoint x: 415, startPoint y: 454, endPoint x: 424, endPoint y: 454, distance: 9.0
click at [424, 454] on span at bounding box center [420, 454] width 14 height 14
type input "17/09/2025 10:35"
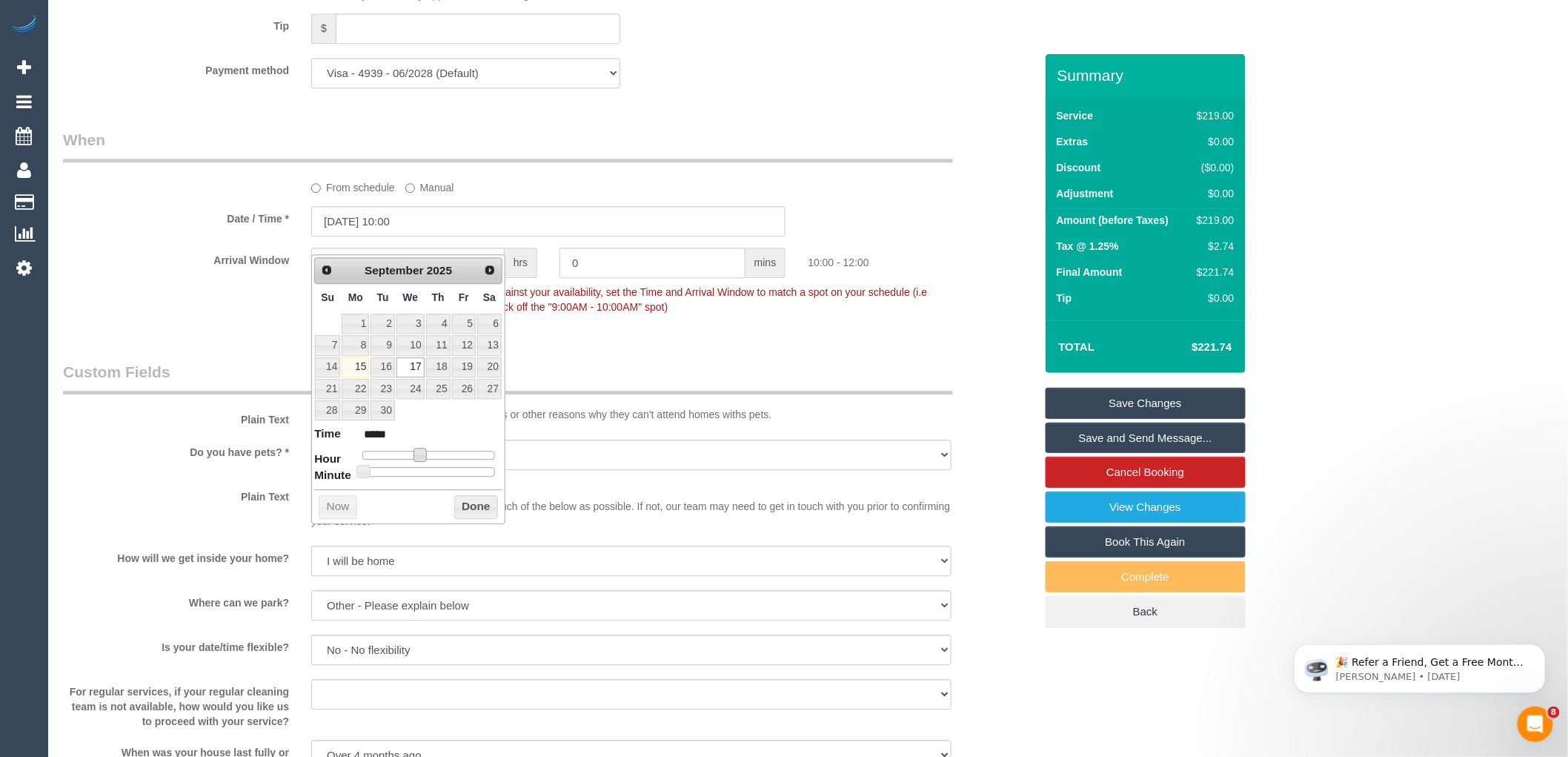
type input "*****"
click at [441, 468] on div at bounding box center [428, 471] width 133 height 9
type input "17/09/2025 10:30"
type input "*****"
click at [435, 475] on span at bounding box center [435, 472] width 14 height 14
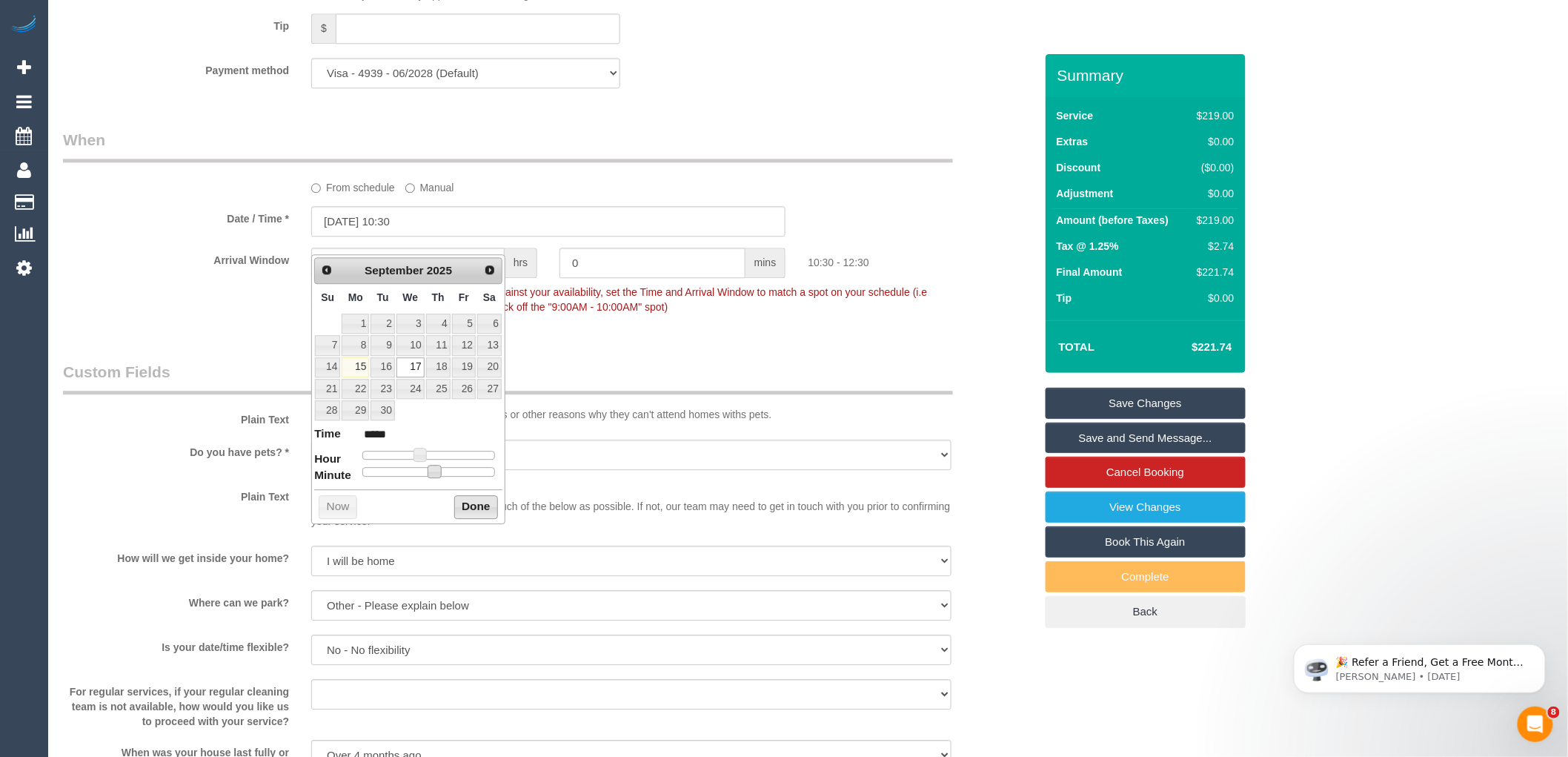
click at [469, 498] on button "Done" at bounding box center [475, 507] width 44 height 23
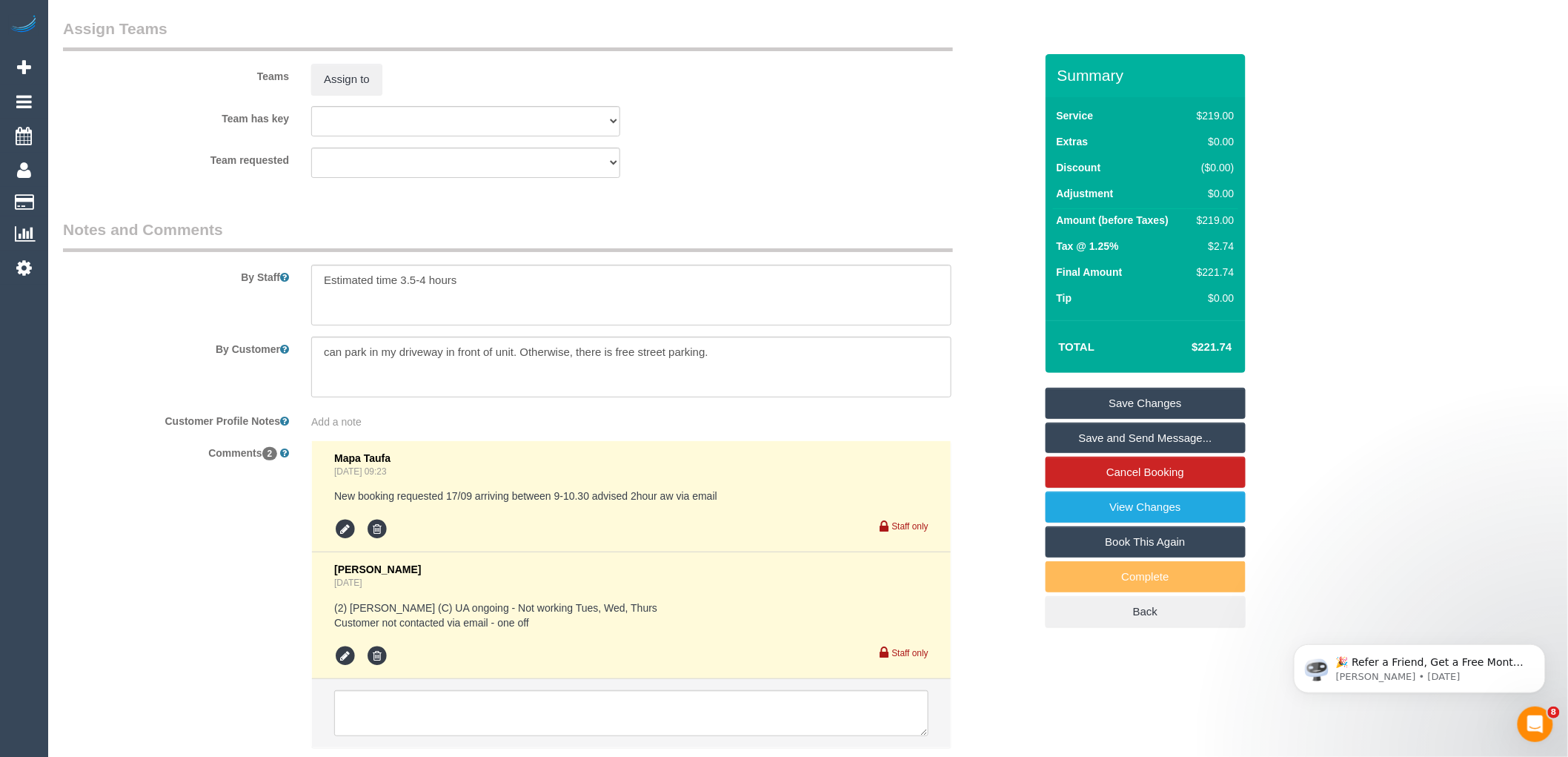
scroll to position [2393, 0]
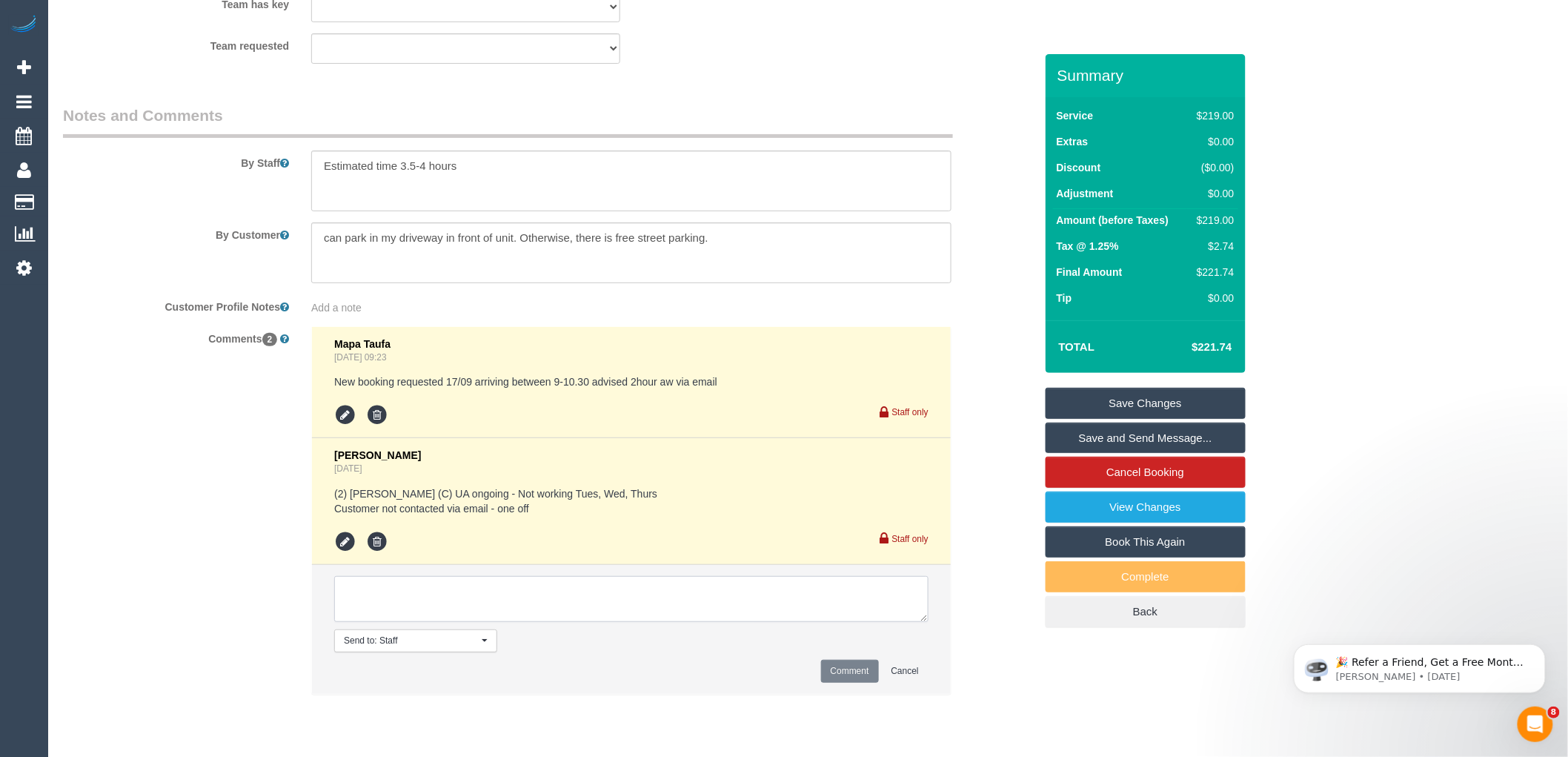
click at [447, 612] on textarea at bounding box center [631, 598] width 594 height 46
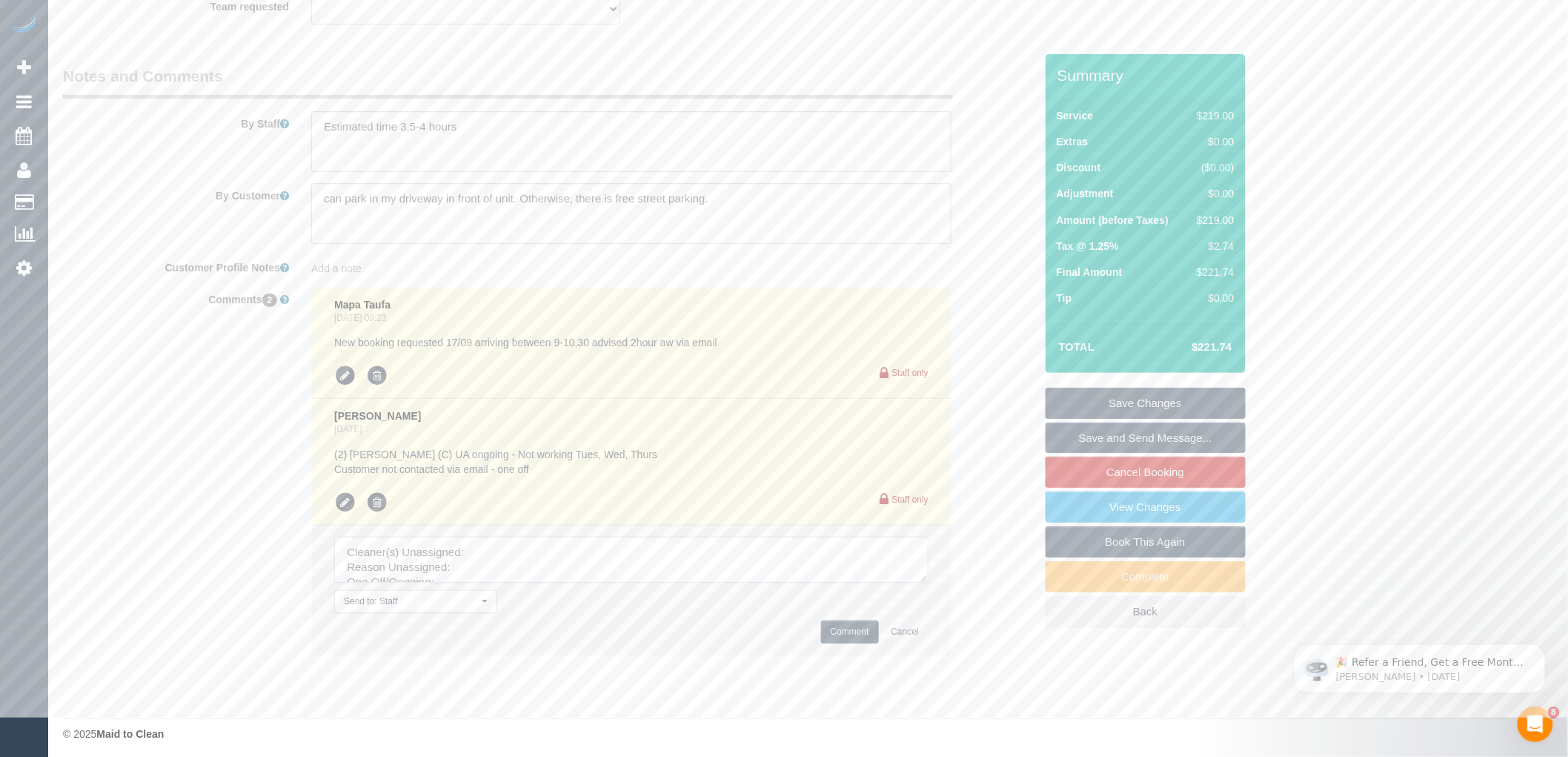
scroll to position [2454, 0]
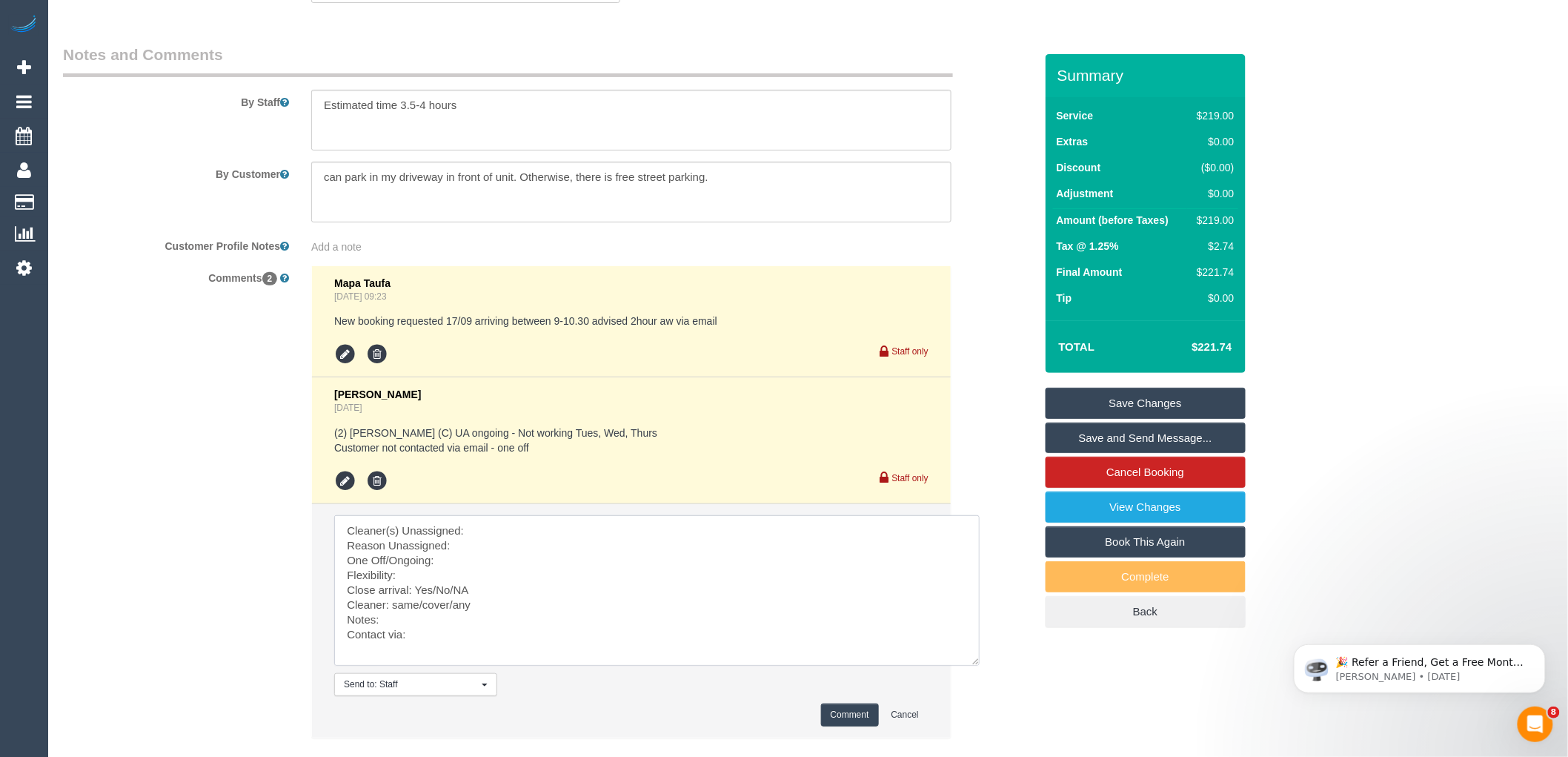
drag, startPoint x: 920, startPoint y: 569, endPoint x: 813, endPoint y: 738, distance: 200.0
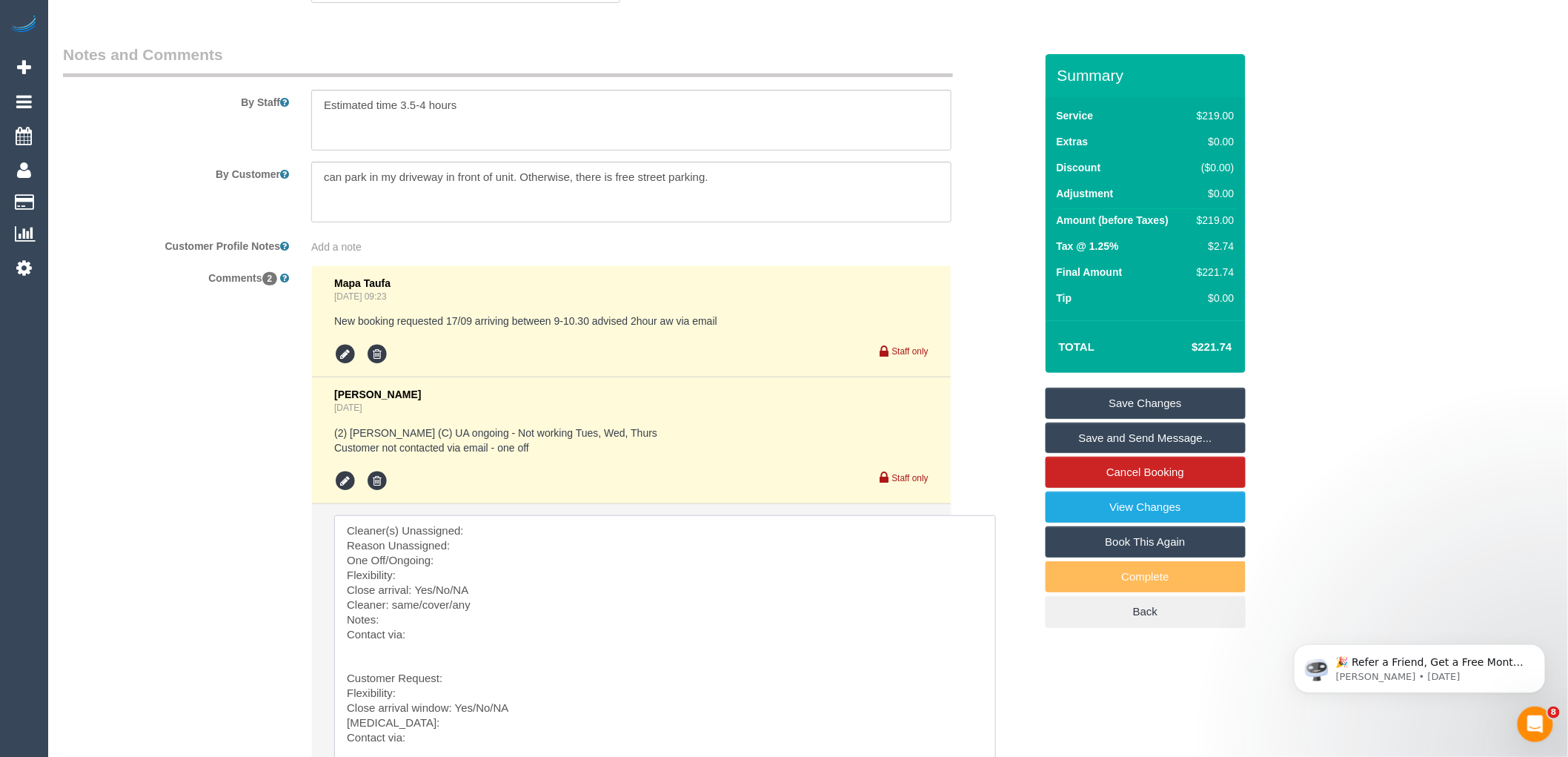
drag, startPoint x: 343, startPoint y: 692, endPoint x: 315, endPoint y: 485, distance: 208.9
click at [315, 485] on ul "Mapa Taufa Aug 28, 2025 09:23 New booking requested 17/09 arriving between 9-10…" at bounding box center [631, 556] width 638 height 581
click at [549, 528] on li "Send to: Staff Nothing selected Send to: Staff Send to: Customer Send to: Team …" at bounding box center [631, 675] width 638 height 344
click at [550, 543] on textarea at bounding box center [665, 645] width 662 height 261
drag, startPoint x: 524, startPoint y: 581, endPoint x: 473, endPoint y: 573, distance: 51.6
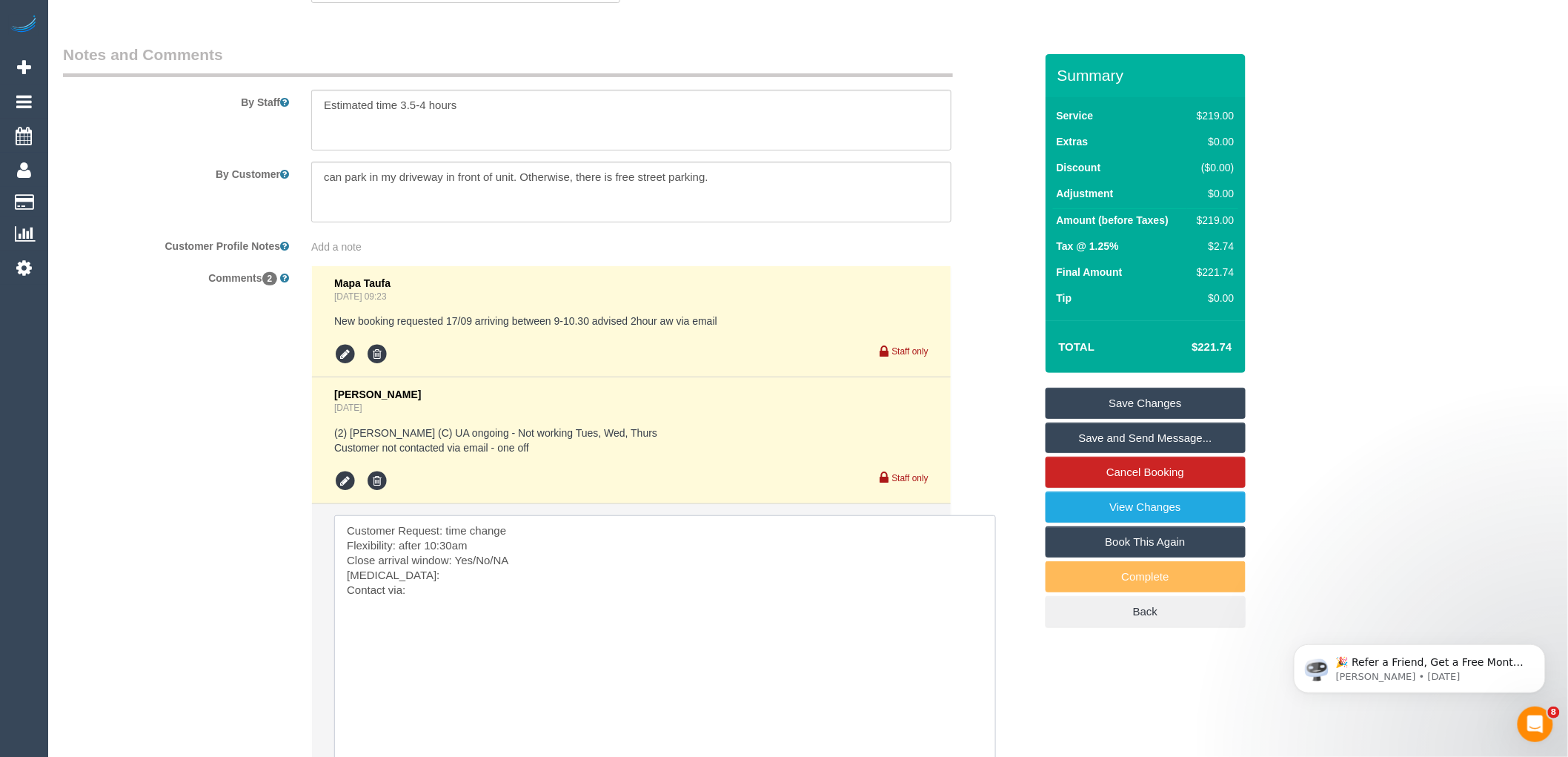
click at [473, 573] on textarea at bounding box center [665, 645] width 662 height 261
click at [440, 588] on textarea at bounding box center [665, 645] width 662 height 261
click at [452, 598] on textarea at bounding box center [665, 645] width 662 height 261
click at [530, 616] on textarea at bounding box center [665, 645] width 662 height 261
click at [530, 603] on textarea at bounding box center [665, 645] width 662 height 261
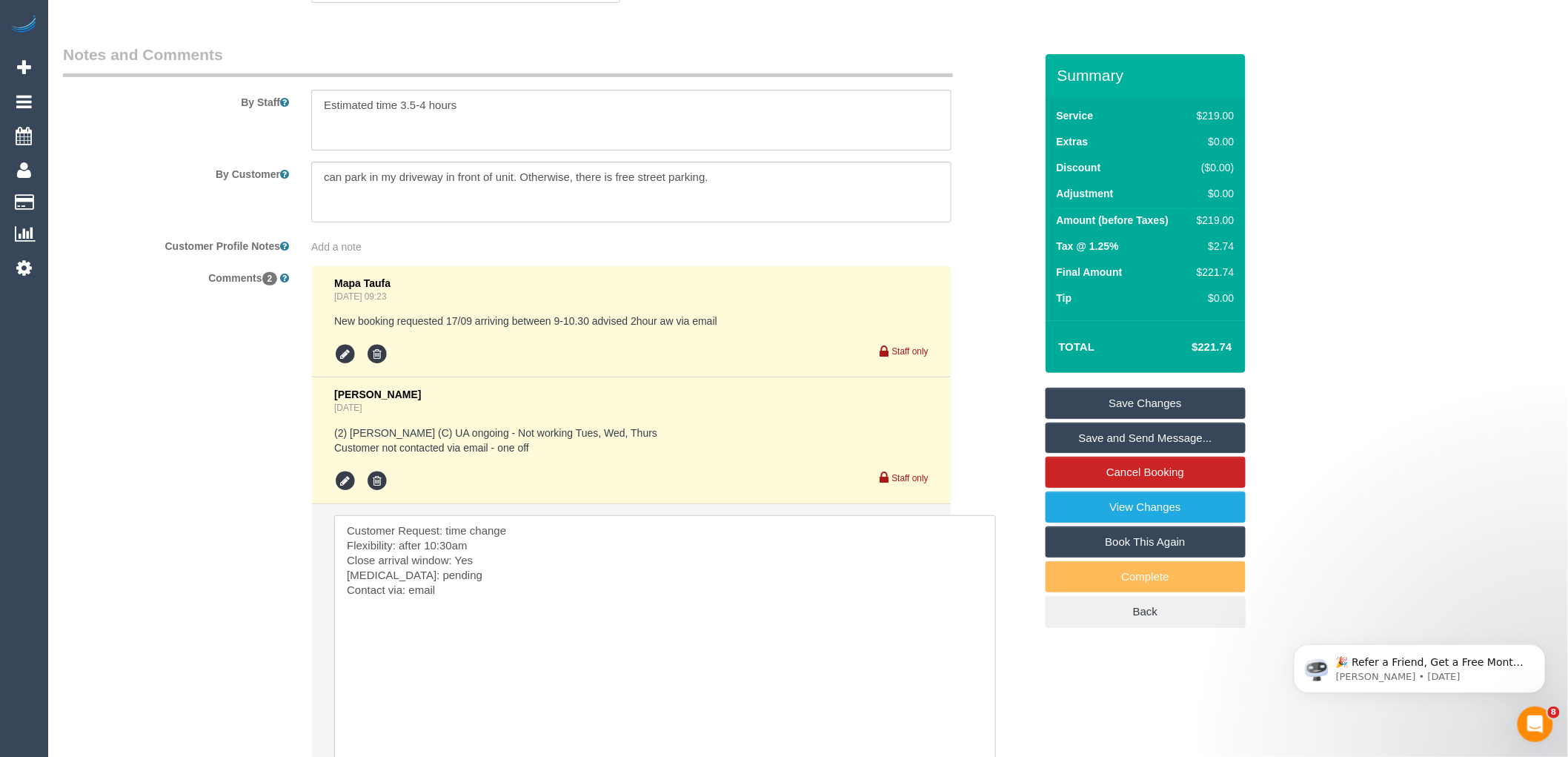
paste textarea "cnv_qekgq8f"
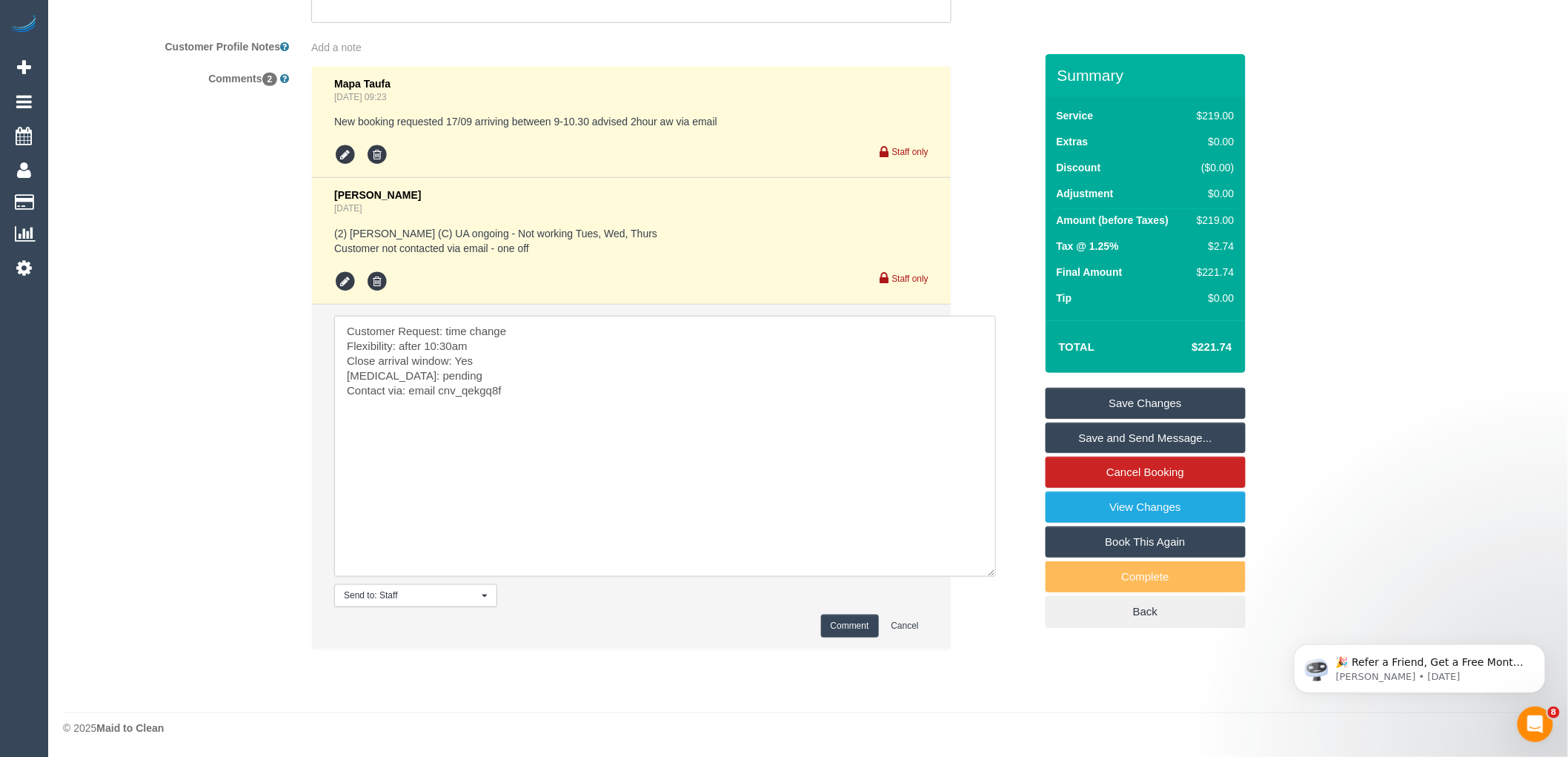
type textarea "Customer Request: time change Flexibility: after 10:30am Close arrival window: …"
click at [864, 625] on button "Comment" at bounding box center [850, 626] width 58 height 23
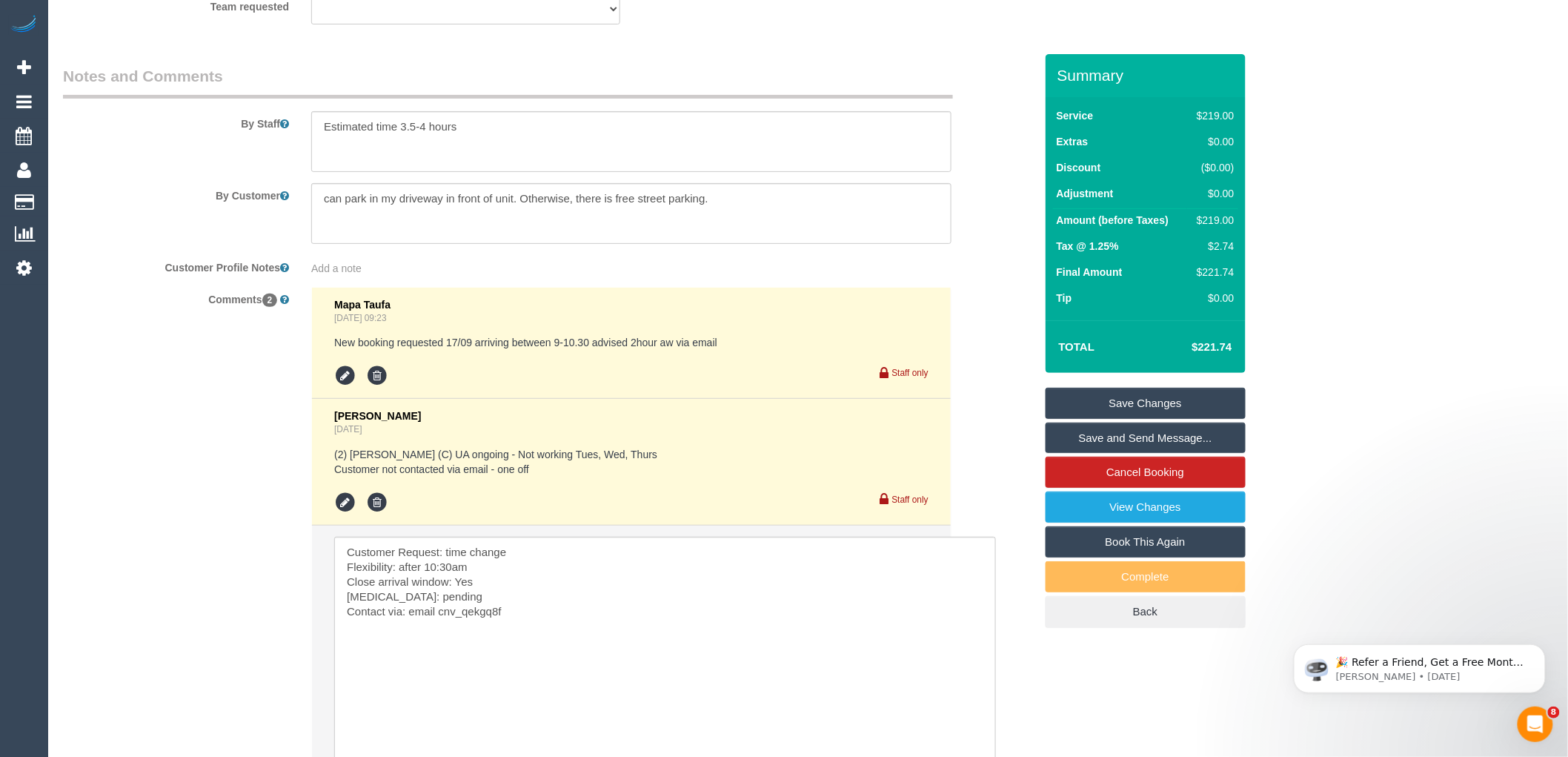
scroll to position [2092, 0]
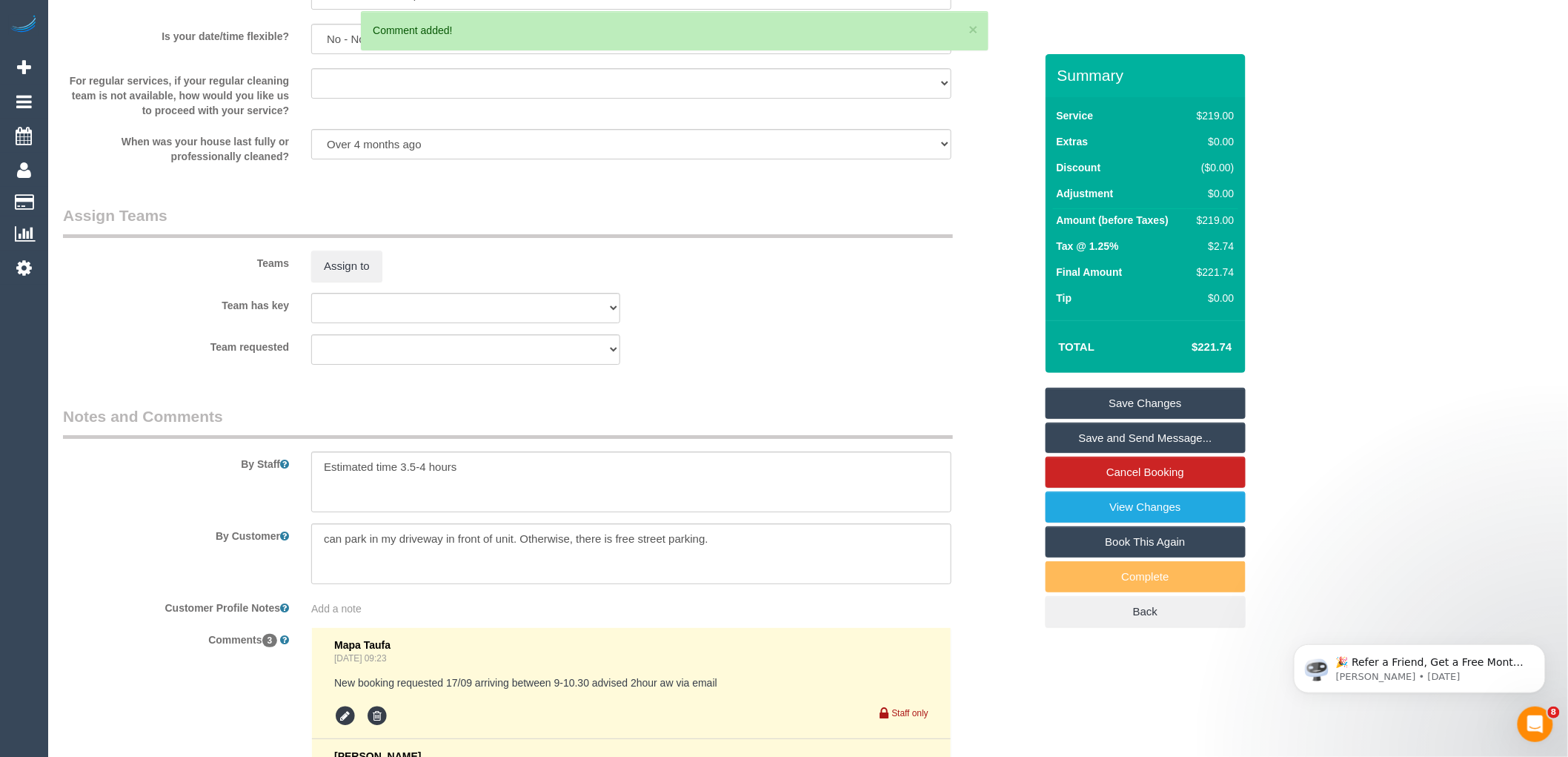
click at [1171, 391] on link "Save Changes" at bounding box center [1145, 403] width 200 height 31
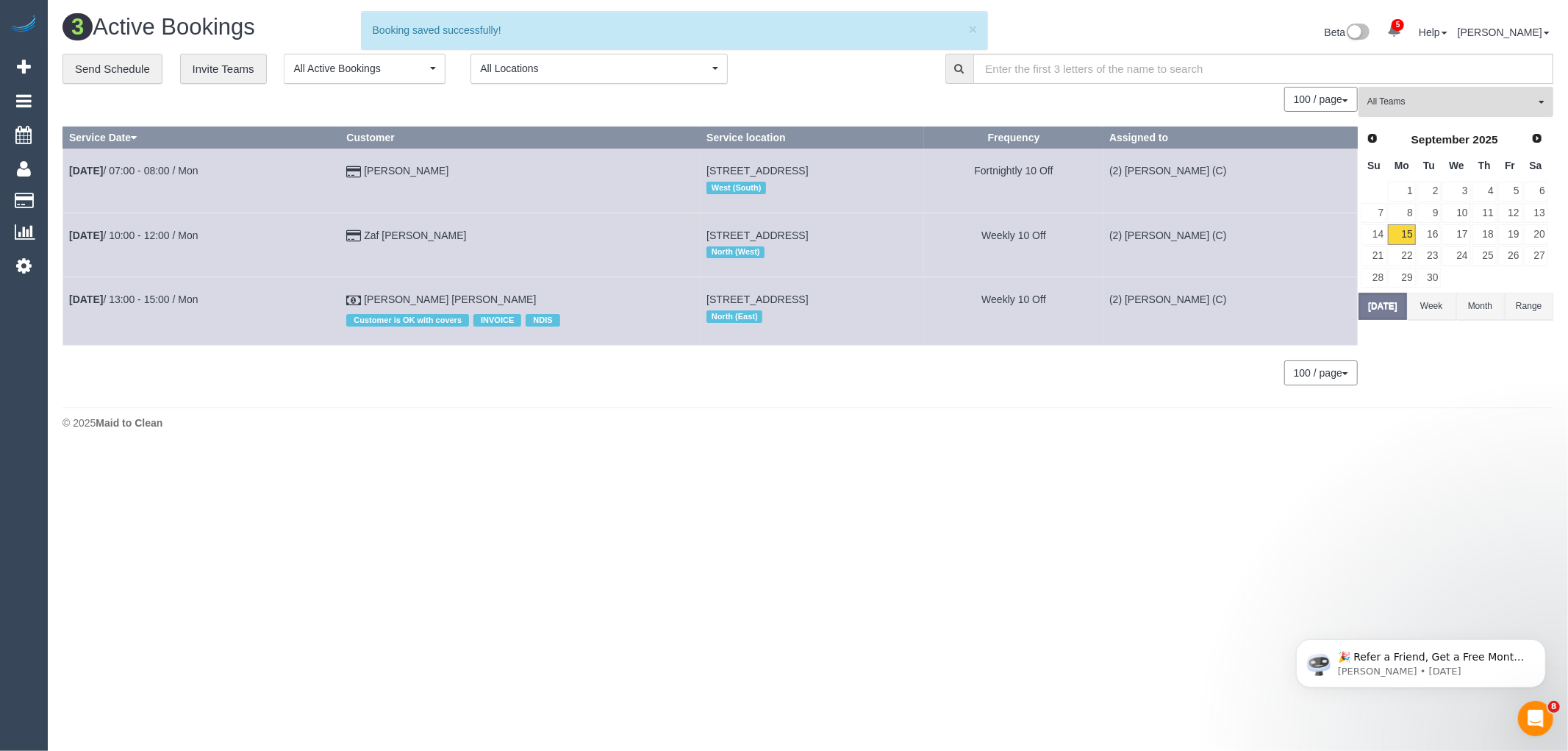
drag, startPoint x: 1451, startPoint y: 101, endPoint x: 1451, endPoint y: 117, distance: 16.0
click at [1451, 101] on span "All Teams" at bounding box center [1451, 101] width 167 height 13
click at [1441, 129] on link "Remove Team Filters" at bounding box center [1455, 125] width 193 height 19
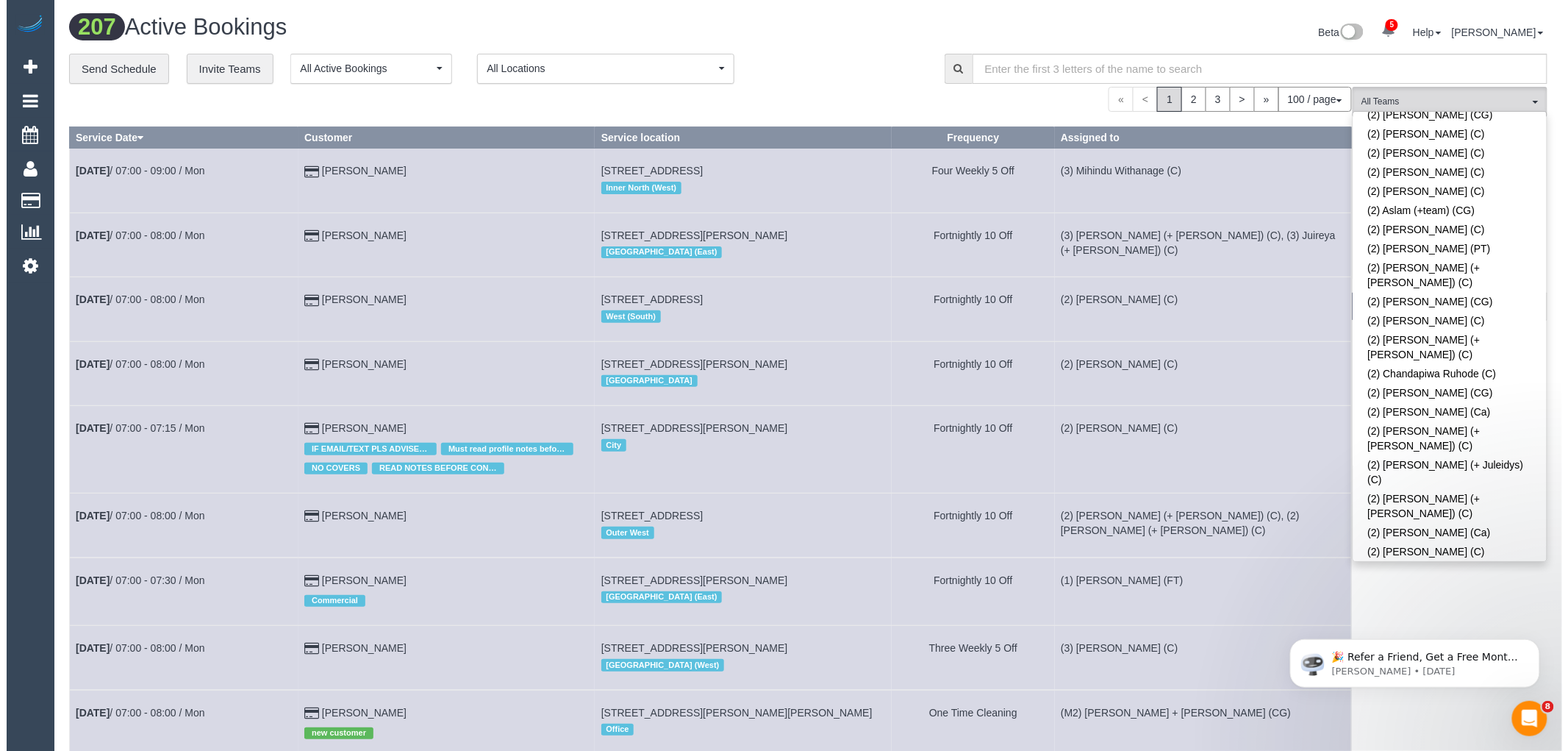
scroll to position [4415, 0]
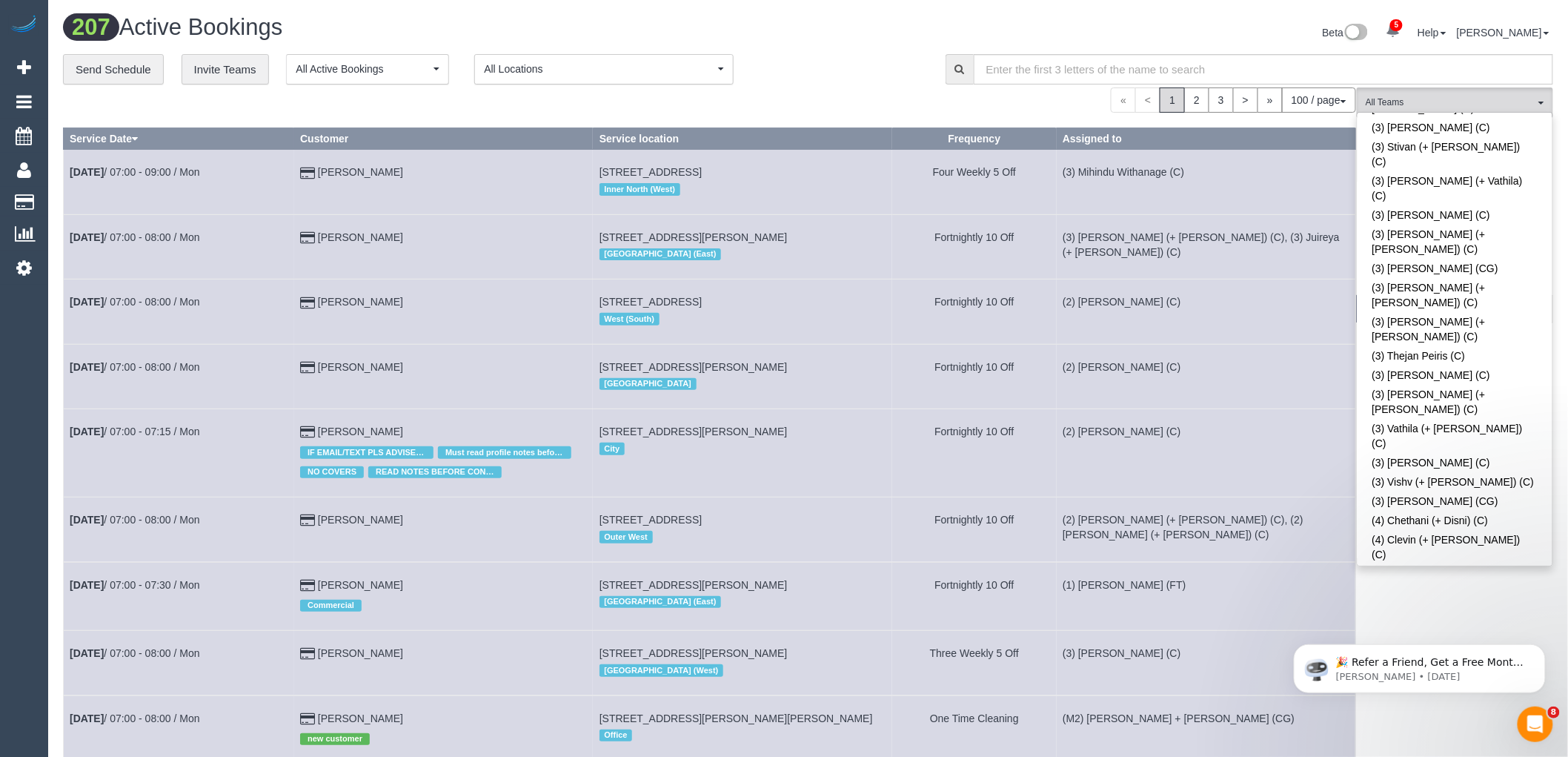
click at [829, 65] on div "**********" at bounding box center [493, 70] width 861 height 31
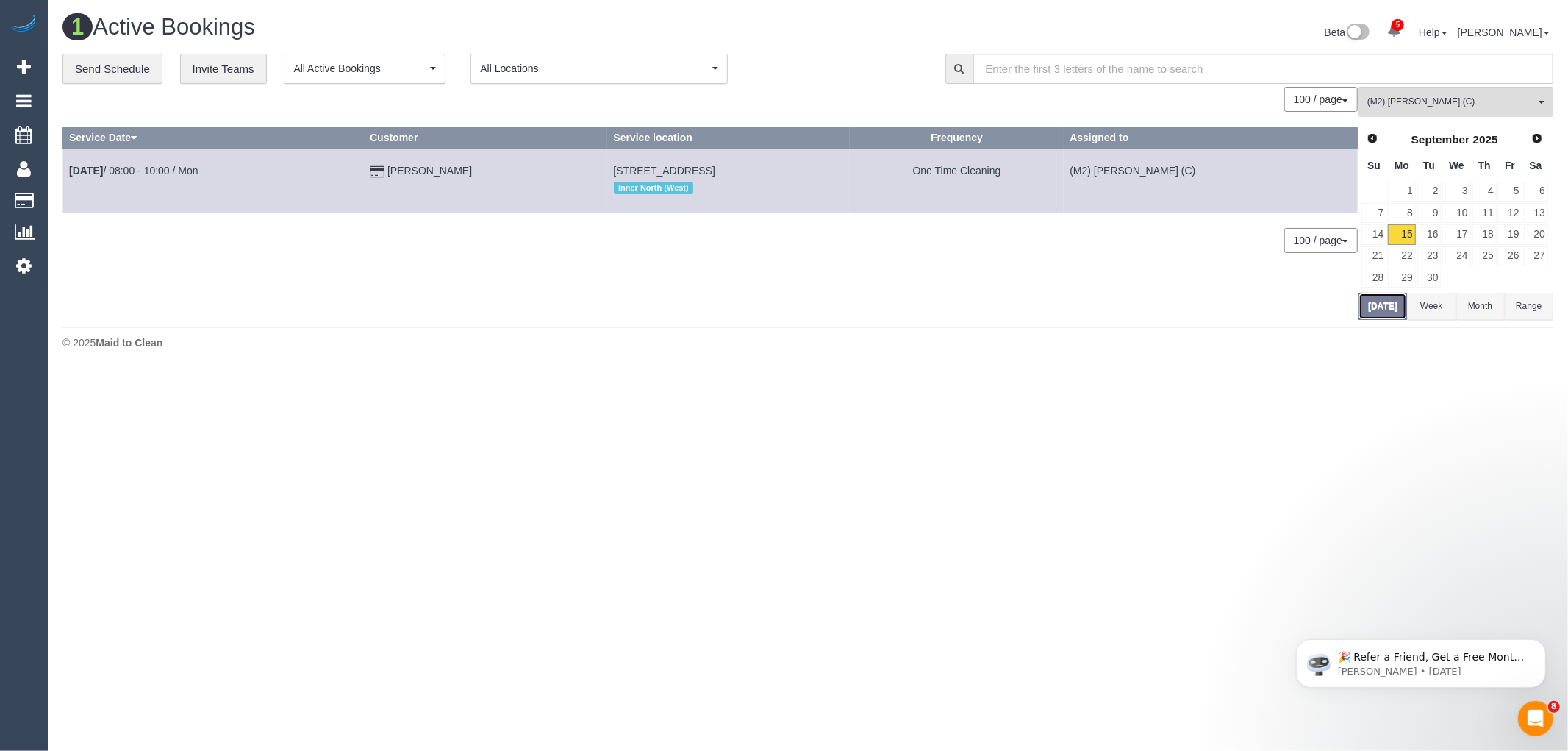
click at [1369, 314] on button "Today" at bounding box center [1382, 306] width 48 height 27
click at [1532, 206] on link "13" at bounding box center [1535, 213] width 24 height 20
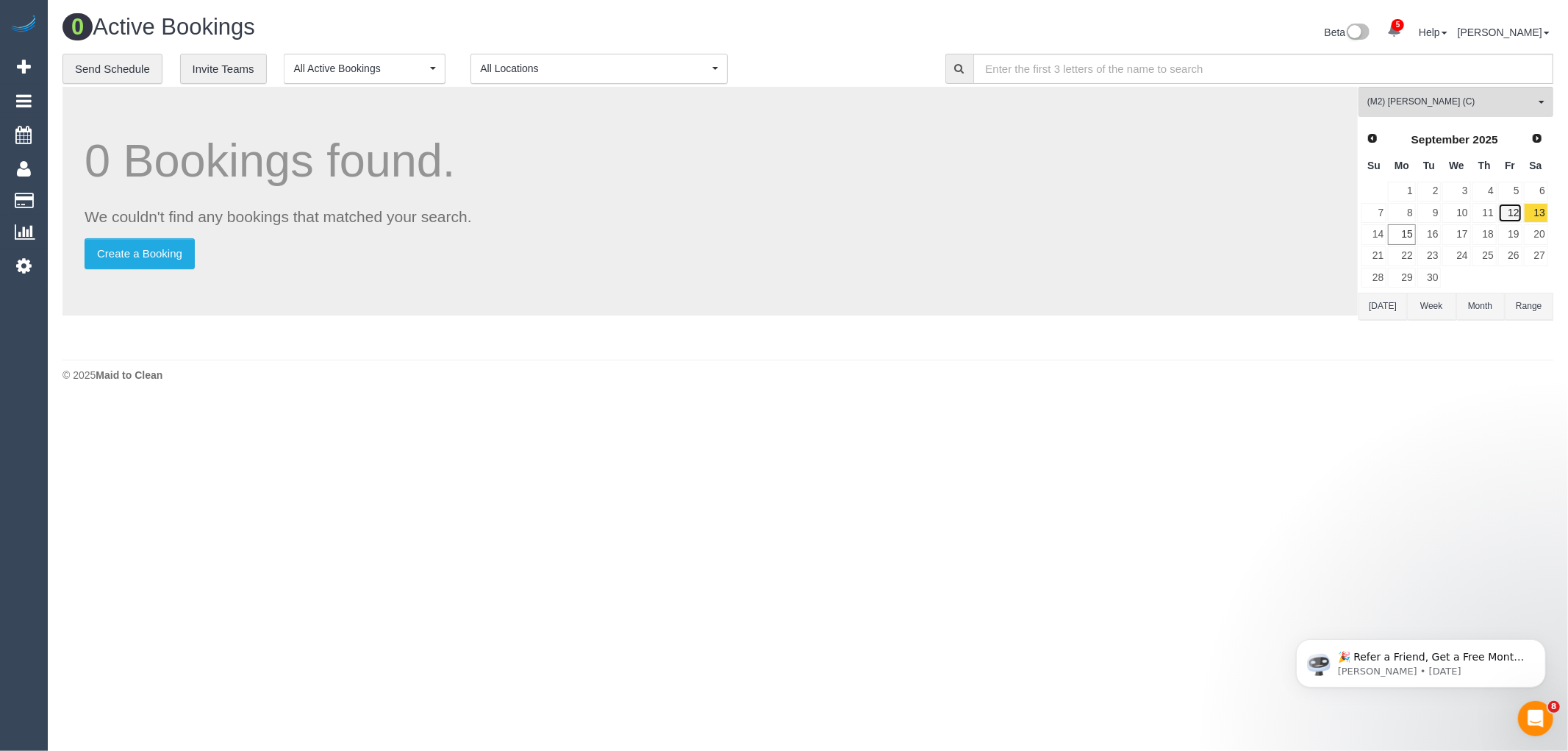
click at [1517, 214] on link "12" at bounding box center [1509, 213] width 24 height 20
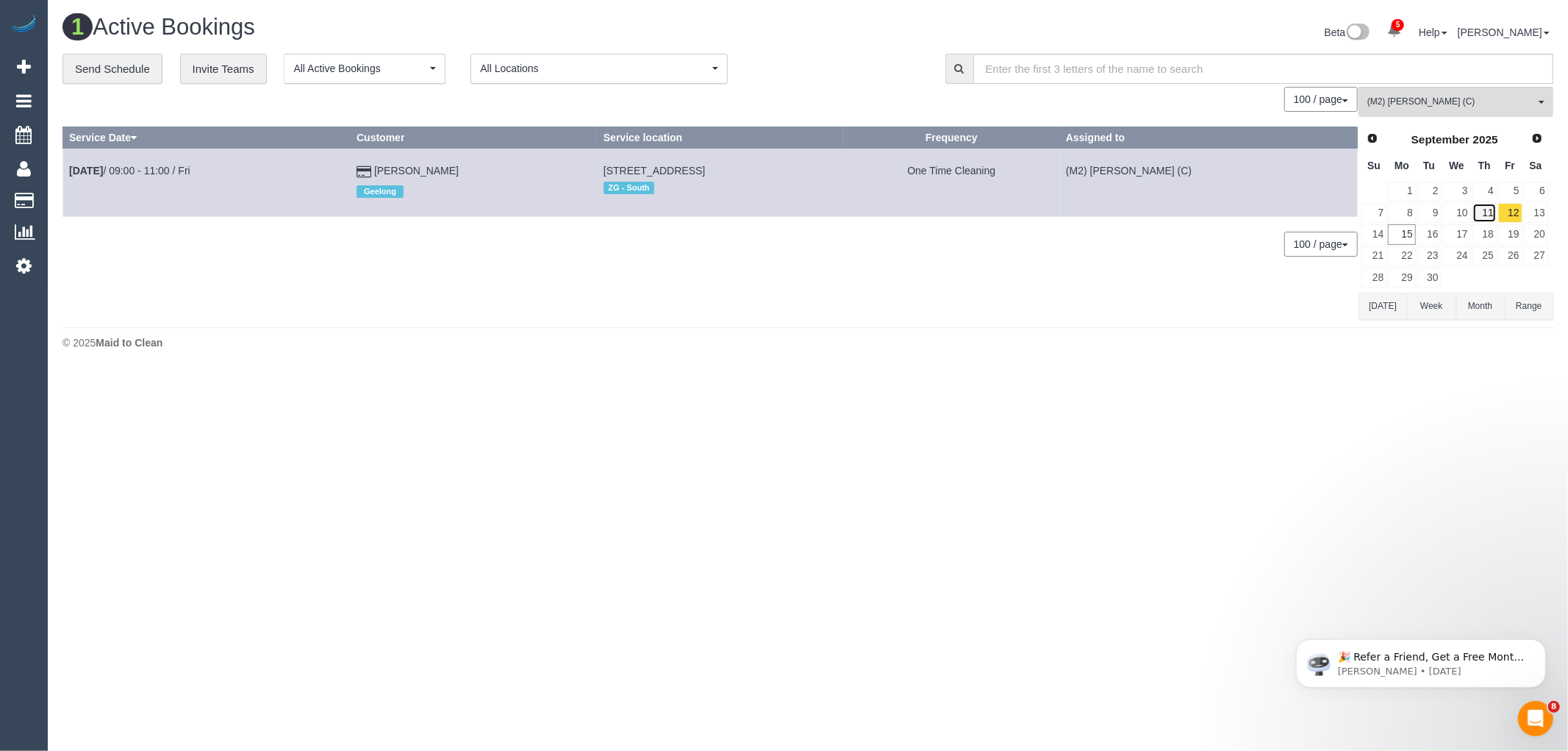
click at [1492, 212] on link "11" at bounding box center [1483, 213] width 24 height 20
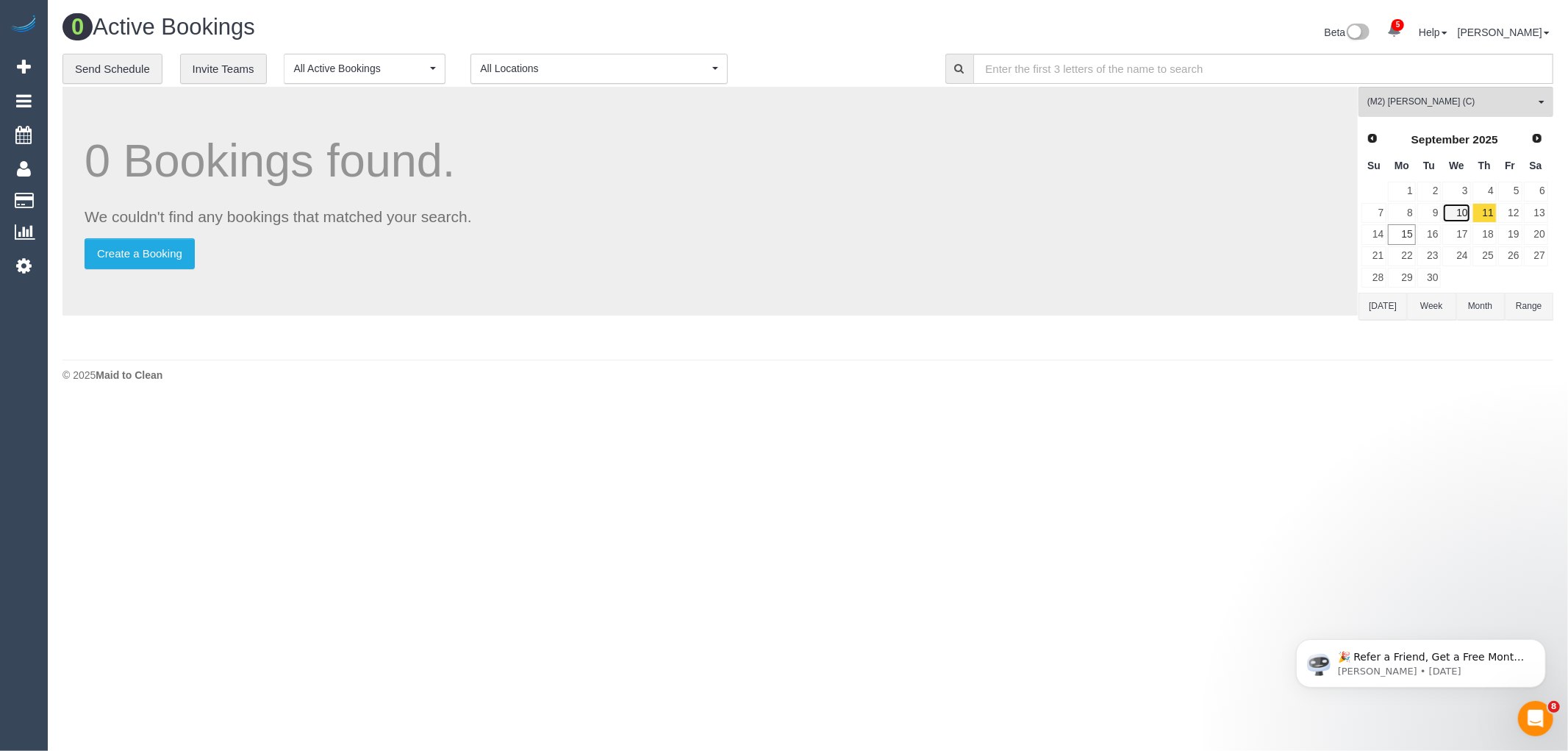
click at [1460, 215] on link "10" at bounding box center [1455, 213] width 28 height 20
click at [1431, 212] on link "9" at bounding box center [1428, 213] width 24 height 20
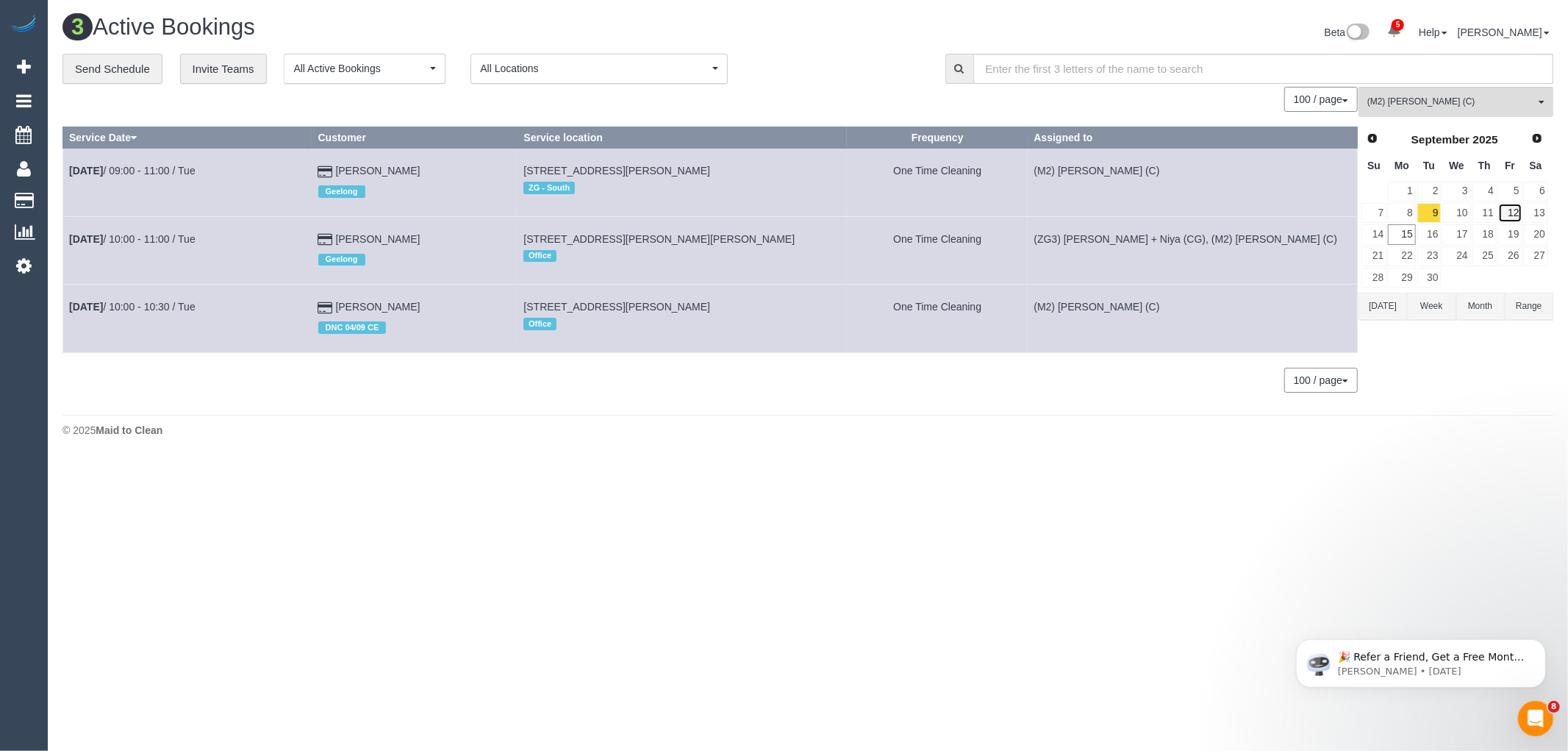
click at [1504, 222] on link "12" at bounding box center [1509, 213] width 24 height 20
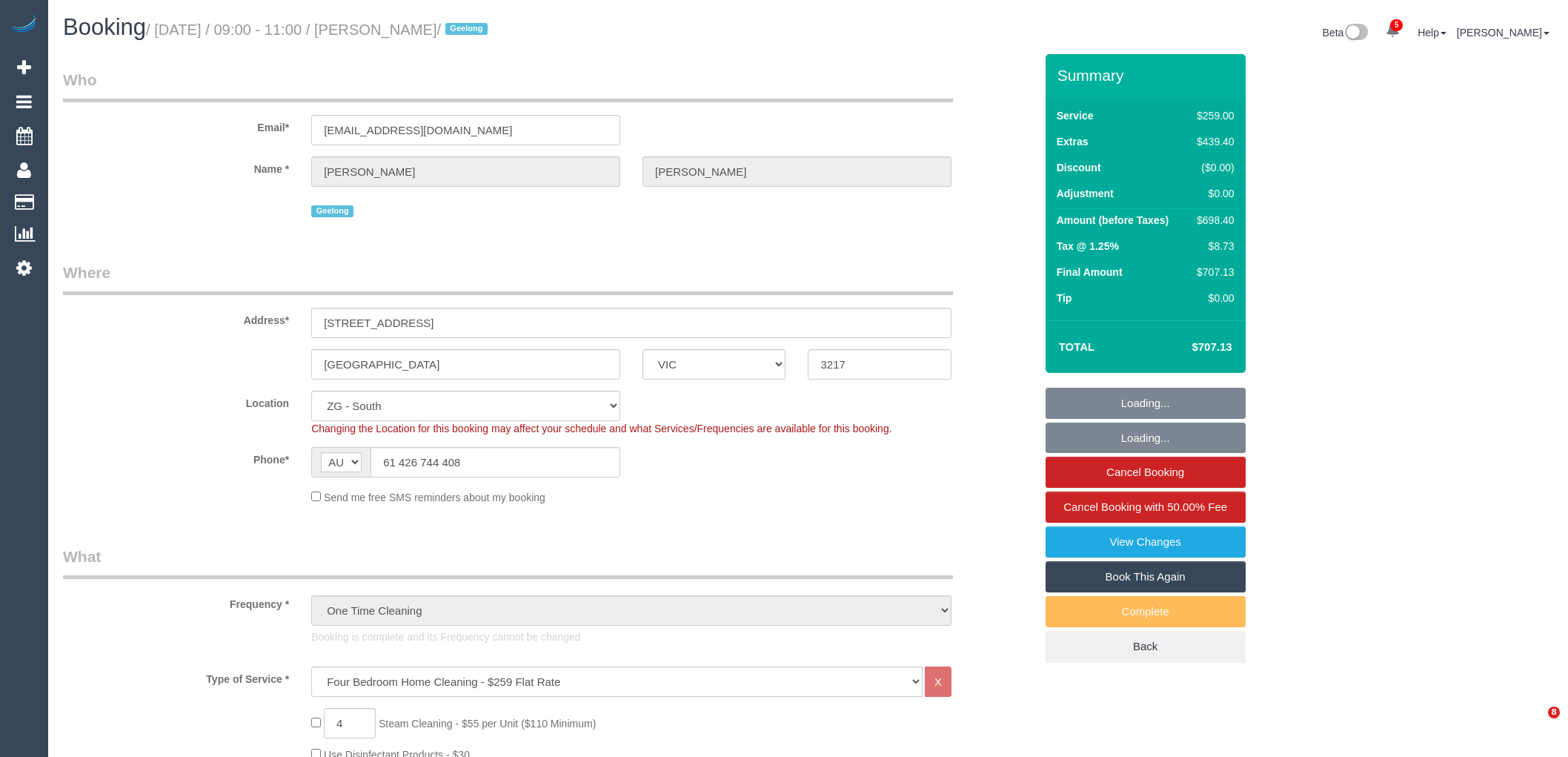
select select "VIC"
select select "number:28"
select select "number:14"
select select "number:19"
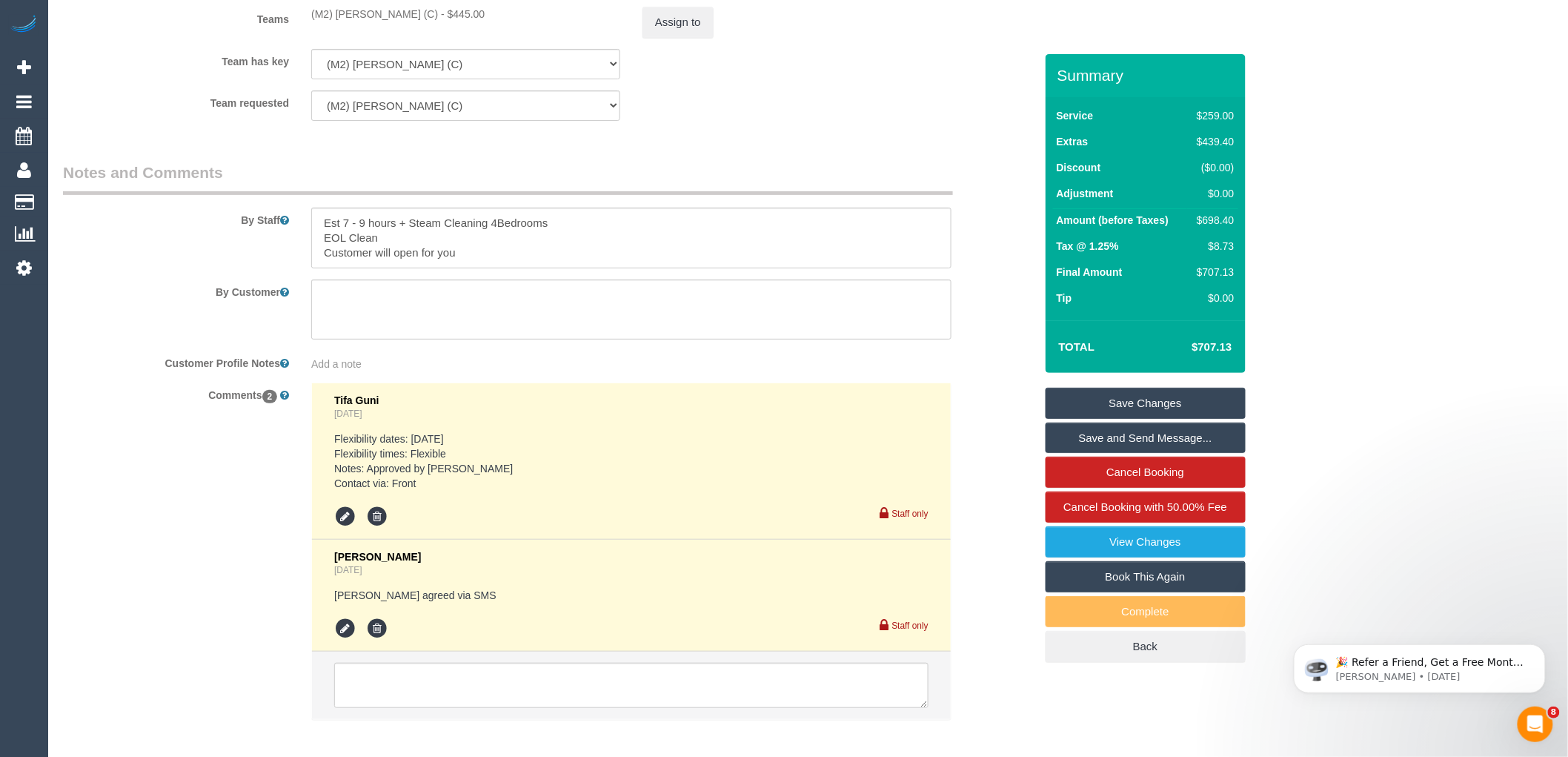
scroll to position [2503, 0]
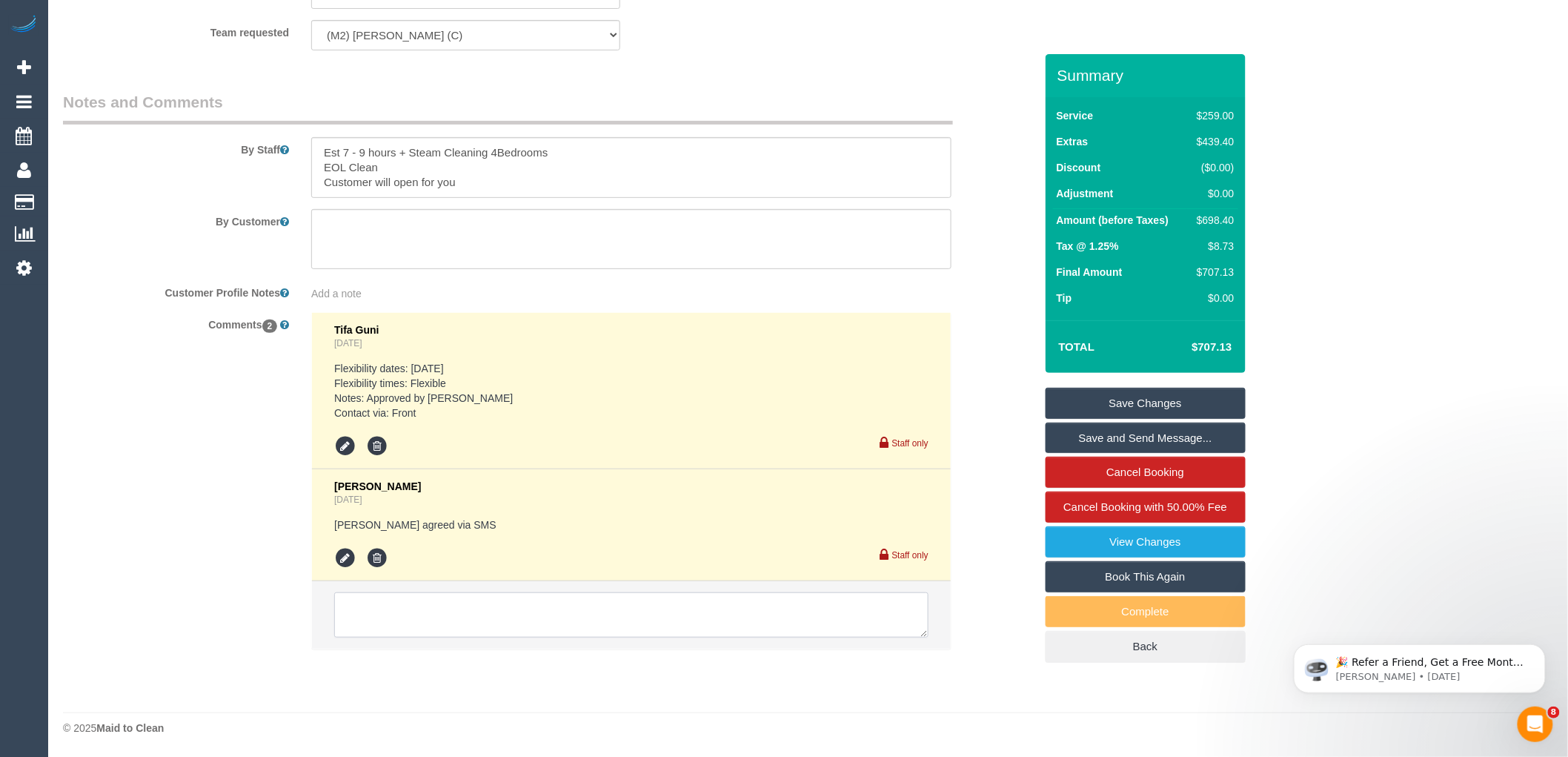
click at [470, 594] on textarea at bounding box center [631, 614] width 594 height 46
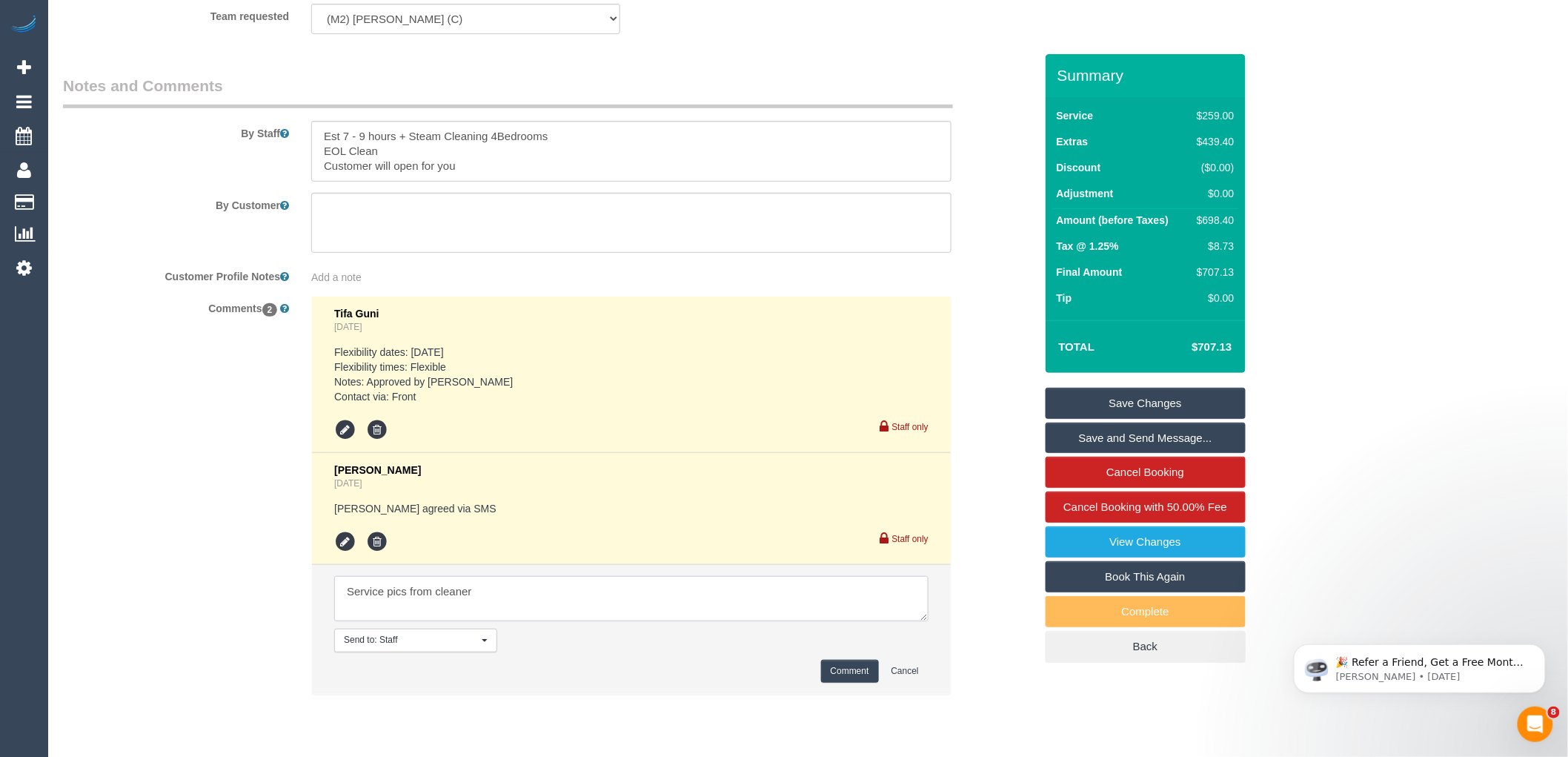
paste textarea "cnv_qekgq8f"
type textarea "Service pics from cleaner cnv_qekgq8f"
click at [841, 681] on button "Comment" at bounding box center [850, 672] width 58 height 23
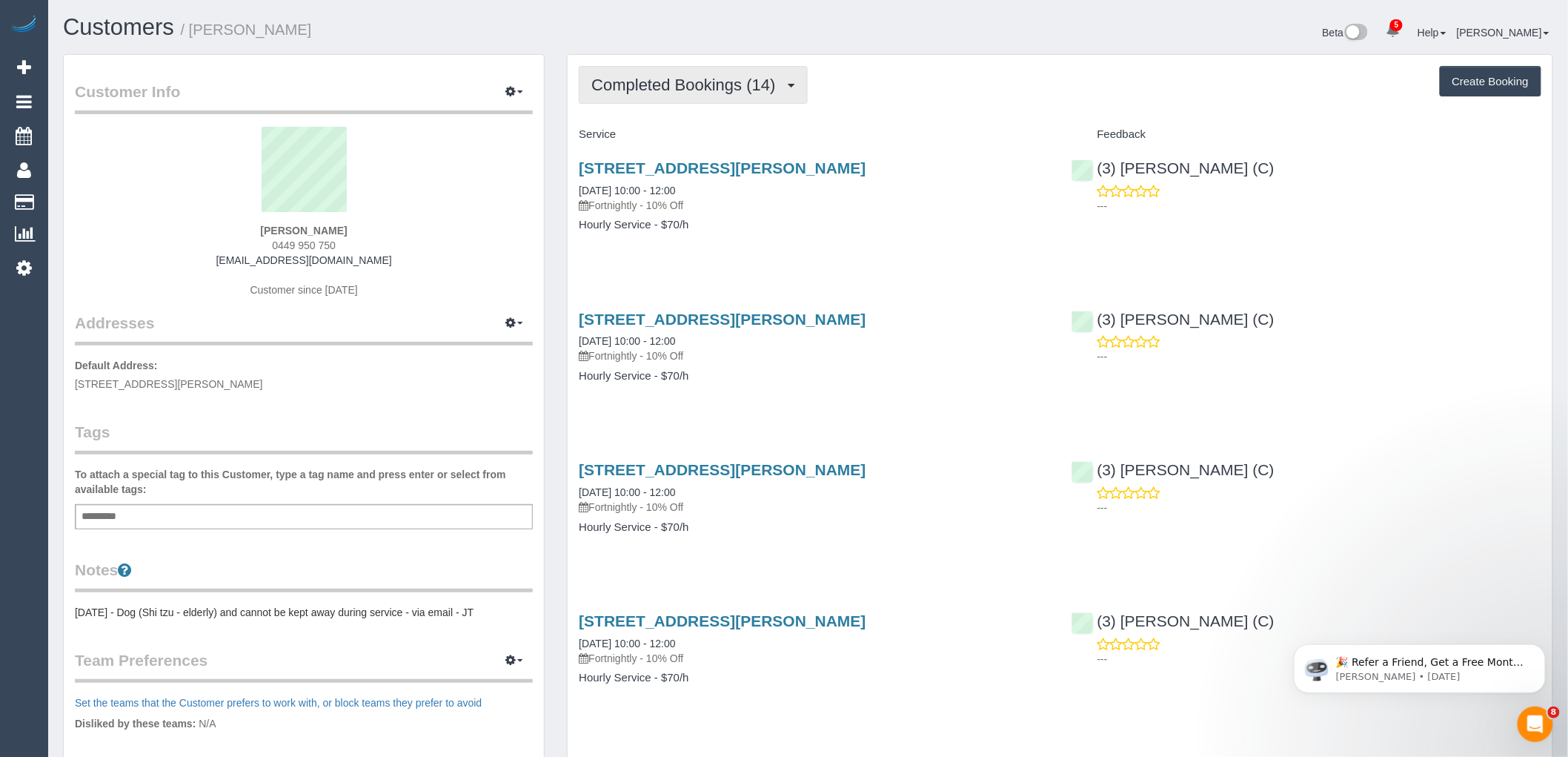
click at [662, 83] on span "Completed Bookings (14)" at bounding box center [686, 84] width 191 height 18
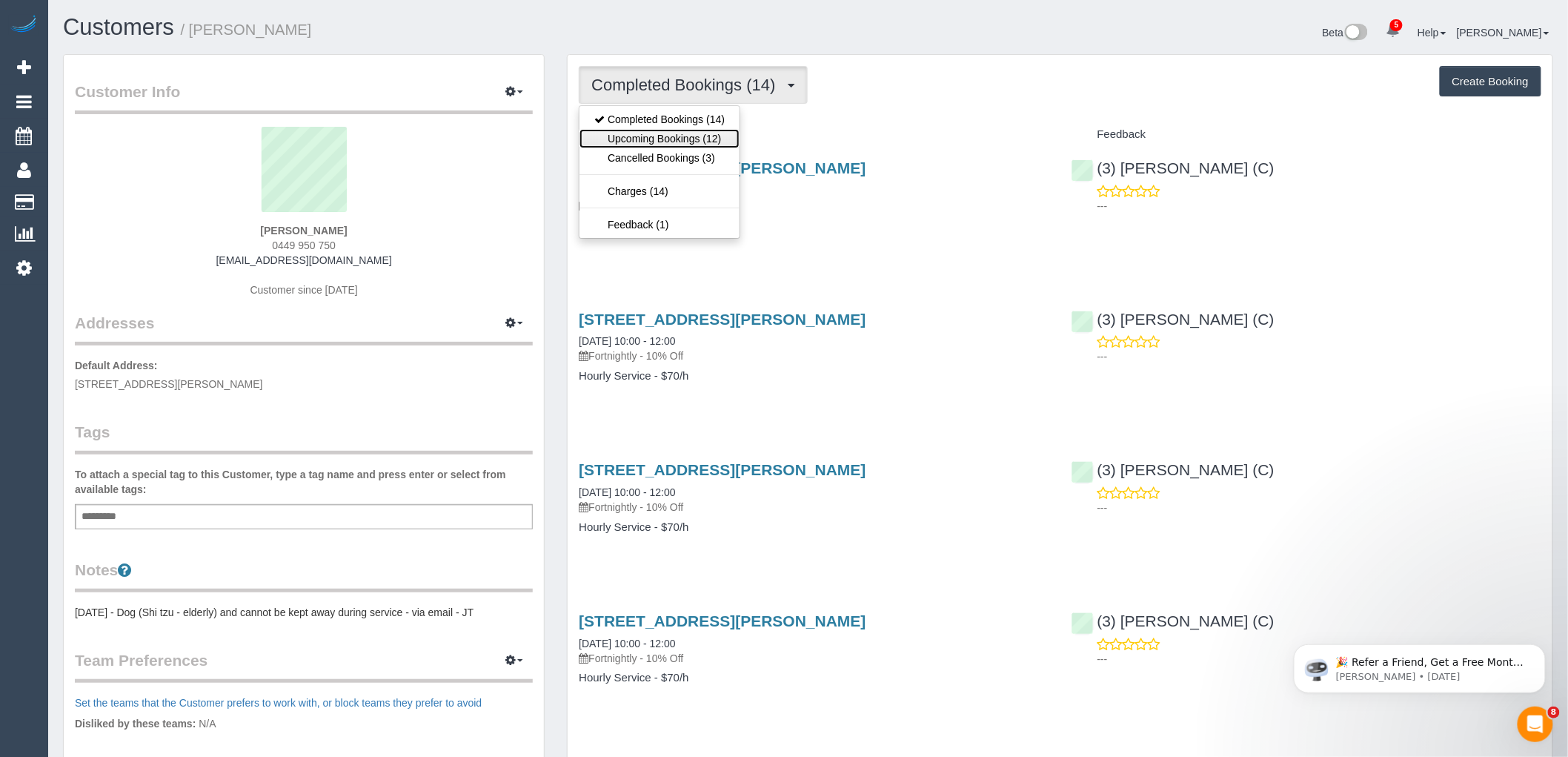
click at [684, 133] on link "Upcoming Bookings (12)" at bounding box center [659, 139] width 160 height 19
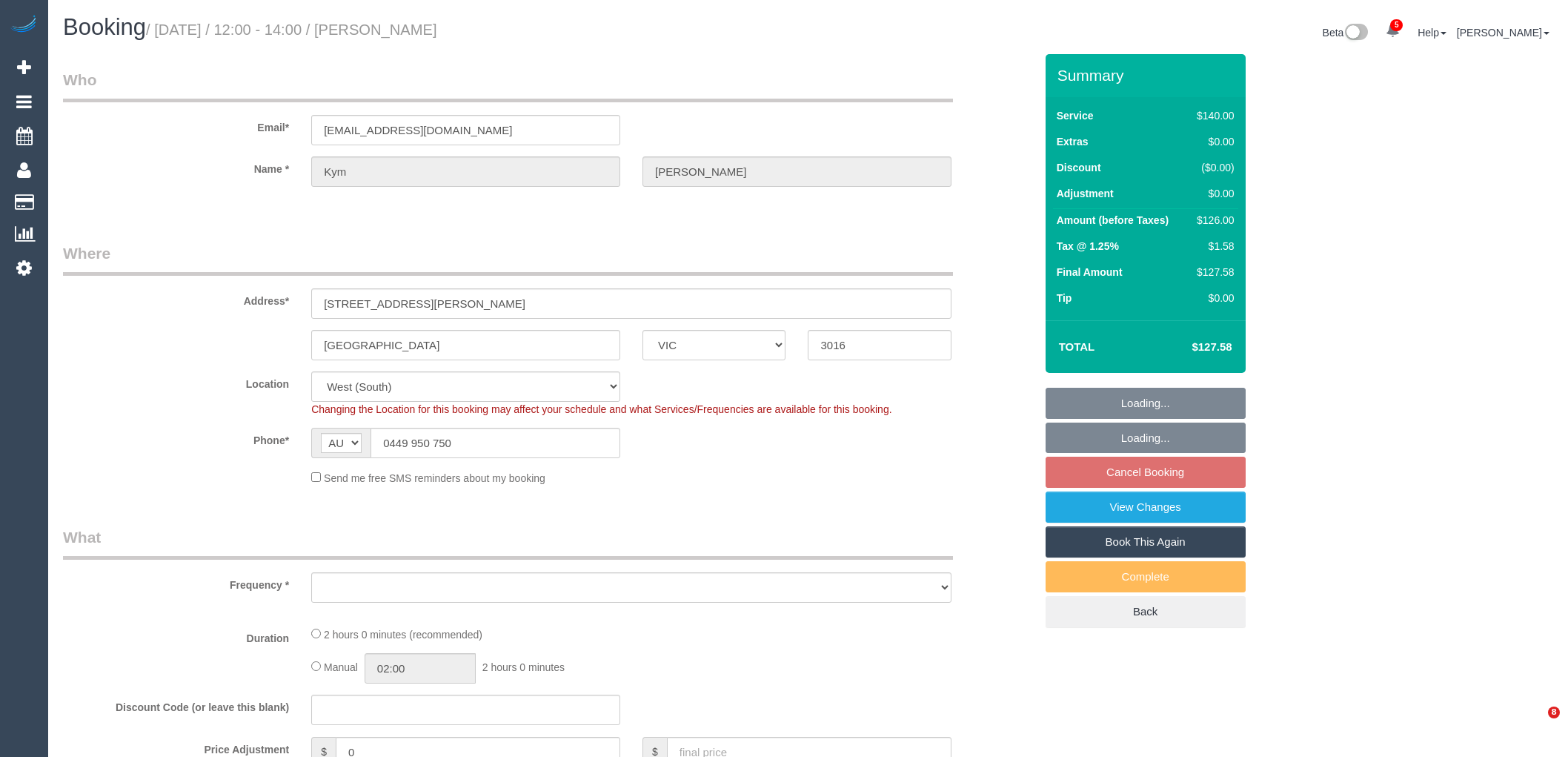
select select "VIC"
select select "object:1069"
select select "number:27"
select select "number:16"
select select "number:19"
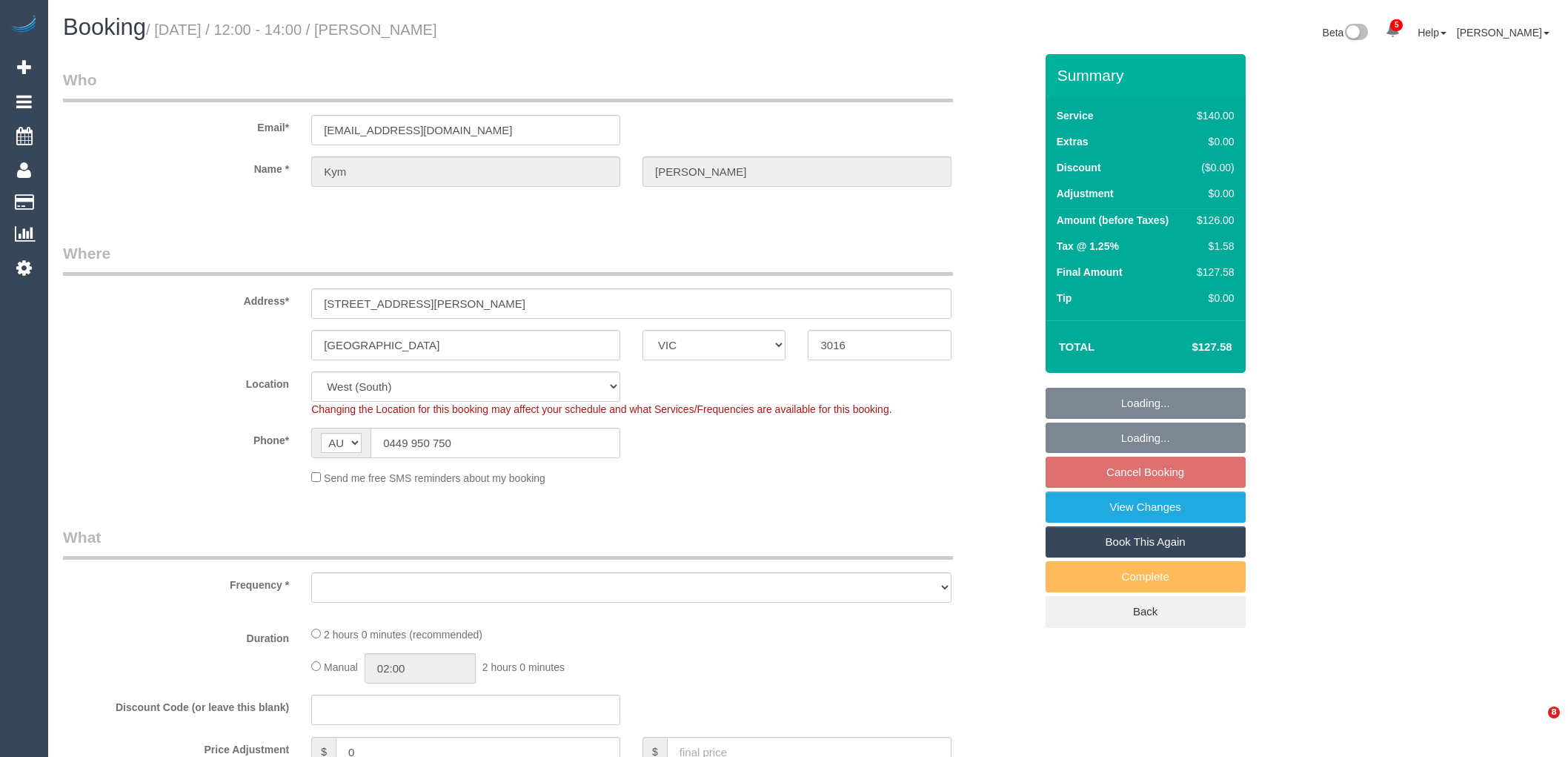
select select "number:24"
select select "number:34"
select select "number:11"
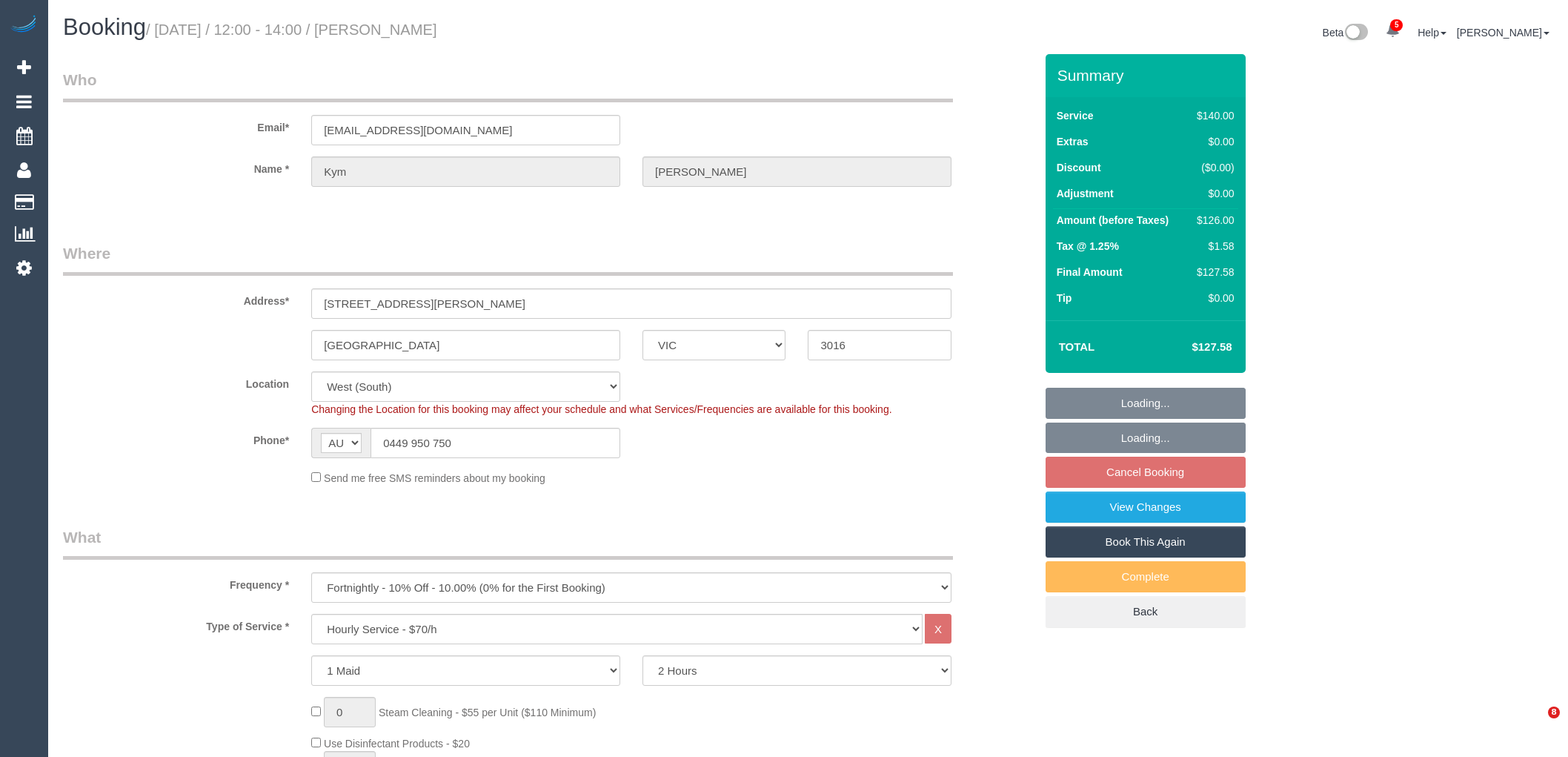
select select "spot1"
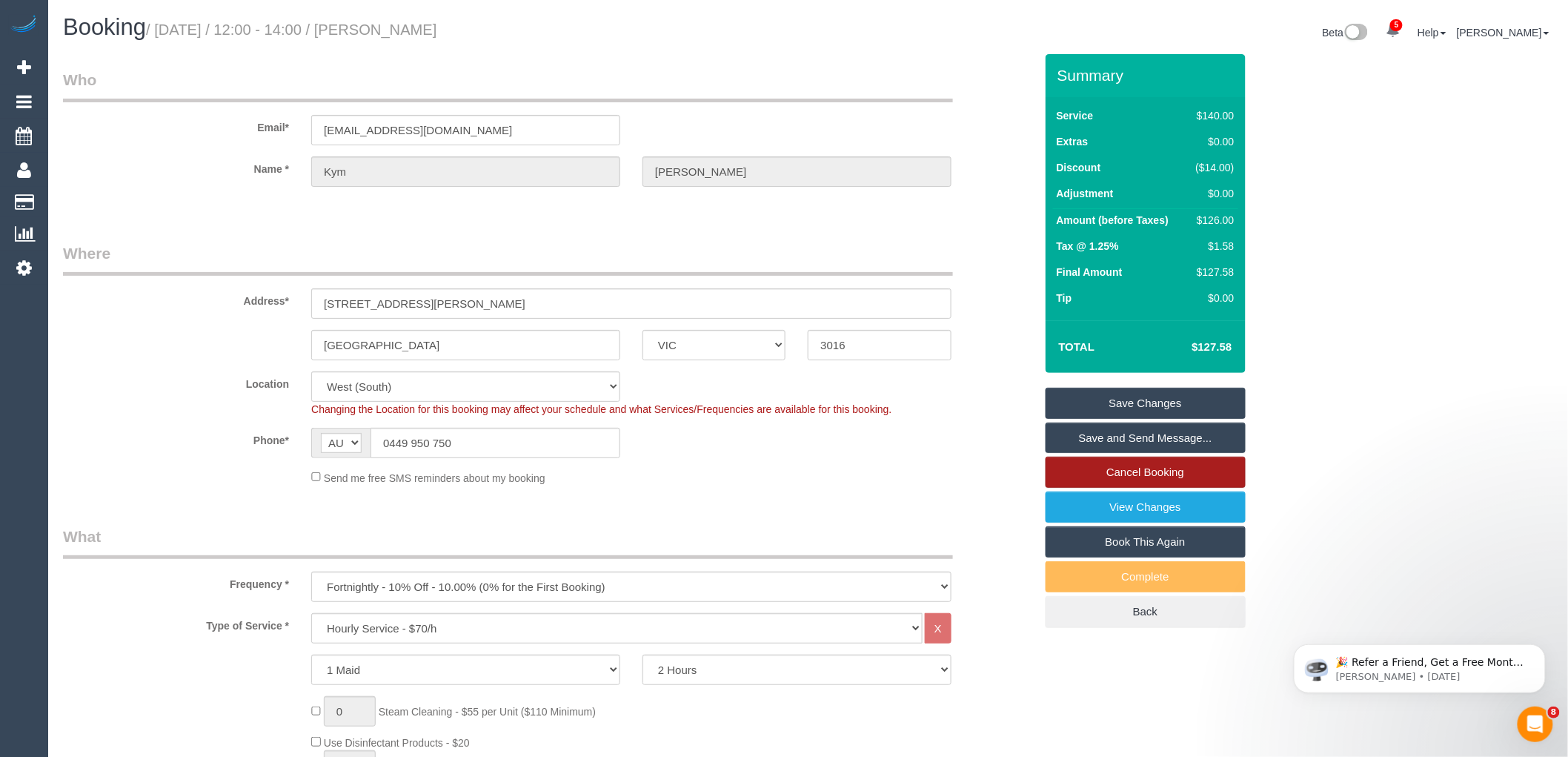
click at [1123, 472] on link "Cancel Booking" at bounding box center [1145, 472] width 200 height 31
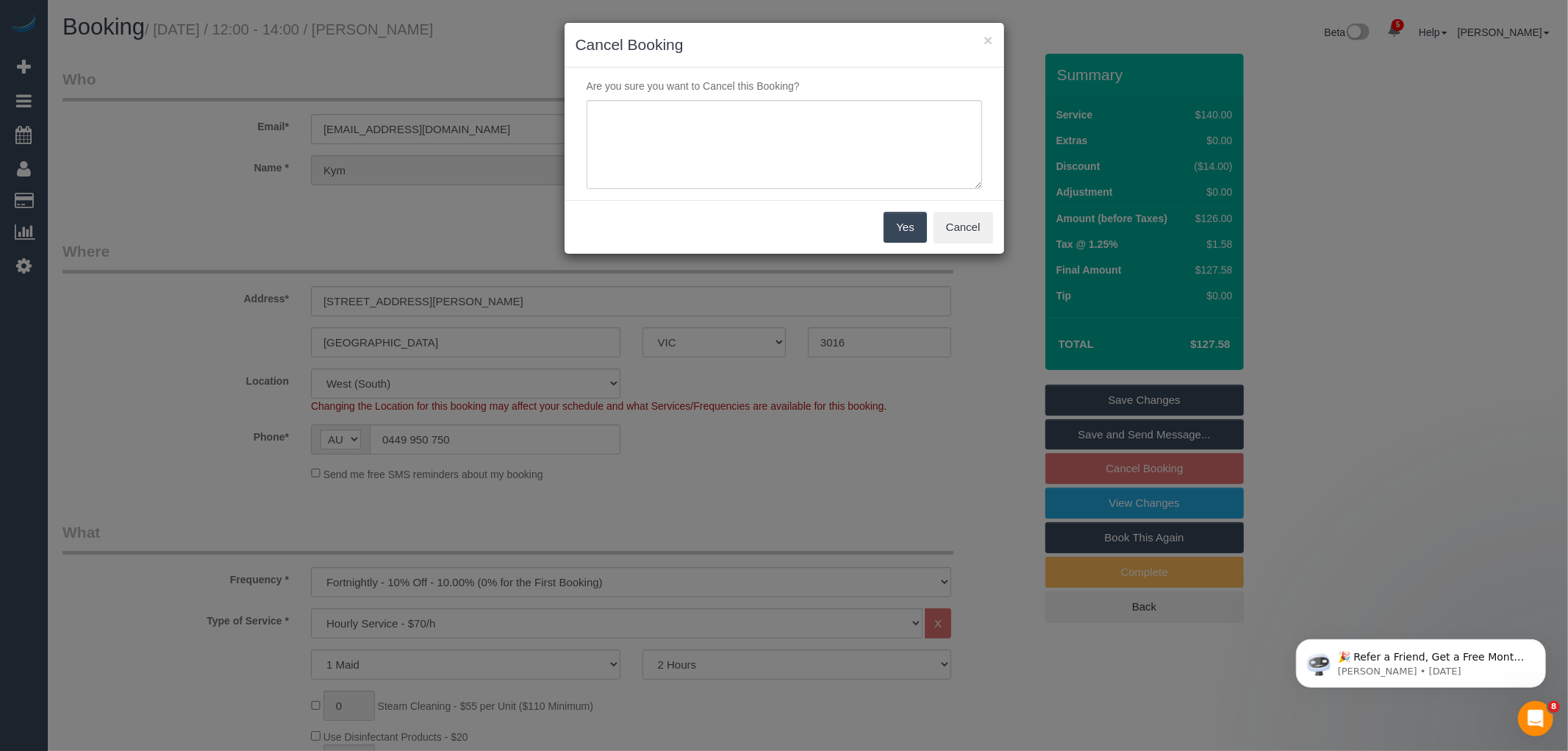
click at [798, 196] on div "Are you sure you want to Cancel this Booking?" at bounding box center [784, 133] width 440 height 132
click at [772, 122] on textarea at bounding box center [784, 144] width 396 height 90
type textarea "Service not needed via email VC"
click at [903, 232] on button "Yes" at bounding box center [905, 227] width 42 height 31
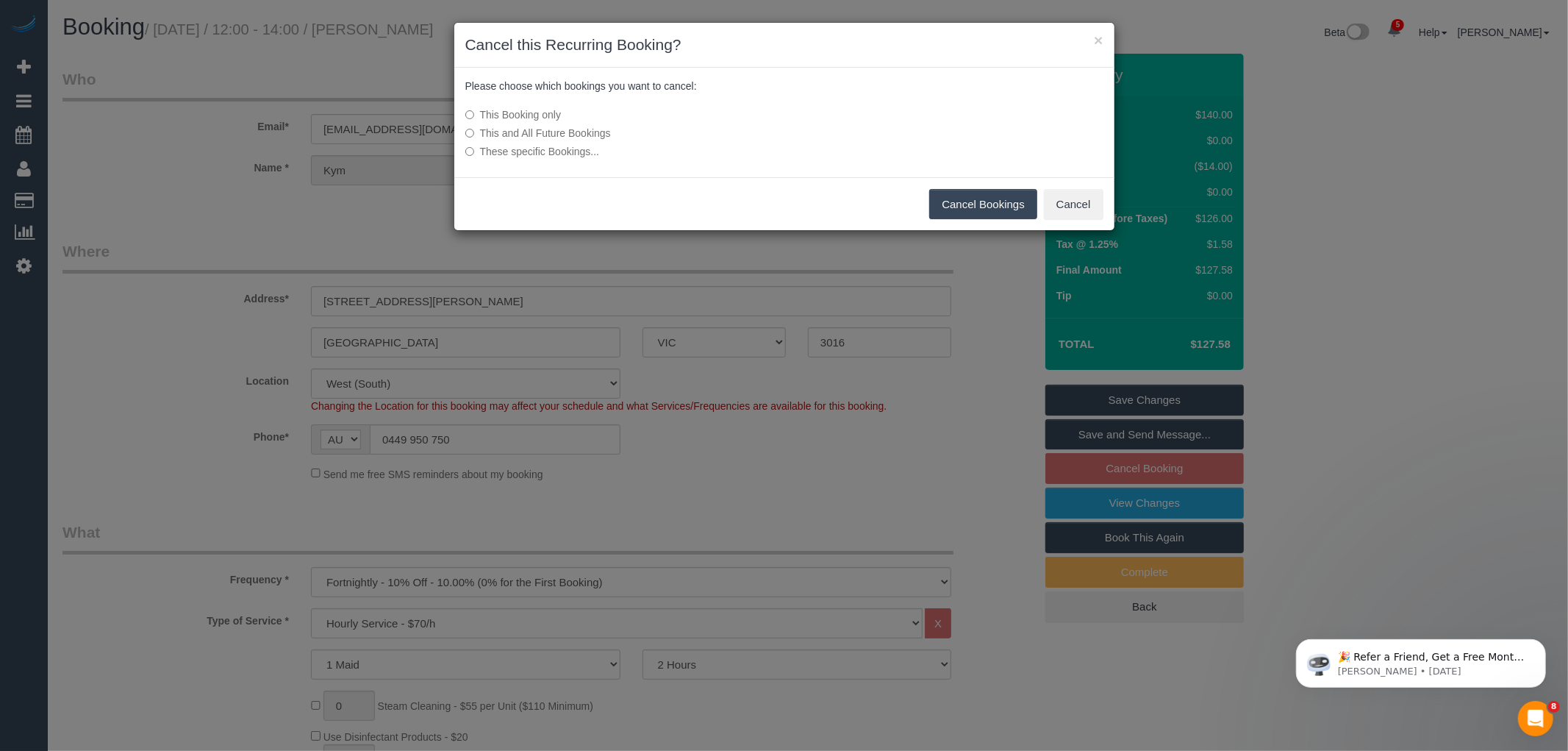
click at [987, 196] on button "Cancel Bookings" at bounding box center [983, 204] width 108 height 31
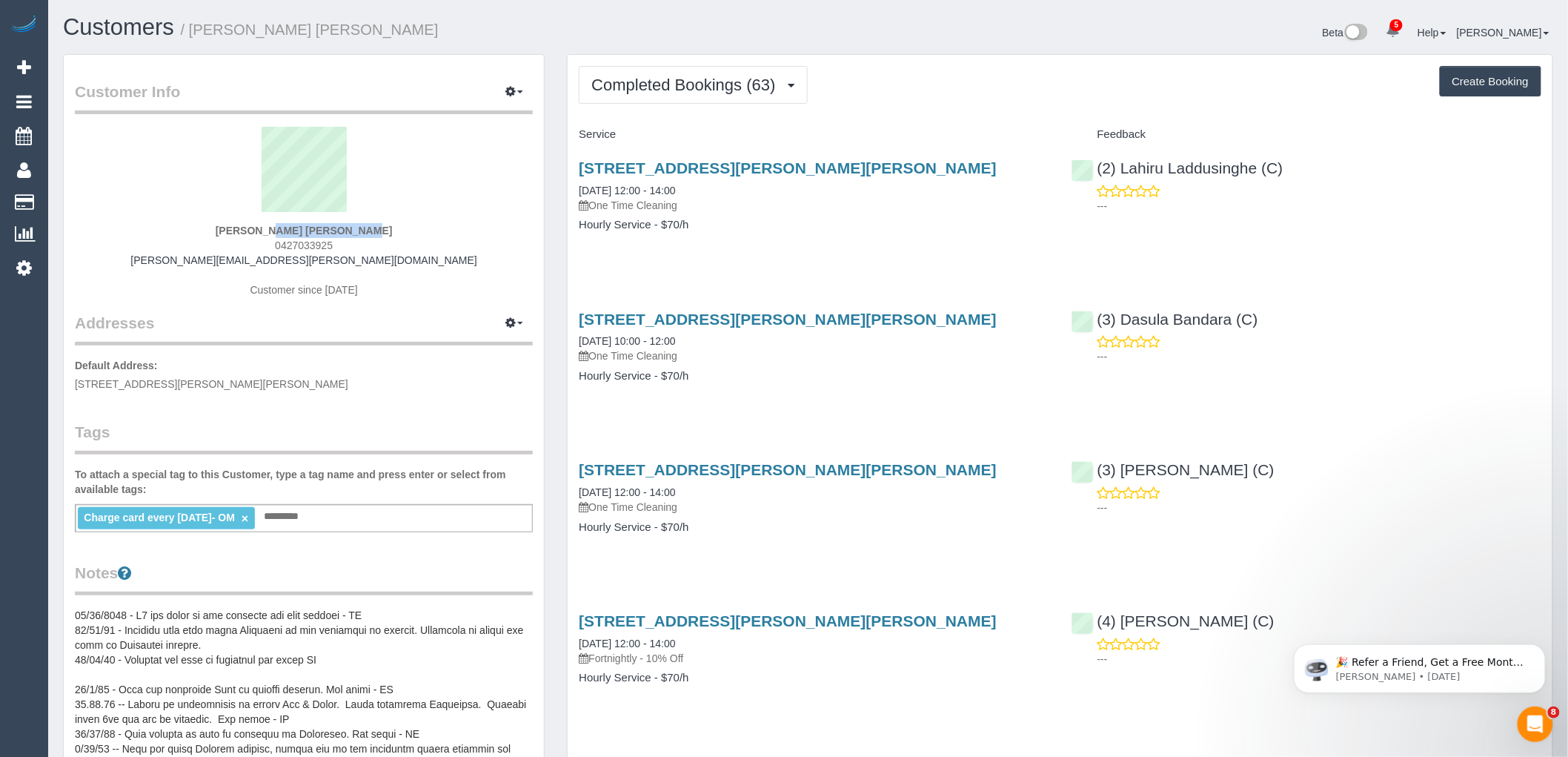
drag, startPoint x: 301, startPoint y: 230, endPoint x: 217, endPoint y: 230, distance: 84.0
click at [217, 230] on div "[PERSON_NAME] [PERSON_NAME] 0427033925 [PERSON_NAME][EMAIL_ADDRESS][PERSON_NAME…" at bounding box center [304, 219] width 458 height 185
copy strong "[PERSON_NAME] [PERSON_NAME]"
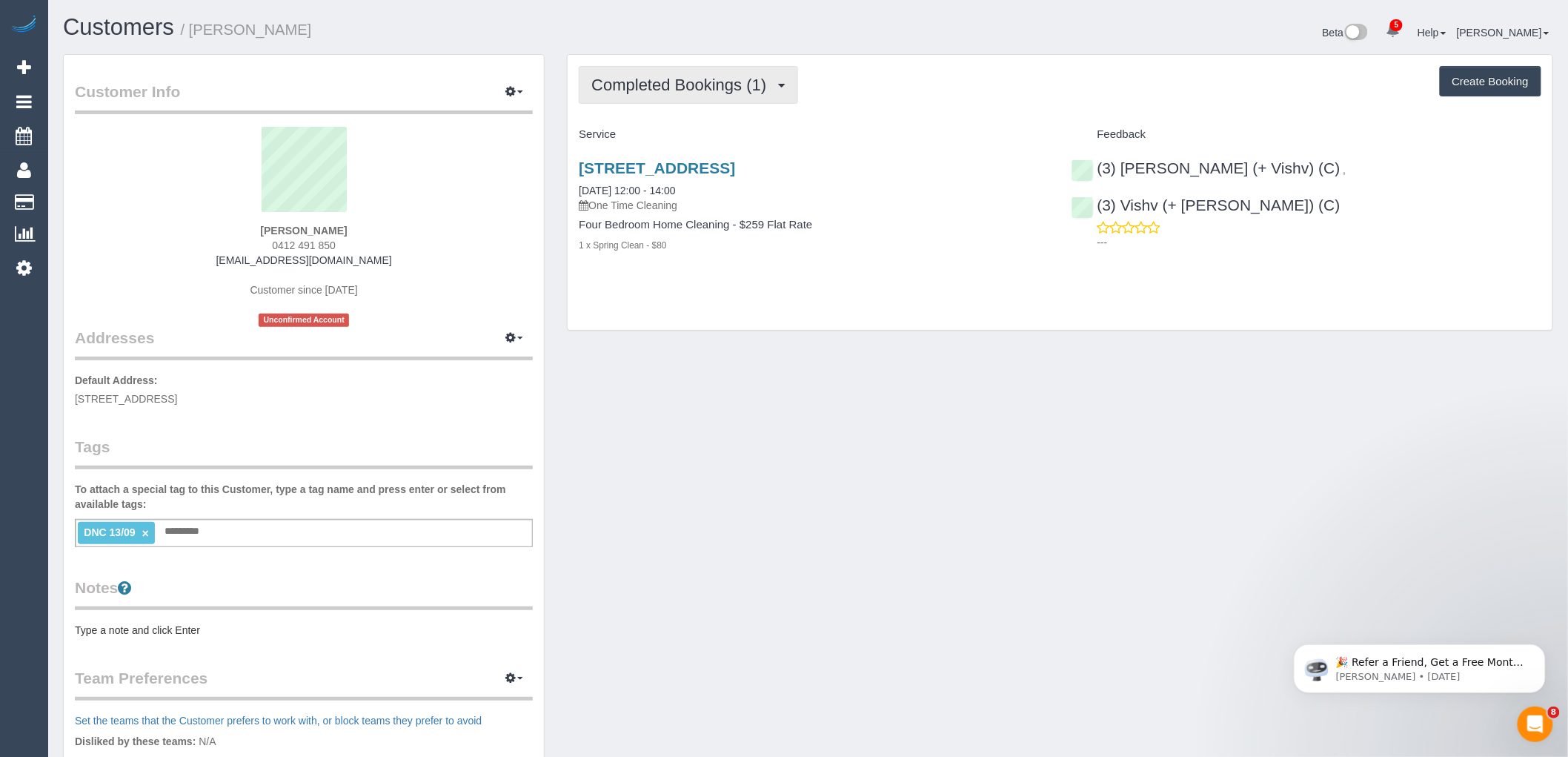
click at [706, 95] on button "Completed Bookings (1)" at bounding box center [688, 84] width 219 height 38
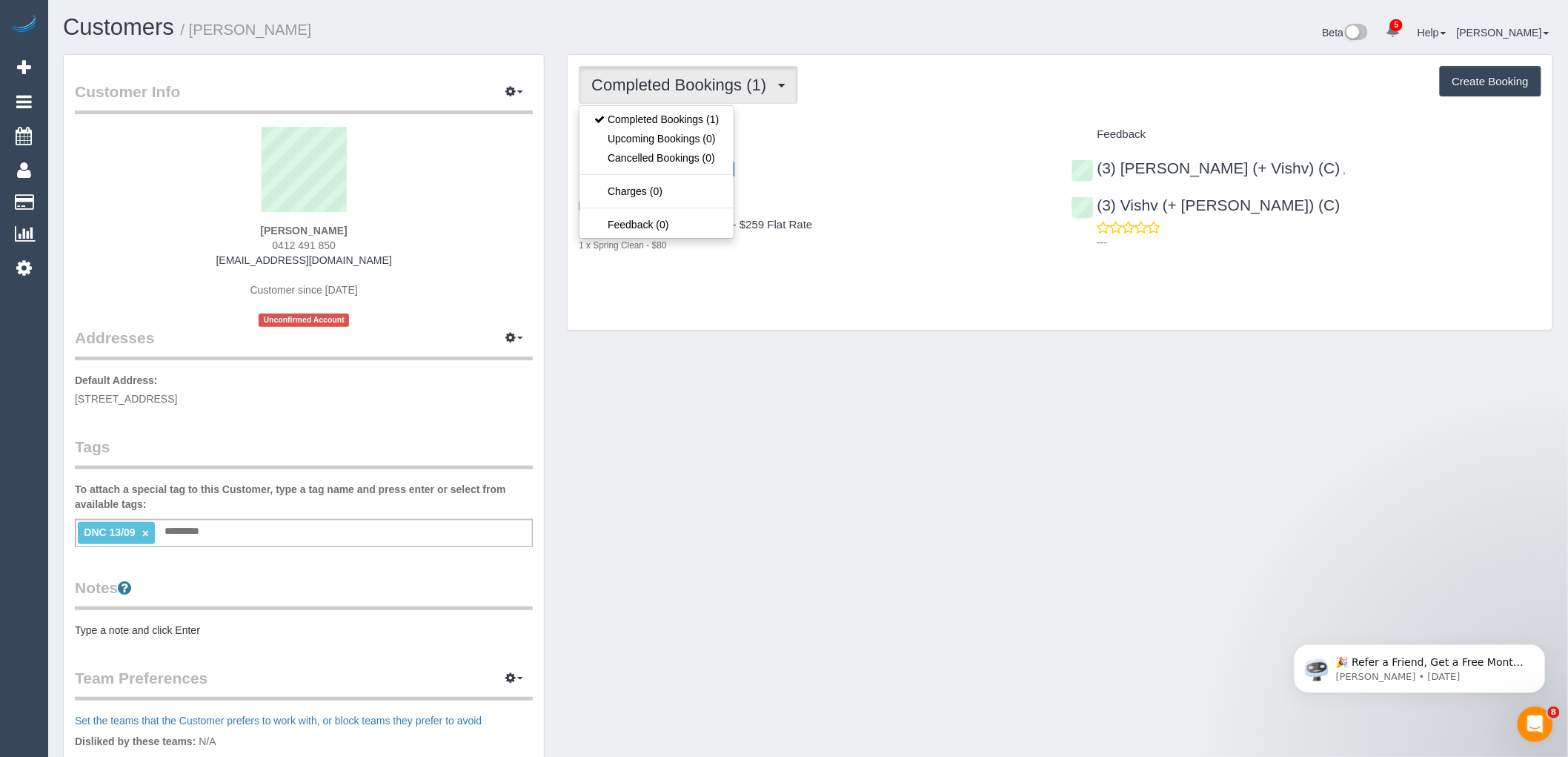
click at [954, 122] on div "Service" at bounding box center [813, 135] width 492 height 25
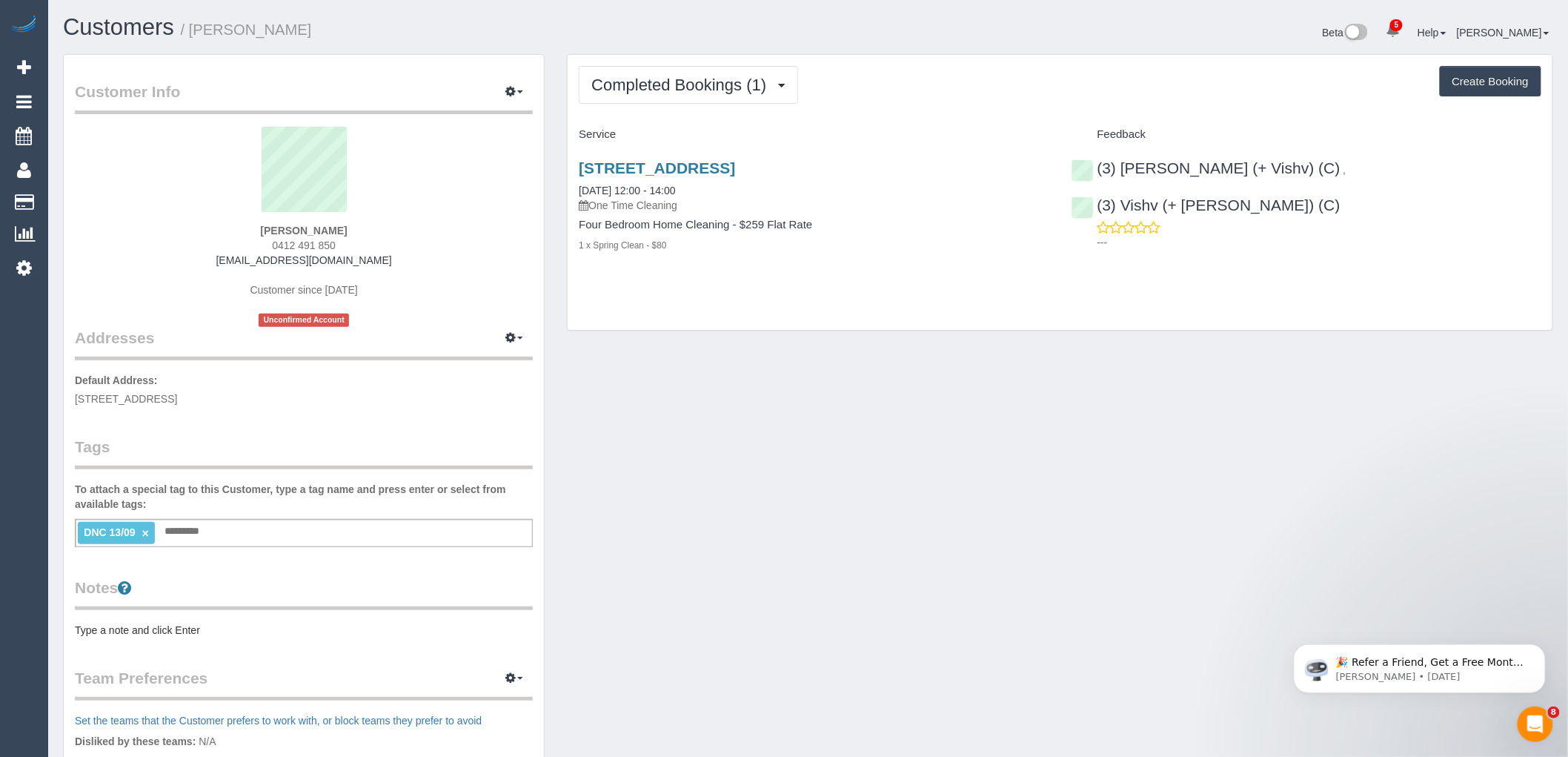
drag, startPoint x: 329, startPoint y: 242, endPoint x: 226, endPoint y: 237, distance: 103.1
click at [227, 237] on div "[PERSON_NAME] 0412 491 850 [EMAIL_ADDRESS][DOMAIN_NAME] Customer since [DATE] U…" at bounding box center [304, 227] width 458 height 200
click at [380, 232] on div "[PERSON_NAME] 0412 491 850 [EMAIL_ADDRESS][DOMAIN_NAME] Customer since [DATE] U…" at bounding box center [304, 227] width 458 height 200
drag, startPoint x: 345, startPoint y: 242, endPoint x: 257, endPoint y: 243, distance: 88.0
click at [257, 243] on div "[PERSON_NAME] 0412 491 850 [EMAIL_ADDRESS][DOMAIN_NAME] Customer since [DATE] U…" at bounding box center [304, 227] width 458 height 200
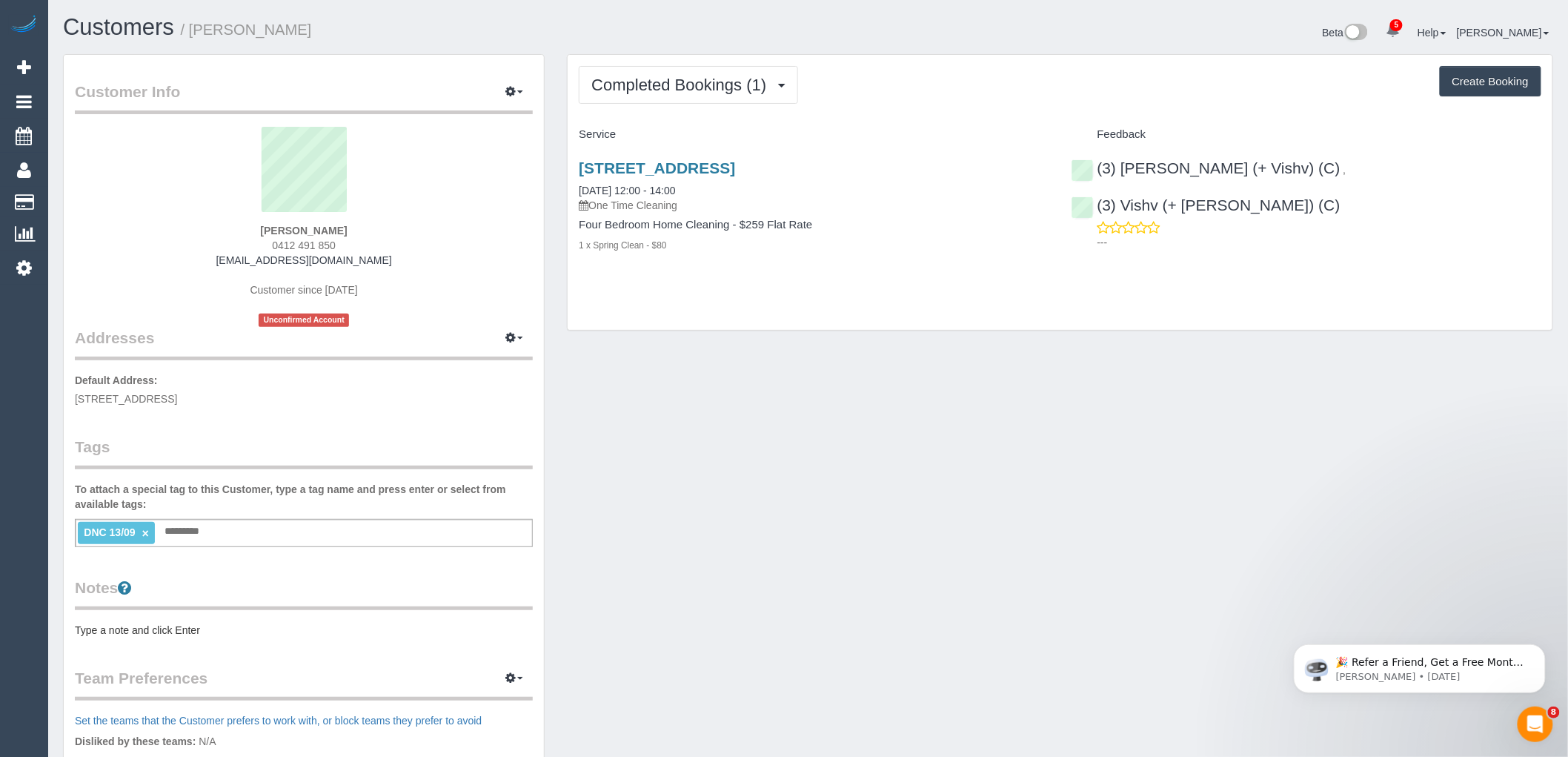
copy span "0412 491 850"
click at [679, 83] on span "Completed Bookings (1)" at bounding box center [682, 84] width 182 height 18
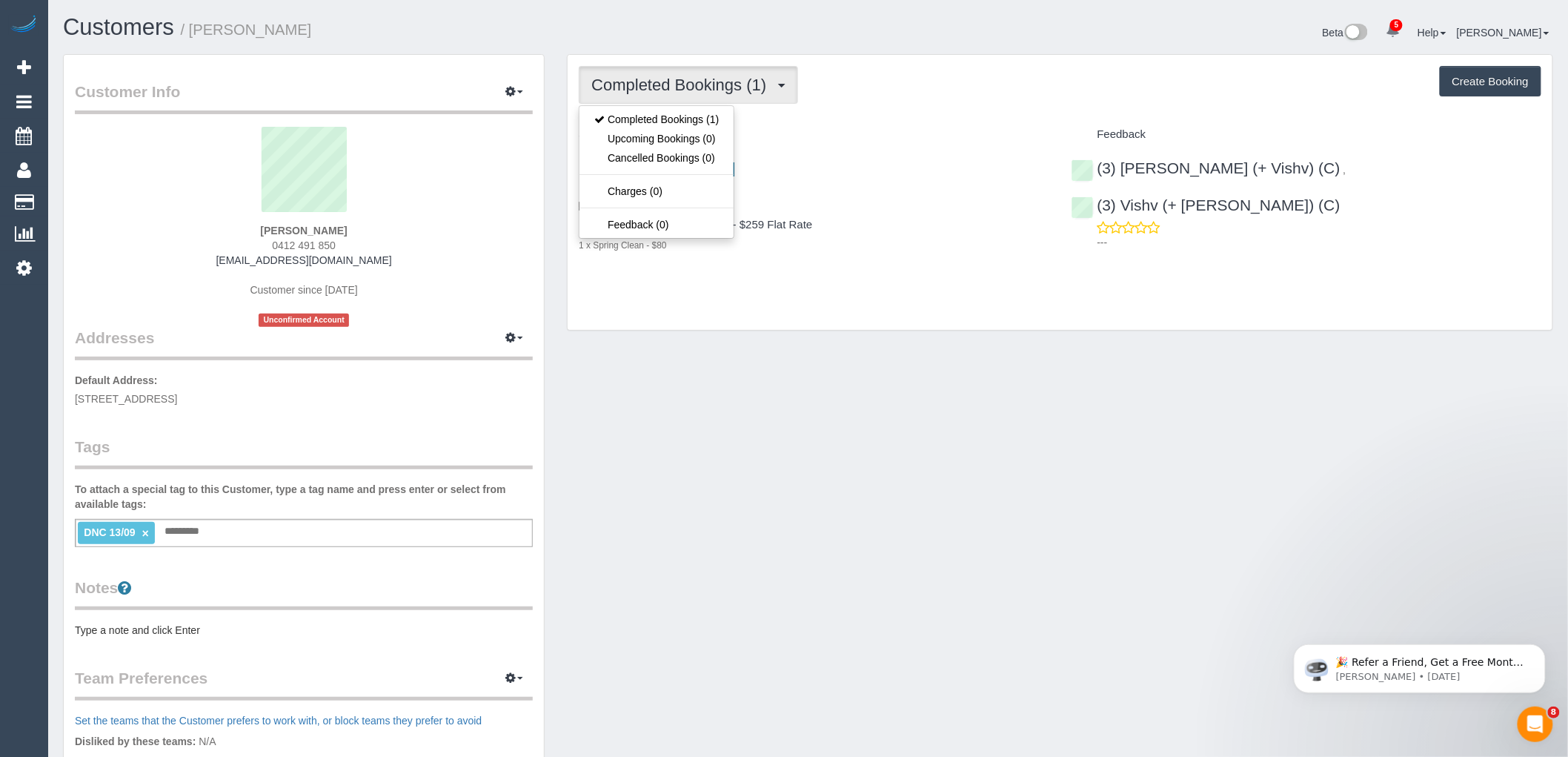
click at [882, 113] on div "Completed Bookings (1) Completed Bookings (1) Upcoming Bookings (0) Cancelled B…" at bounding box center [1060, 193] width 985 height 276
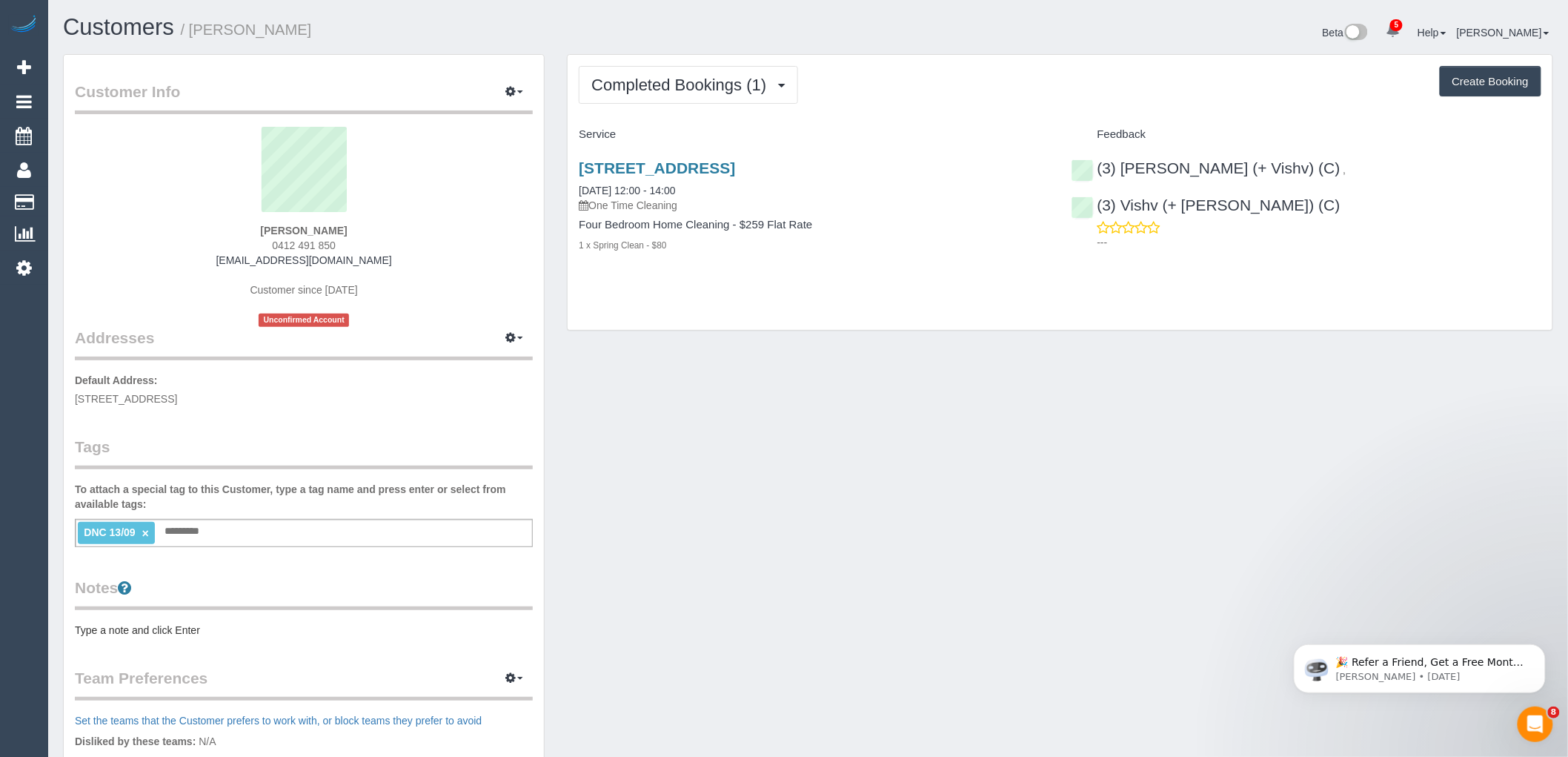
drag, startPoint x: 377, startPoint y: 232, endPoint x: 201, endPoint y: 233, distance: 176.0
click at [204, 232] on div "[PERSON_NAME] 0412 491 850 [EMAIL_ADDRESS][DOMAIN_NAME] Customer since [DATE] U…" at bounding box center [304, 227] width 458 height 200
copy strong "[PERSON_NAME]"
click at [142, 535] on ng-include "DNC 13/09 ×" at bounding box center [115, 532] width 65 height 12
click at [146, 534] on link "×" at bounding box center [146, 533] width 7 height 13
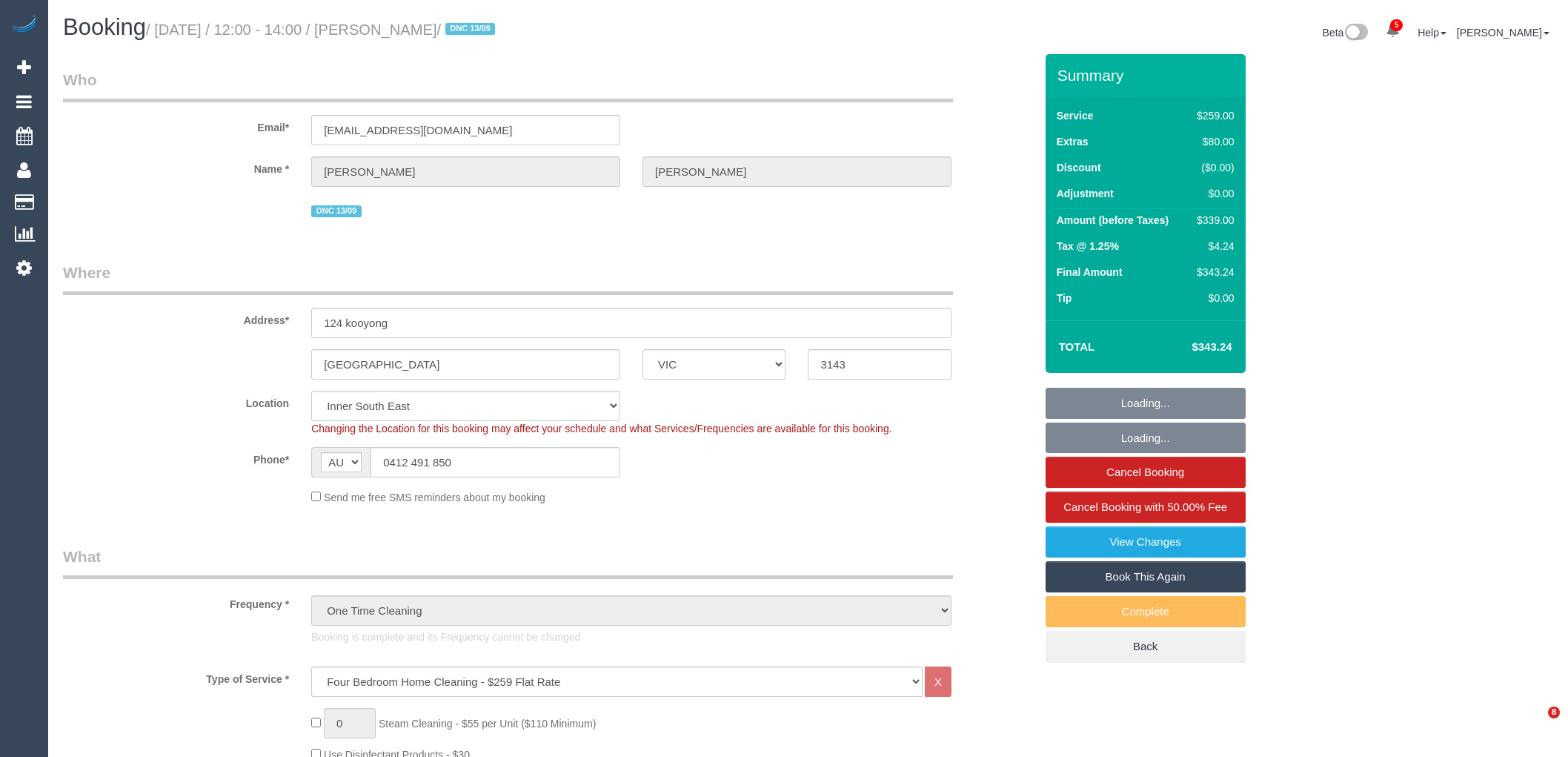
select select "VIC"
select select "number:27"
select select "number:14"
select select "number:19"
select select "spot1"
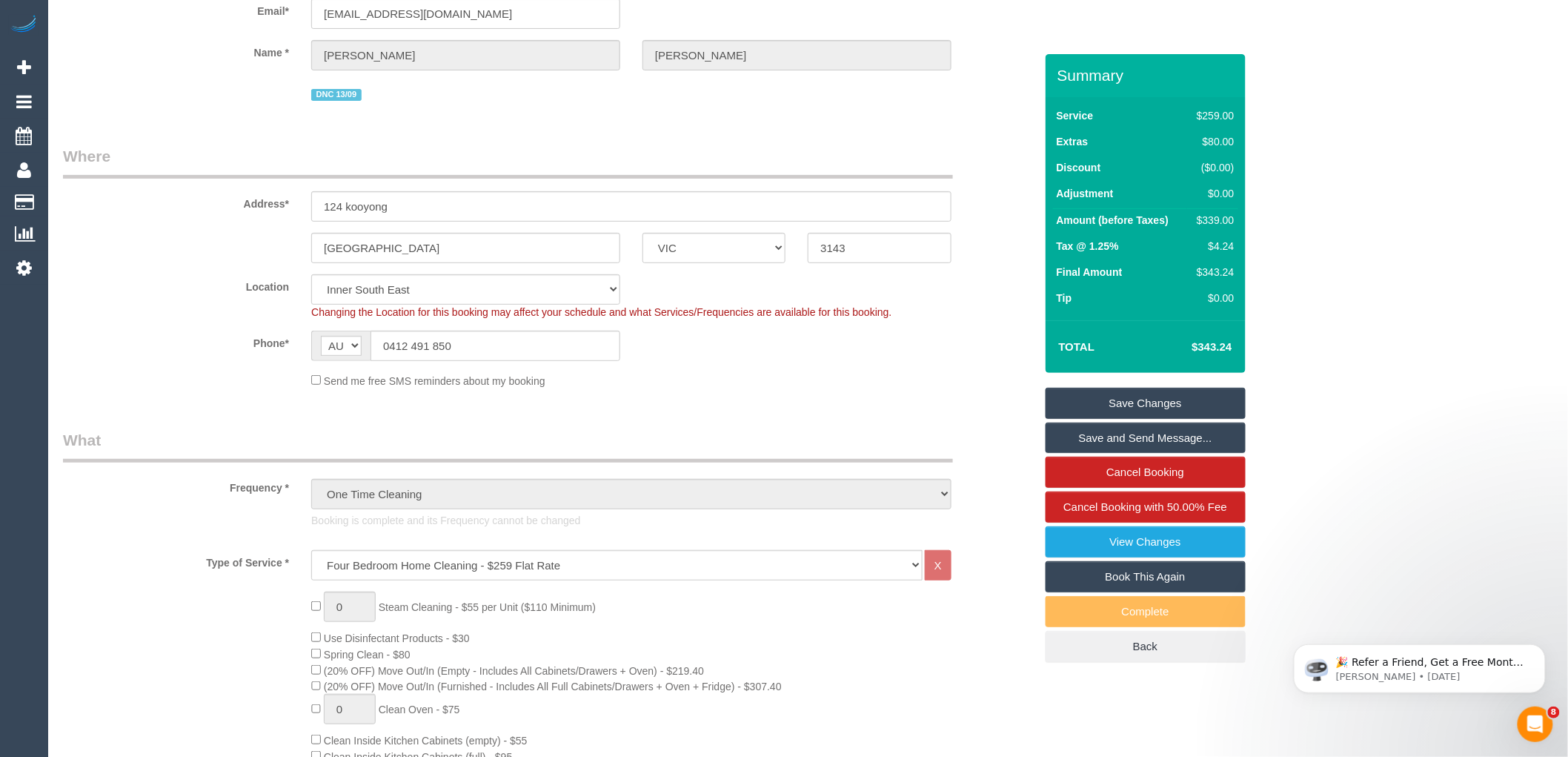
scroll to position [329, 0]
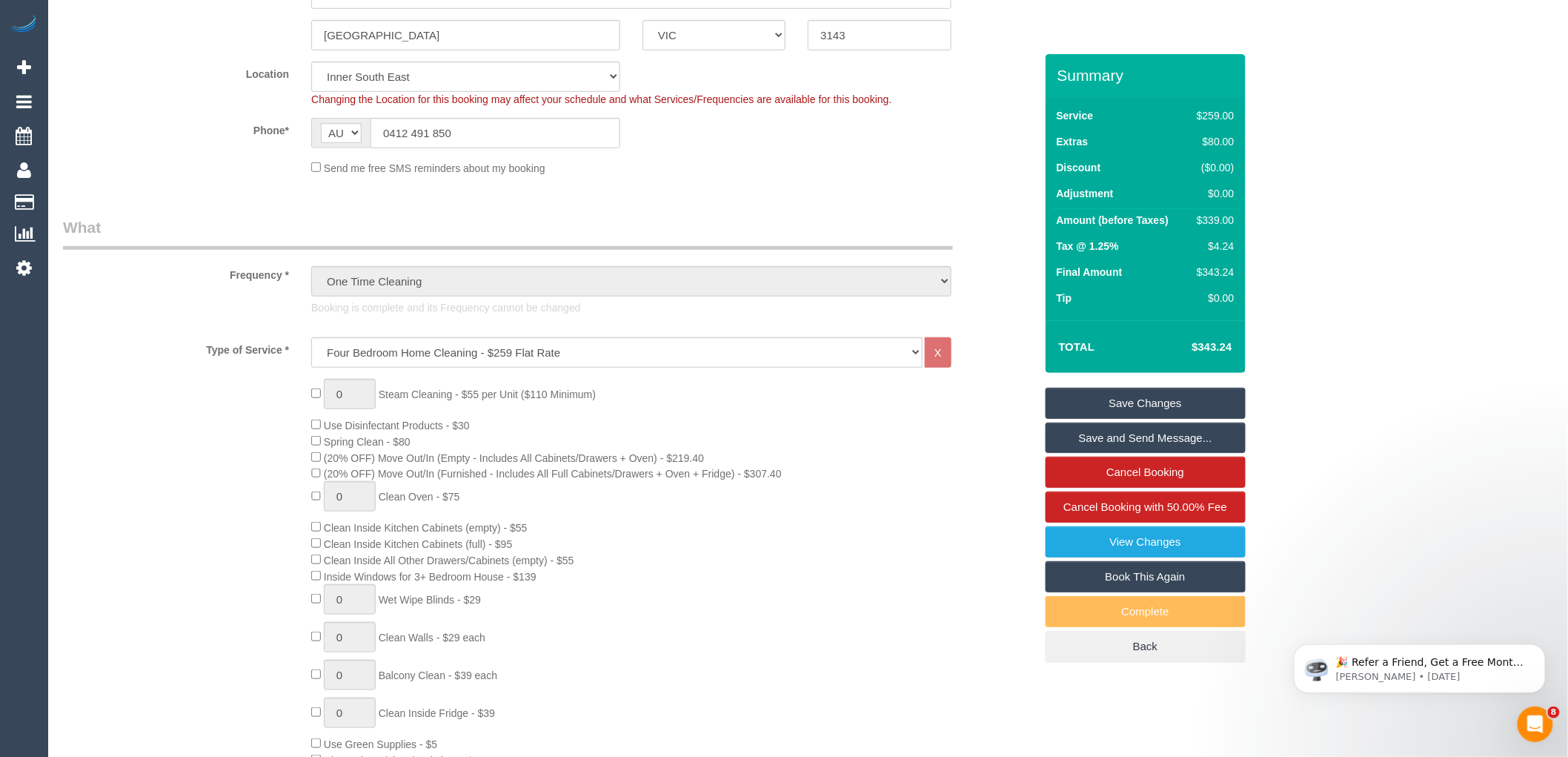
click at [686, 506] on div "0 Steam Cleaning - $55 per Unit ($110 Minimum) Use Disinfectant Products - $30 …" at bounding box center [671, 638] width 744 height 519
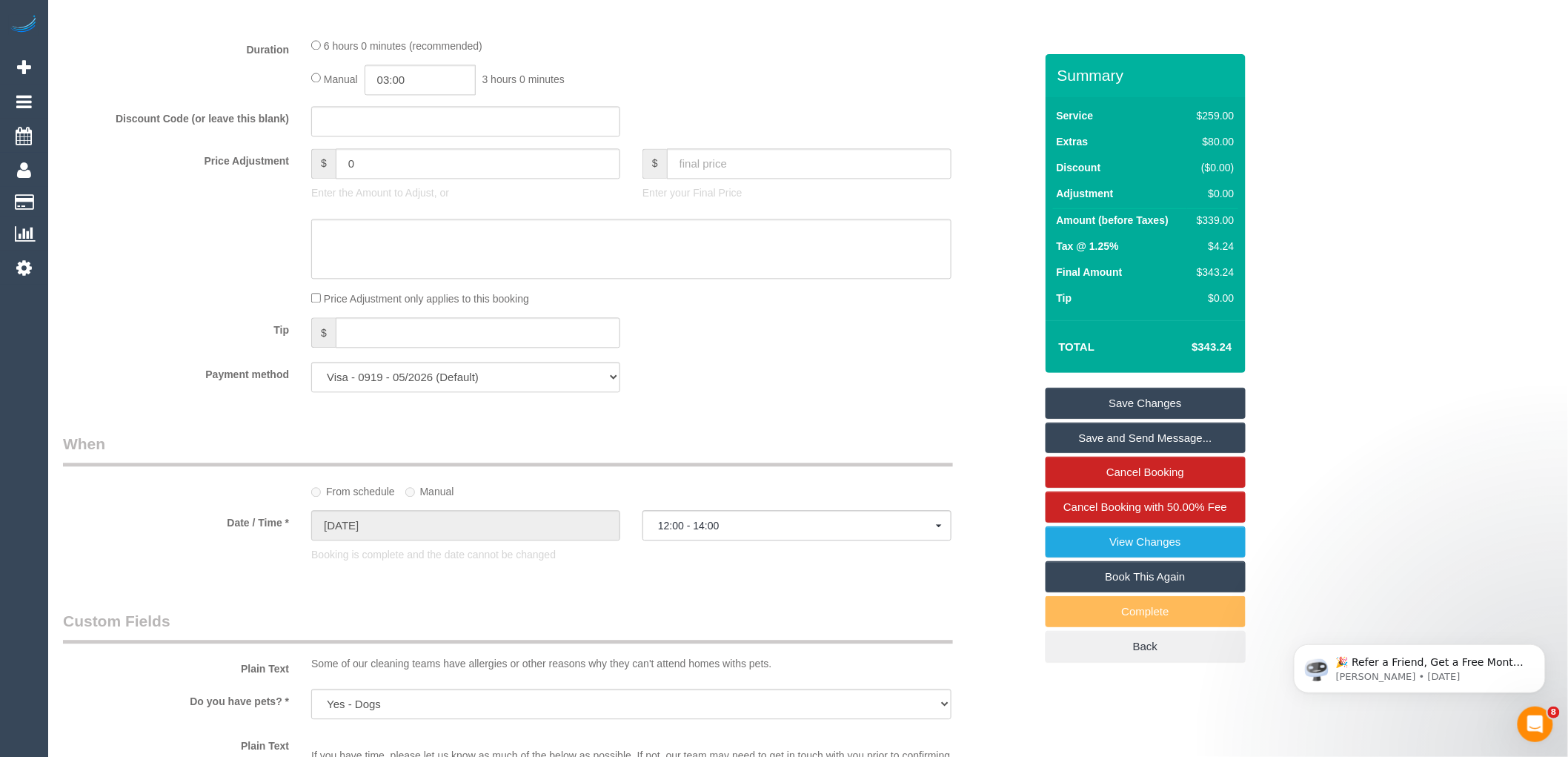
scroll to position [1070, 0]
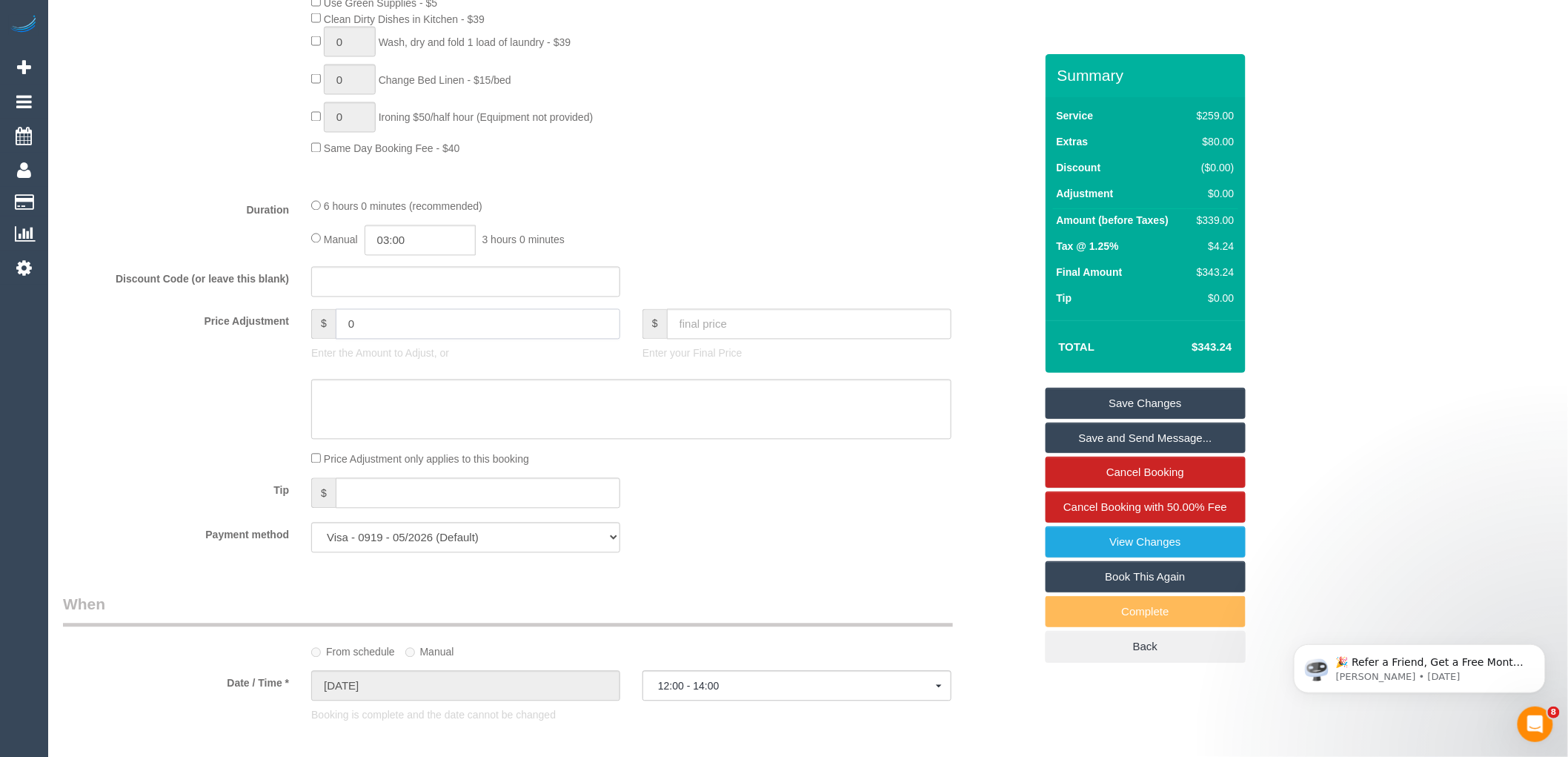
click at [408, 337] on input "0" at bounding box center [477, 323] width 284 height 30
type input "-80"
click at [372, 368] on div "$ -80 Enter the Amount to Adjust, or" at bounding box center [465, 338] width 331 height 59
click at [372, 411] on textarea at bounding box center [632, 410] width 640 height 61
click at [441, 416] on textarea at bounding box center [632, 410] width 640 height 61
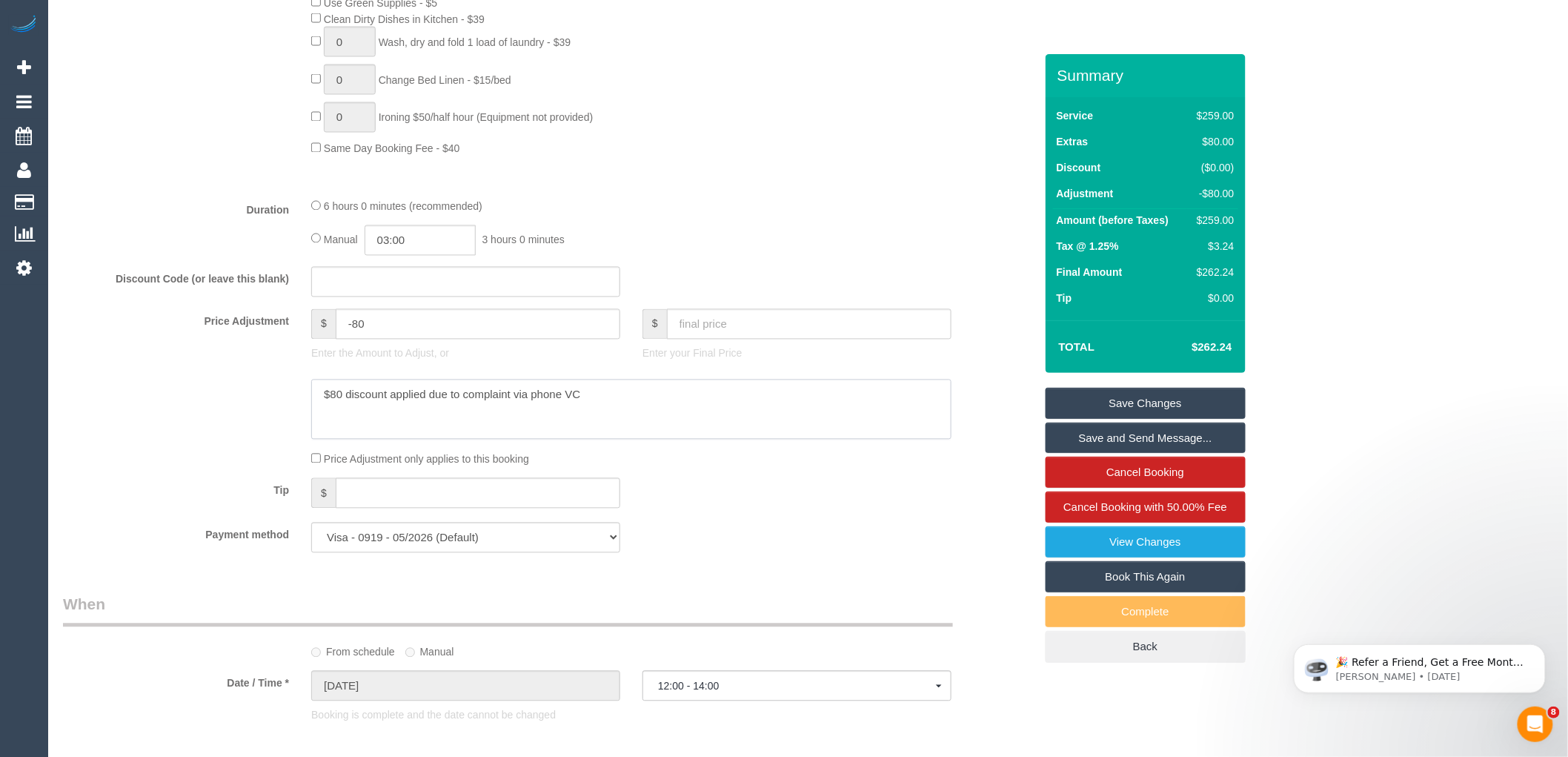
type textarea "$80 discount applied due to complaint via phone VC"
click at [1152, 399] on link "Save Changes" at bounding box center [1145, 403] width 200 height 31
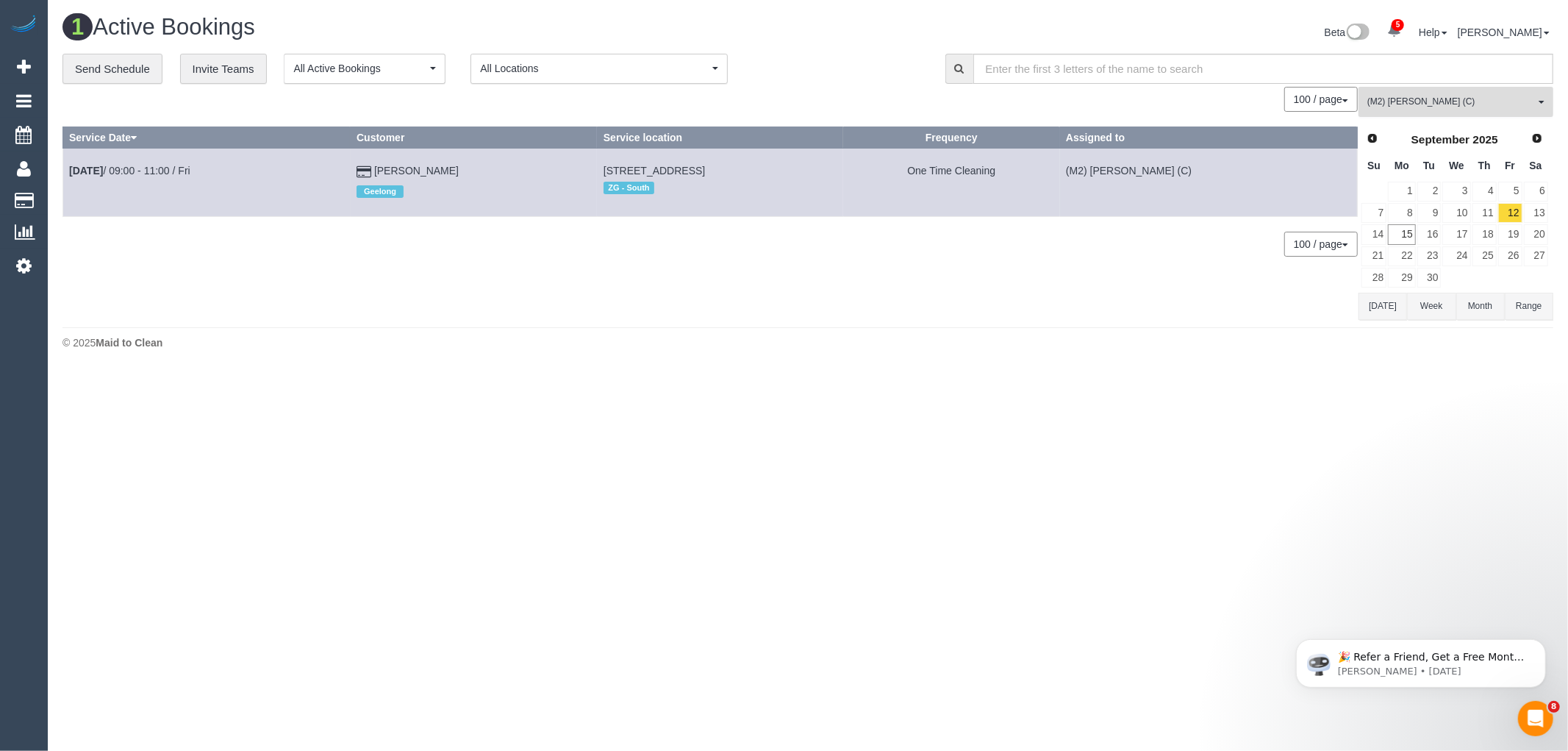
click at [1491, 97] on span "(M2) Joseph Tshibangu (C)" at bounding box center [1451, 101] width 167 height 13
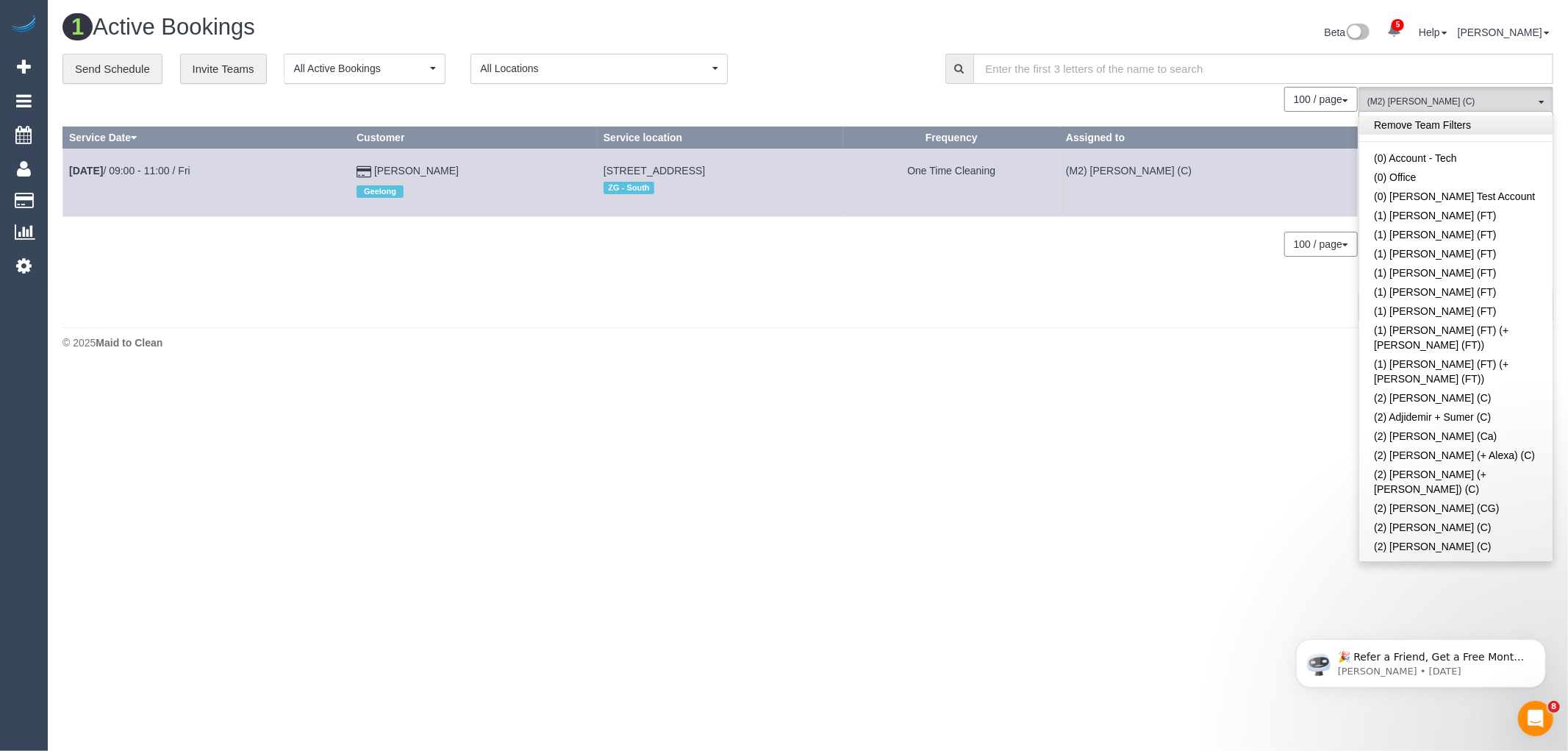
click at [1504, 129] on link "Remove Team Filters" at bounding box center [1455, 125] width 193 height 19
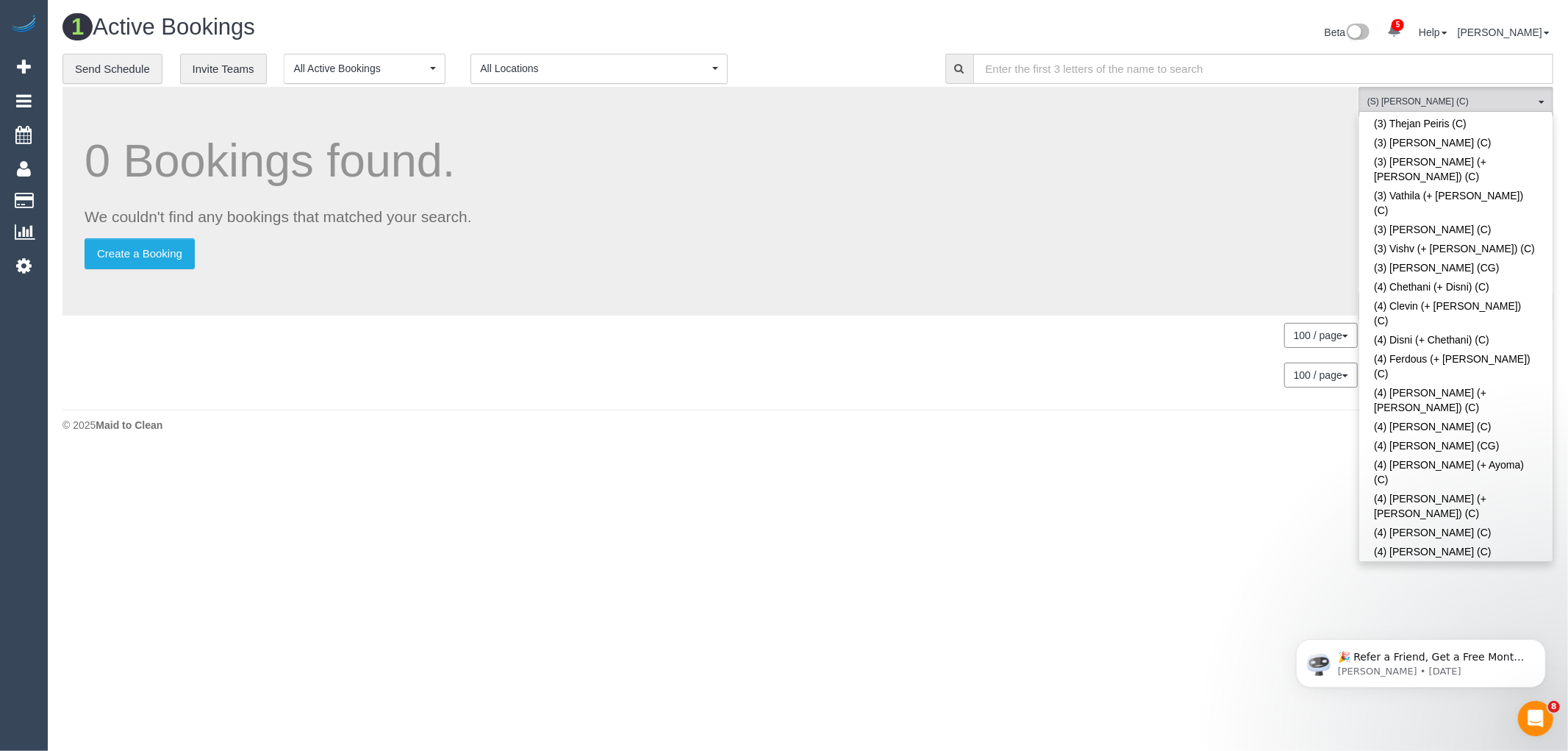
click at [878, 46] on div "Beta 5 Your Notifications You have 0 alerts × You have 4 to charge for 15/09/20…" at bounding box center [1186, 34] width 757 height 39
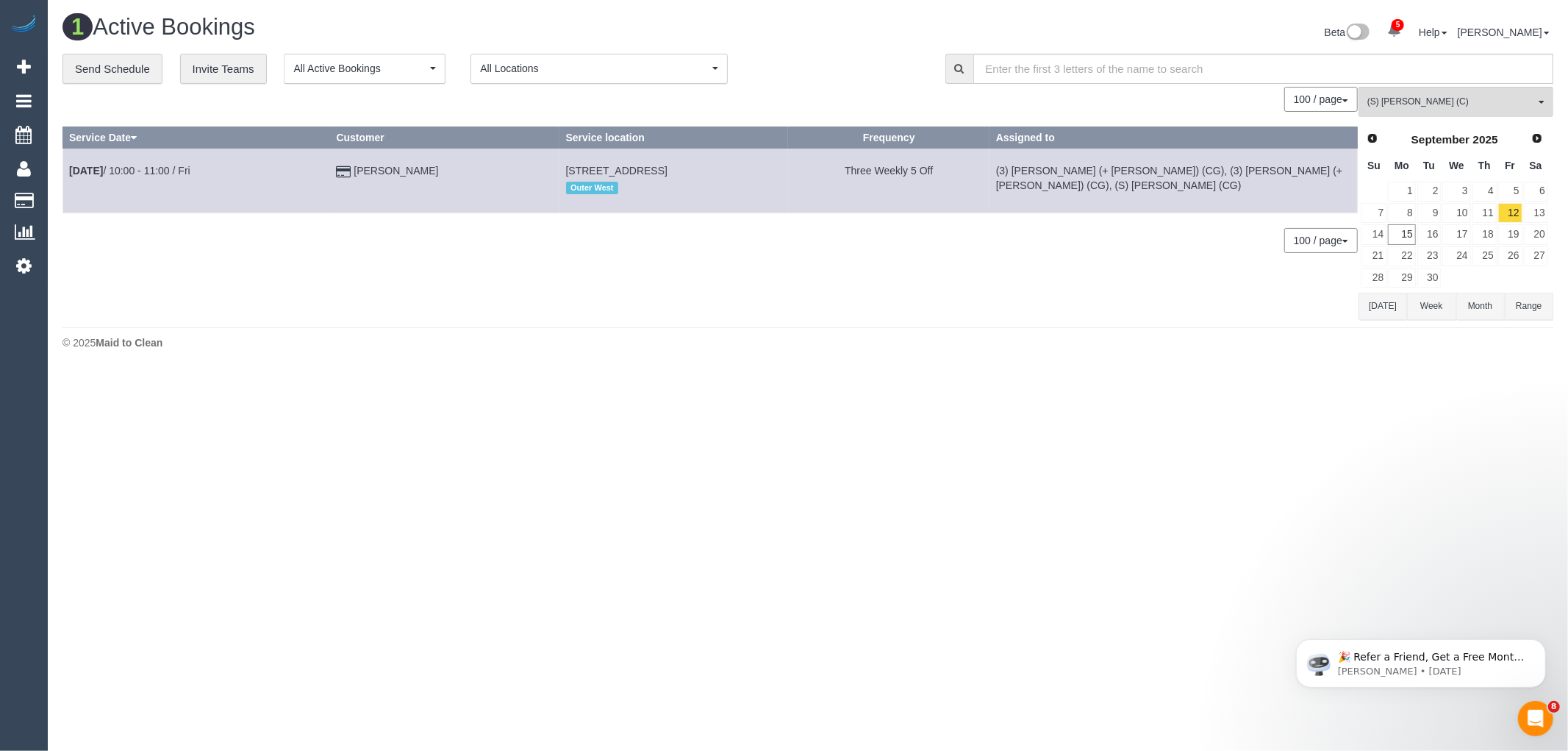
click at [1380, 315] on button "Today" at bounding box center [1382, 306] width 48 height 27
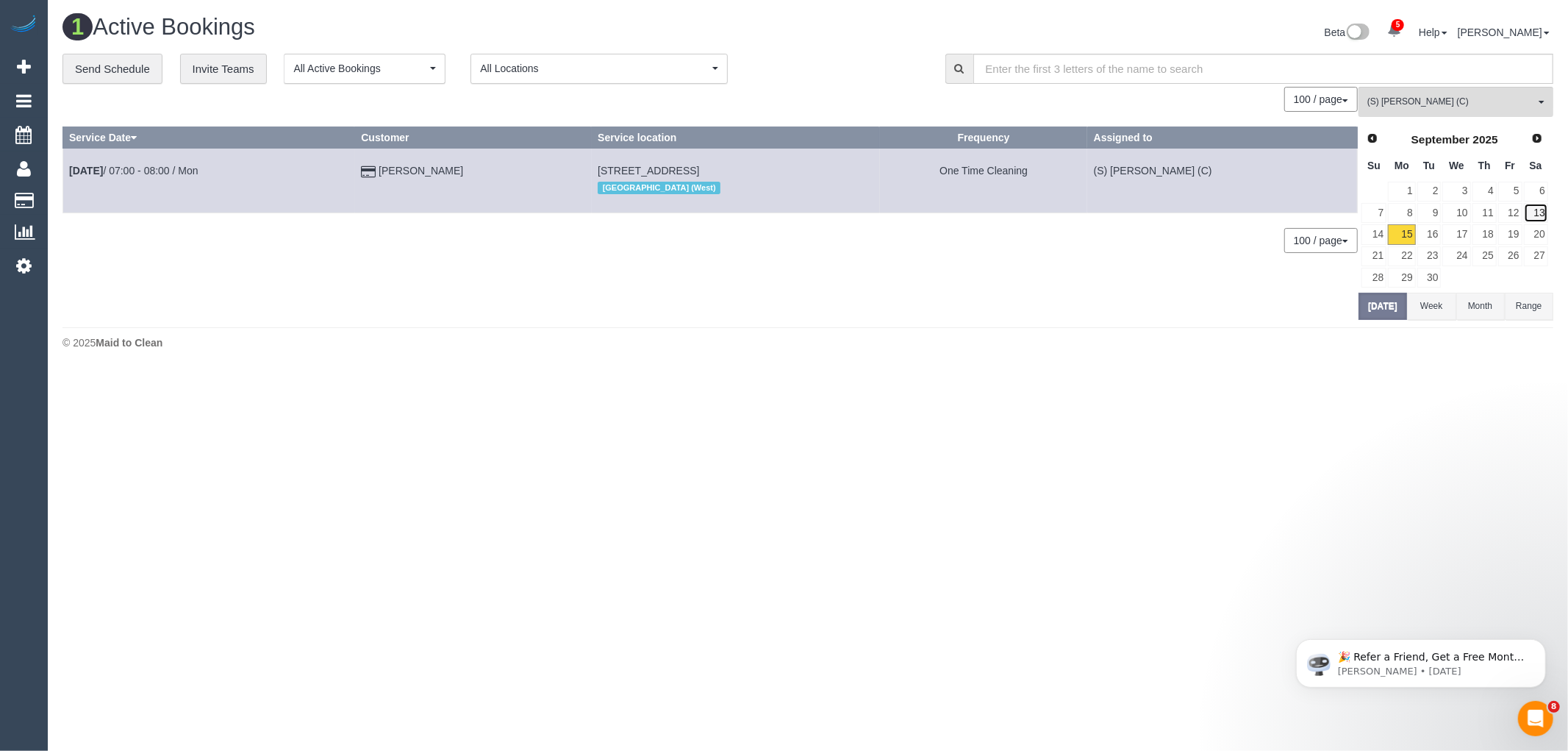
click at [1544, 217] on link "13" at bounding box center [1535, 213] width 24 height 20
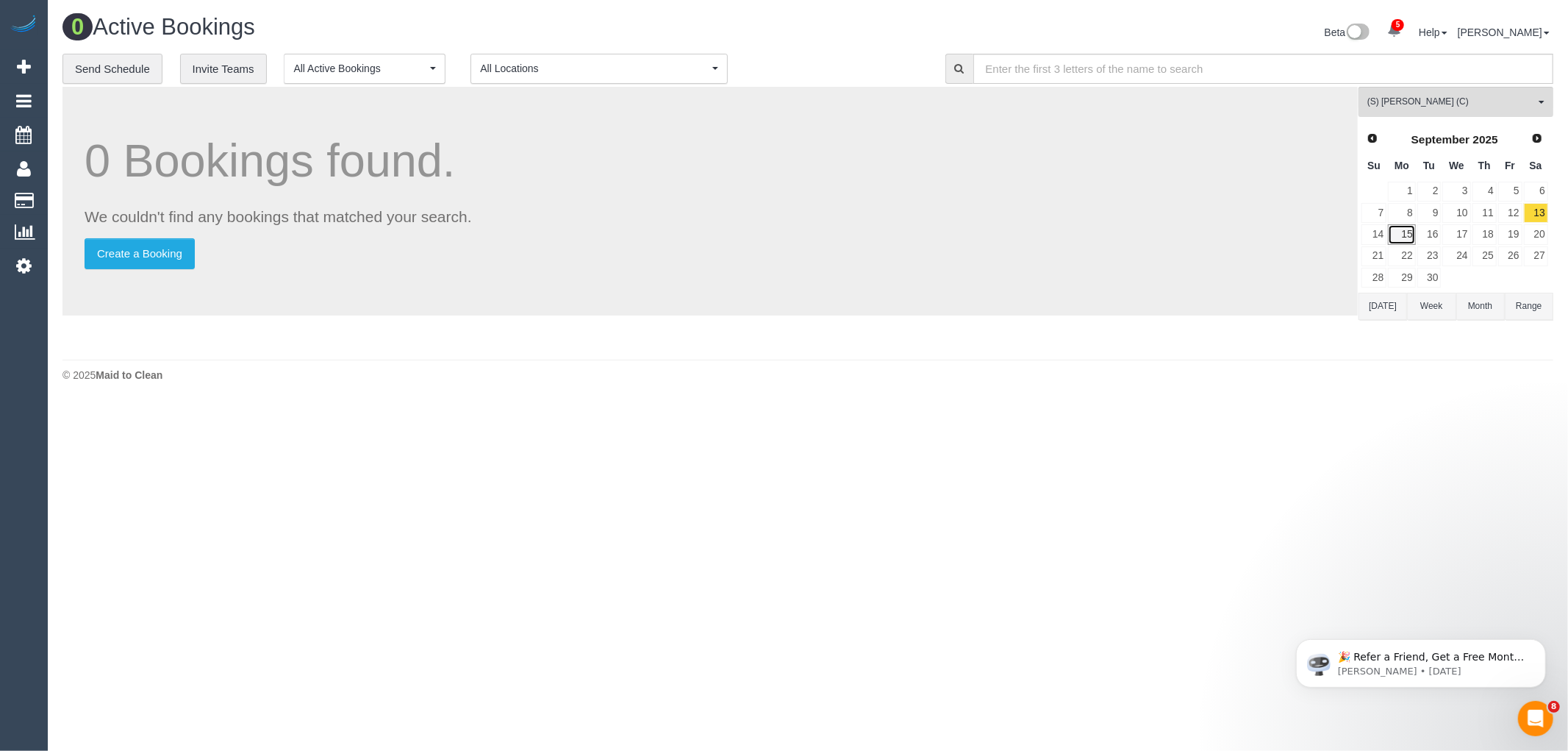
click at [1410, 241] on link "15" at bounding box center [1401, 234] width 27 height 20
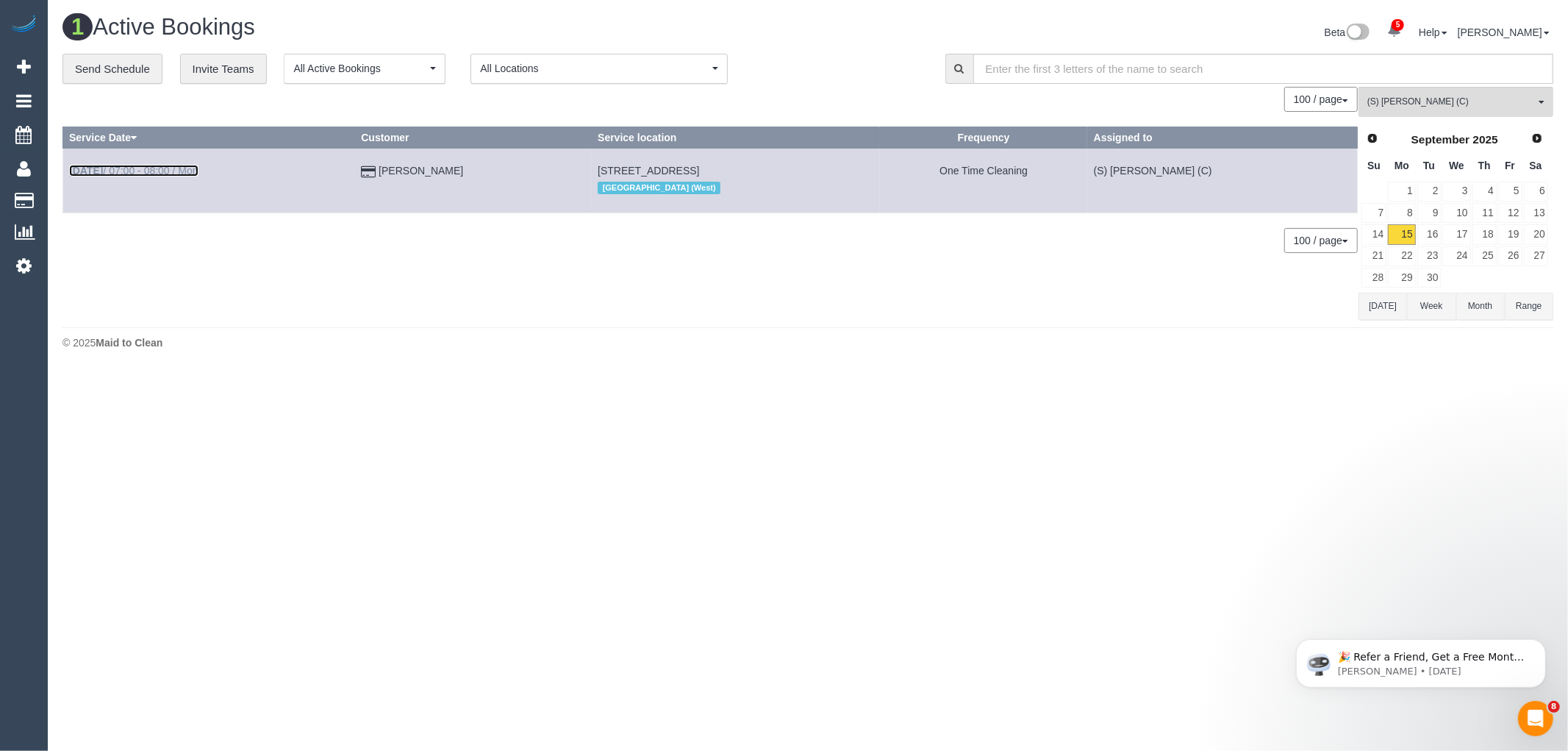
click at [185, 169] on link "Sep 15th / 07:00 - 08:00 / Mon" at bounding box center [134, 170] width 129 height 12
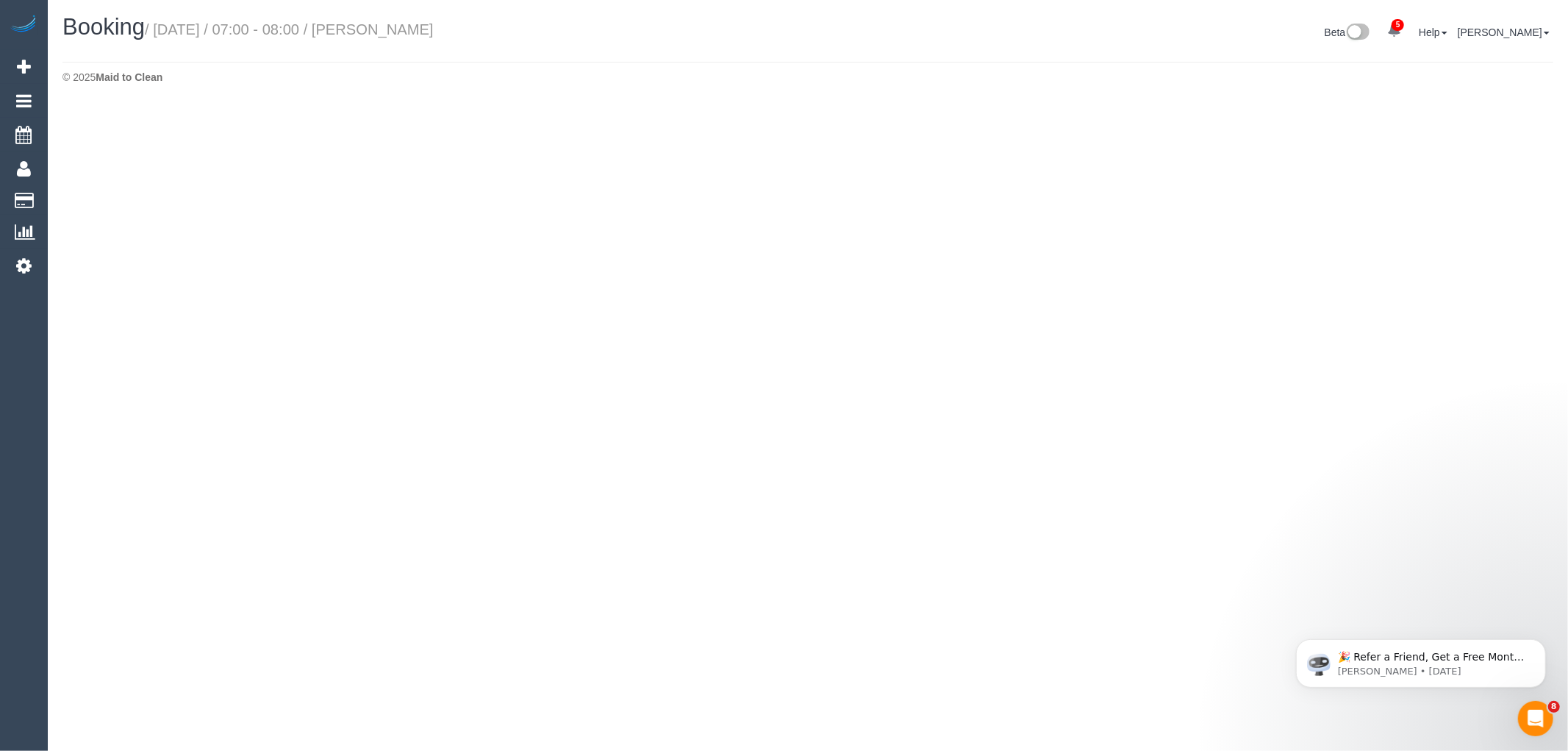
select select "VIC"
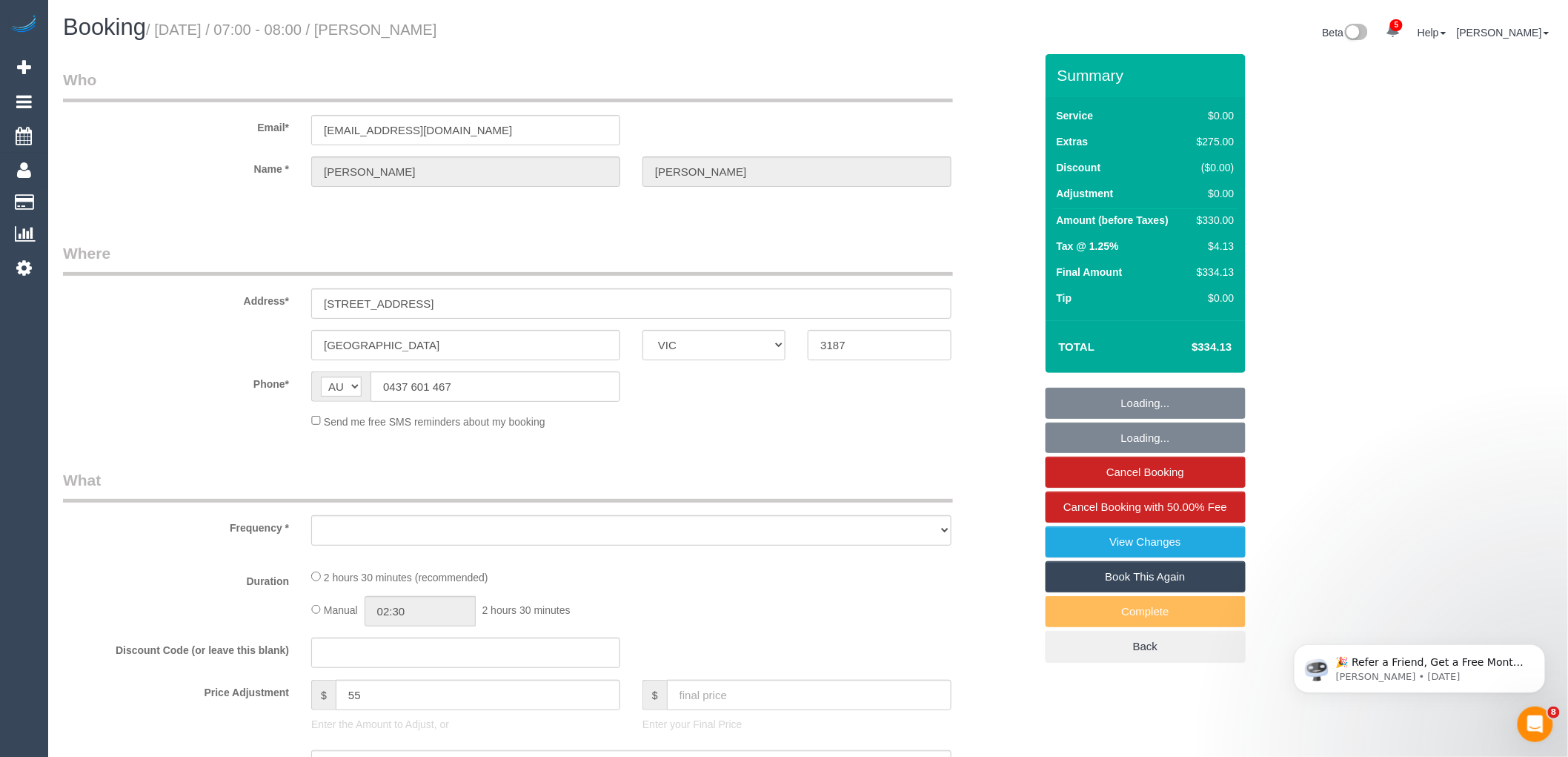
select select "string:stripe-pm_1S5xvI2GScqysDRVvTH4auGC"
select select "number:28"
select select "number:14"
select select "number:18"
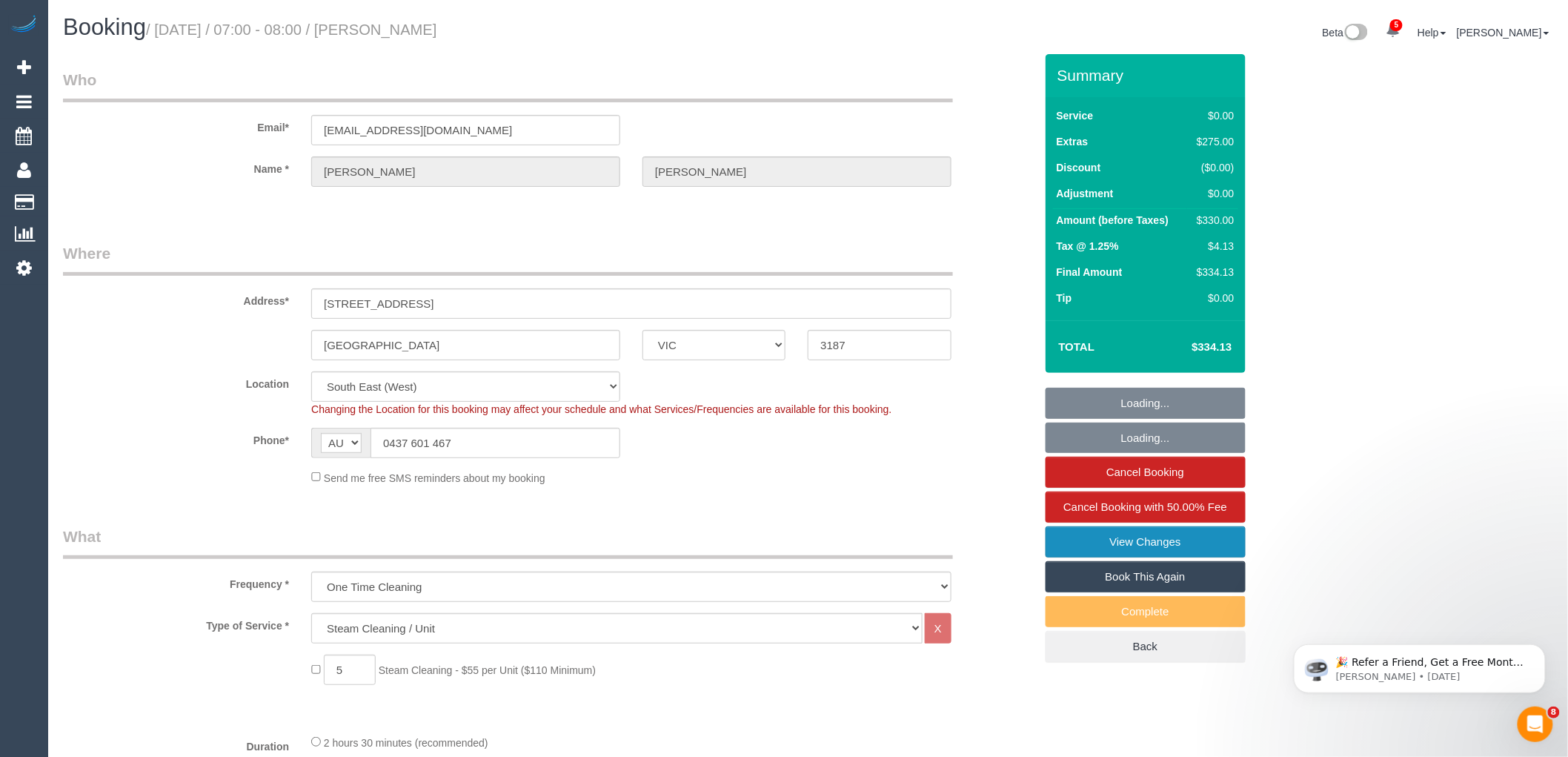
select select "object:5059"
click at [1167, 548] on link "View Changes" at bounding box center [1145, 542] width 200 height 31
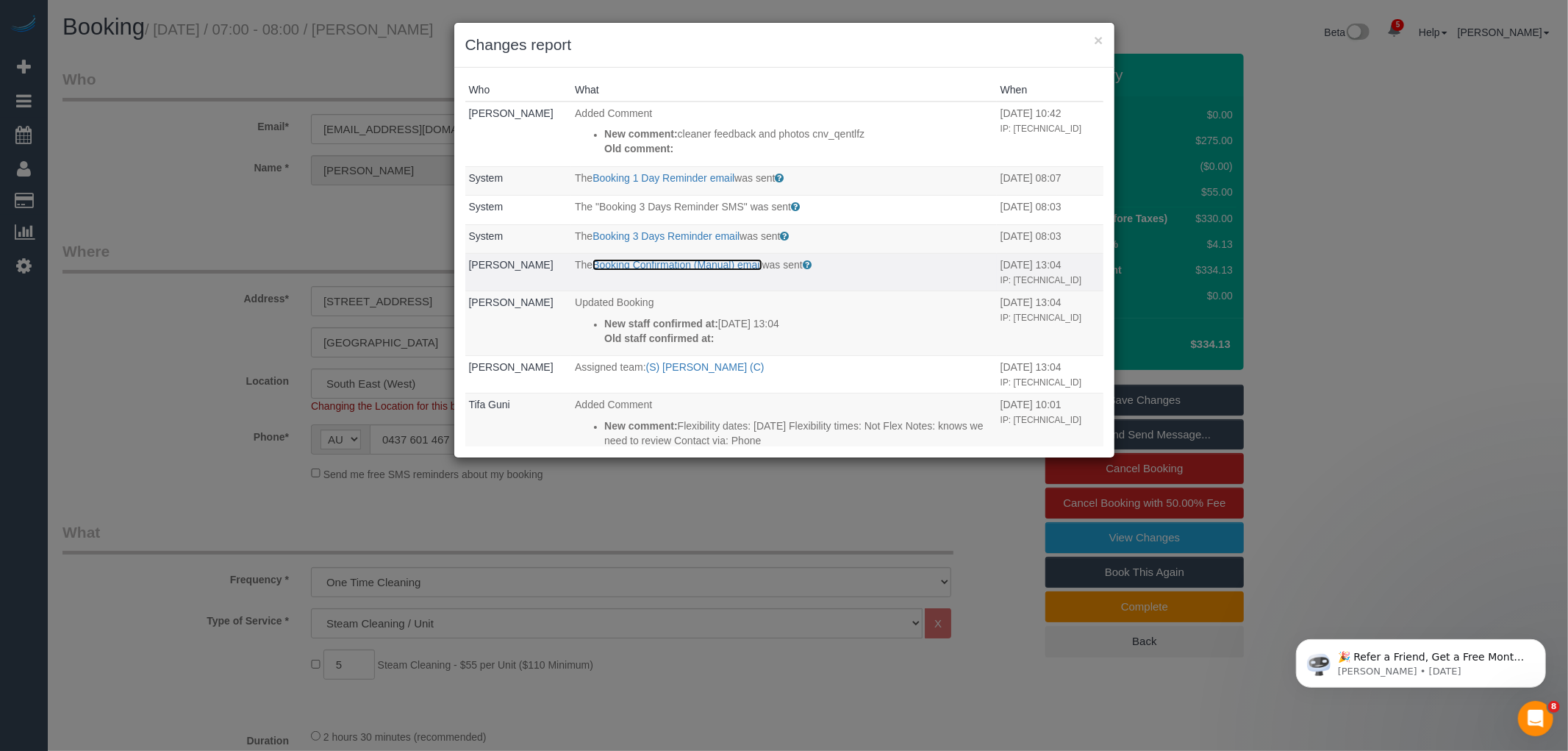
click at [710, 261] on link "Booking Confirmation (Manual) email" at bounding box center [677, 265] width 169 height 12
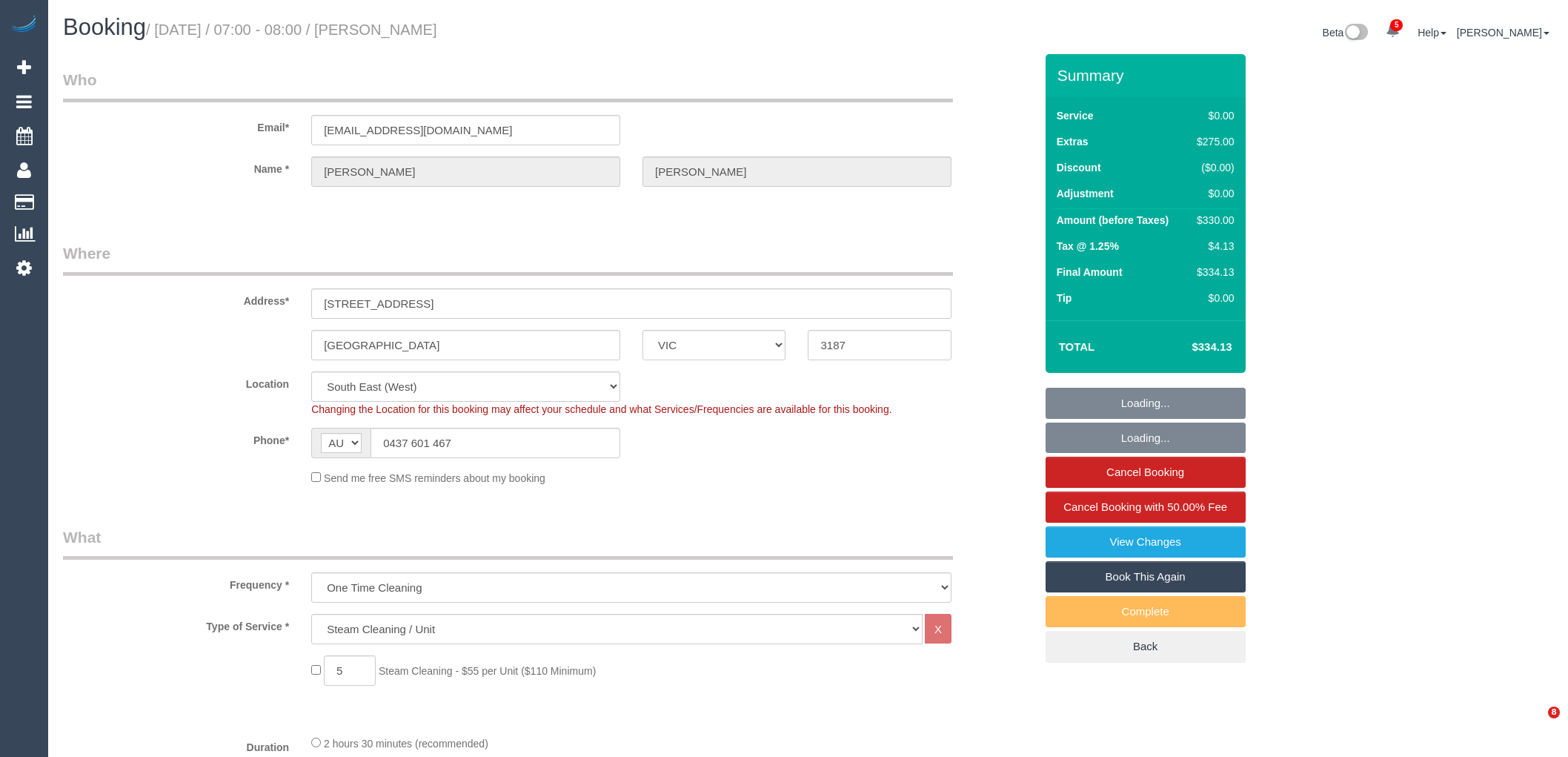
select select "VIC"
select select "string:stripe-pm_1S5xvI2GScqysDRVvTH4auGC"
select select "number:28"
select select "number:14"
select select "number:18"
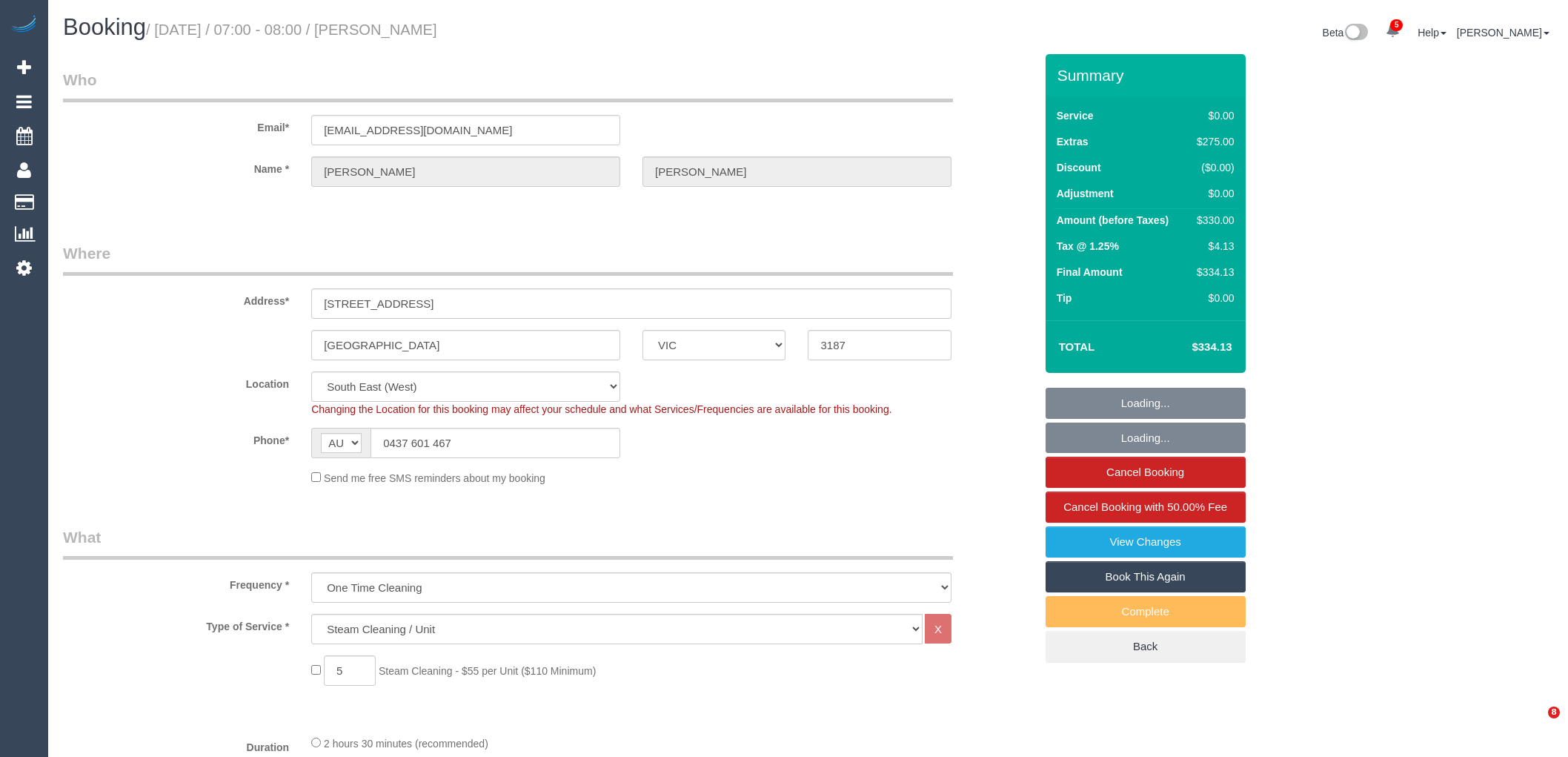
select select "object:774"
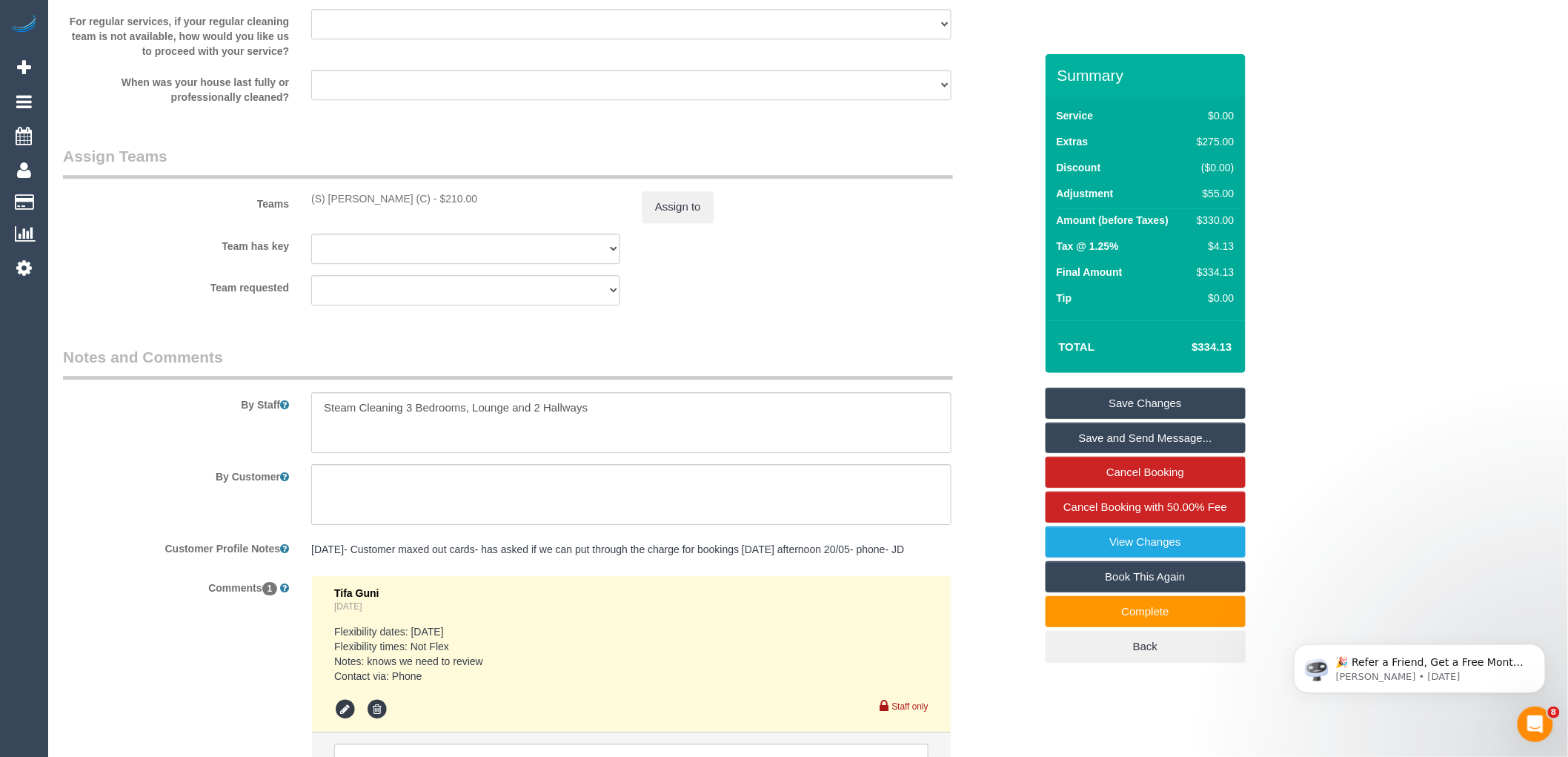
scroll to position [1825, 0]
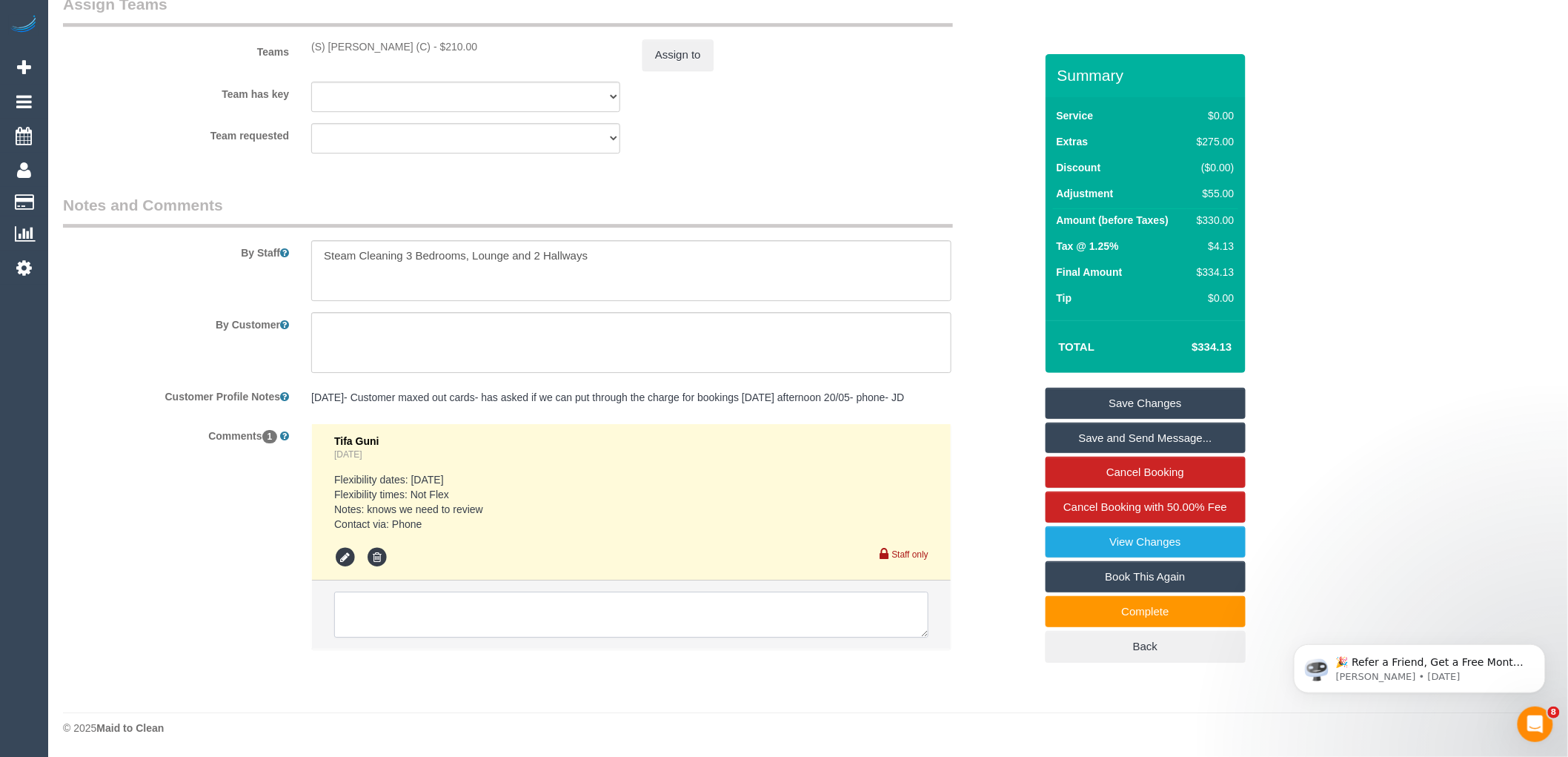
click at [600, 609] on textarea at bounding box center [631, 613] width 594 height 46
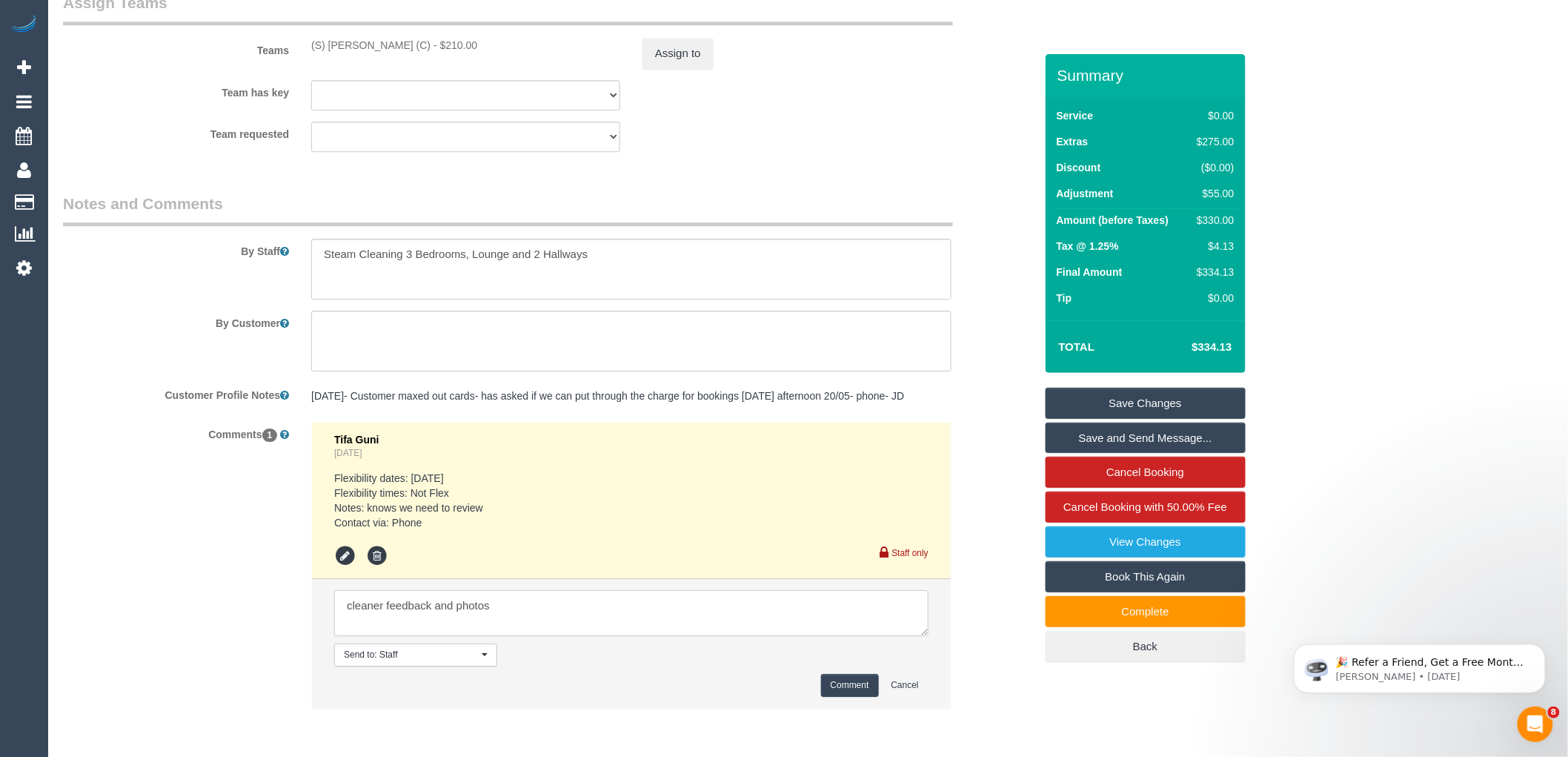
paste textarea "cnv_qentlfz"
type textarea "cleaner feedback and photos cnv_qentlfz"
click at [837, 687] on button "Comment" at bounding box center [850, 685] width 58 height 23
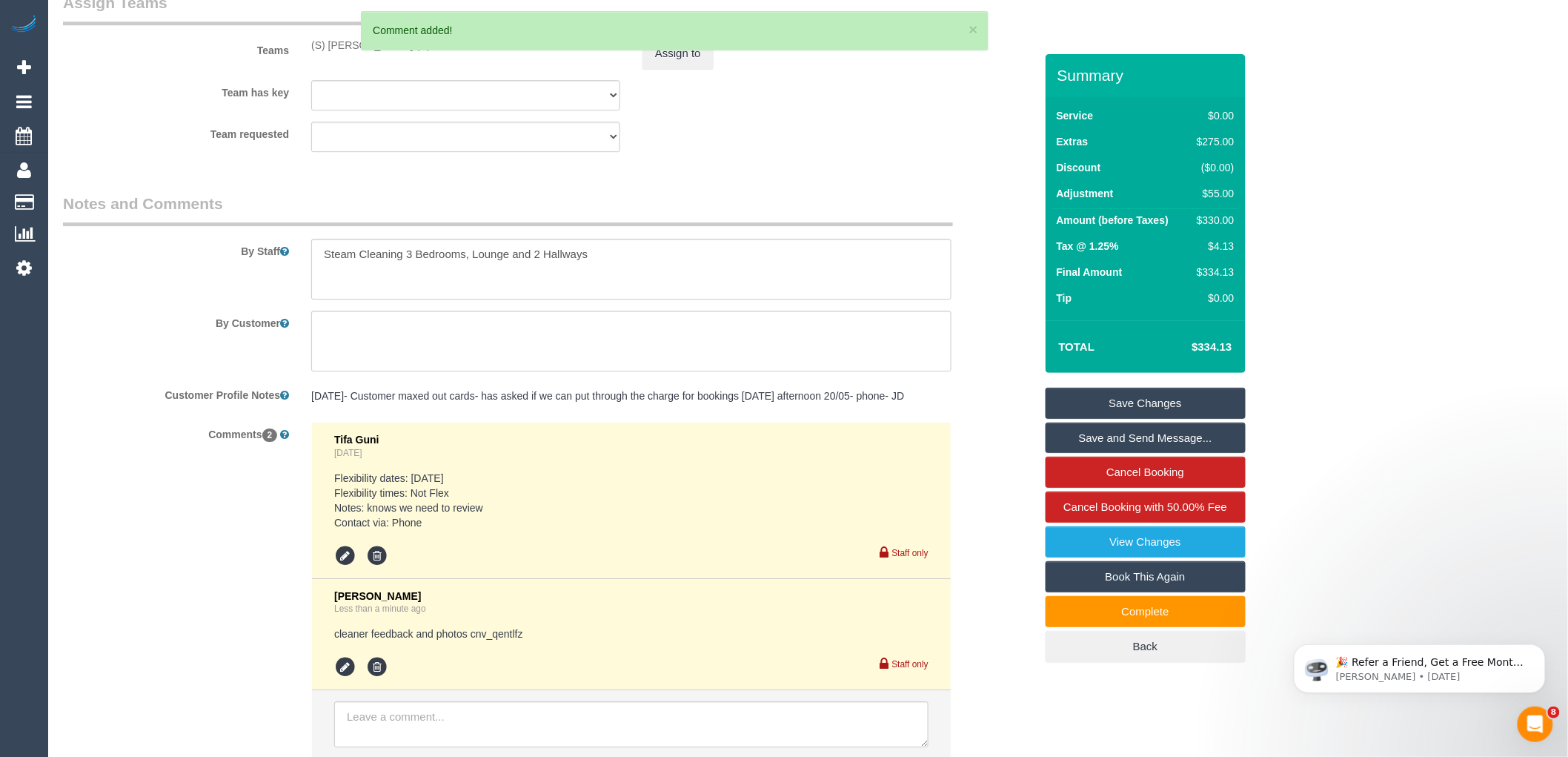
click at [1179, 409] on link "Save Changes" at bounding box center [1145, 403] width 200 height 31
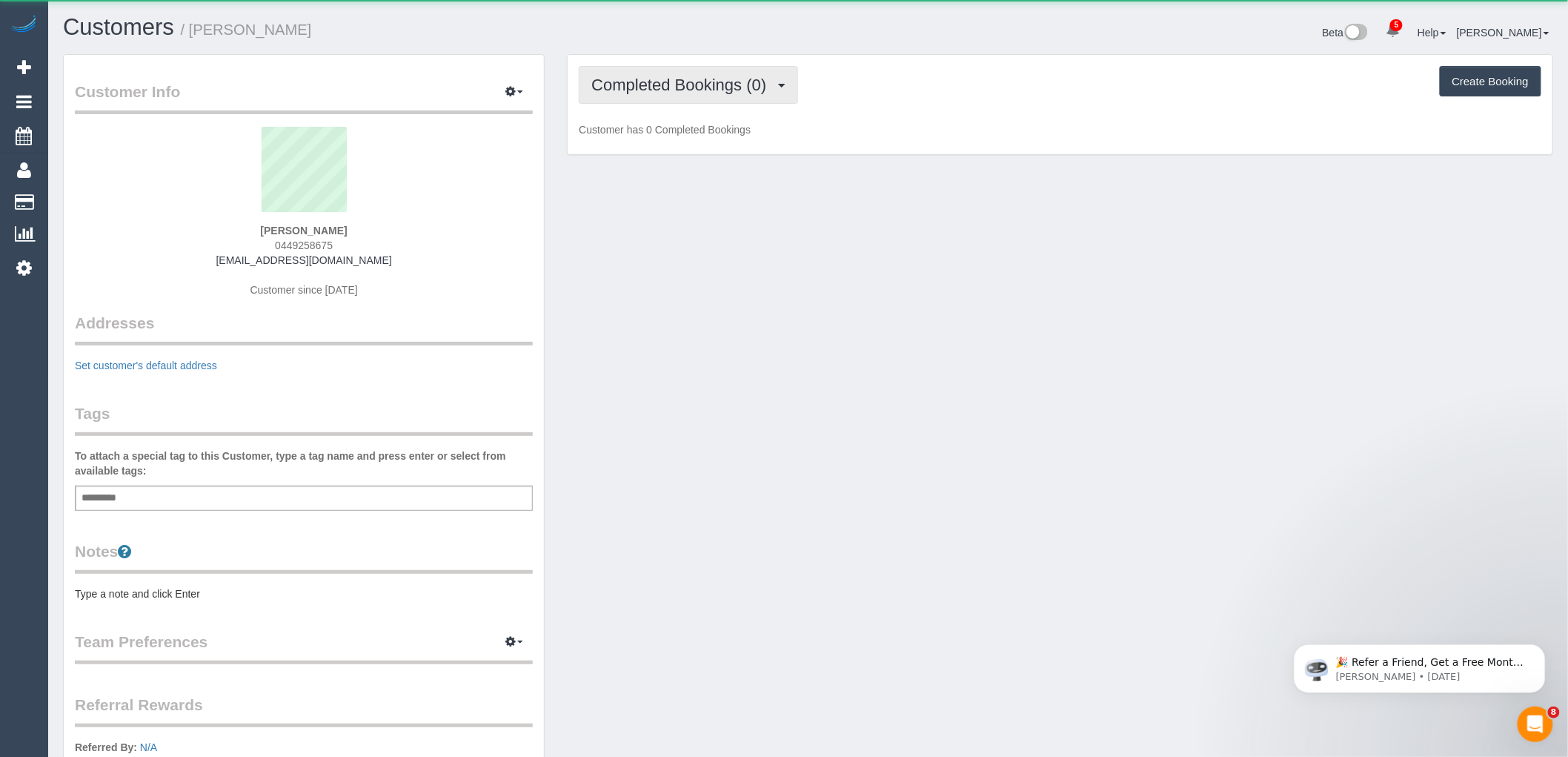
click at [681, 90] on span "Completed Bookings (0)" at bounding box center [682, 84] width 182 height 18
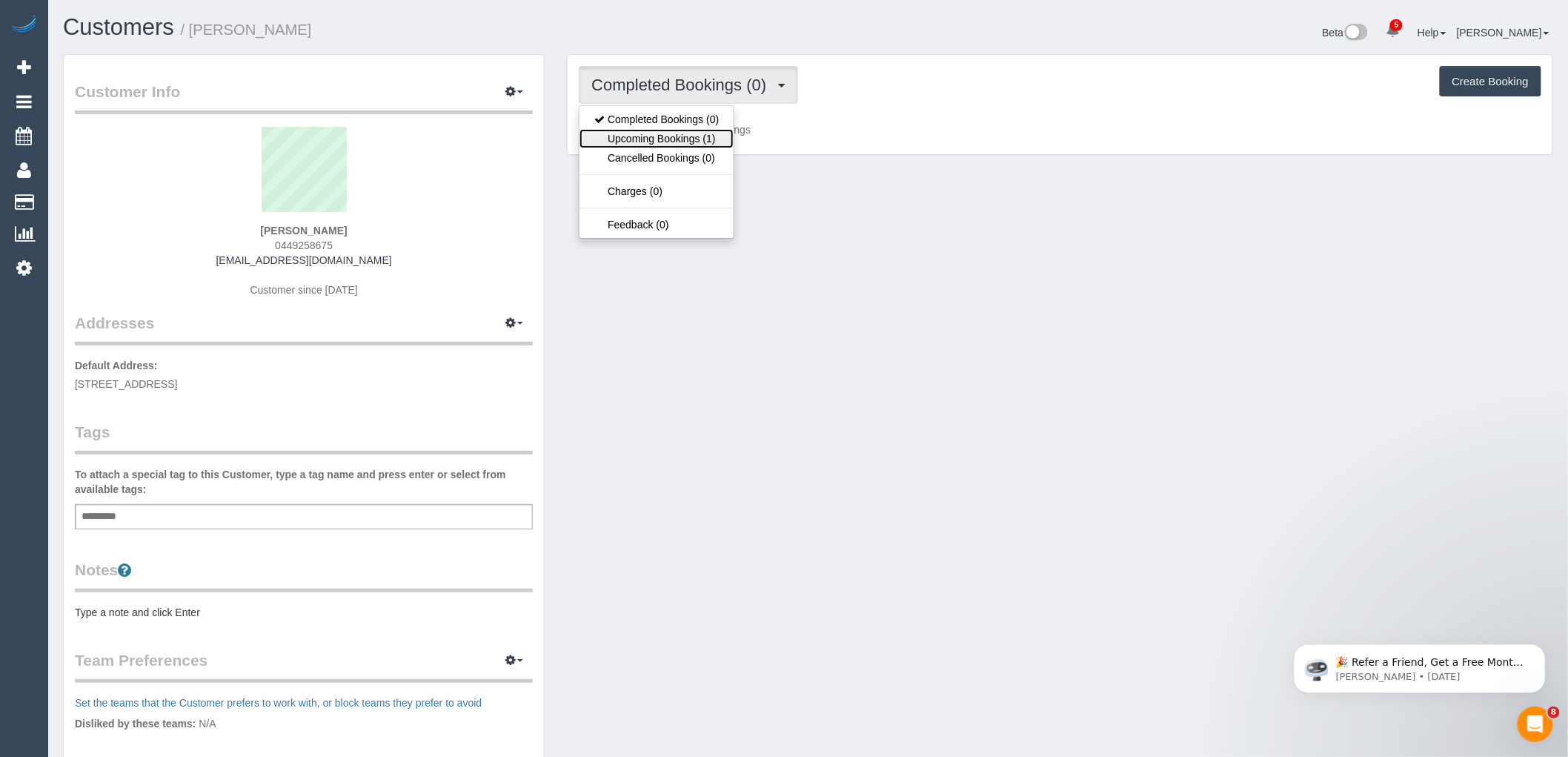
click at [674, 139] on link "Upcoming Bookings (1)" at bounding box center [656, 139] width 154 height 19
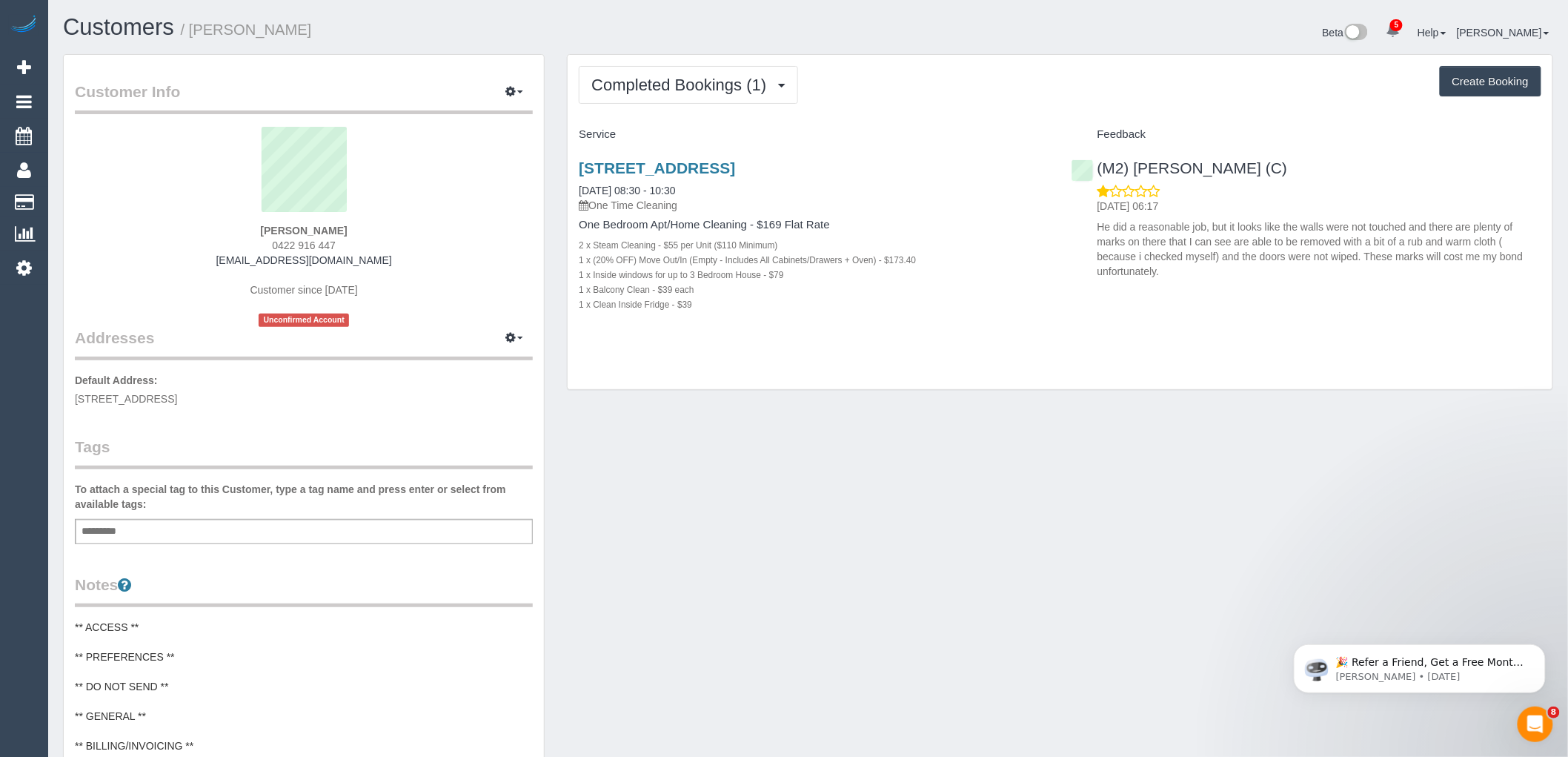
drag, startPoint x: 341, startPoint y: 240, endPoint x: 212, endPoint y: 241, distance: 129.0
click at [212, 240] on div "[PERSON_NAME] 0422 916 447 [EMAIL_ADDRESS][DOMAIN_NAME] Customer since [DATE] U…" at bounding box center [304, 227] width 458 height 200
copy span "0422 916 447"
drag, startPoint x: 887, startPoint y: 167, endPoint x: 580, endPoint y: 161, distance: 307.1
click at [580, 161] on h3 "[STREET_ADDRESS]" at bounding box center [813, 168] width 470 height 17
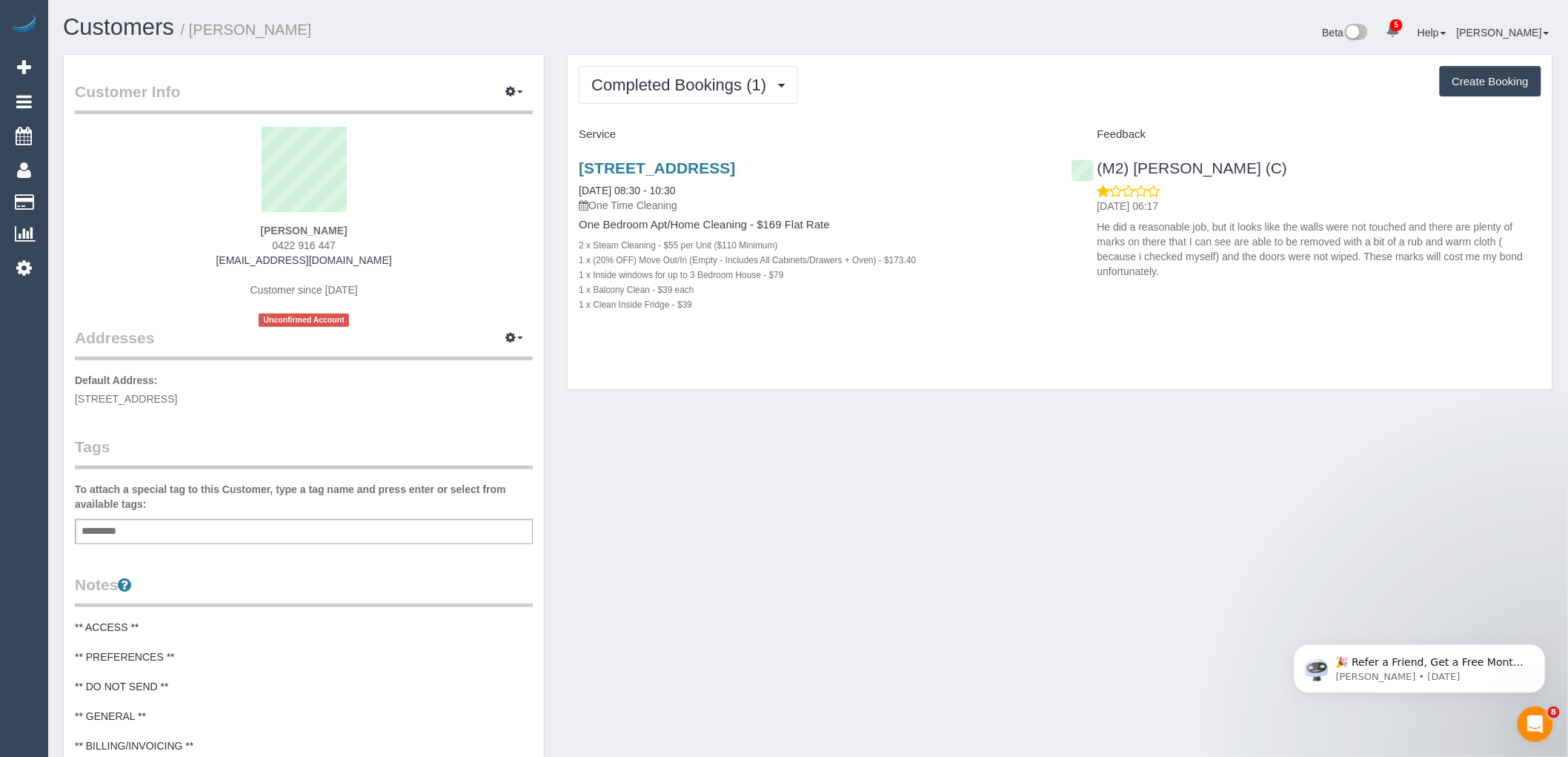
copy link "[STREET_ADDRESS]"
